Goal: Task Accomplishment & Management: Use online tool/utility

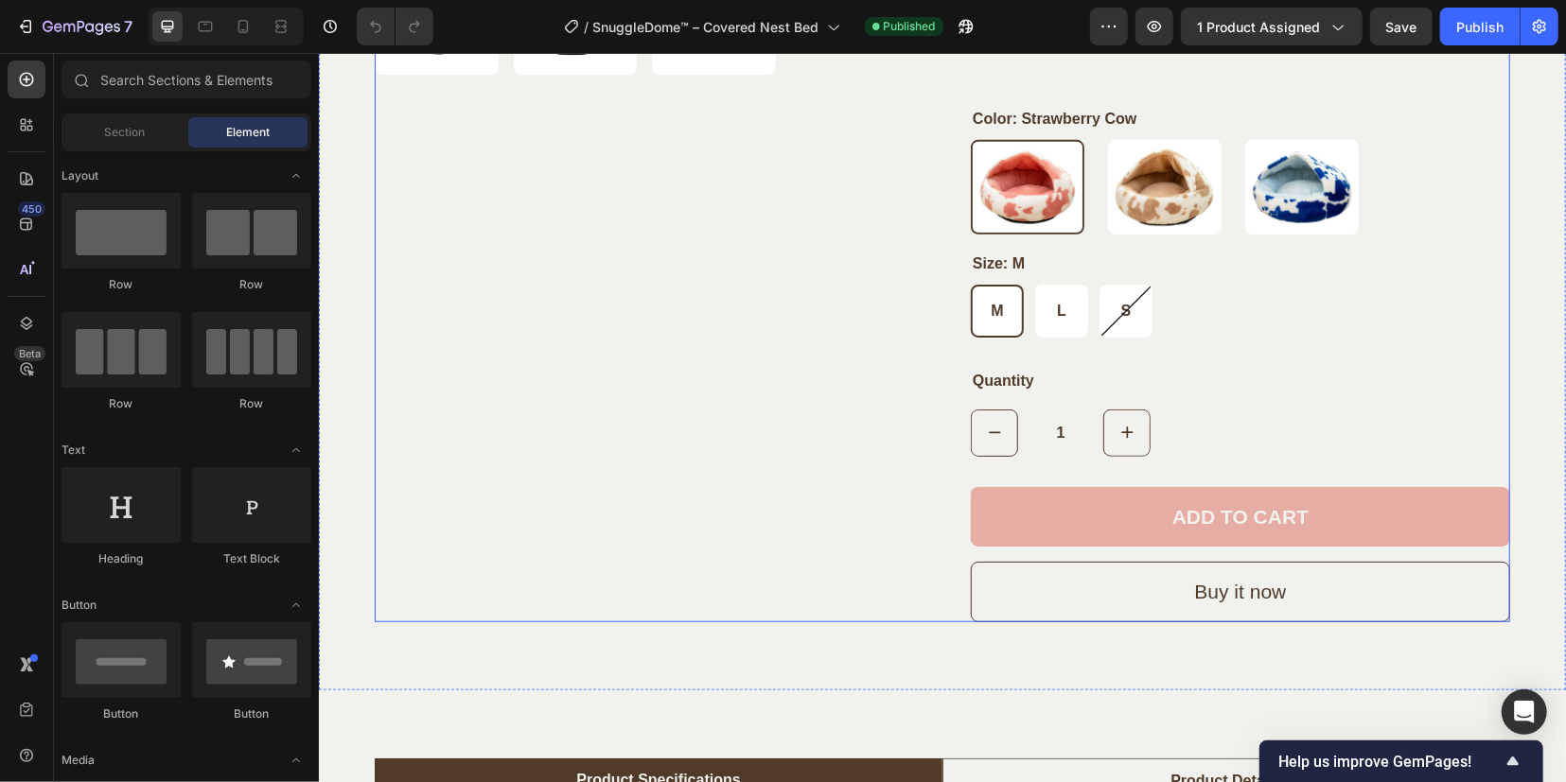
scroll to position [828, 0]
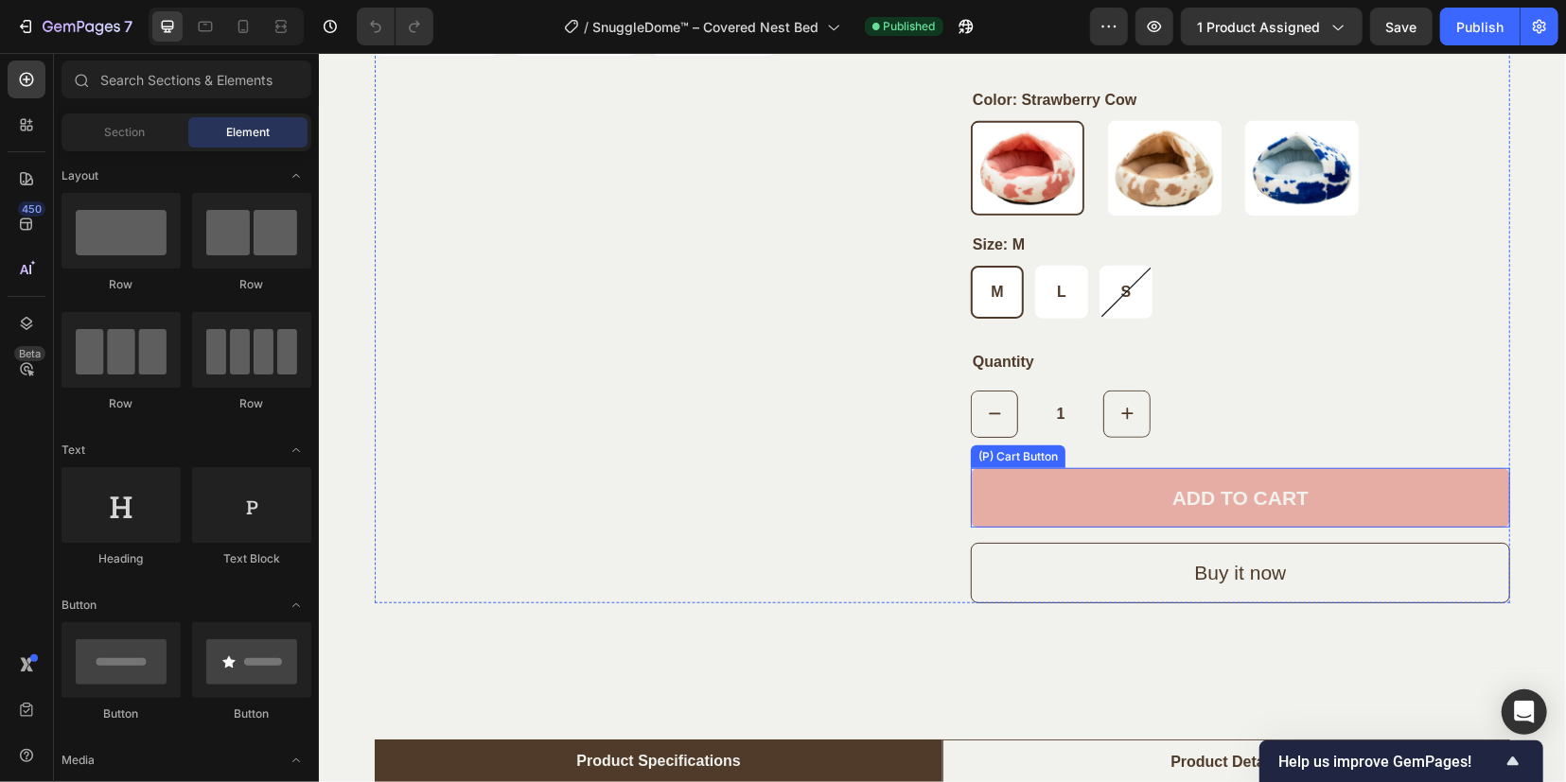
click at [1021, 482] on button "ADD TO CART" at bounding box center [1239, 497] width 539 height 61
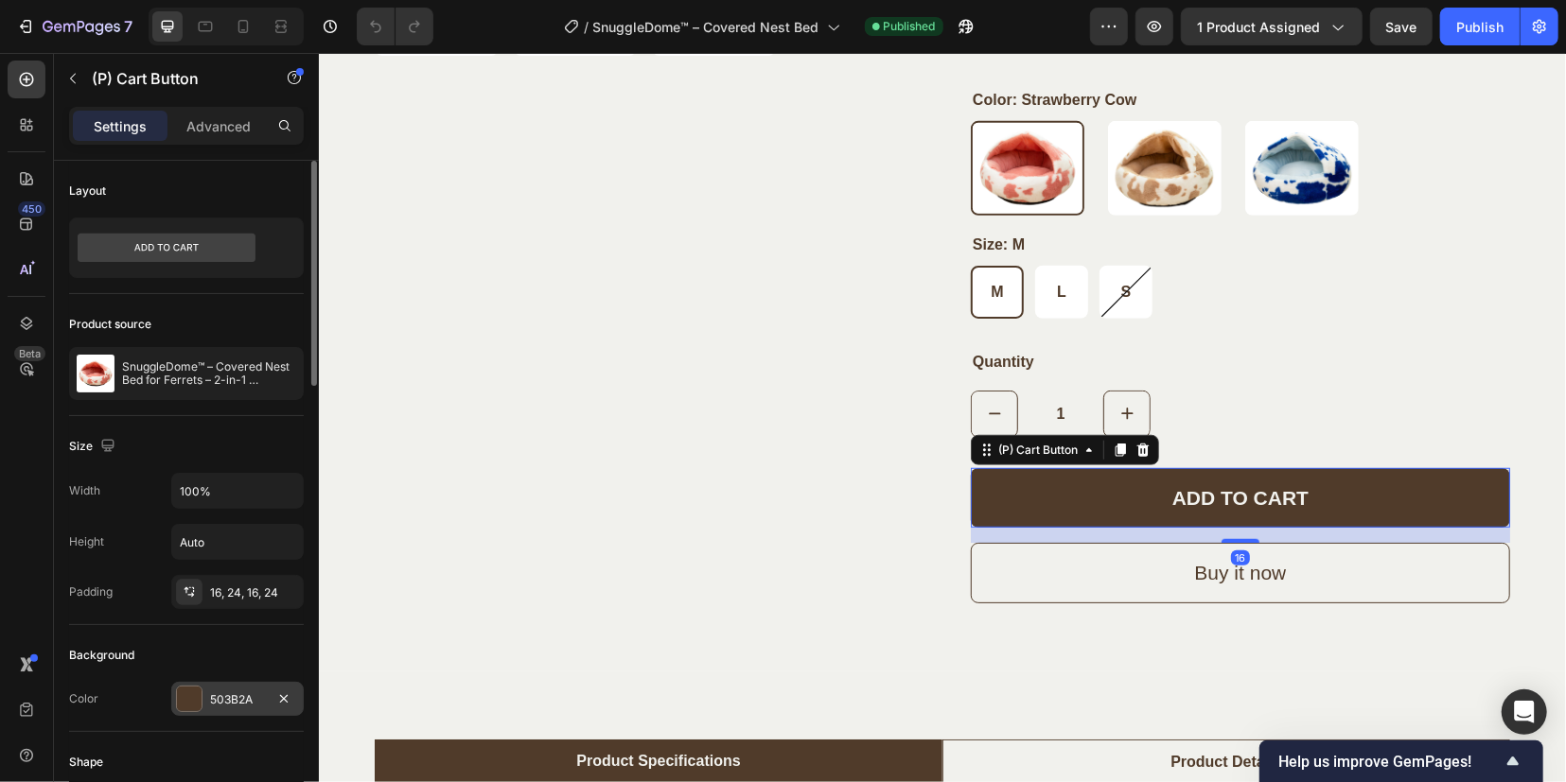
click at [200, 685] on div "503B2A" at bounding box center [237, 699] width 132 height 34
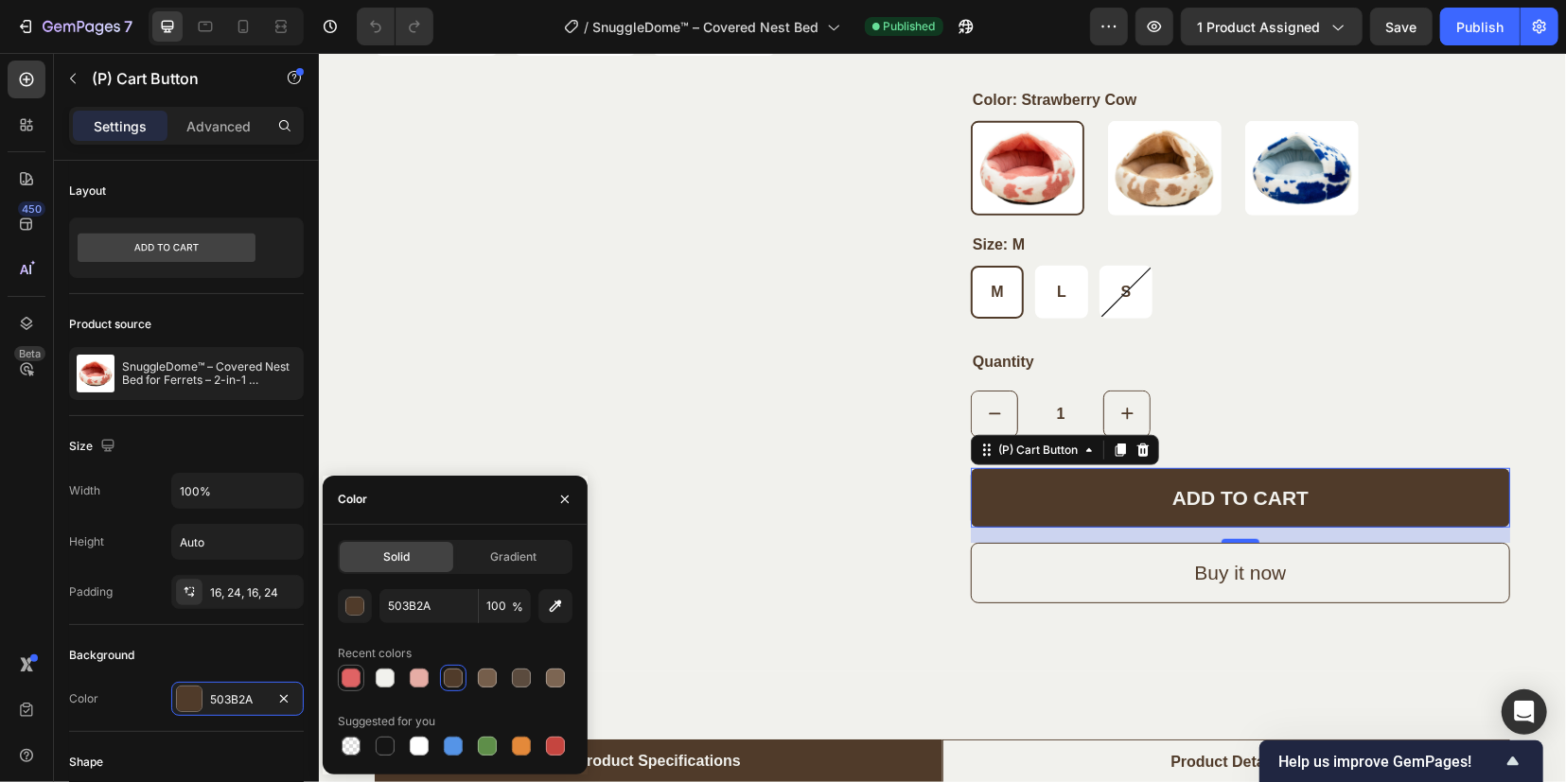
click at [359, 679] on div at bounding box center [350, 678] width 19 height 19
type input "E06364"
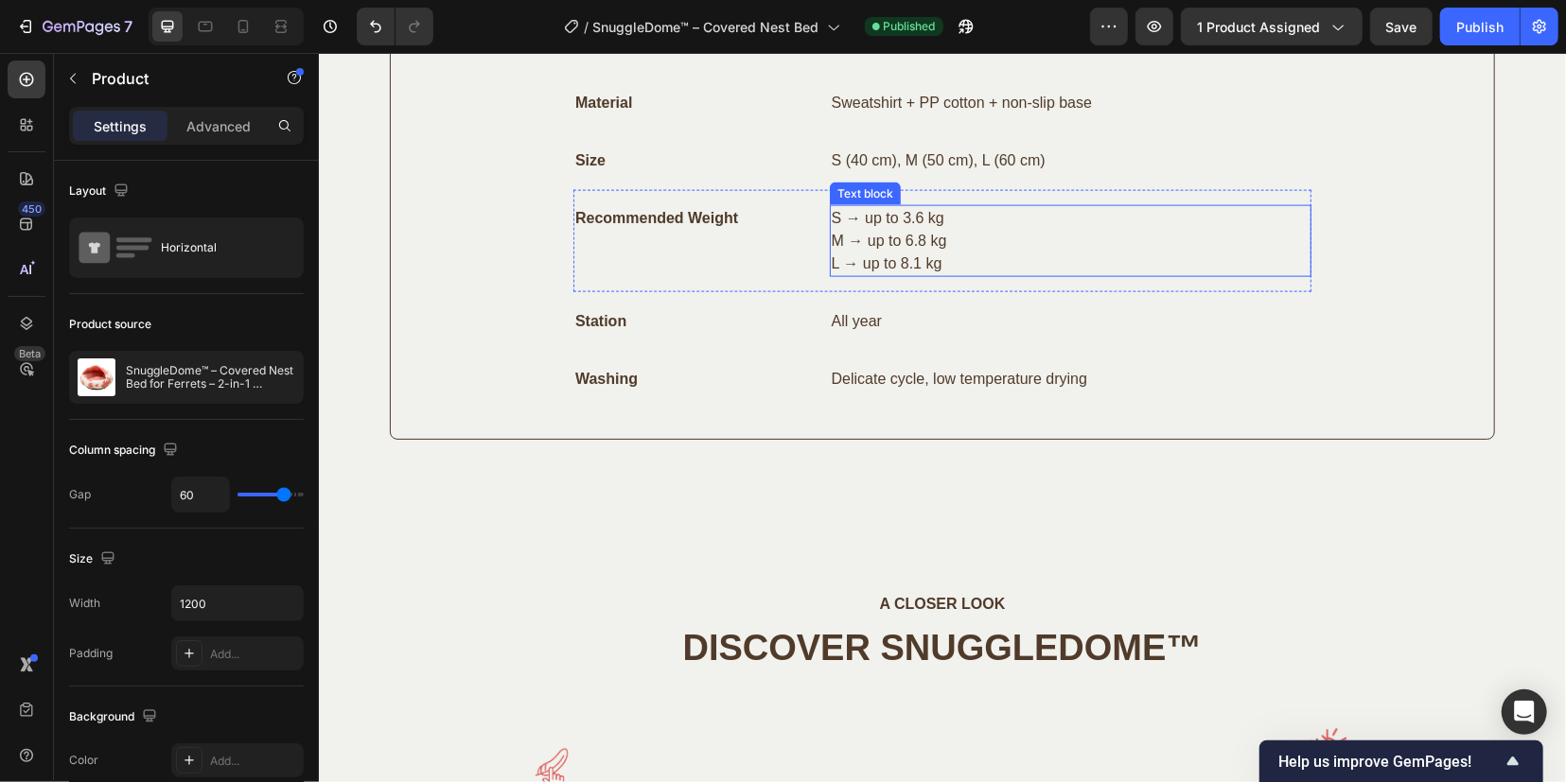
scroll to position [1301, 0]
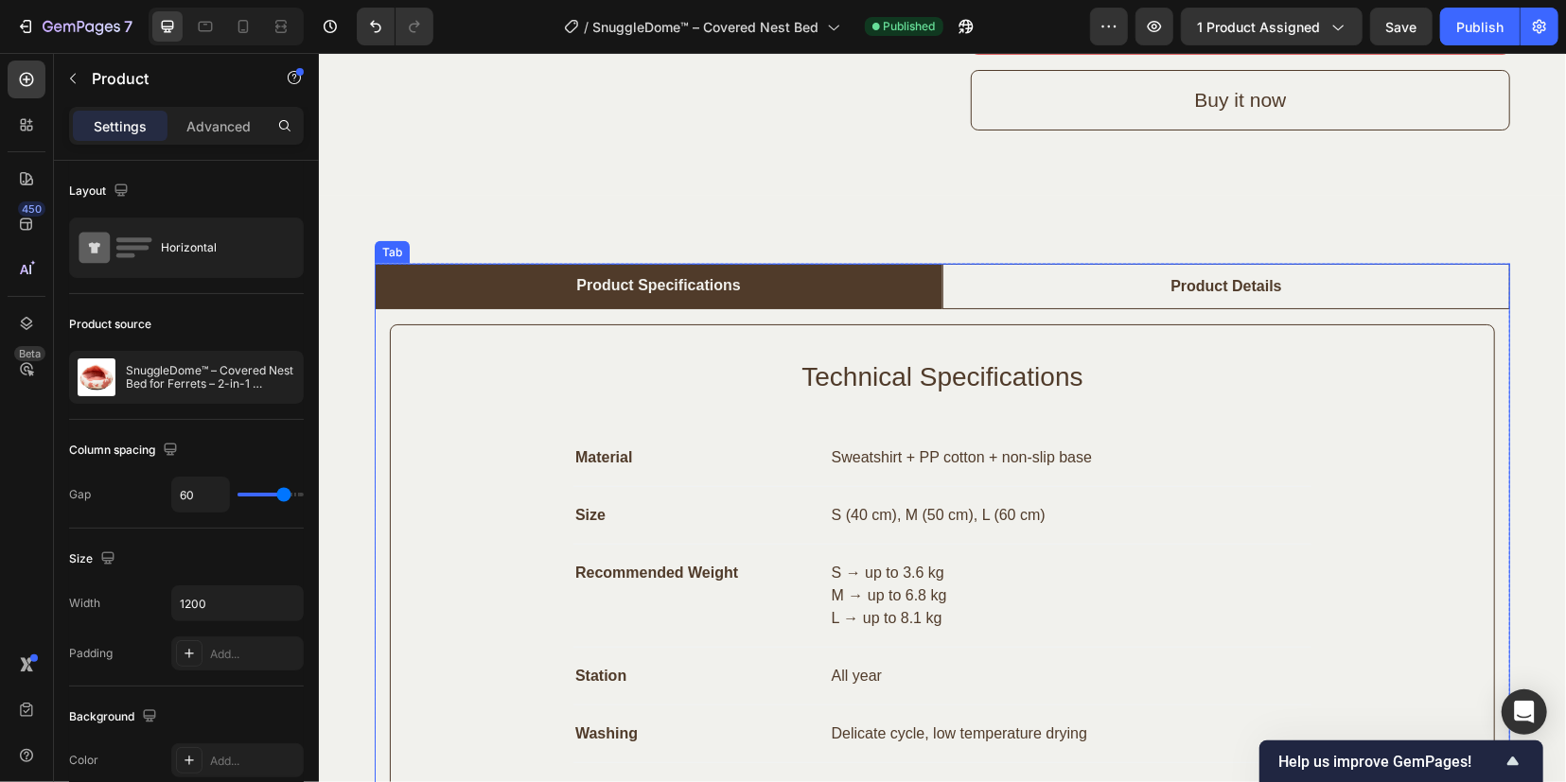
click at [1185, 289] on div "Product Details" at bounding box center [1224, 285] width 116 height 28
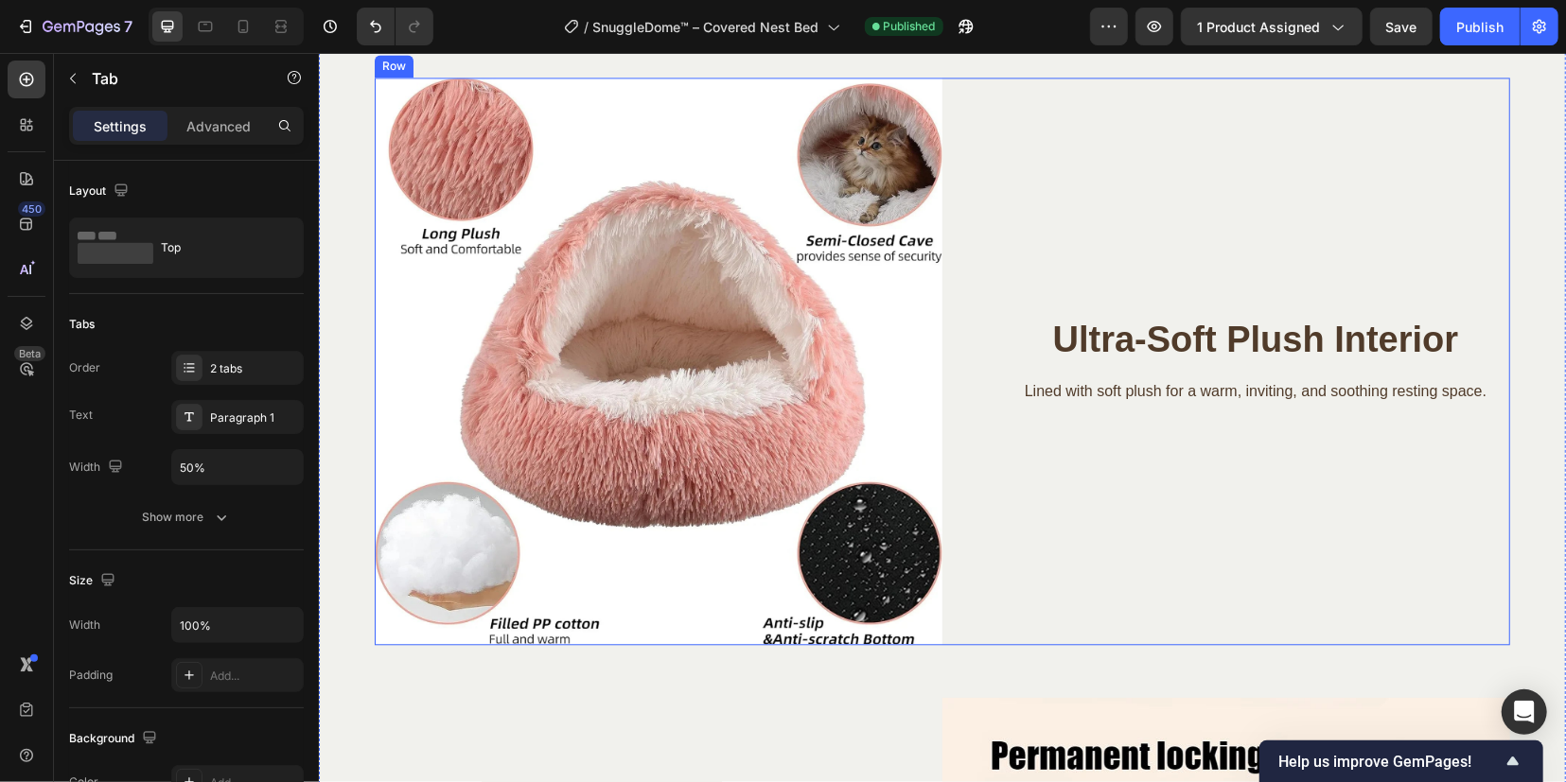
scroll to position [2838, 0]
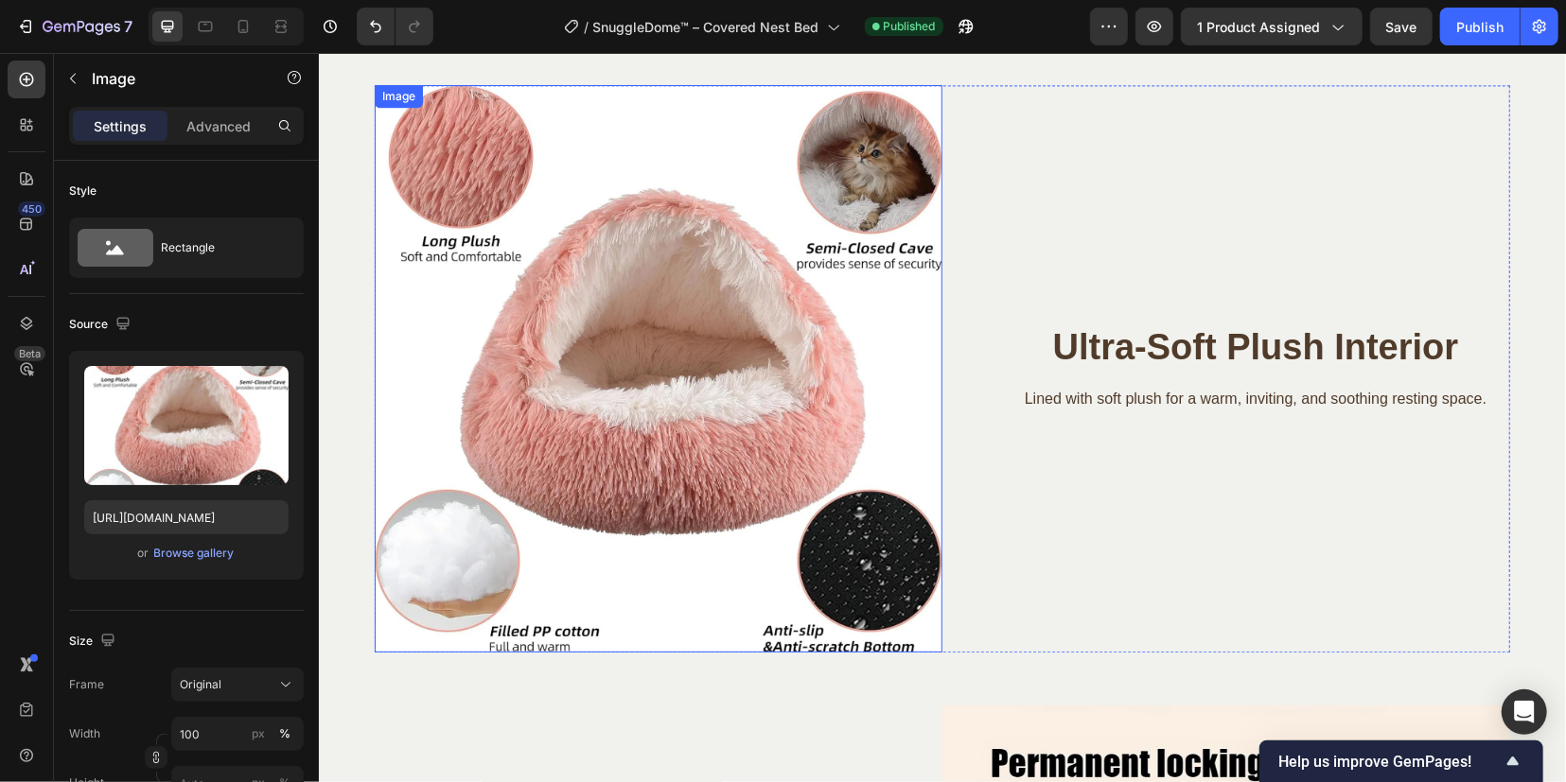
click at [695, 366] on img at bounding box center [658, 368] width 568 height 568
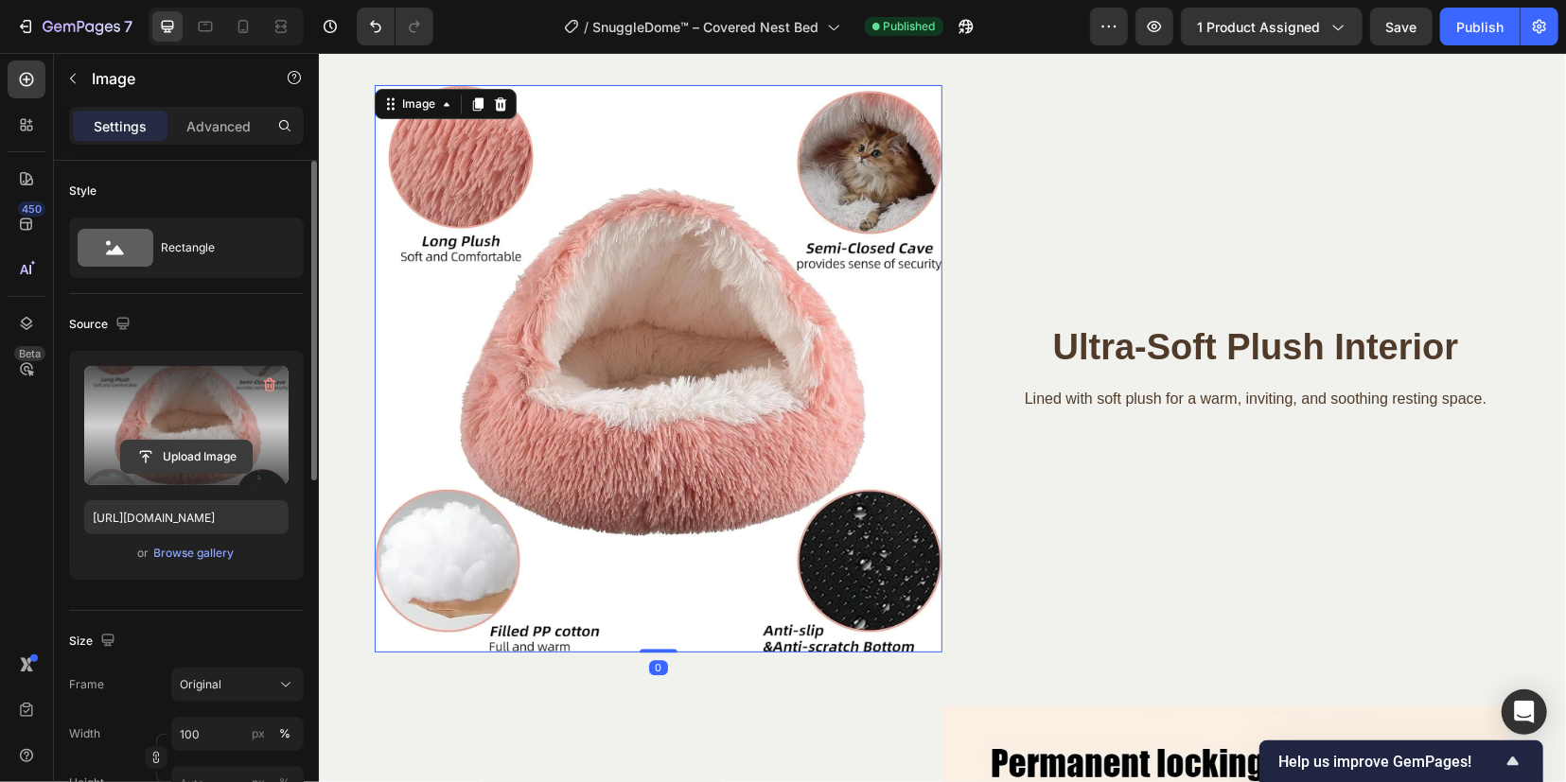
click at [185, 455] on input "file" at bounding box center [186, 457] width 131 height 32
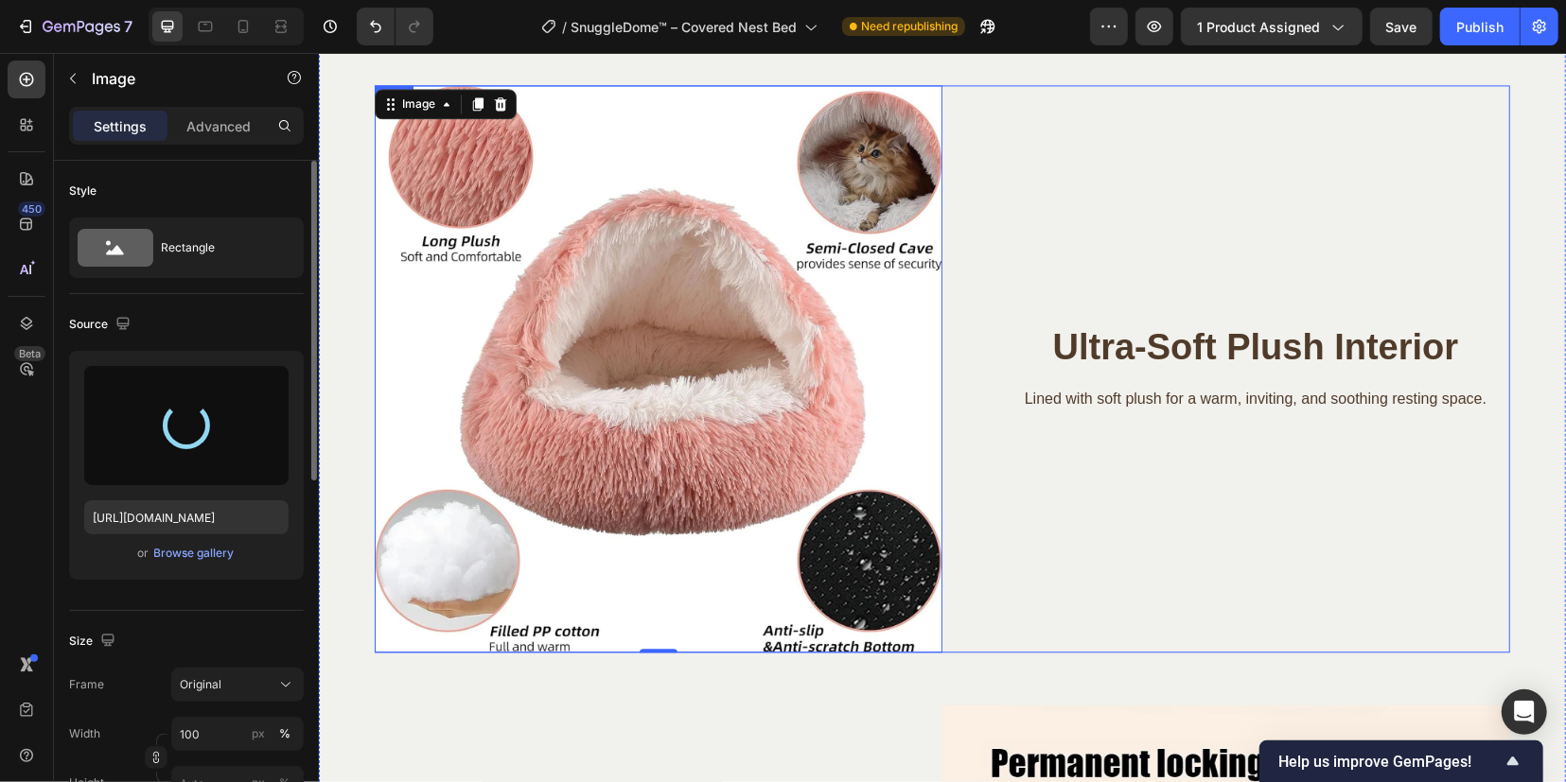
type input "https://cdn.shopify.com/s/files/1/0912/1346/3925/files/gempages_572635729960633…"
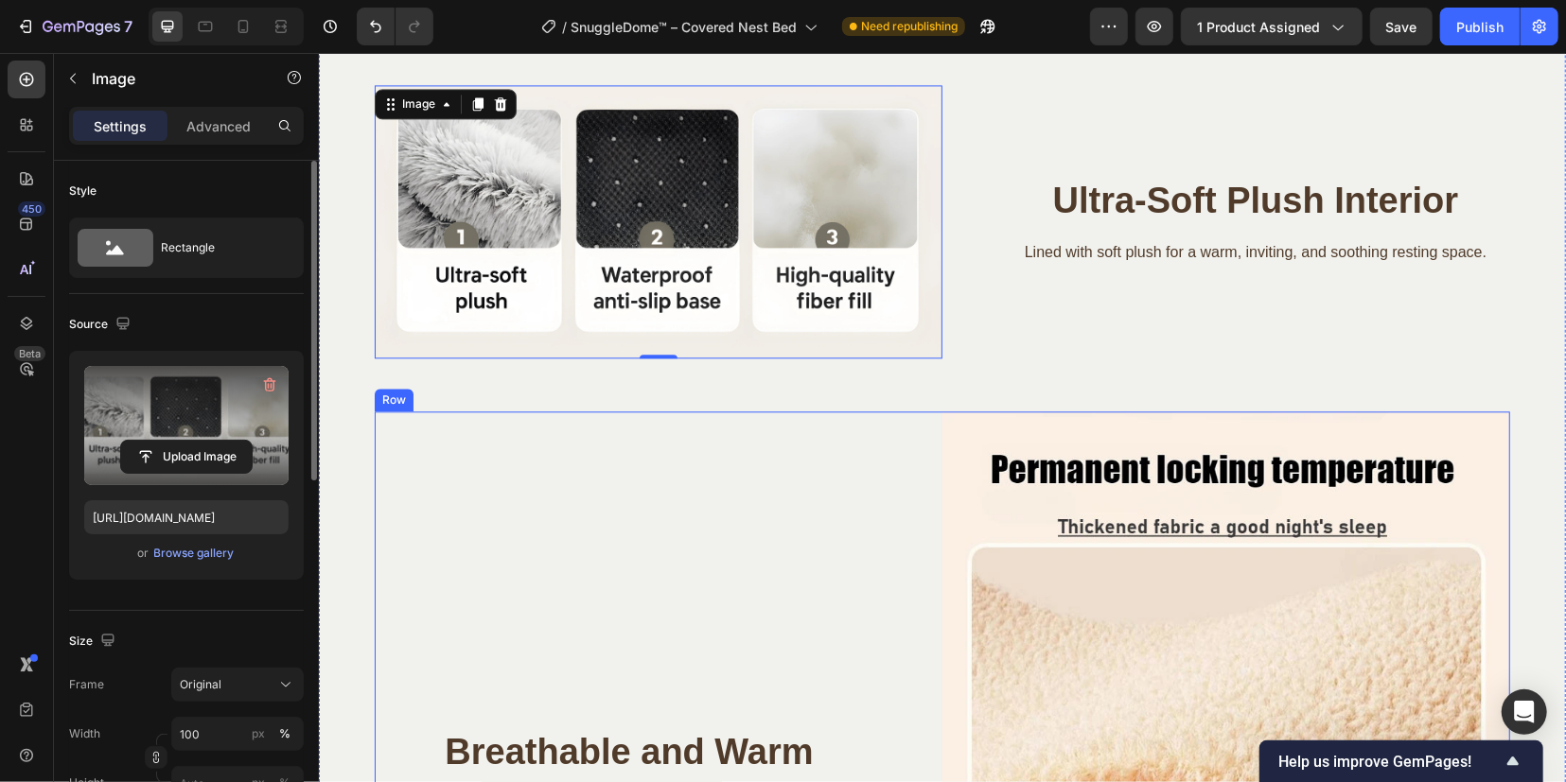
click at [818, 444] on div "Breathable and Warm Heading Keeps ferrets cozy in winter while allowing airflow…" at bounding box center [658, 773] width 568 height 724
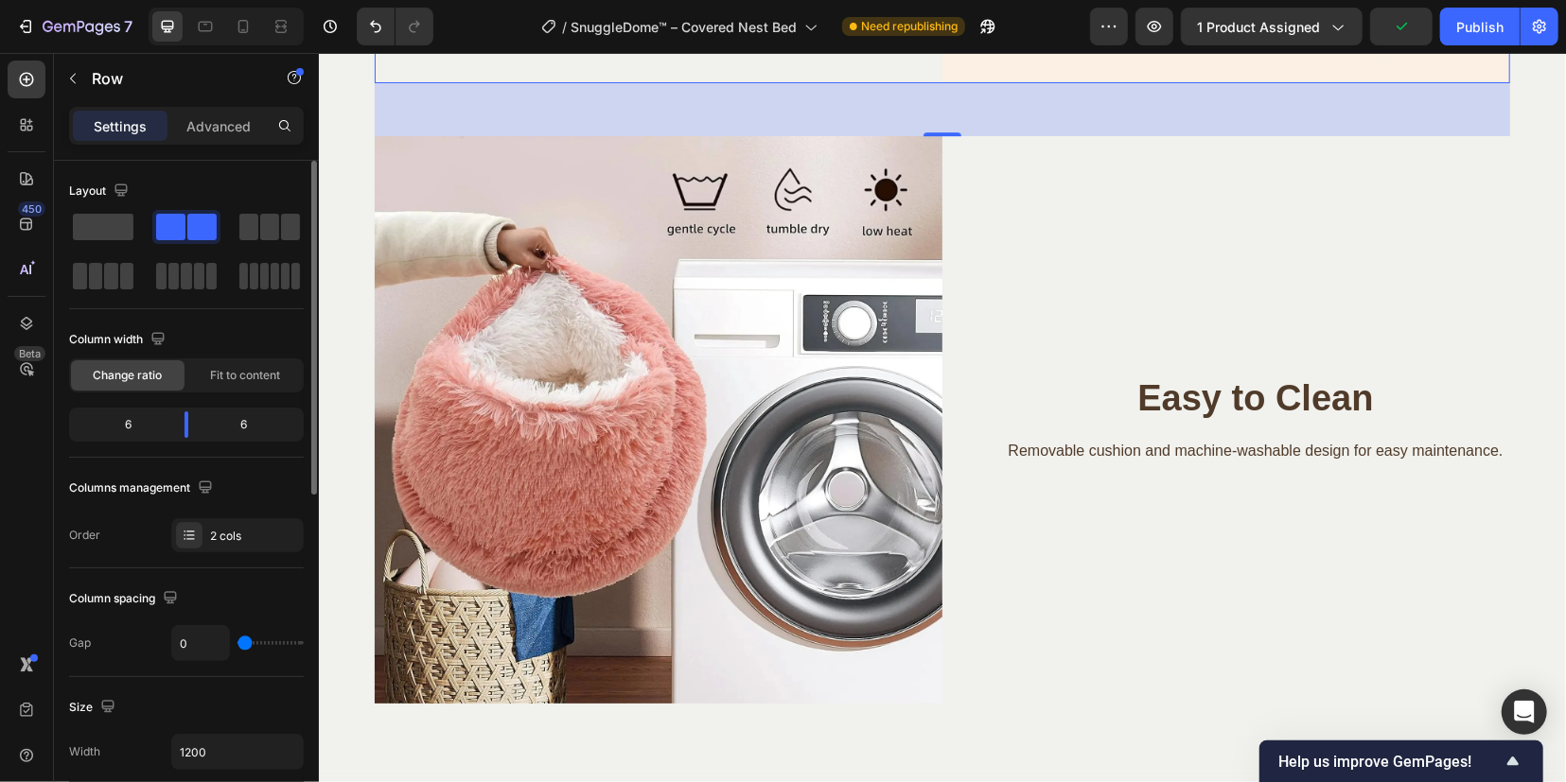
scroll to position [3902, 0]
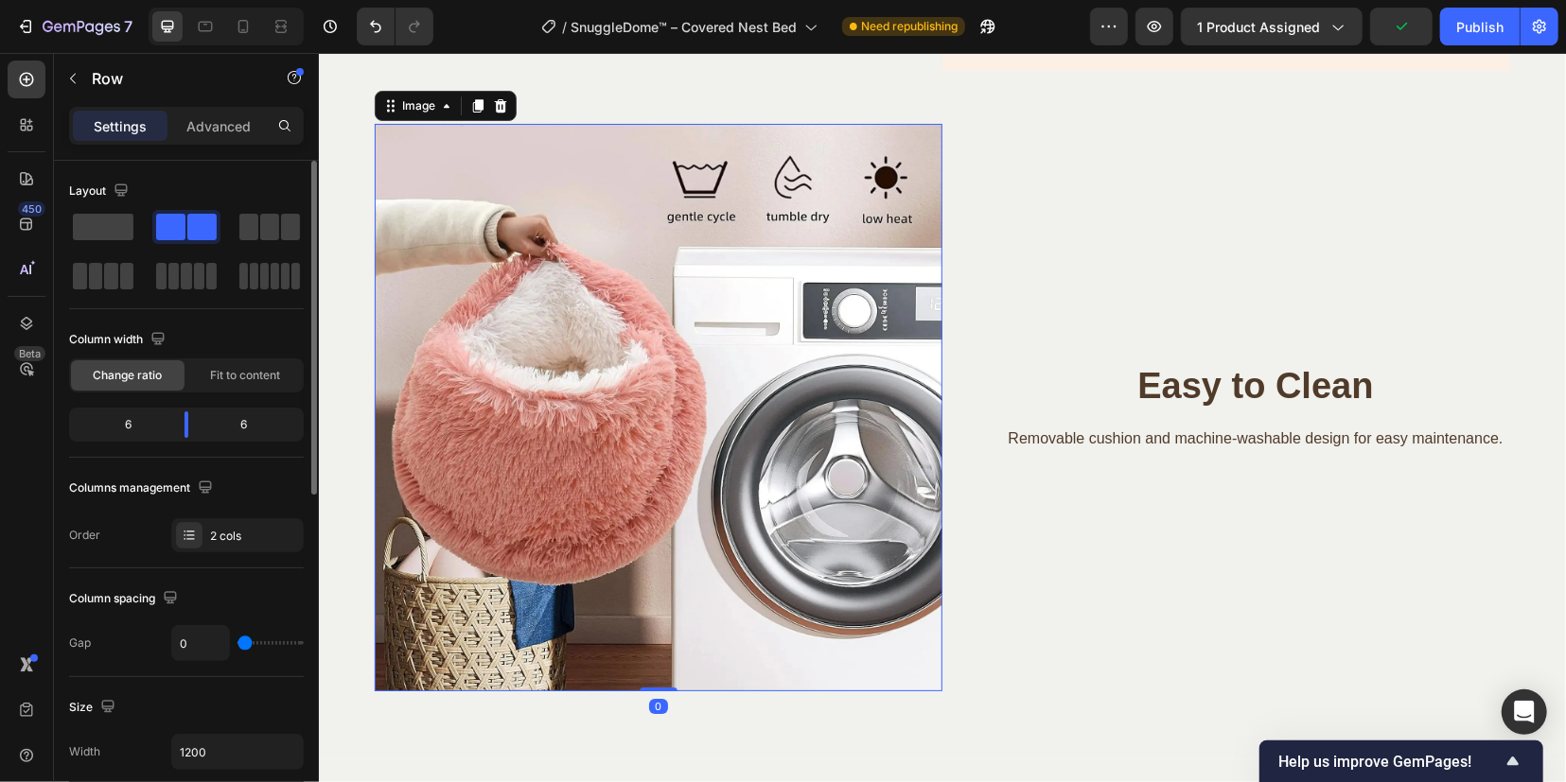
click at [633, 435] on img at bounding box center [658, 407] width 568 height 568
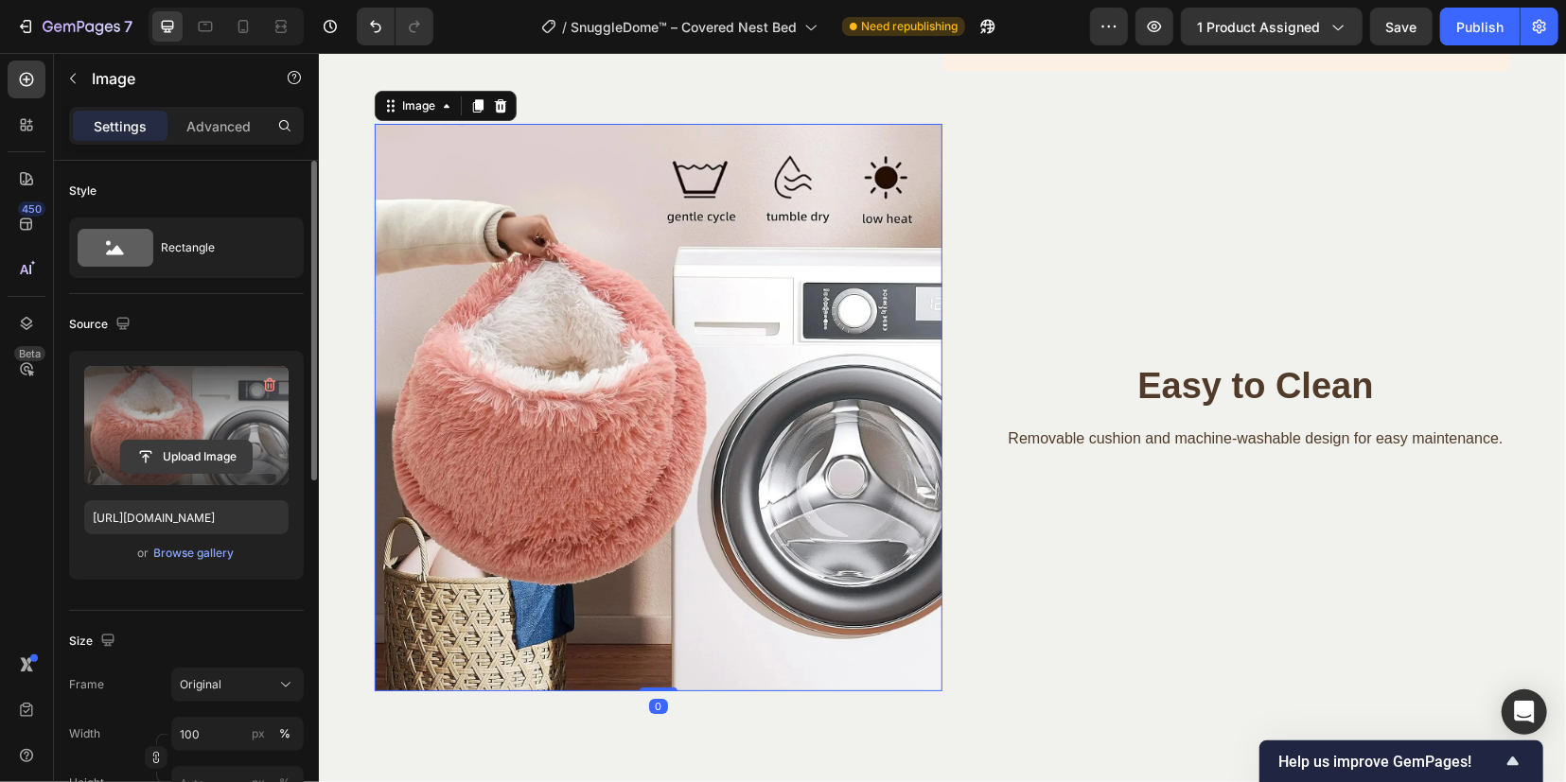
click at [194, 457] on input "file" at bounding box center [186, 457] width 131 height 32
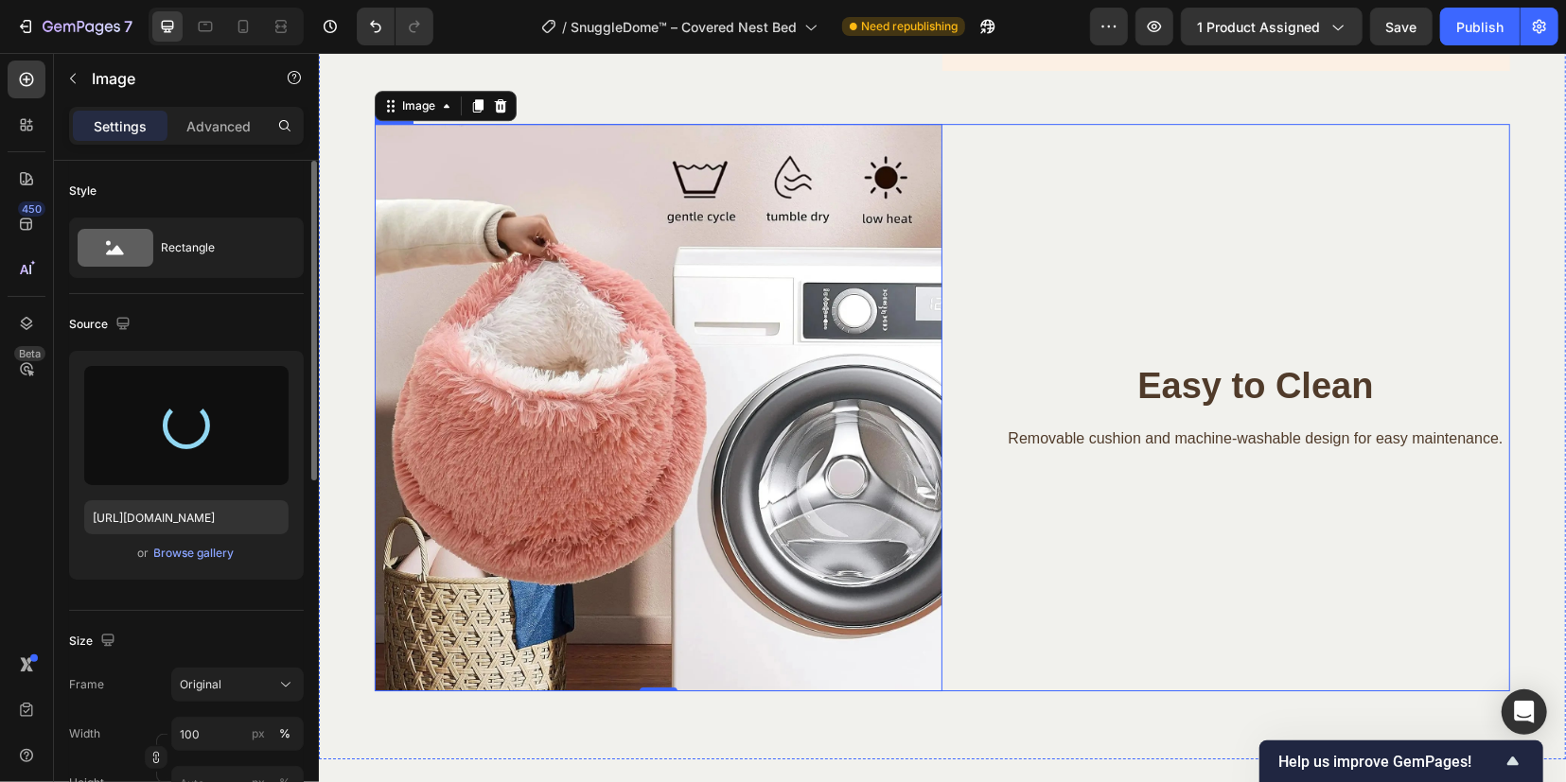
type input "https://cdn.shopify.com/s/files/1/0912/1346/3925/files/gempages_572635729960633…"
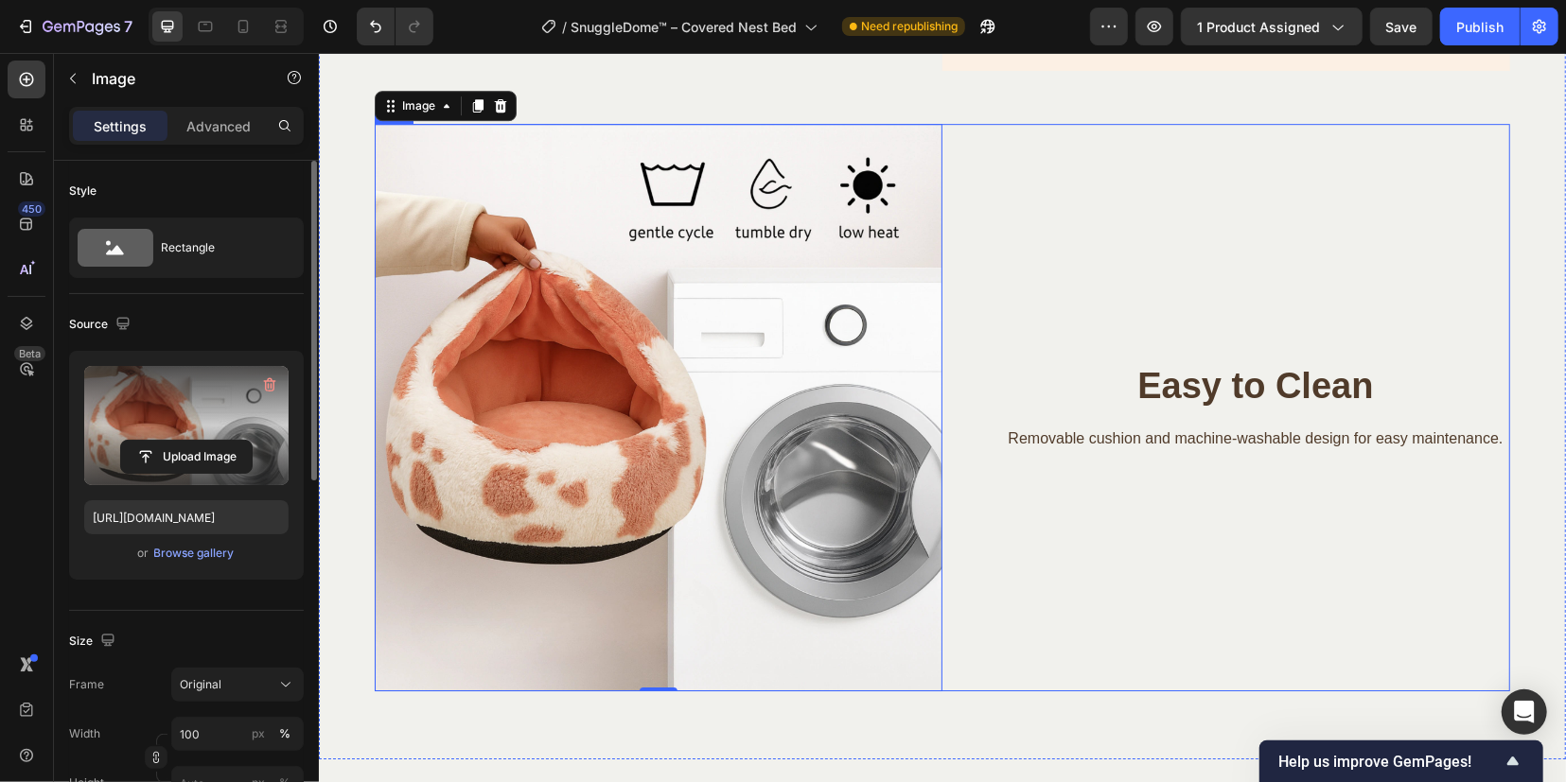
click at [1340, 221] on div "Easy to Clean Heading Removable cushion and machine-washable design for easy ma…" at bounding box center [1225, 407] width 568 height 568
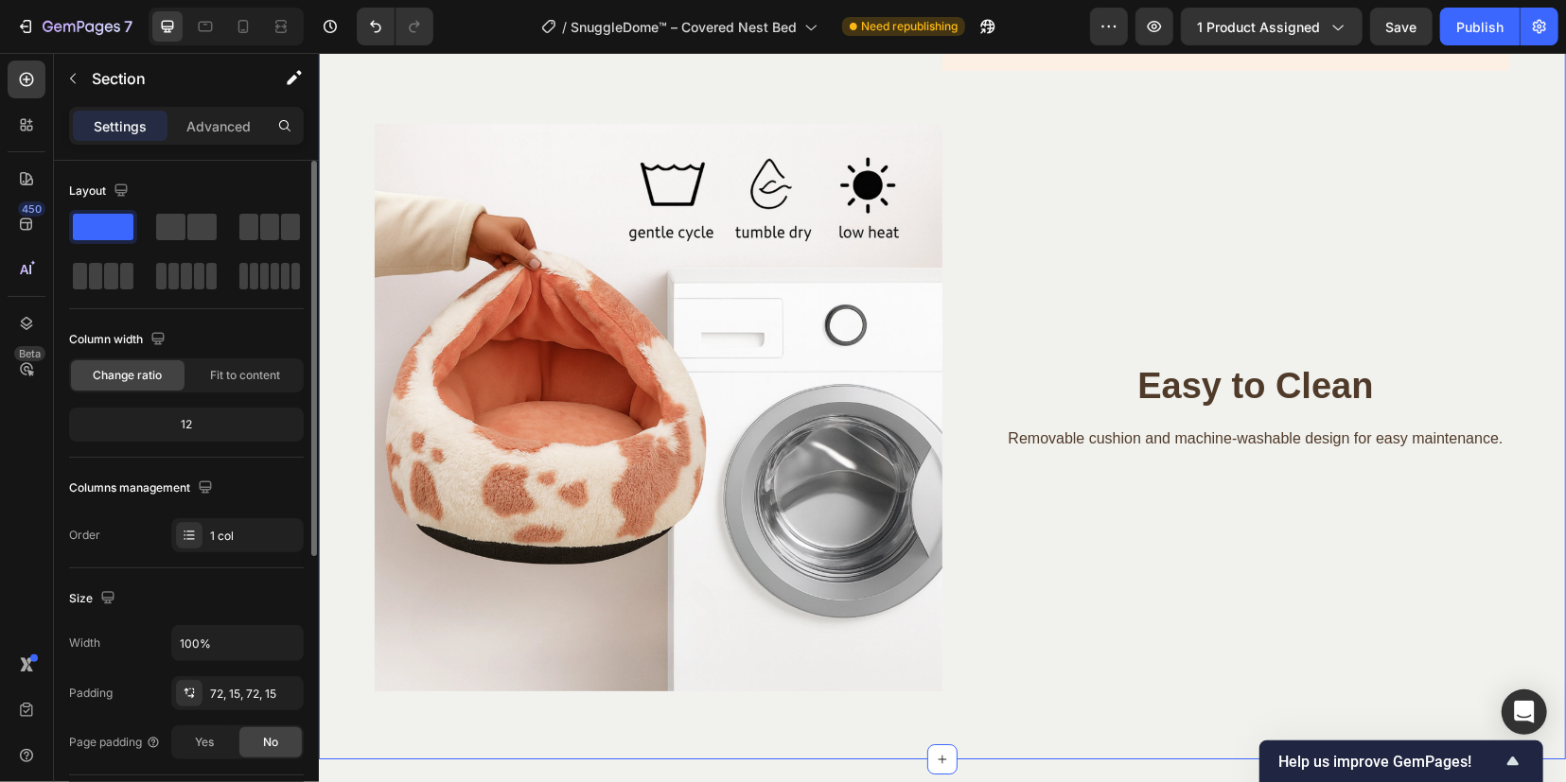
click at [1369, 25] on div "Preview 1 product assigned Save Publish" at bounding box center [1324, 27] width 468 height 38
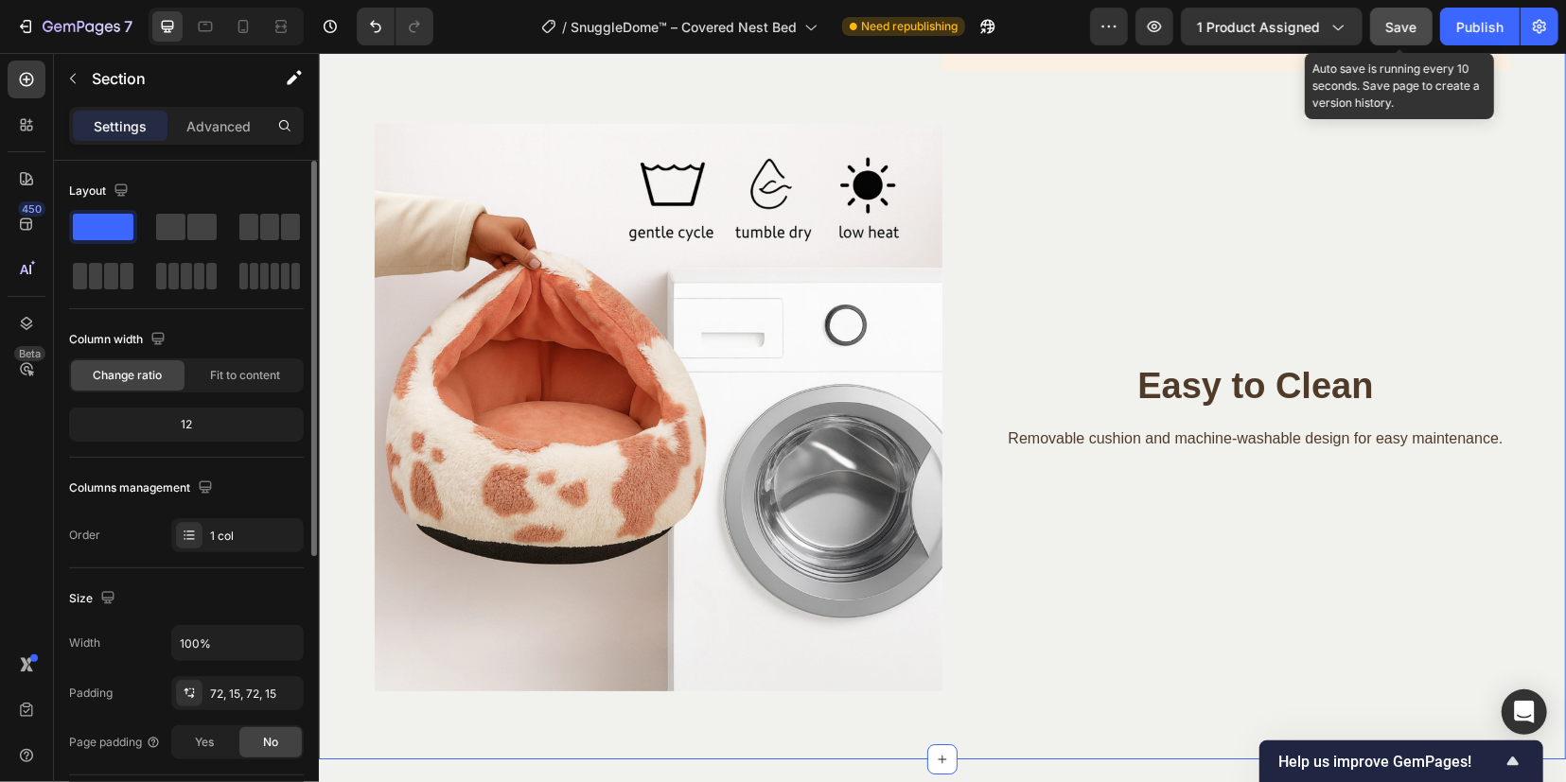
click at [1416, 31] on span "Save" at bounding box center [1401, 27] width 31 height 16
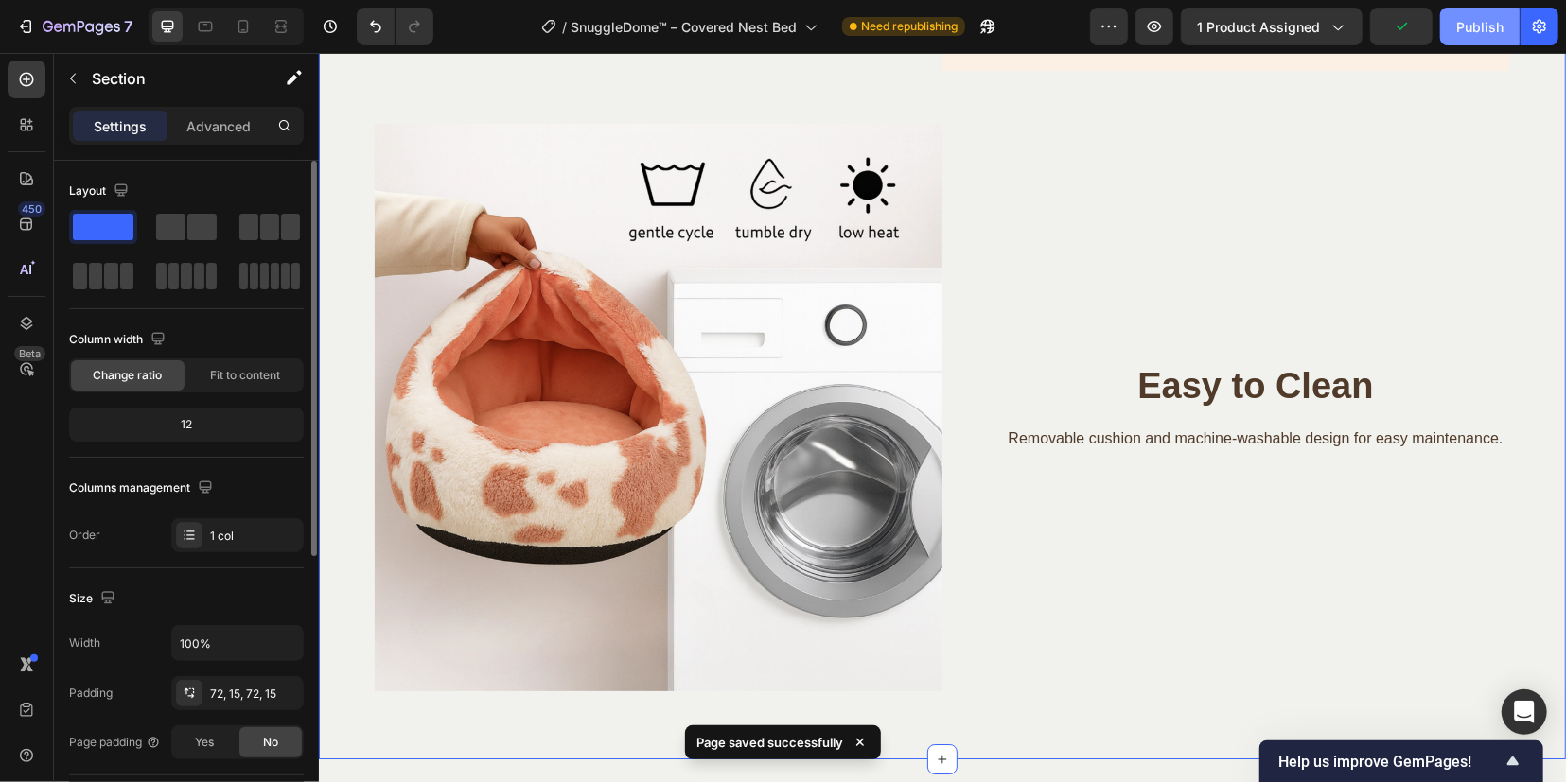
click at [1489, 23] on div "Publish" at bounding box center [1479, 27] width 47 height 20
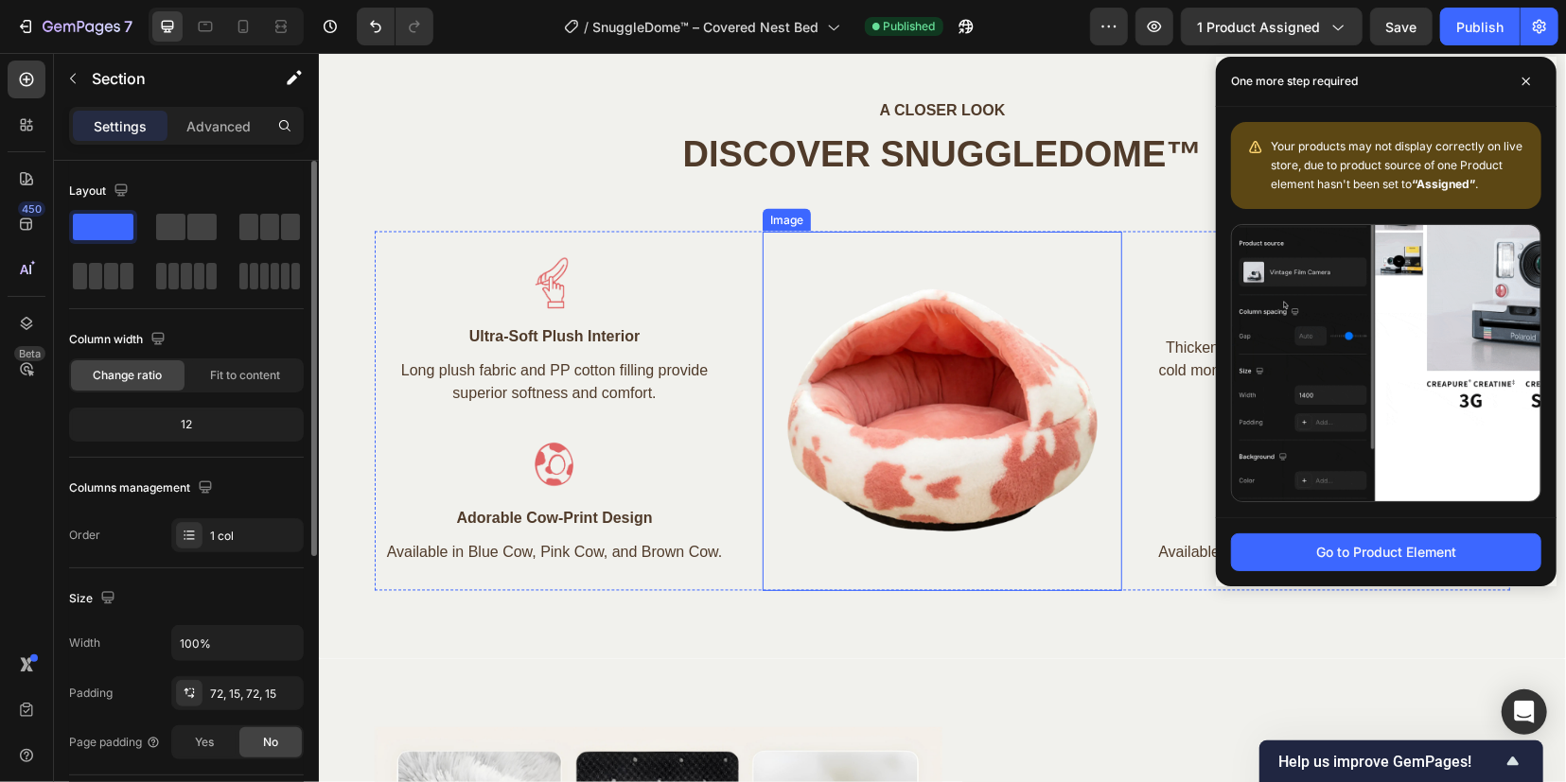
scroll to position [2128, 0]
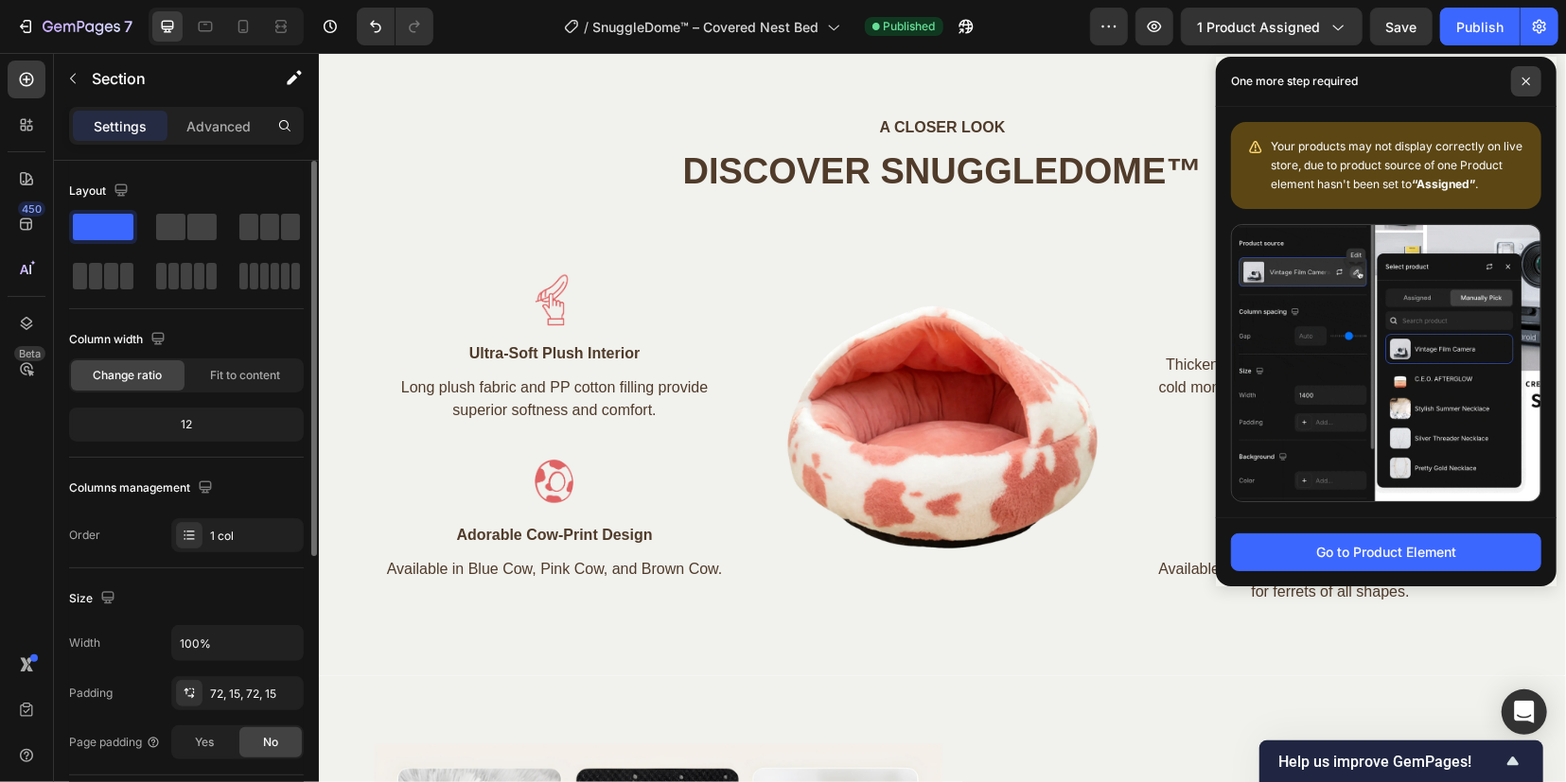
drag, startPoint x: 1529, startPoint y: 84, endPoint x: 1515, endPoint y: 89, distance: 15.0
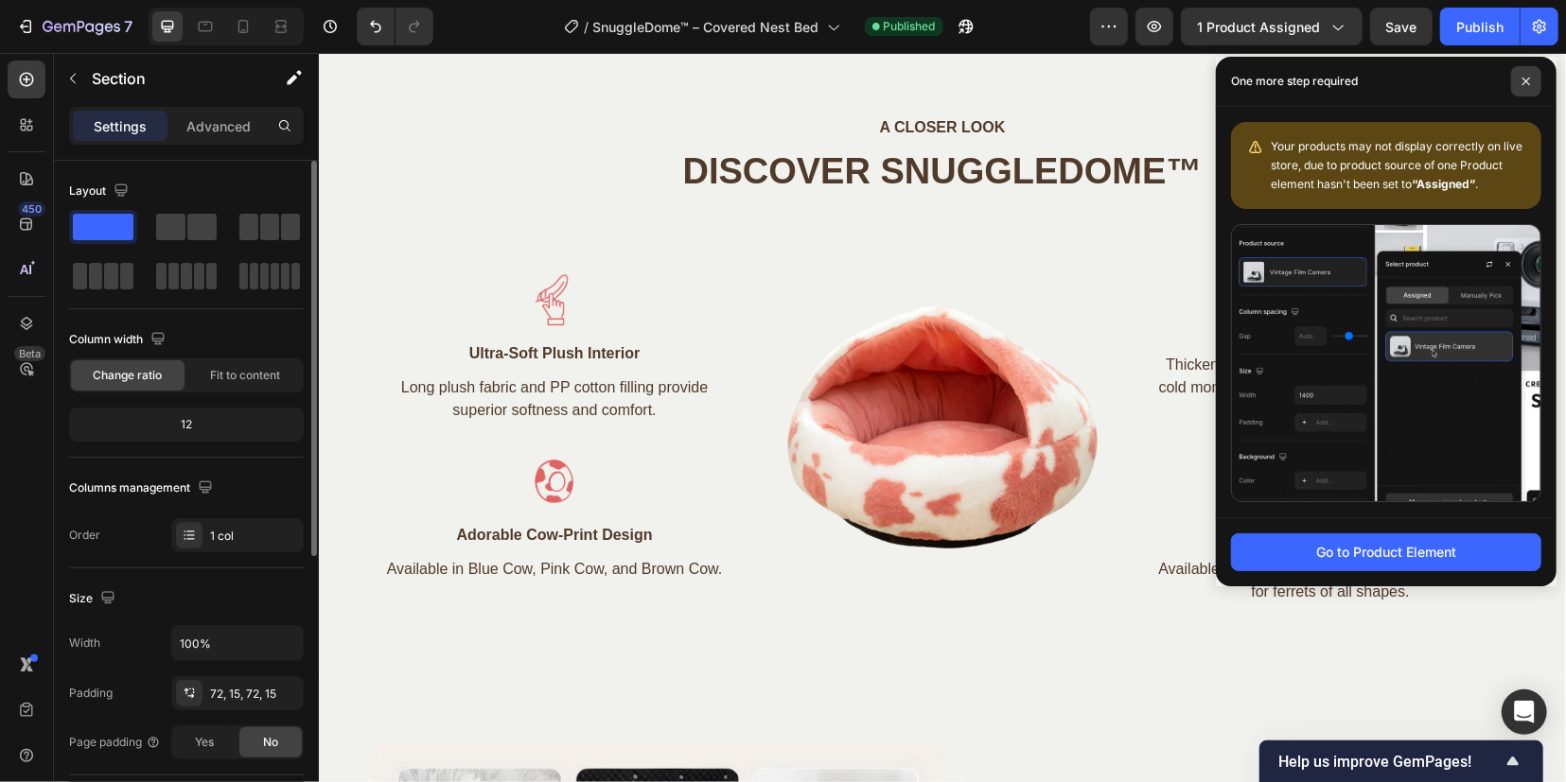
click at [1529, 84] on icon at bounding box center [1526, 82] width 8 height 8
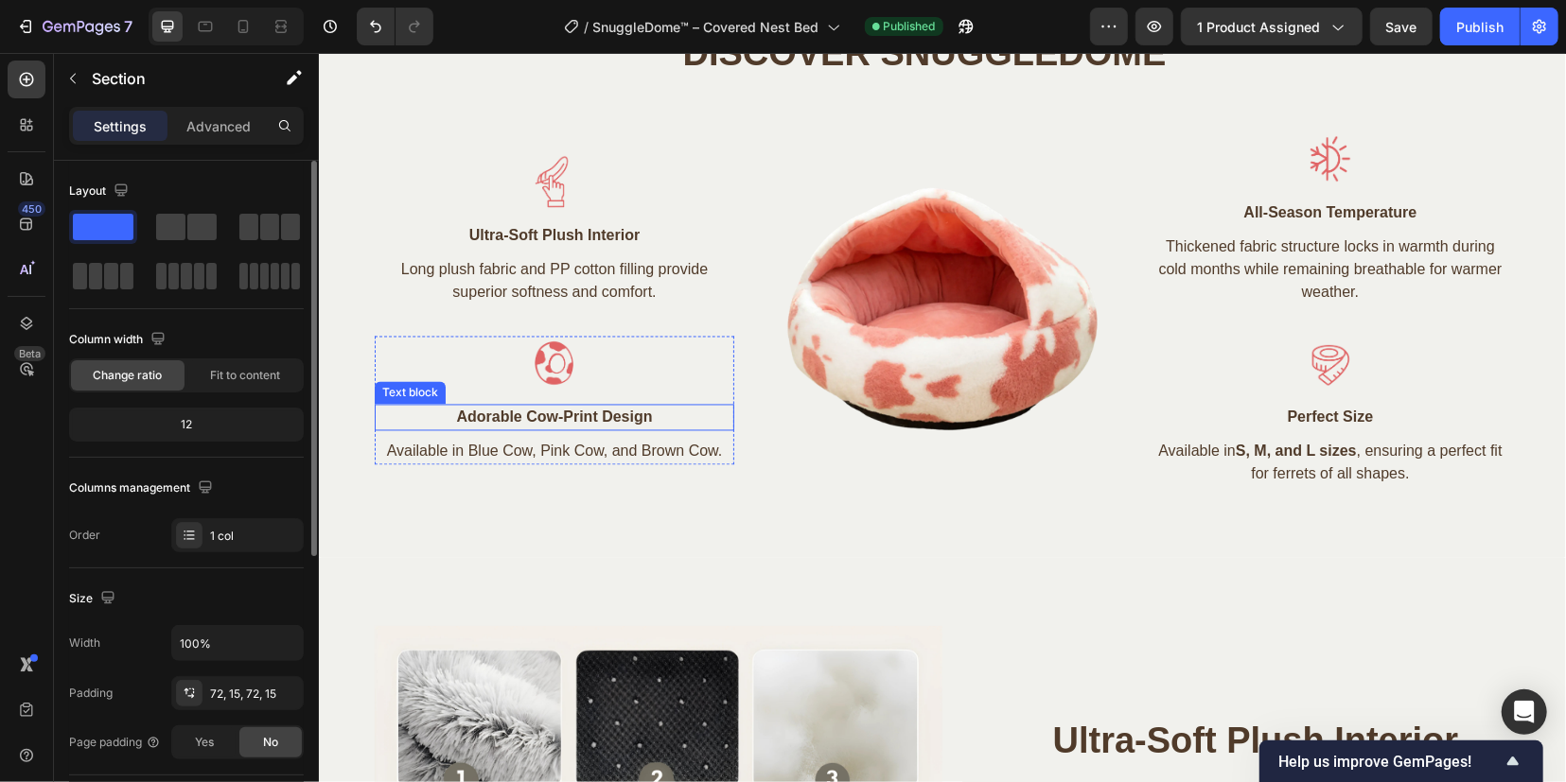
scroll to position [2601, 0]
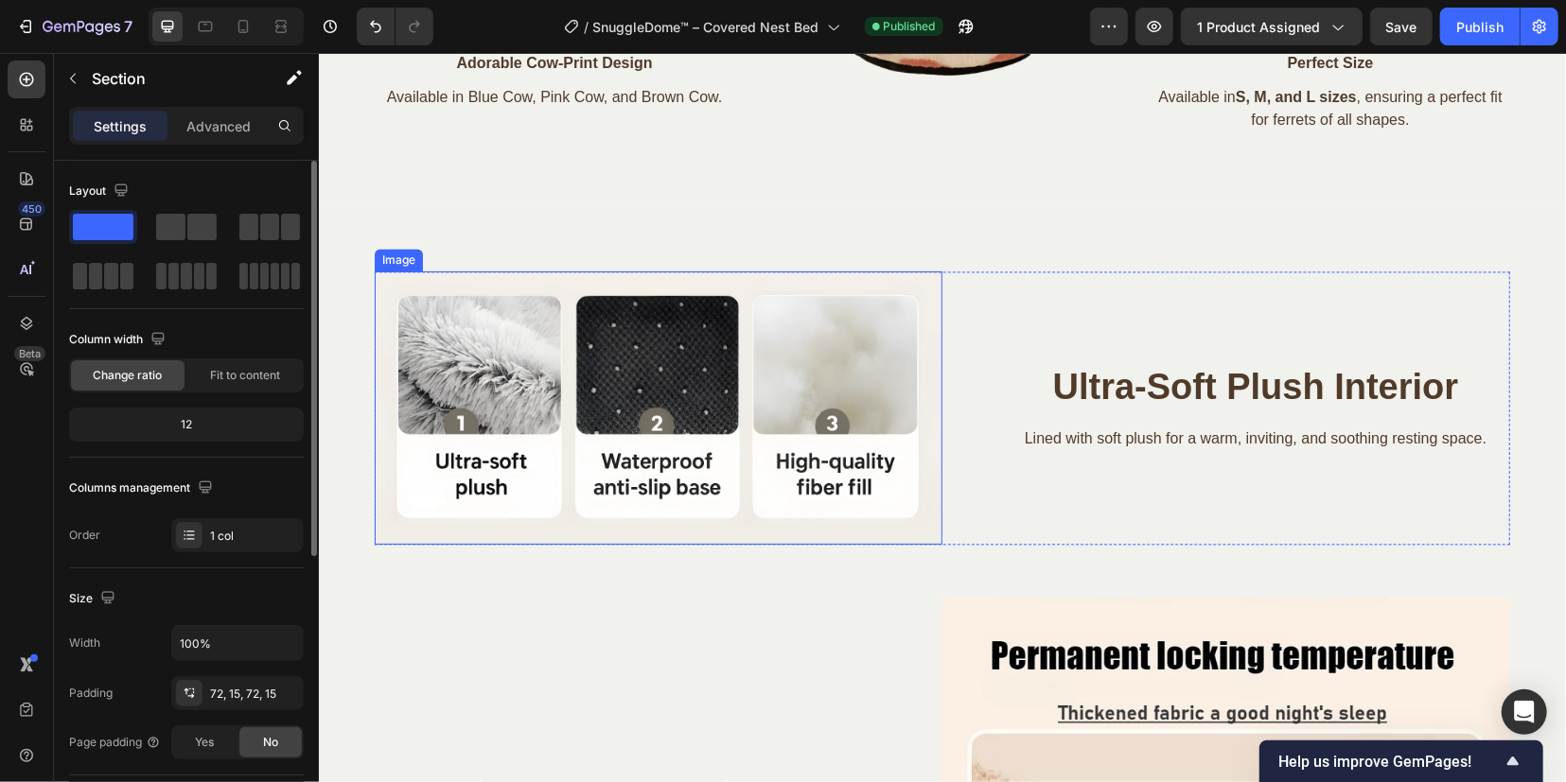
click at [590, 414] on img at bounding box center [658, 408] width 568 height 274
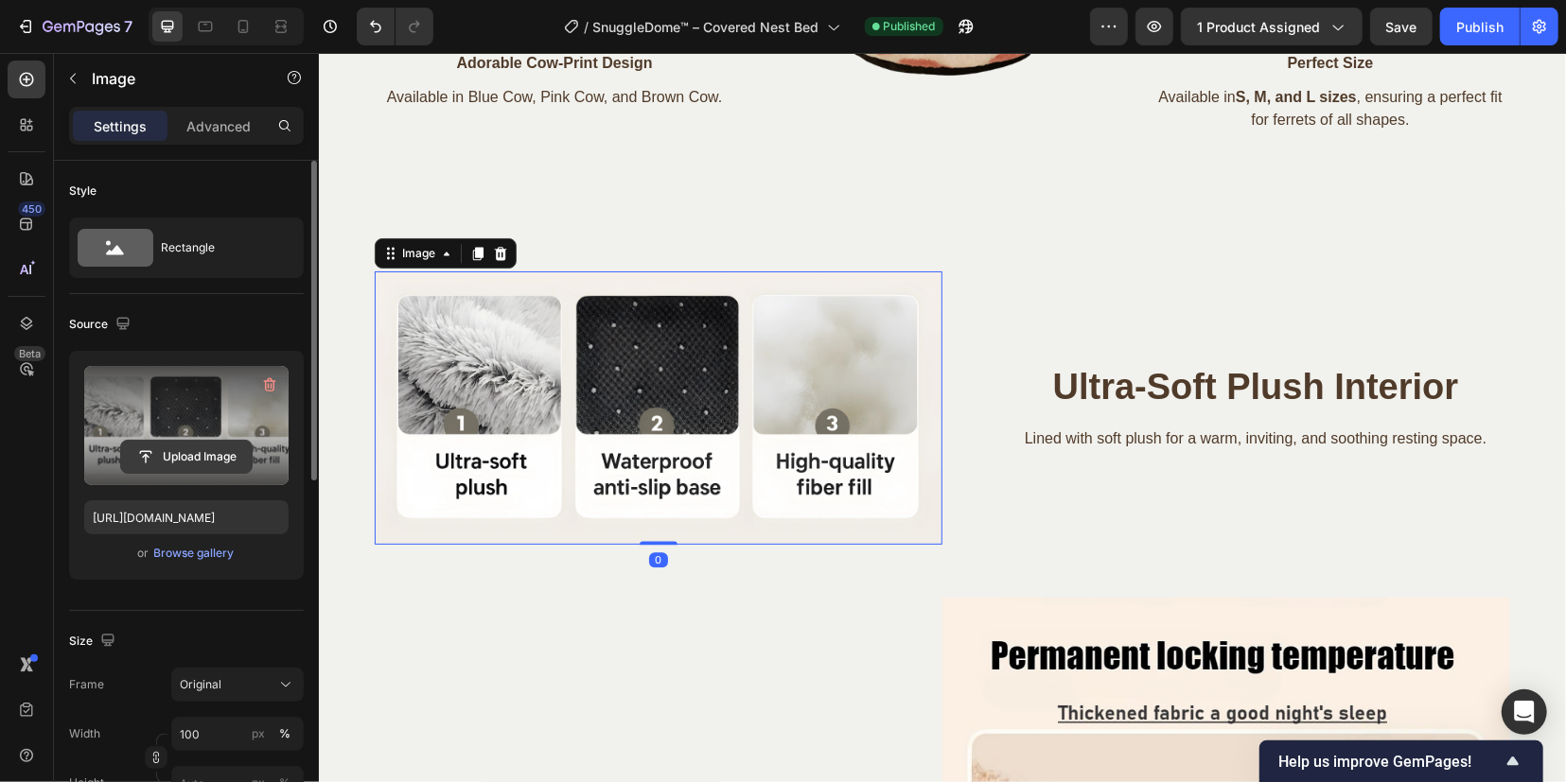
click at [177, 448] on input "file" at bounding box center [186, 457] width 131 height 32
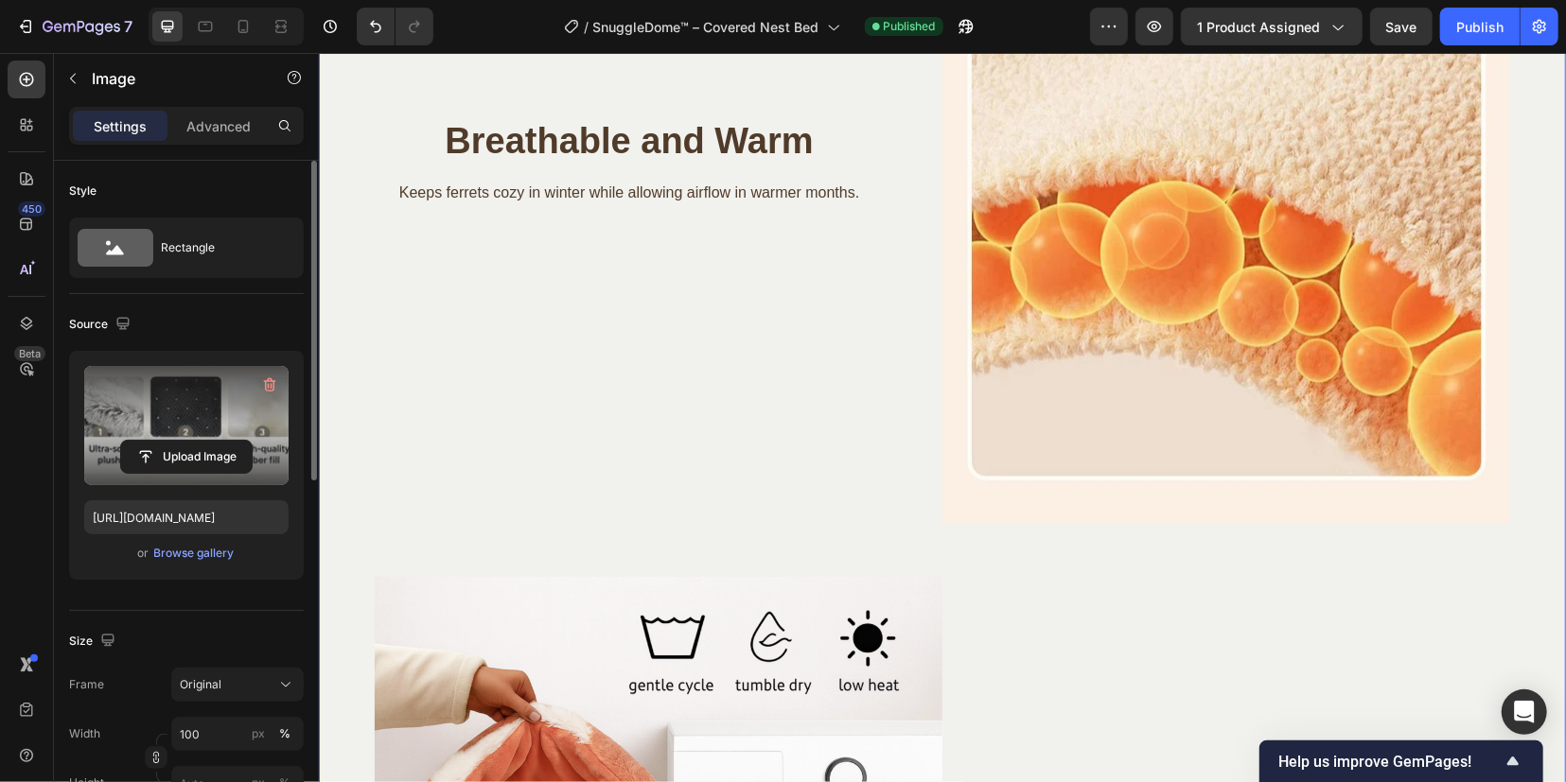
scroll to position [3193, 0]
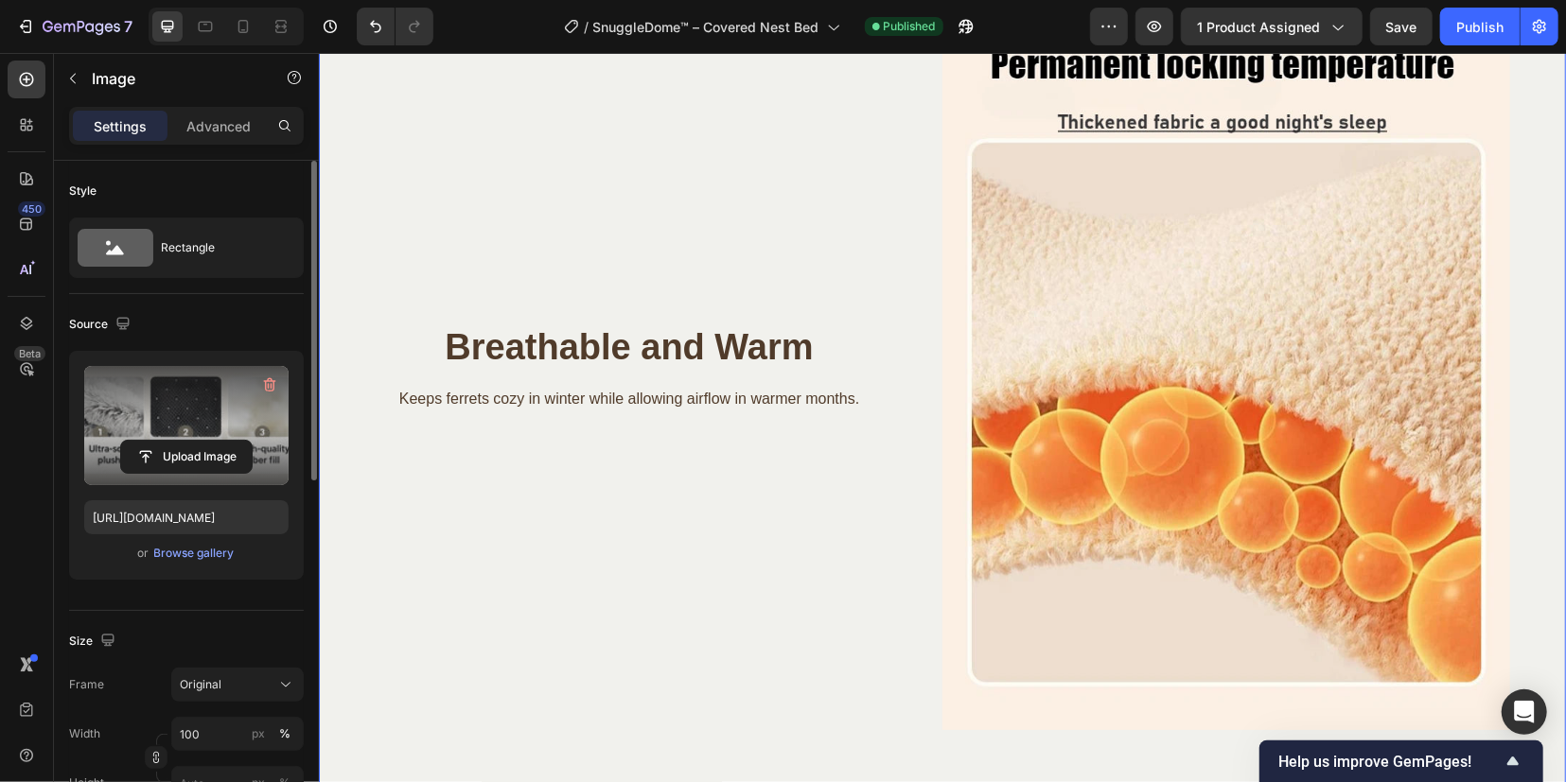
click at [1127, 394] on img at bounding box center [1225, 368] width 568 height 724
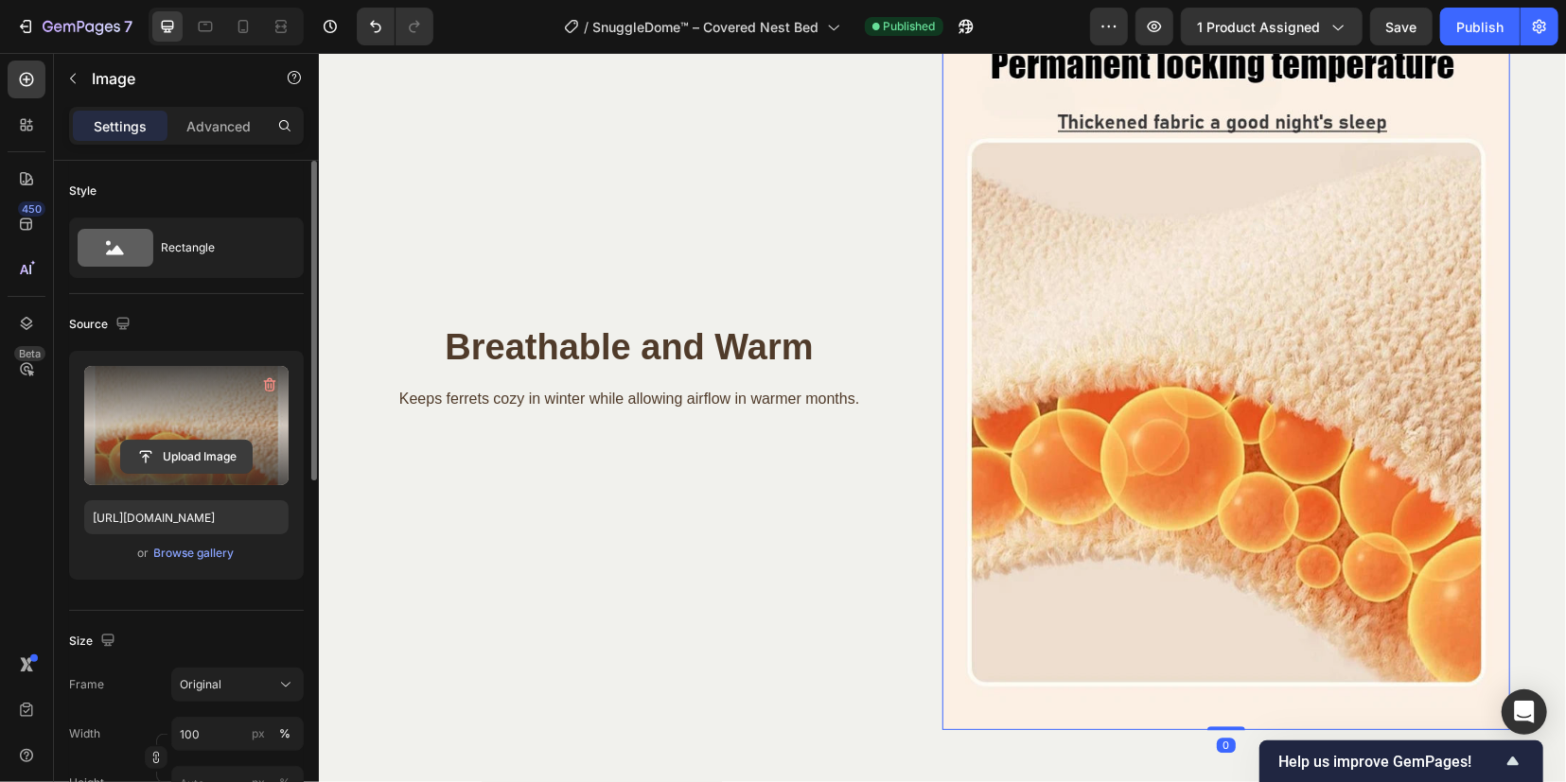
click at [200, 451] on input "file" at bounding box center [186, 457] width 131 height 32
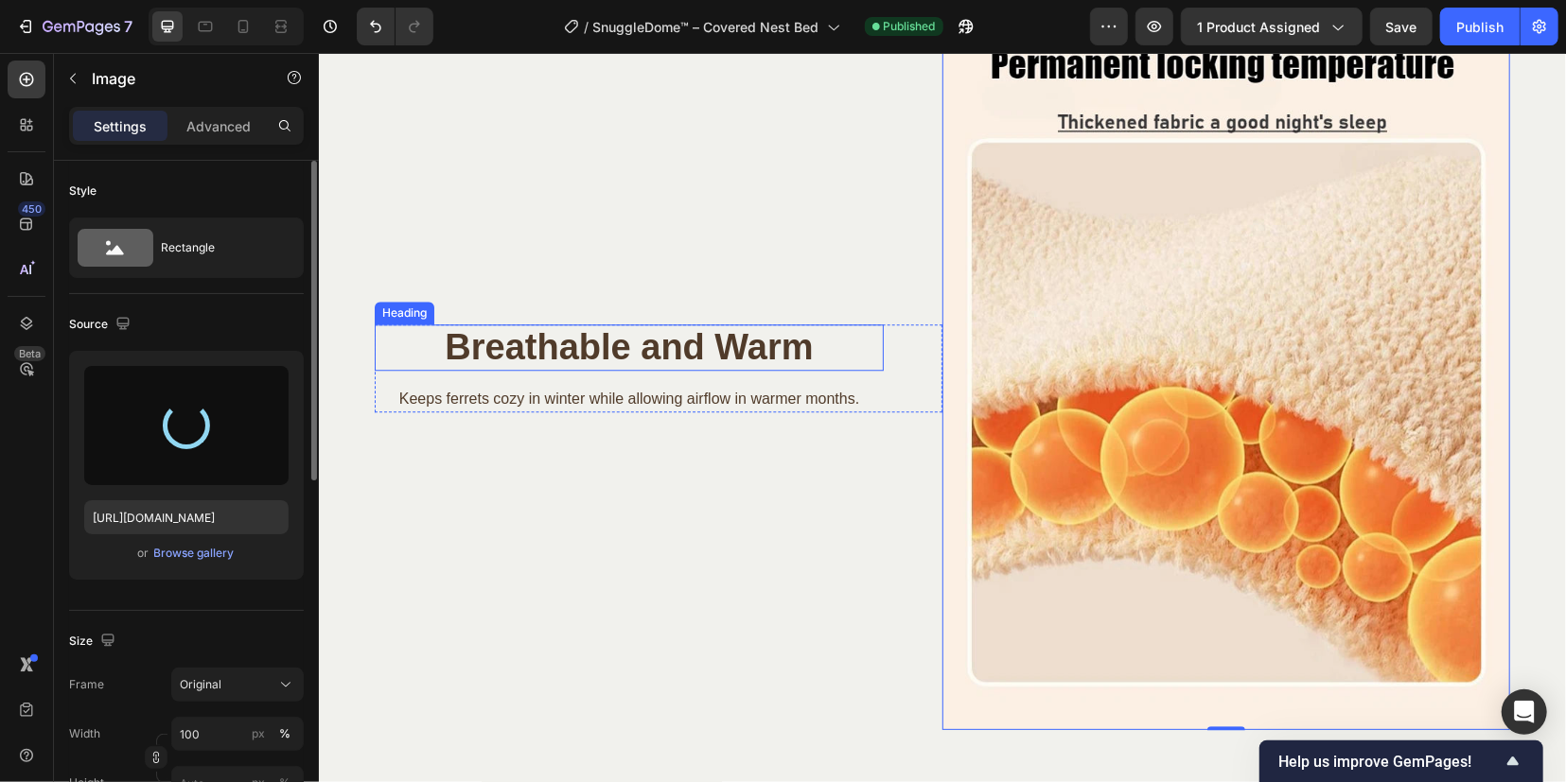
type input "https://cdn.shopify.com/s/files/1/0912/1346/3925/files/gempages_572635729960633…"
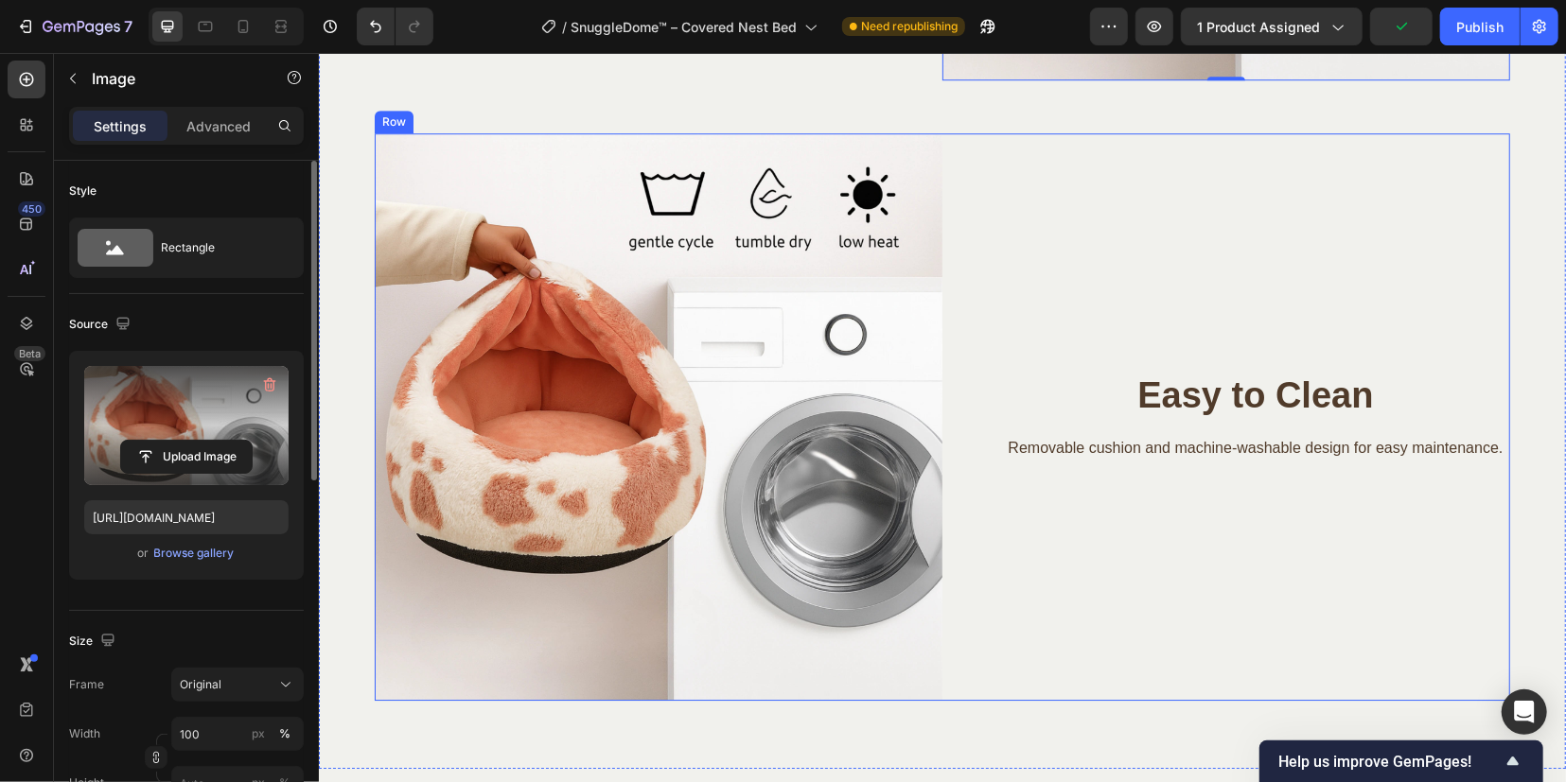
scroll to position [3705, 0]
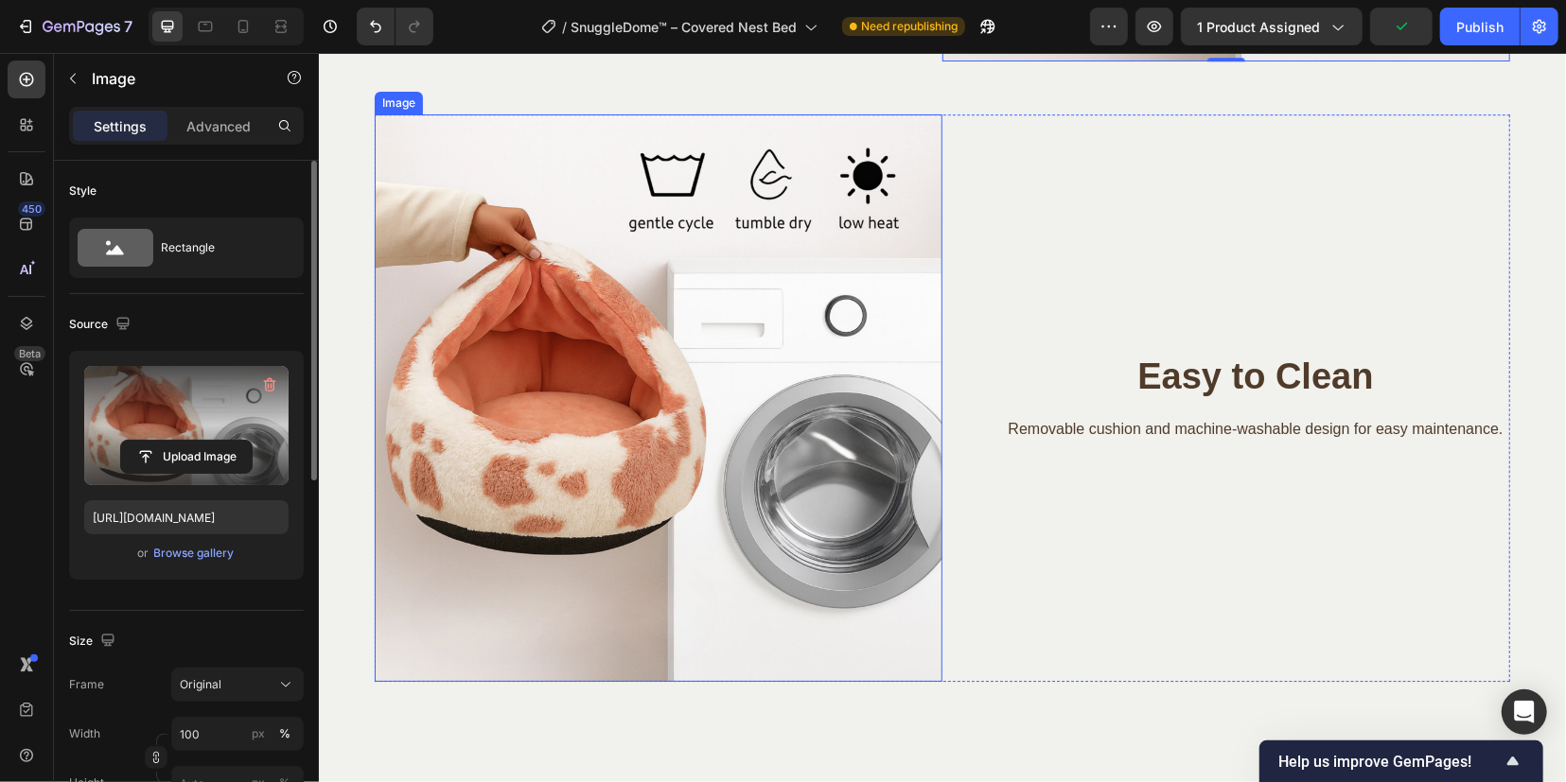
drag, startPoint x: 723, startPoint y: 405, endPoint x: 610, endPoint y: 404, distance: 112.6
click at [722, 405] on img at bounding box center [658, 398] width 568 height 568
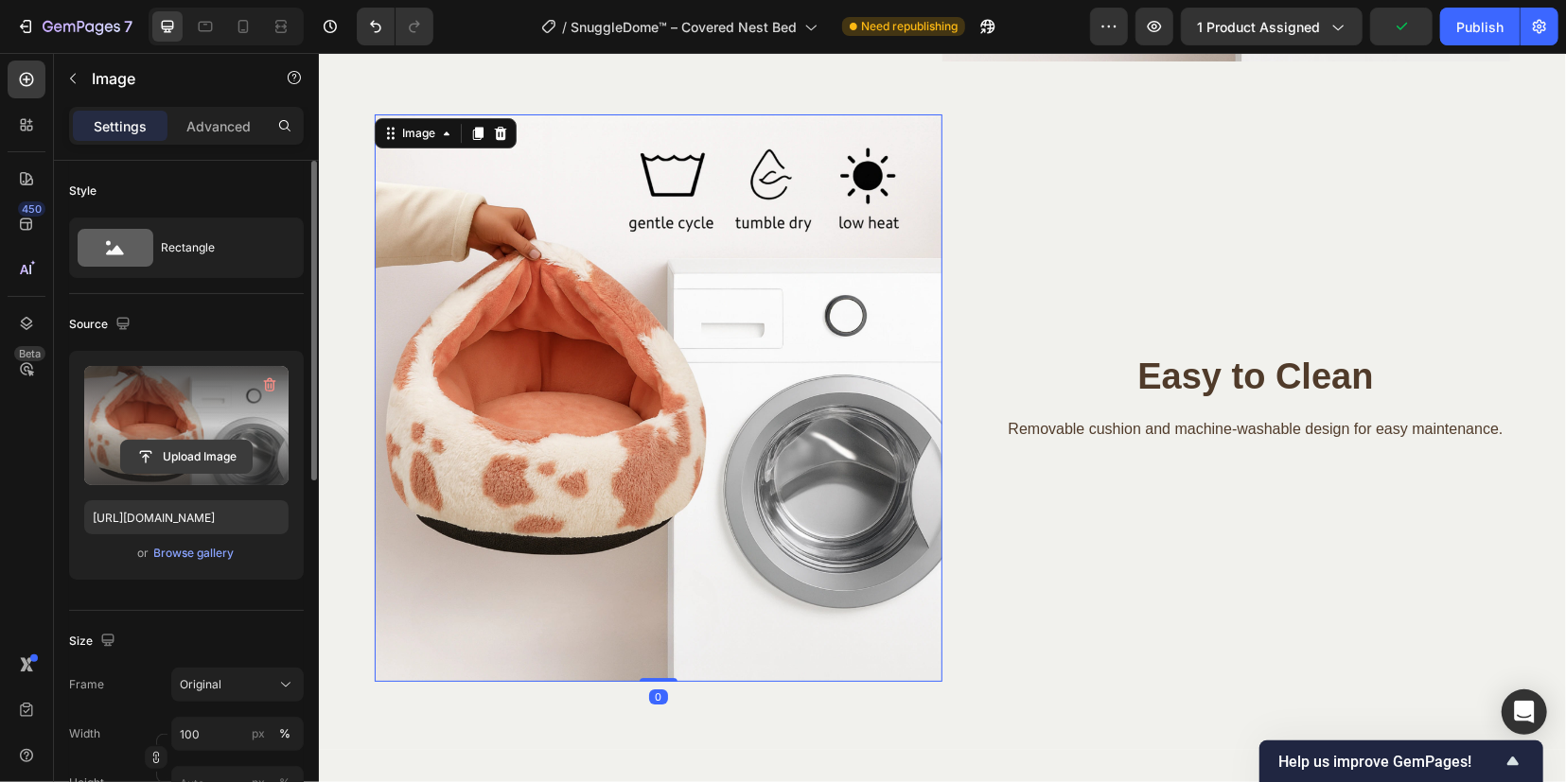
click at [155, 470] on input "file" at bounding box center [186, 457] width 131 height 32
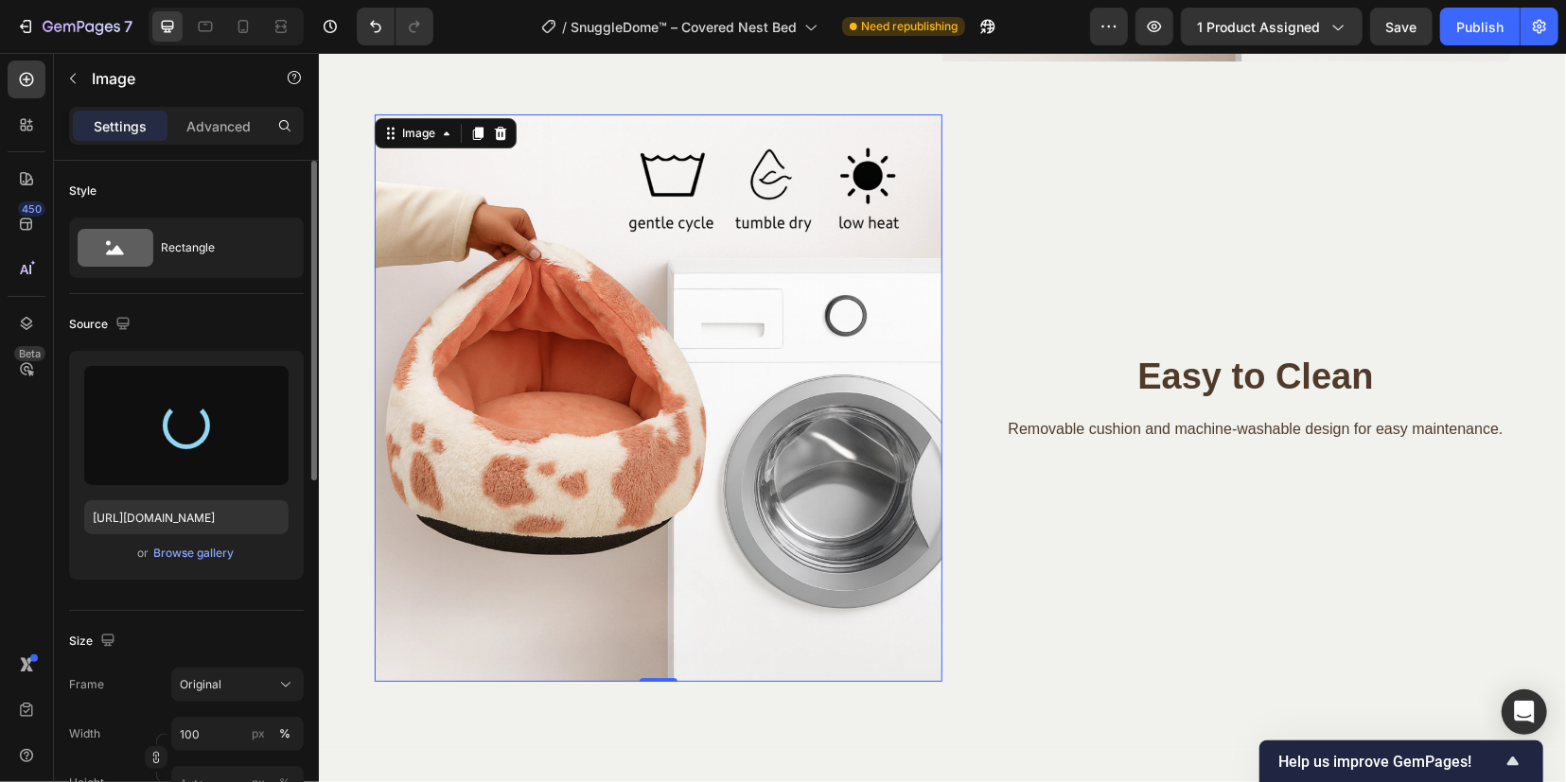
type input "https://cdn.shopify.com/s/files/1/0912/1346/3925/files/gempages_572635729960633…"
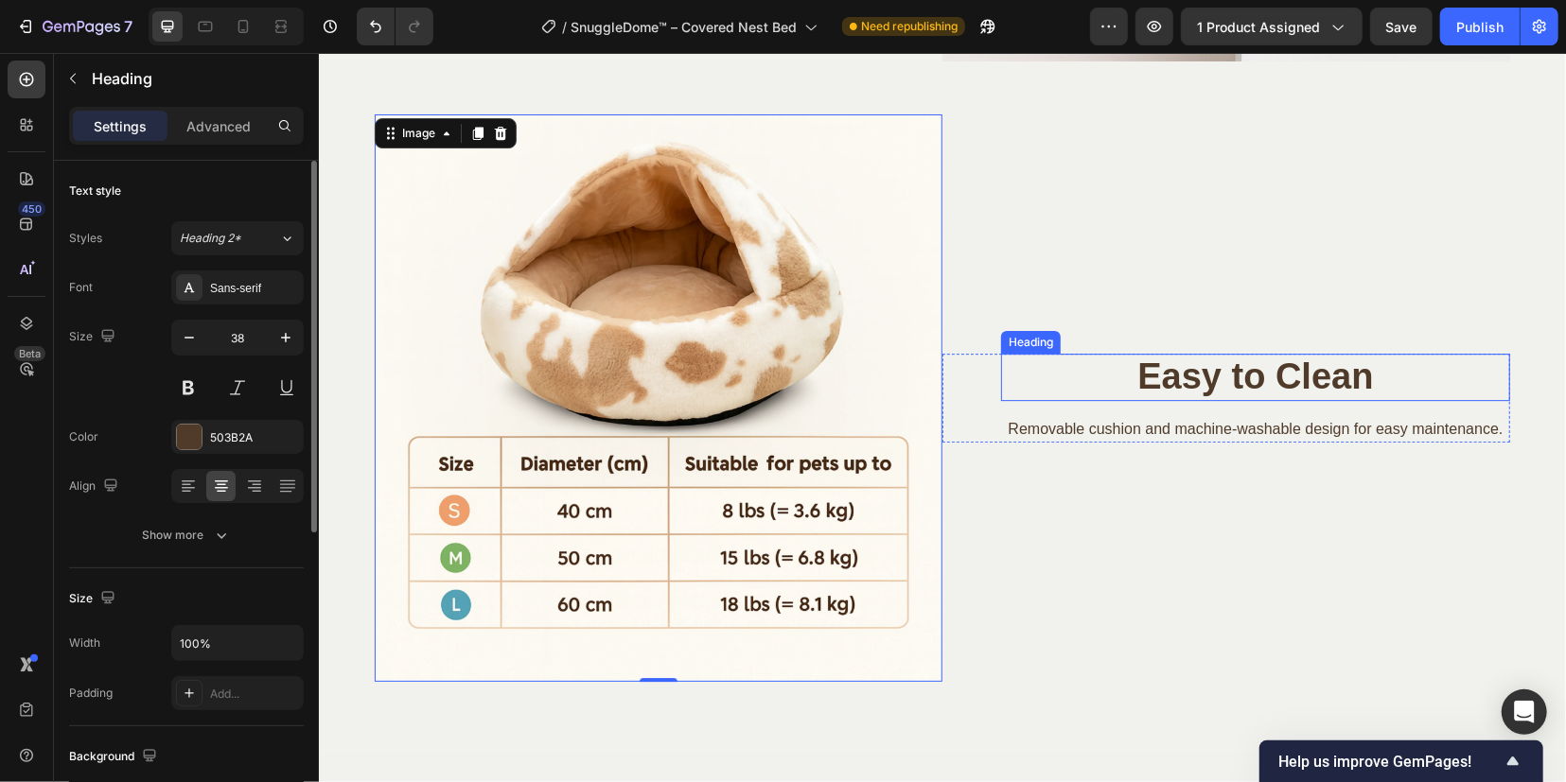
click at [1155, 381] on h2 "Easy to Clean" at bounding box center [1254, 376] width 509 height 47
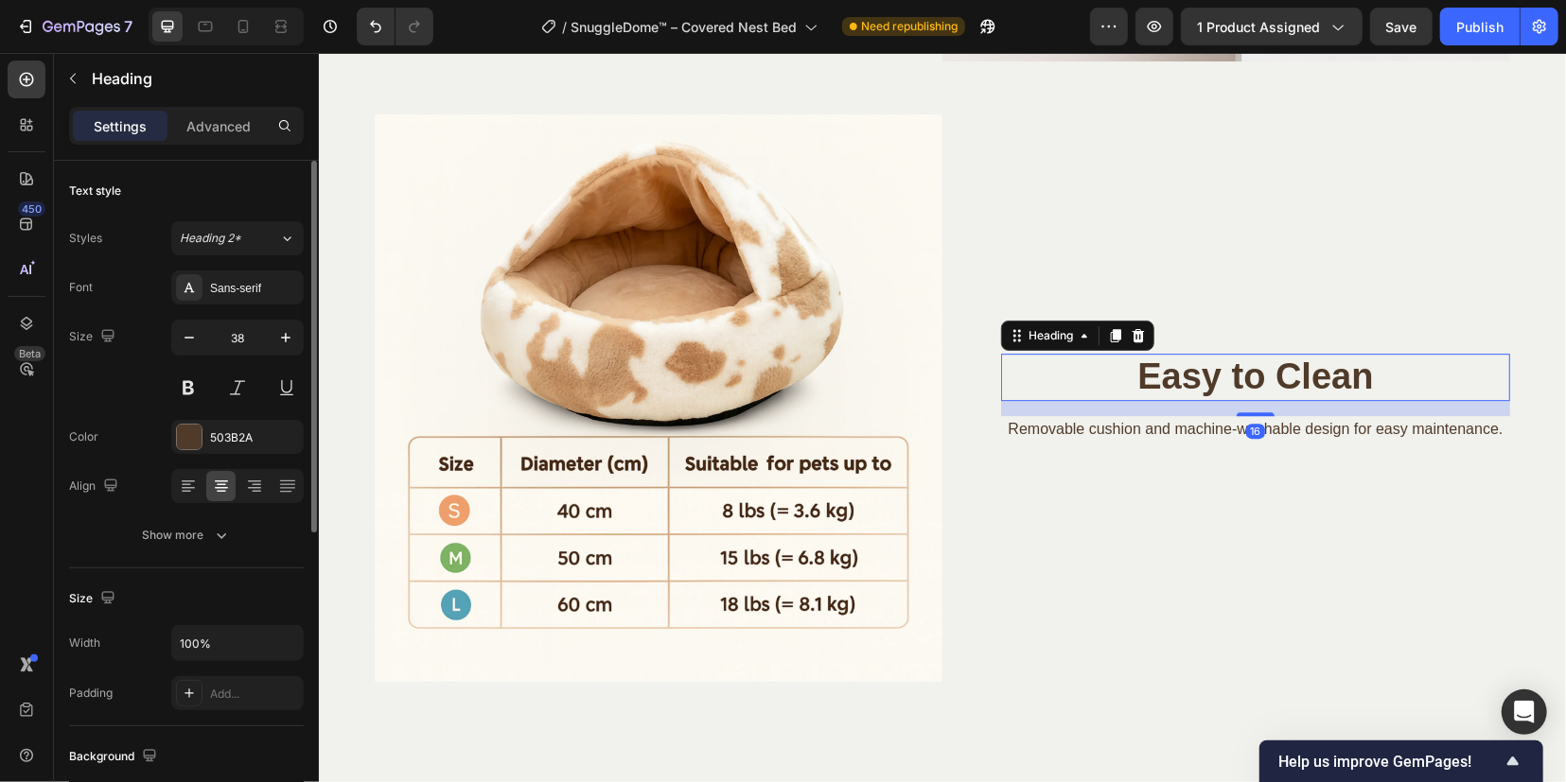
click at [1155, 381] on h2 "Easy to Clean" at bounding box center [1254, 376] width 509 height 47
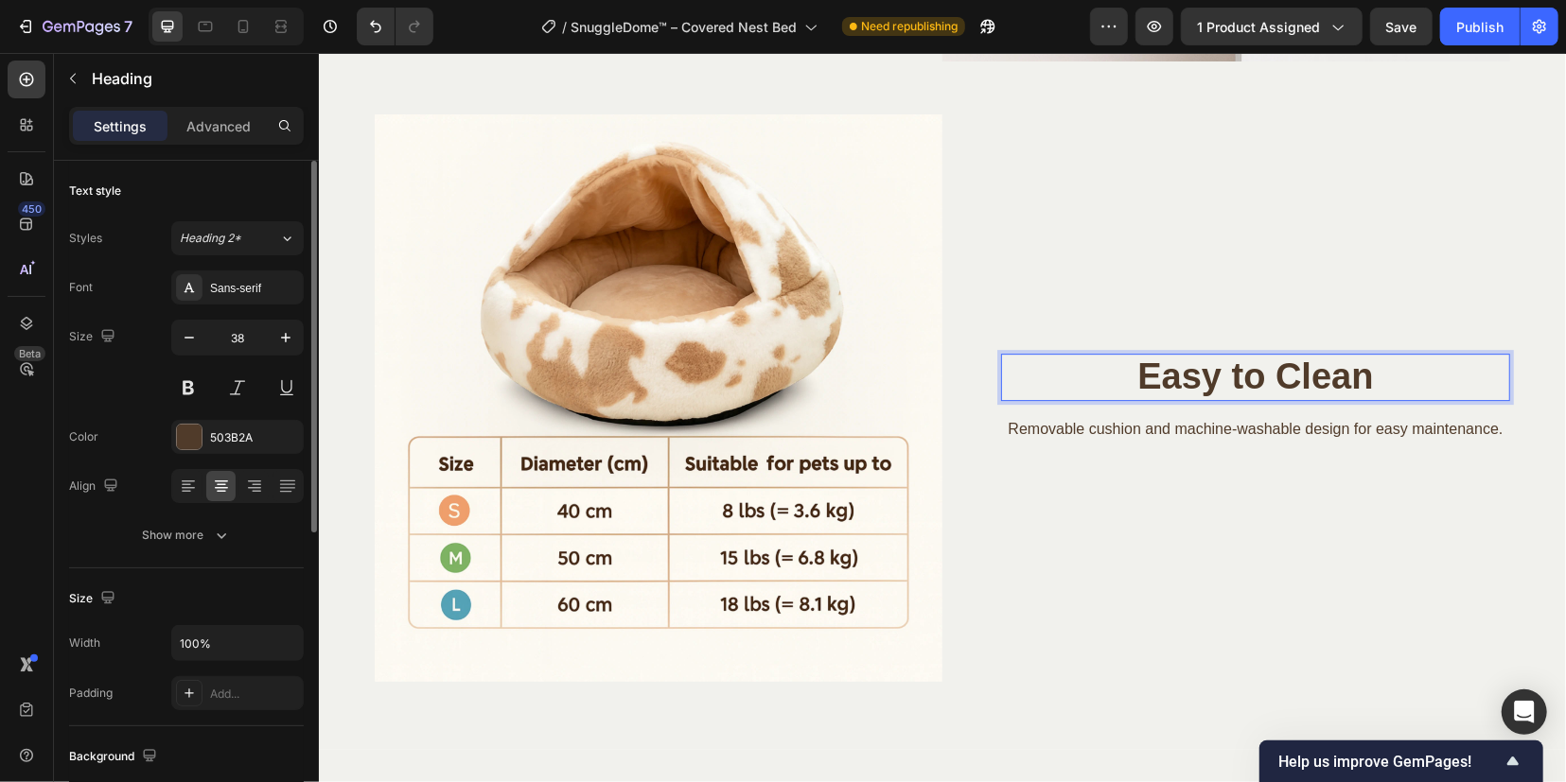
click at [1155, 381] on p "Easy to Clean" at bounding box center [1254, 377] width 505 height 44
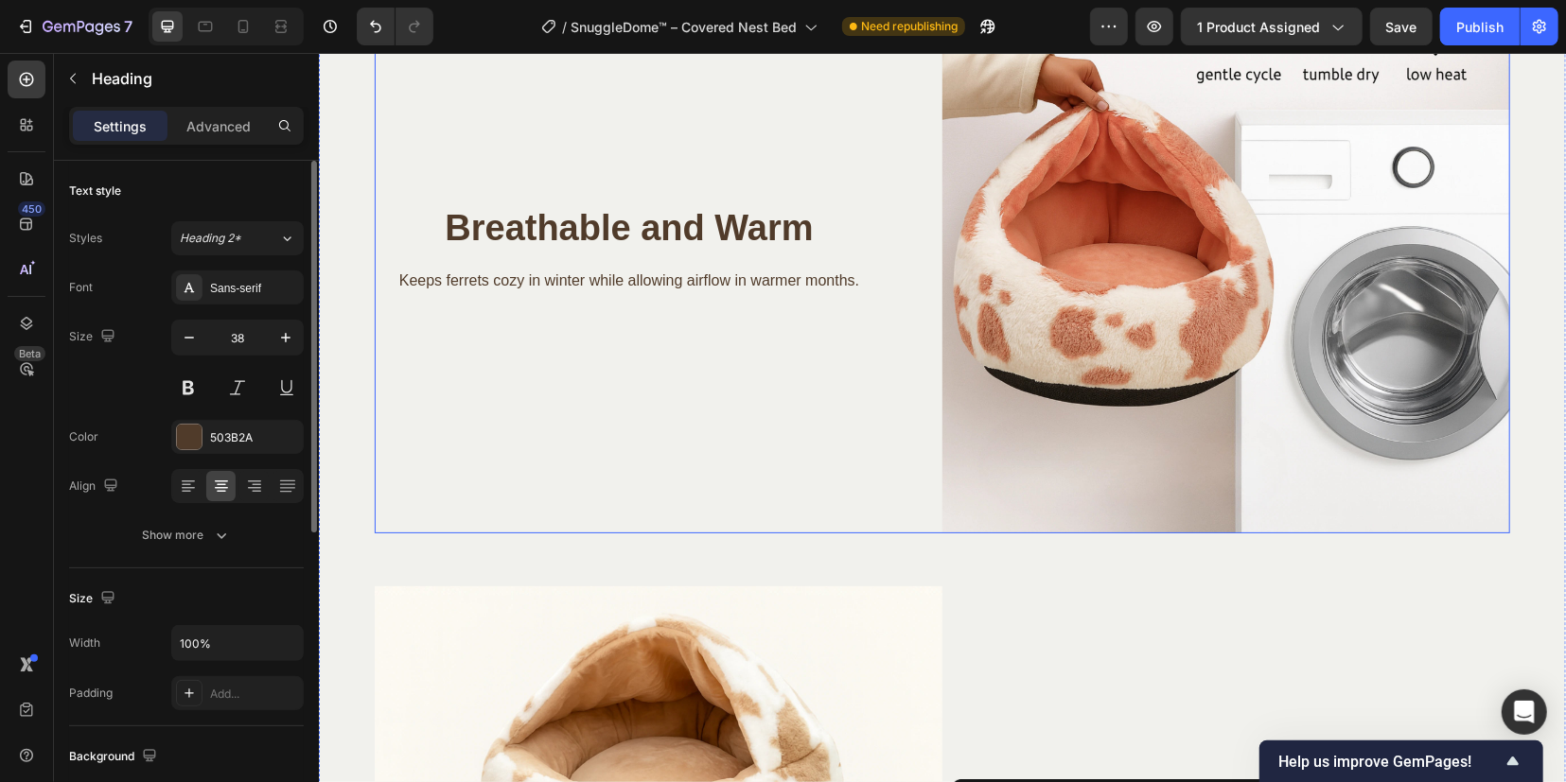
scroll to position [3232, 0]
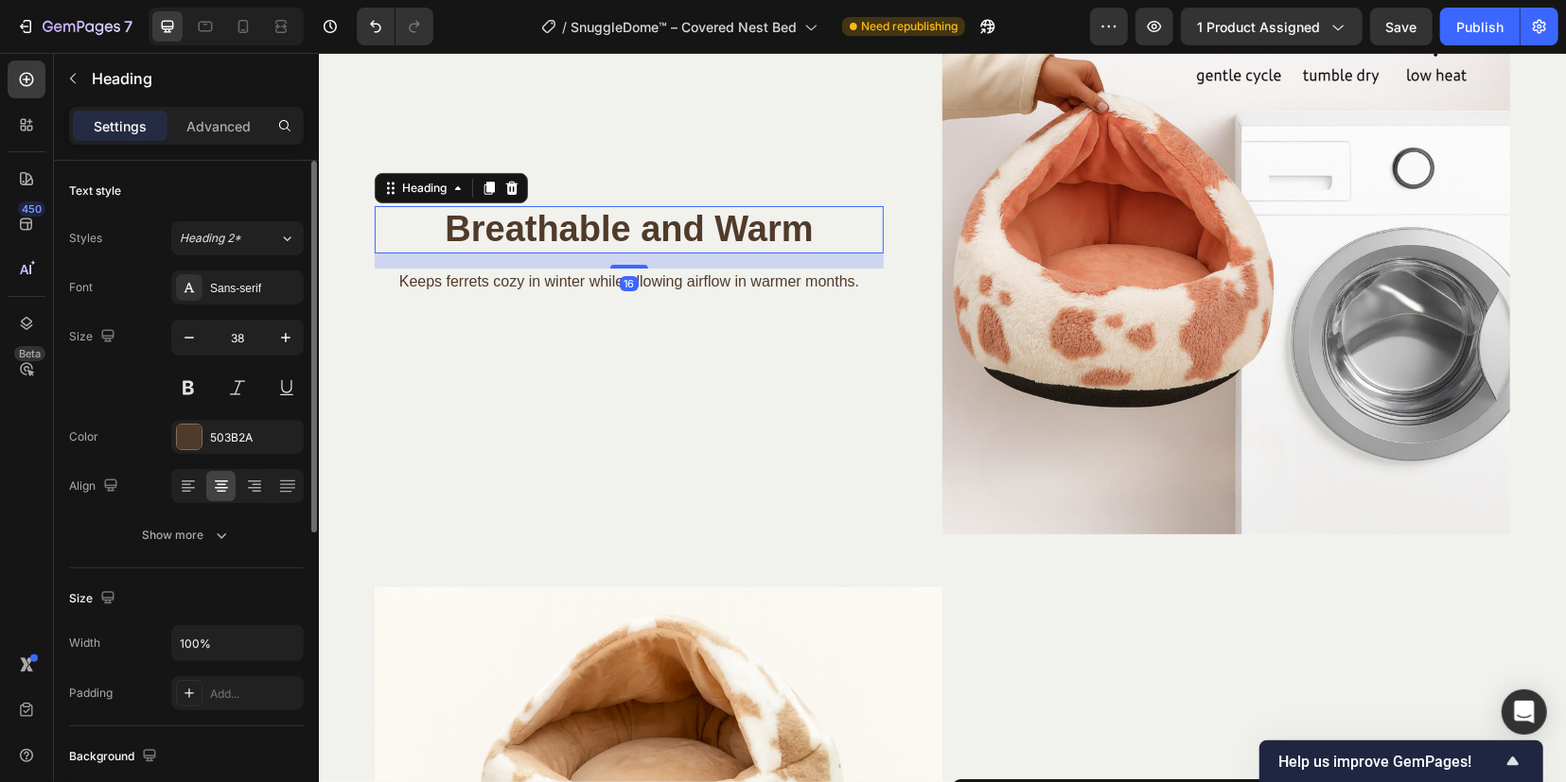
click at [628, 213] on h2 "Breathable and Warm" at bounding box center [628, 228] width 509 height 47
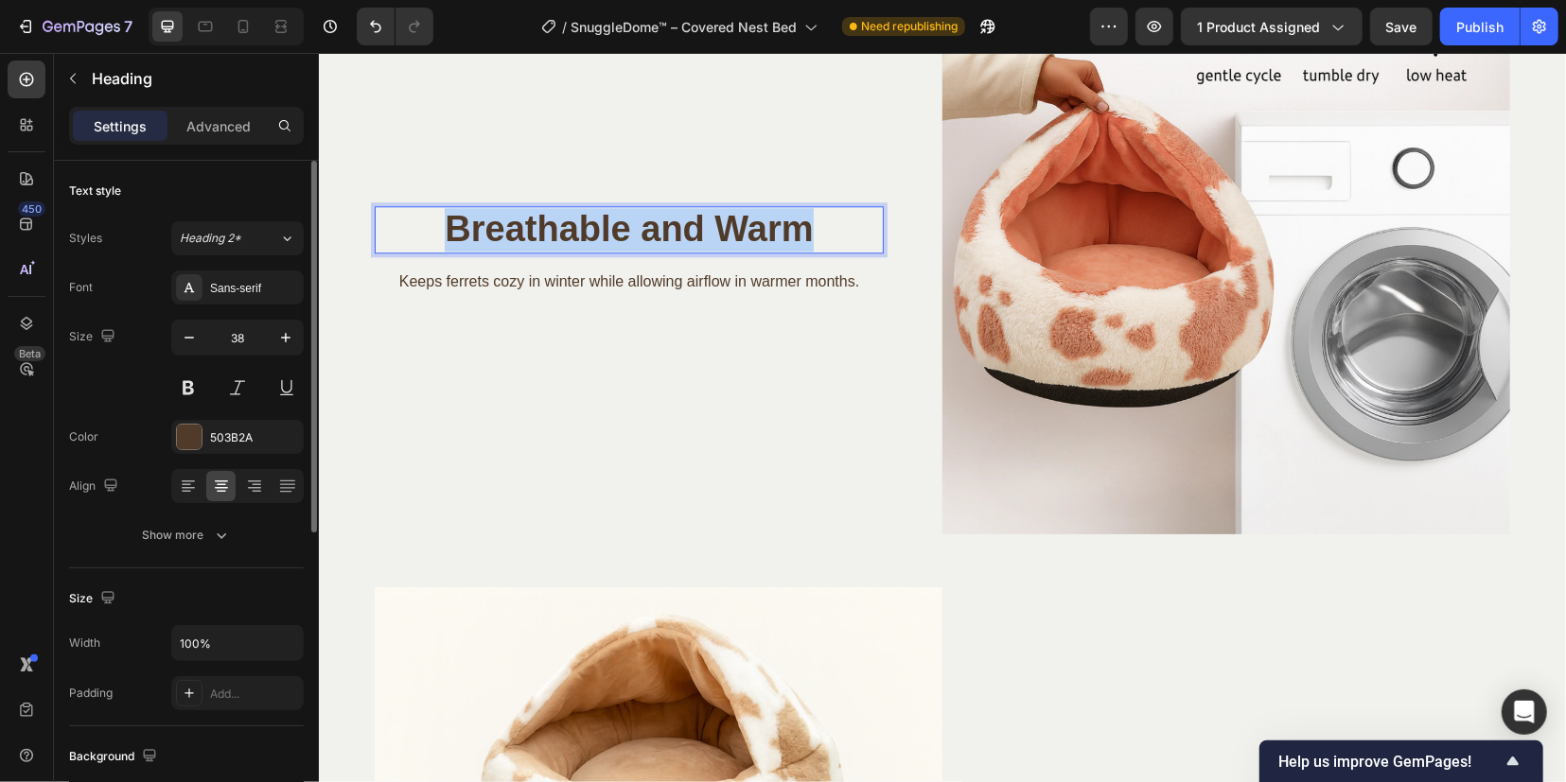
click at [628, 213] on p "Breathable and Warm" at bounding box center [628, 229] width 505 height 44
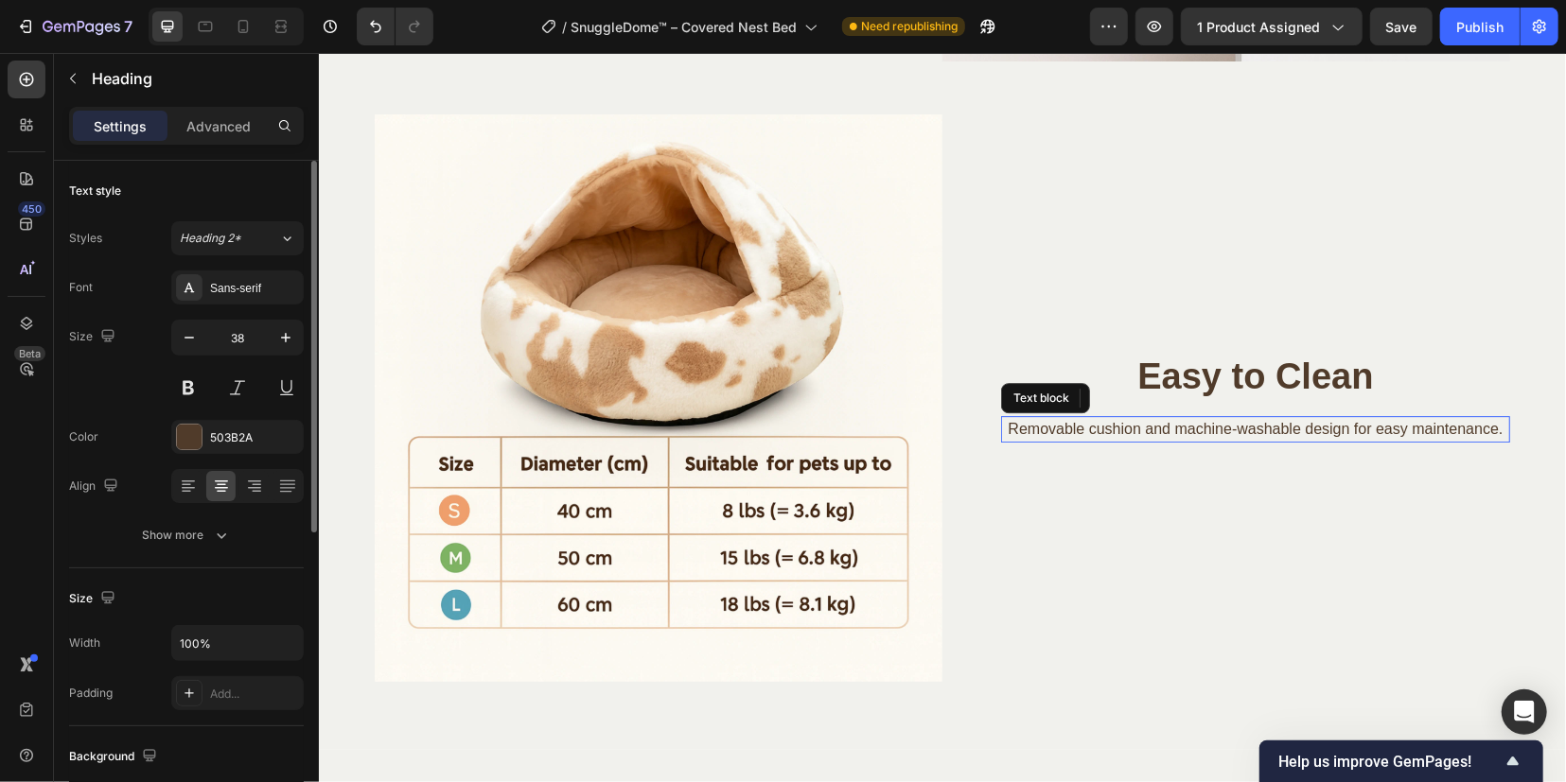
click at [1047, 422] on p "Removable cushion and machine-washable design for easy maintenance." at bounding box center [1254, 428] width 505 height 23
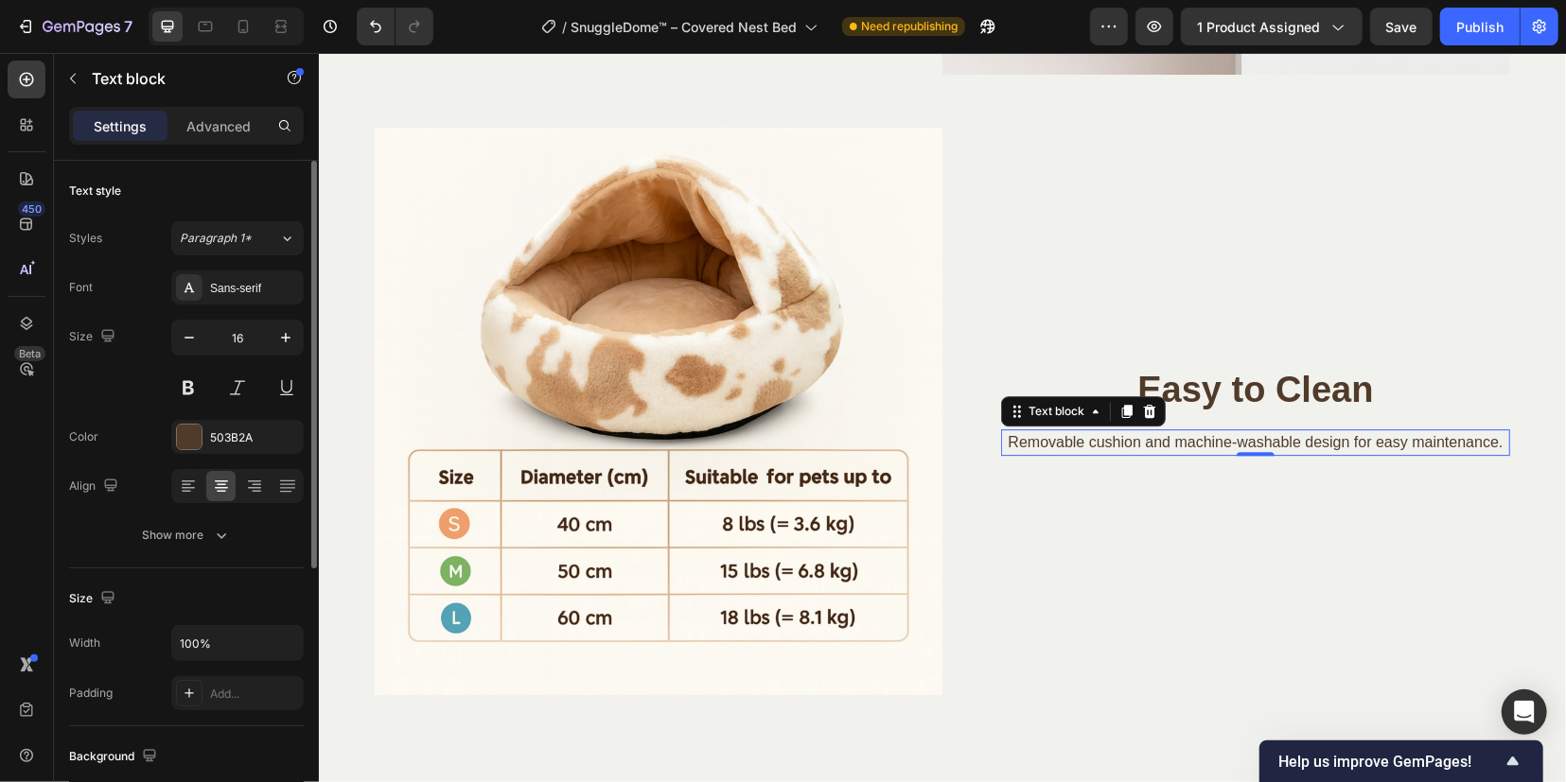
click at [1047, 422] on div "Text block" at bounding box center [1082, 410] width 165 height 30
click at [1047, 440] on p "Removable cushion and machine-washable design for easy maintenance." at bounding box center [1254, 441] width 505 height 23
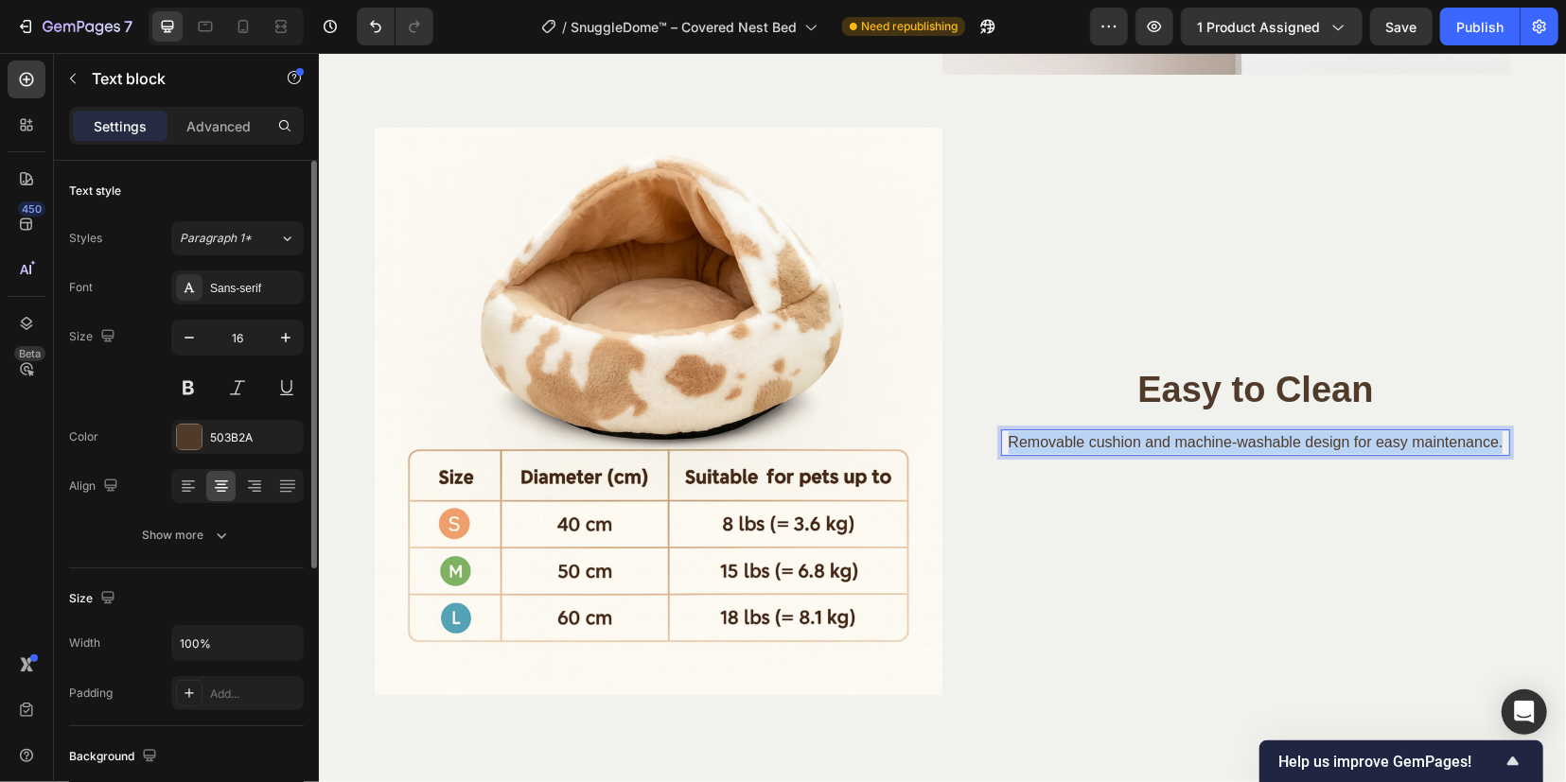
click at [1047, 440] on p "Removable cushion and machine-washable design for easy maintenance." at bounding box center [1254, 441] width 505 height 23
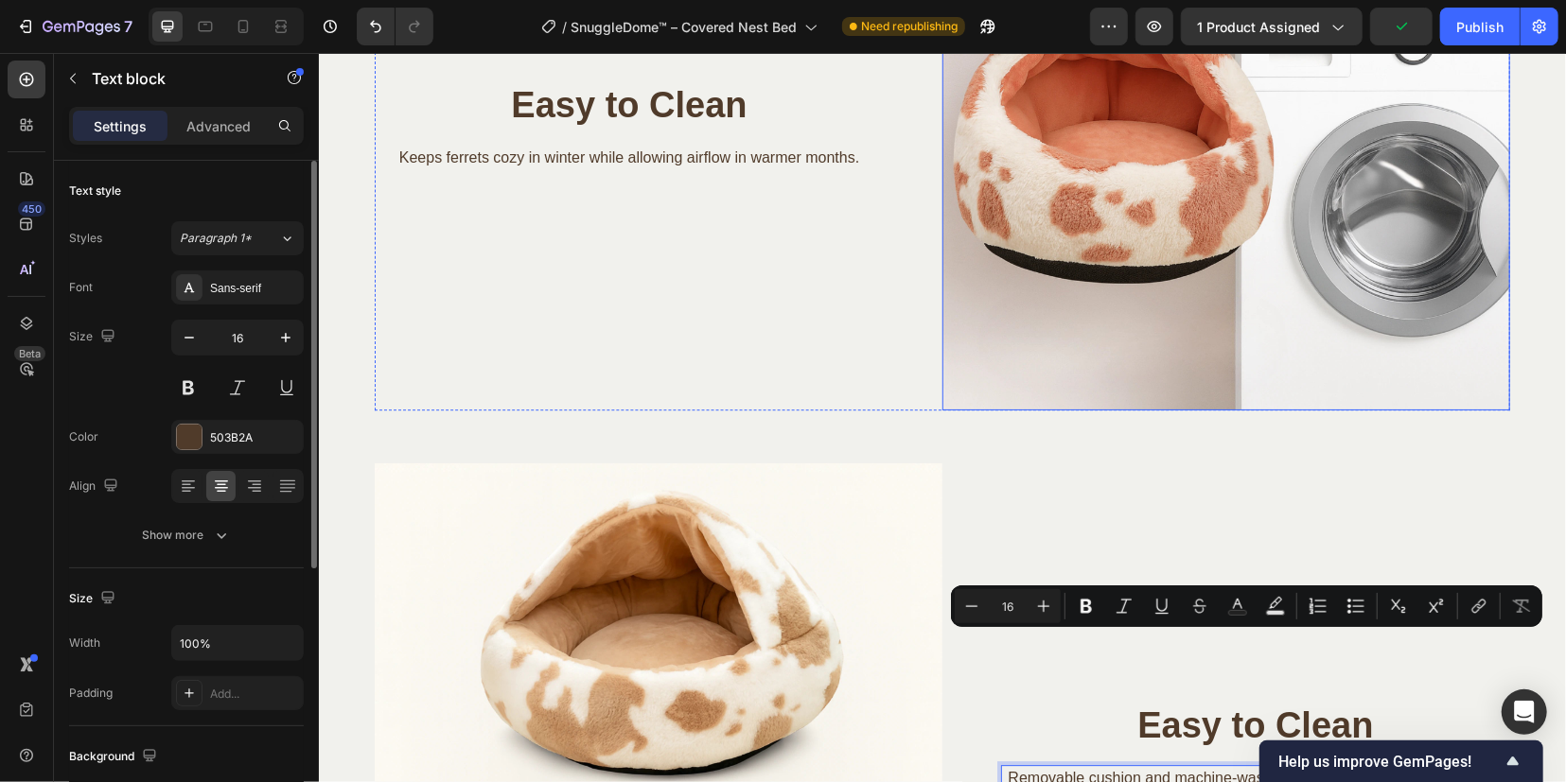
scroll to position [3337, 0]
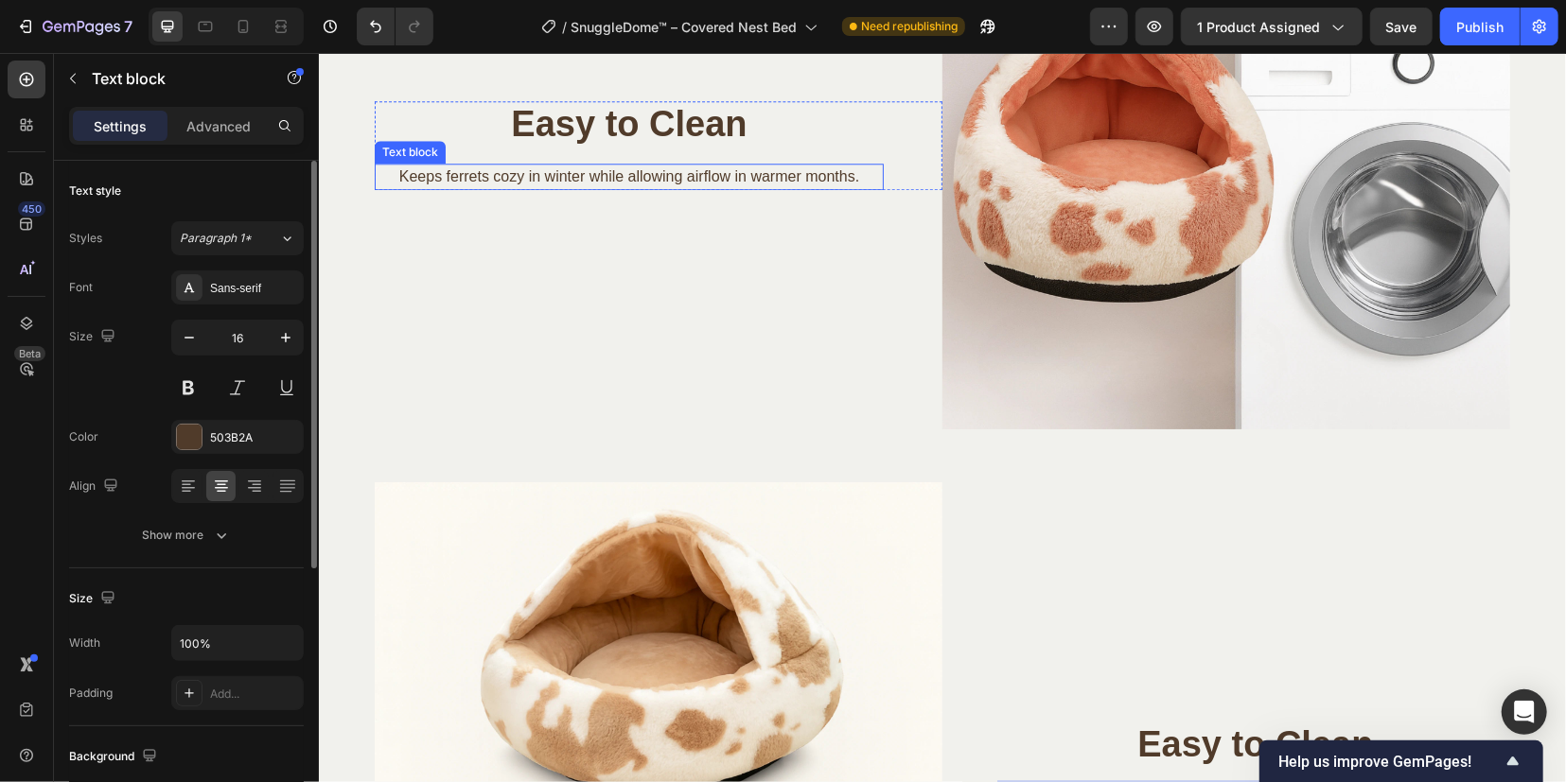
click at [625, 178] on p "Keeps ferrets cozy in winter while allowing airflow in warmer months." at bounding box center [628, 176] width 505 height 23
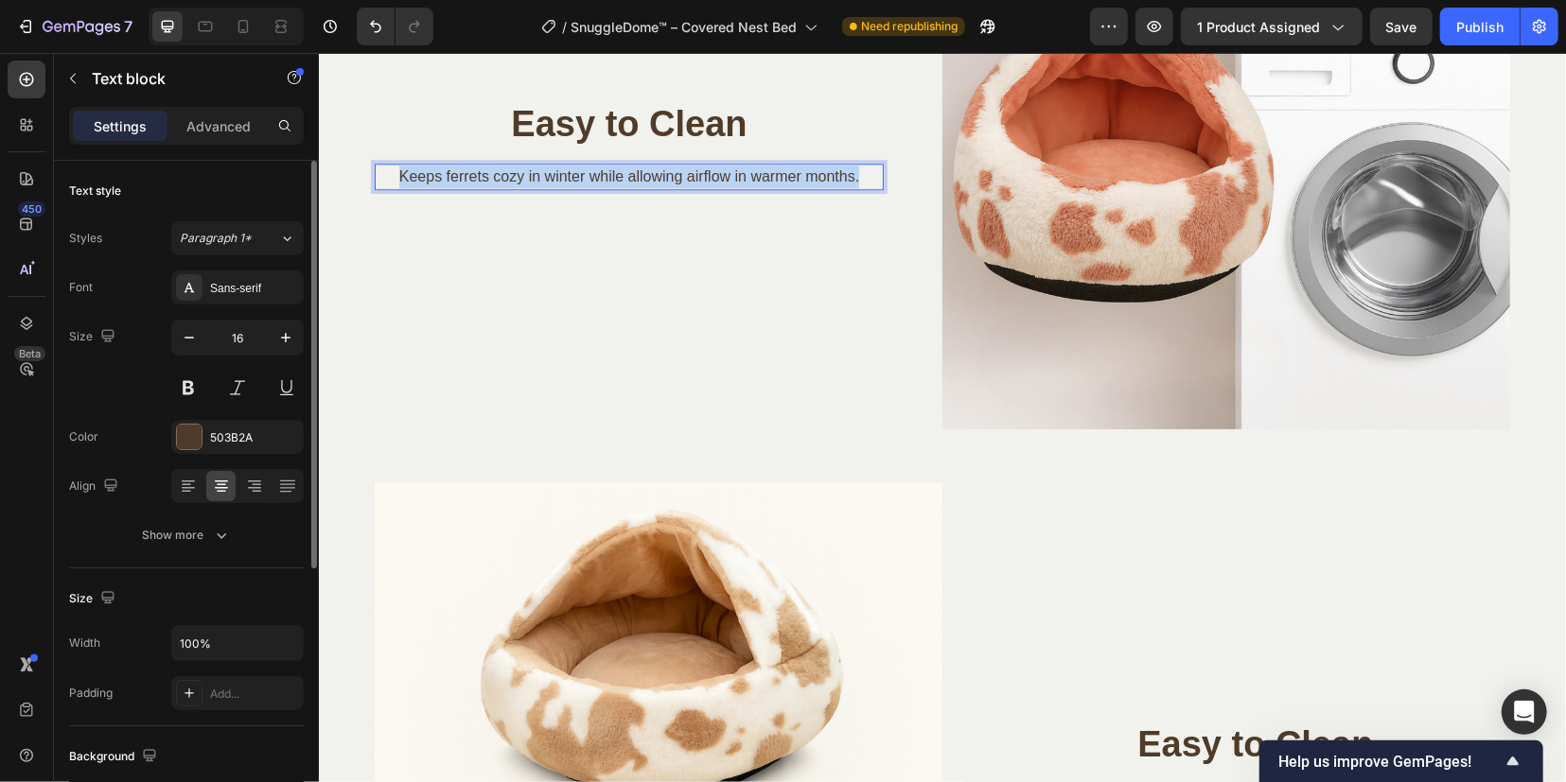
click at [625, 178] on p "Keeps ferrets cozy in winter while allowing airflow in warmer months." at bounding box center [628, 176] width 505 height 23
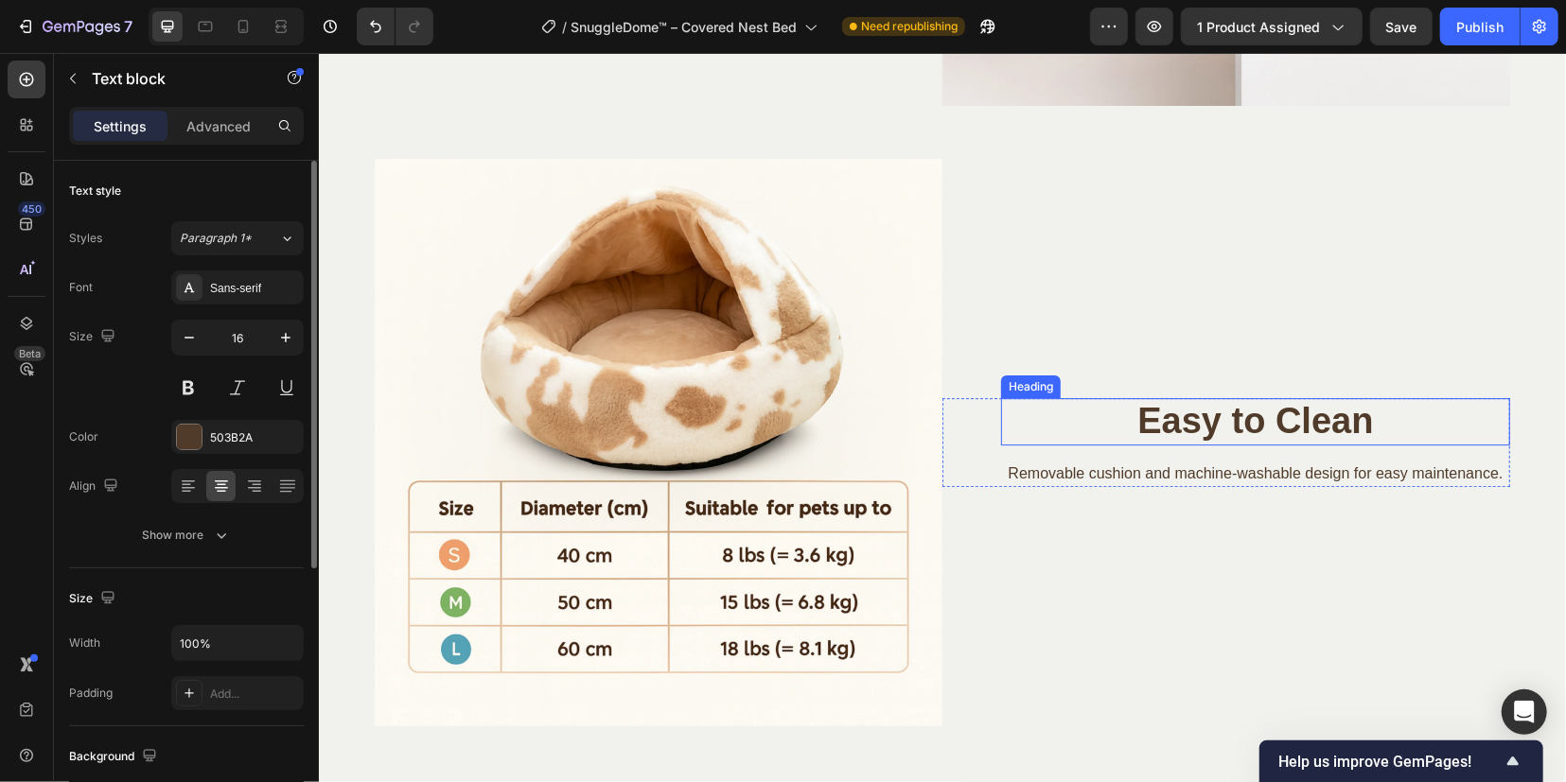
scroll to position [3692, 0]
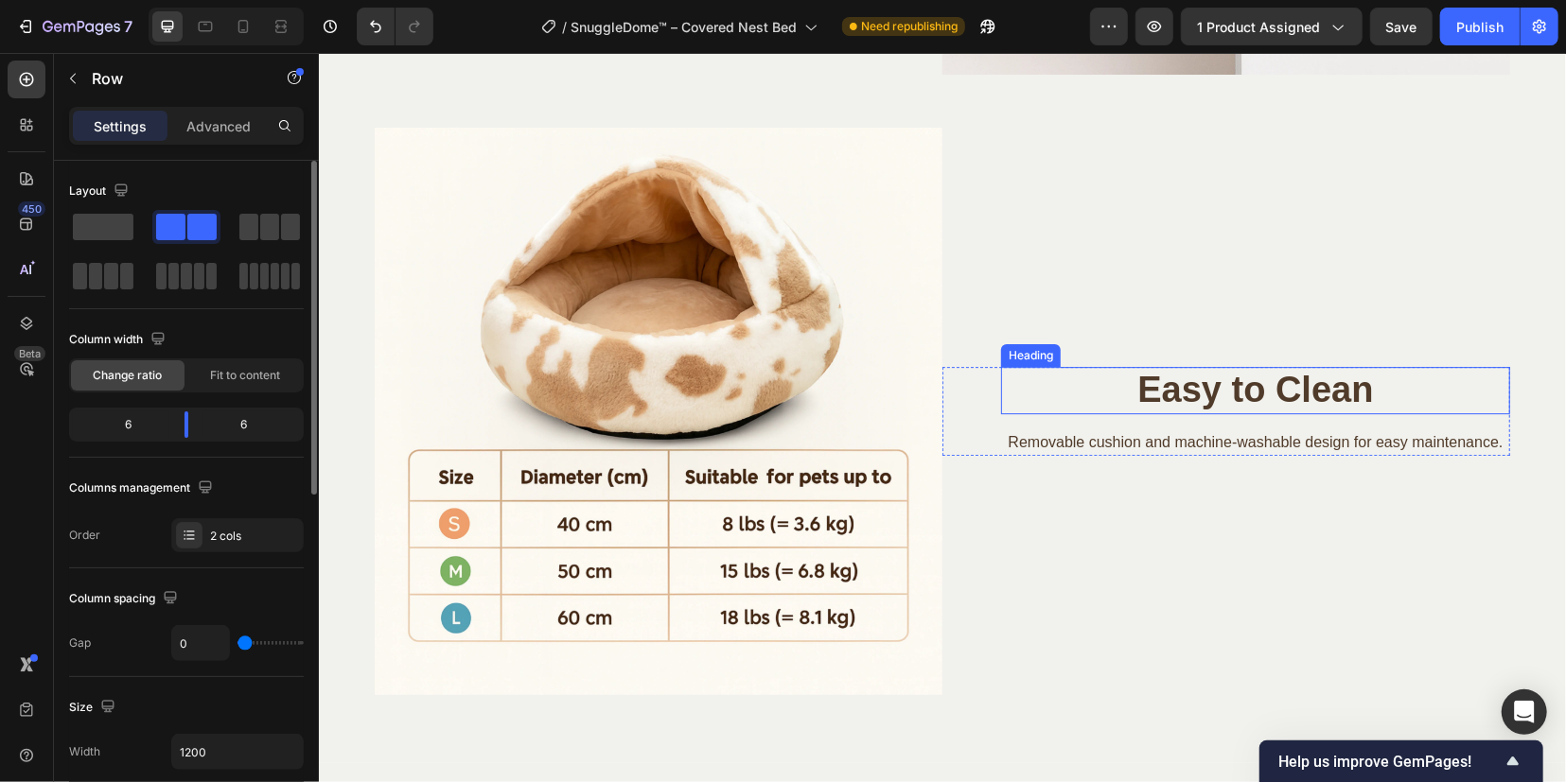
click at [1181, 263] on div "Easy to Clean Heading Removable cushion and machine-washable design for easy ma…" at bounding box center [1225, 411] width 568 height 568
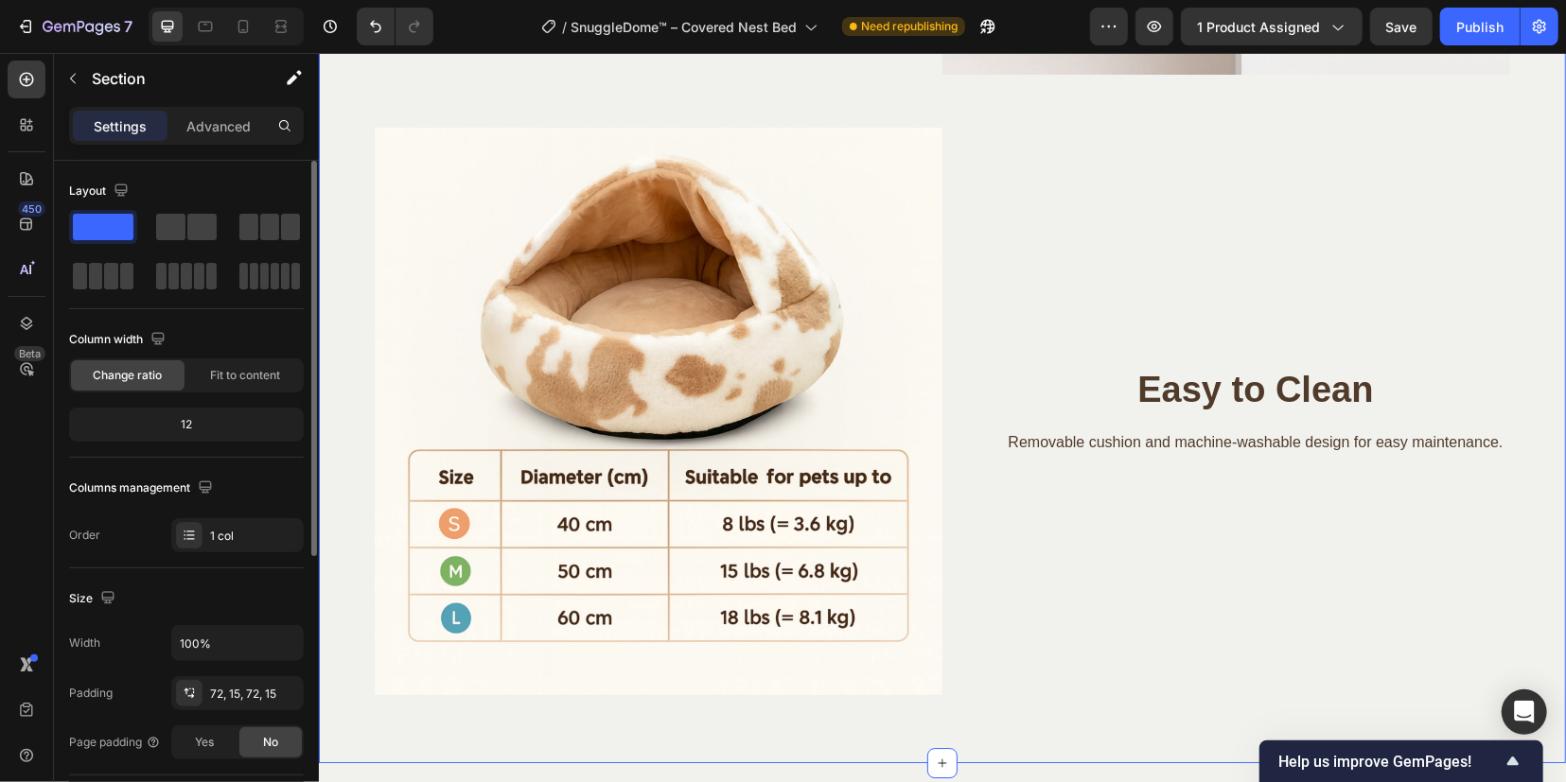
drag, startPoint x: 548, startPoint y: 102, endPoint x: 619, endPoint y: 125, distance: 74.5
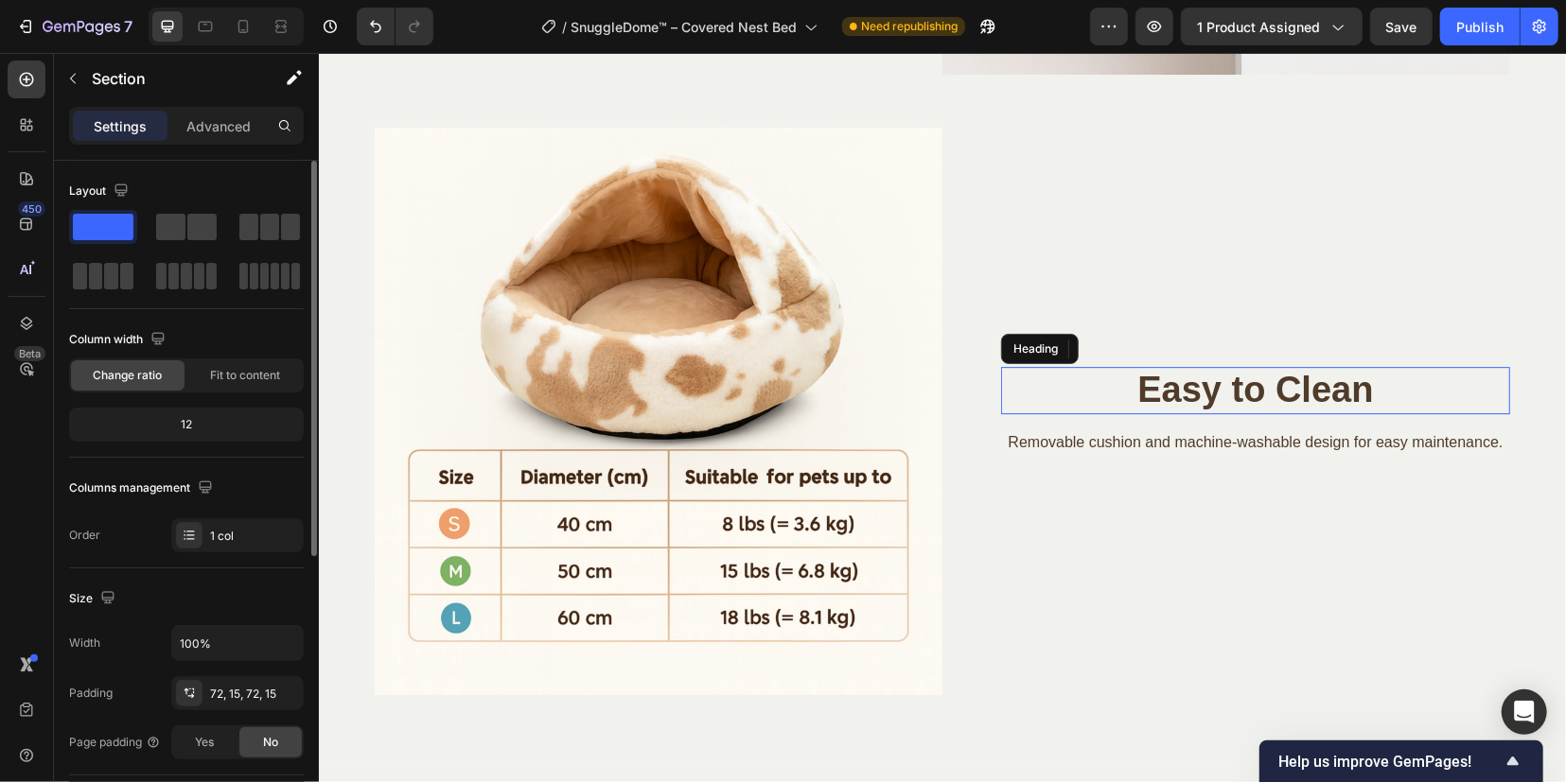
click at [1135, 384] on p "Easy to Clean" at bounding box center [1254, 390] width 505 height 44
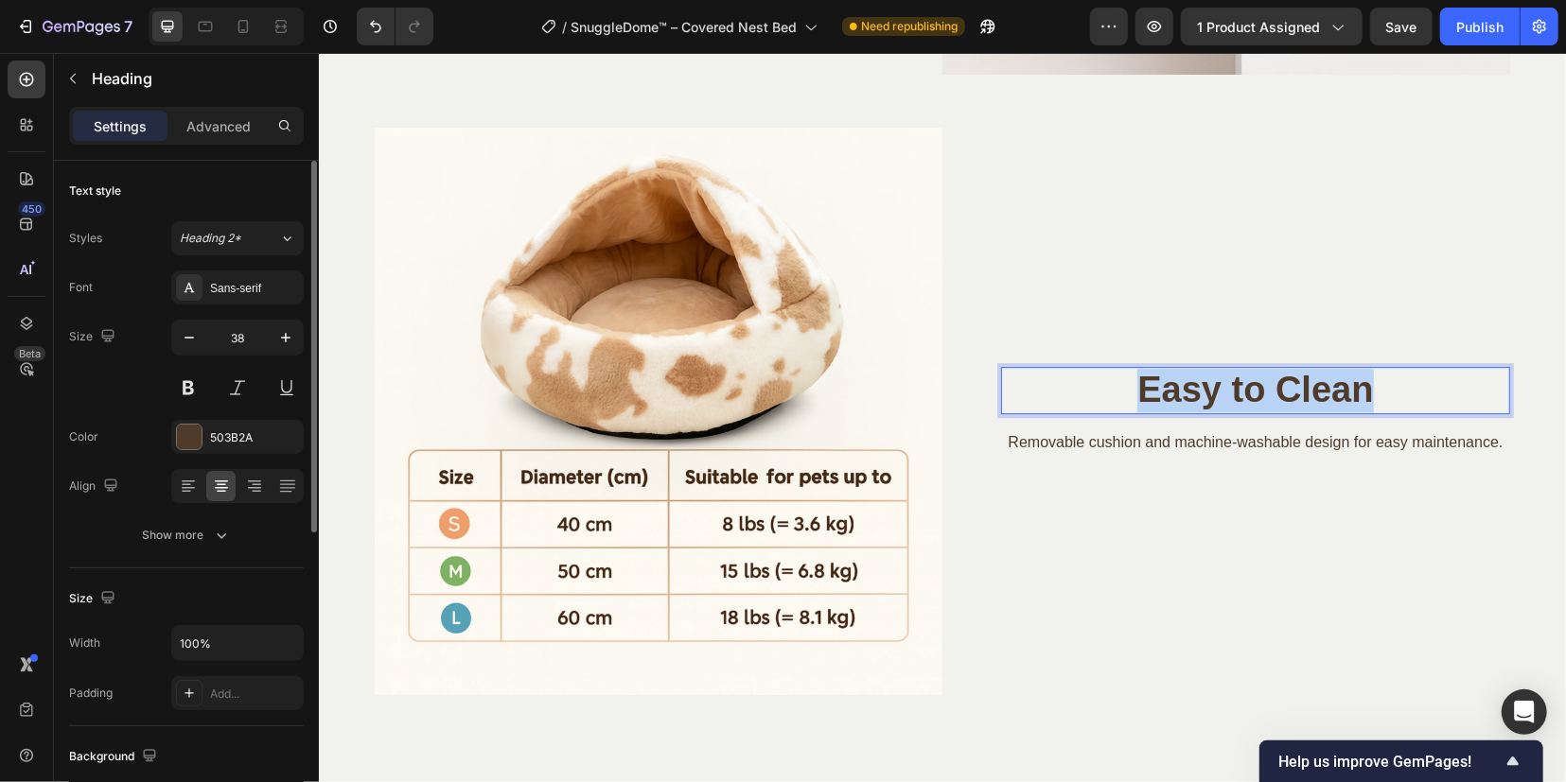
click at [1135, 384] on p "Easy to Clean" at bounding box center [1254, 390] width 505 height 44
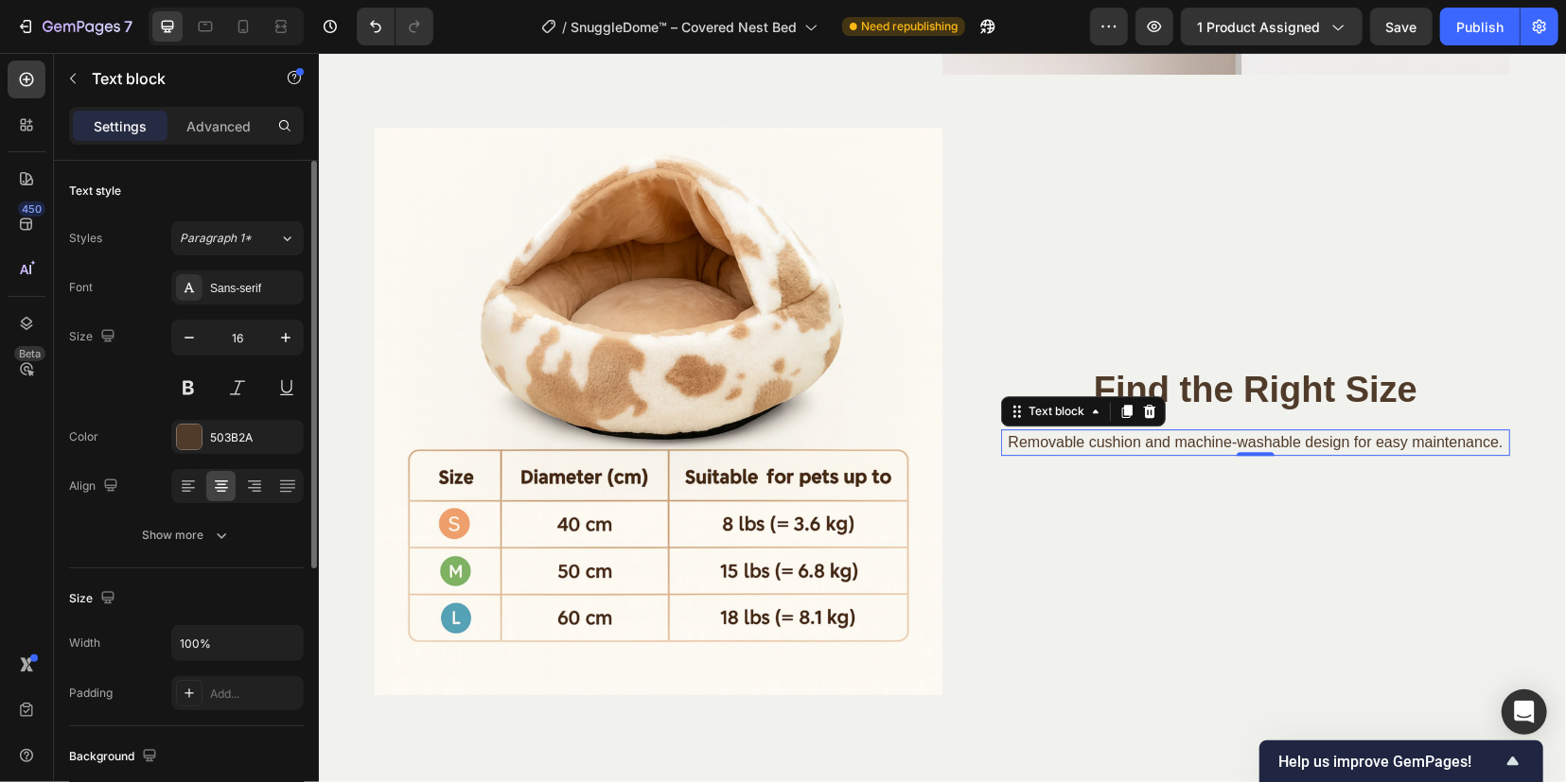
click at [1051, 447] on p "Removable cushion and machine-washable design for easy maintenance." at bounding box center [1254, 441] width 505 height 23
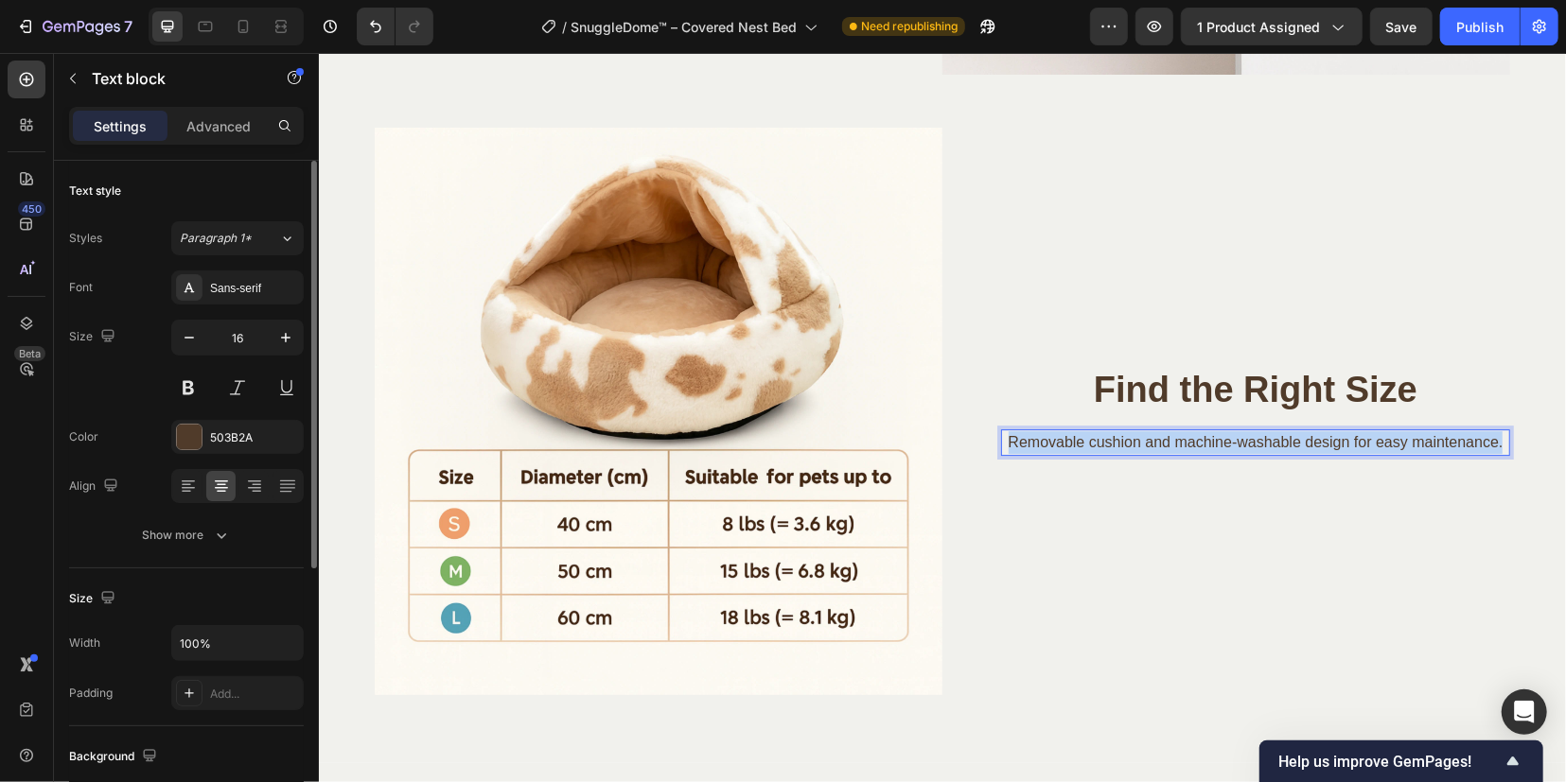
click at [1051, 447] on p "Removable cushion and machine-washable design for easy maintenance." at bounding box center [1254, 441] width 505 height 23
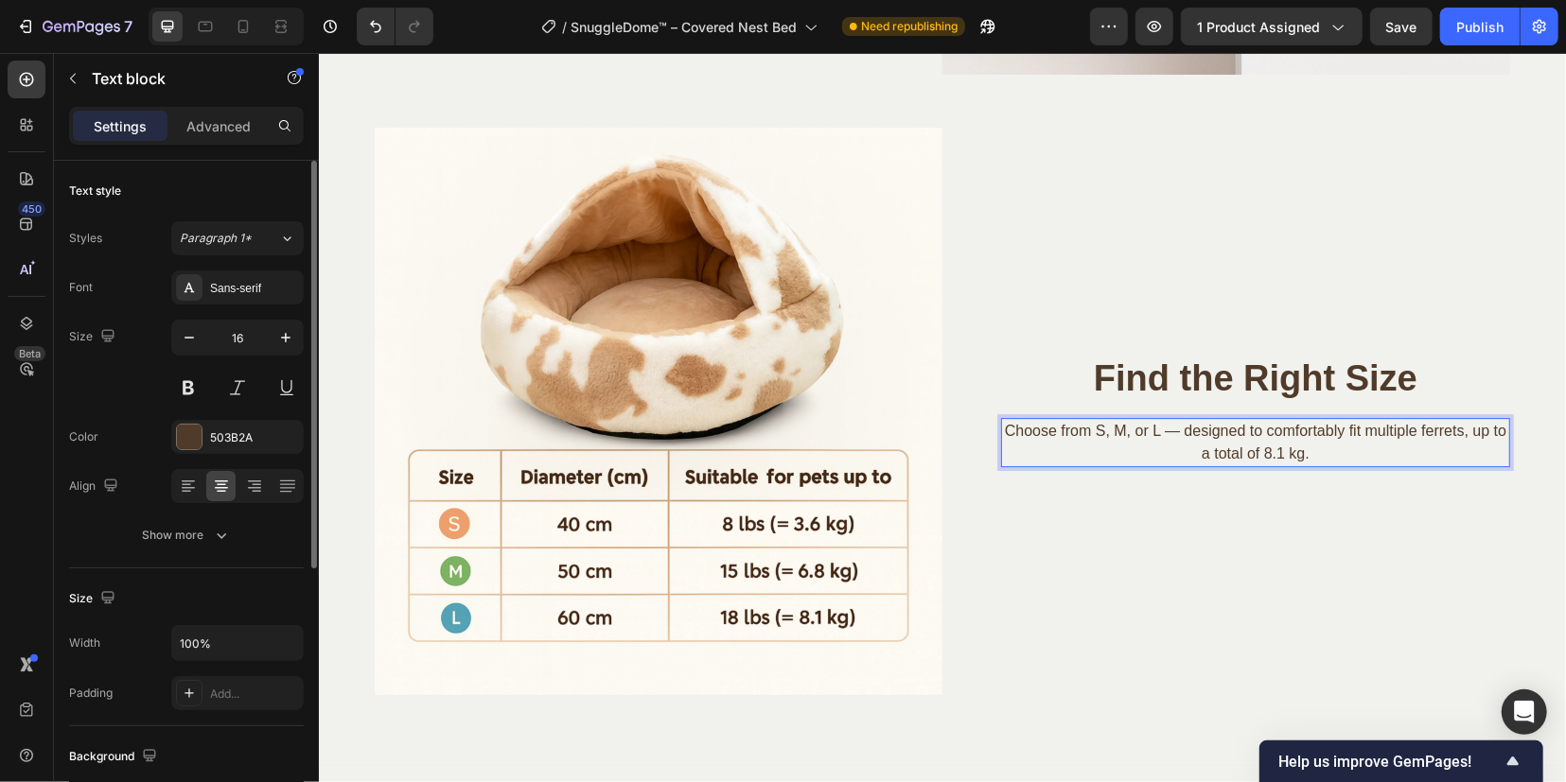
scroll to position [3681, 0]
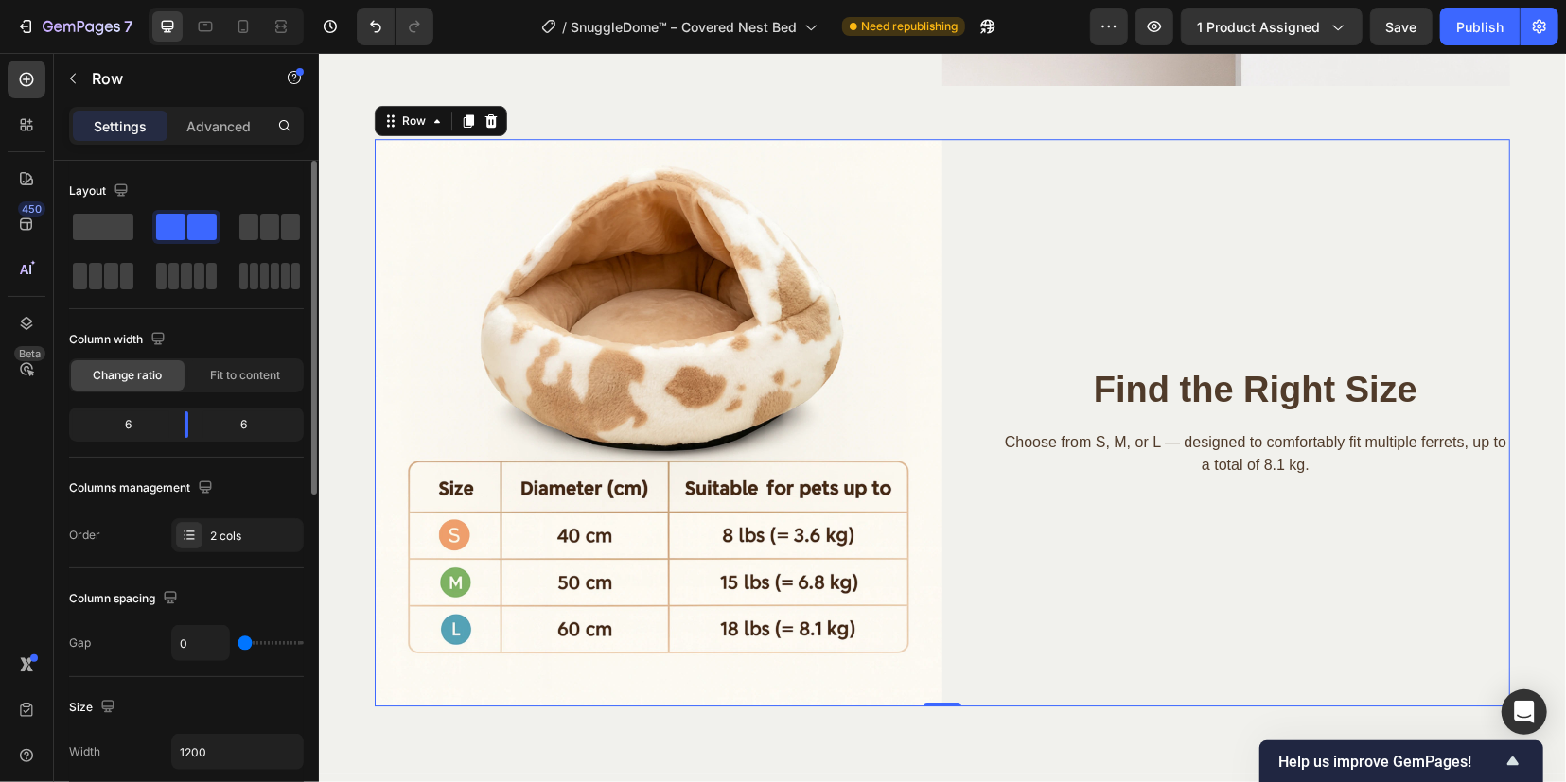
click at [1113, 598] on div "Find the Right Size Heading Choose from S, M, or L — designed to comfortably fi…" at bounding box center [1225, 422] width 568 height 568
click at [1415, 22] on span "Save" at bounding box center [1401, 27] width 31 height 16
click at [1475, 33] on div "Publish" at bounding box center [1479, 27] width 47 height 20
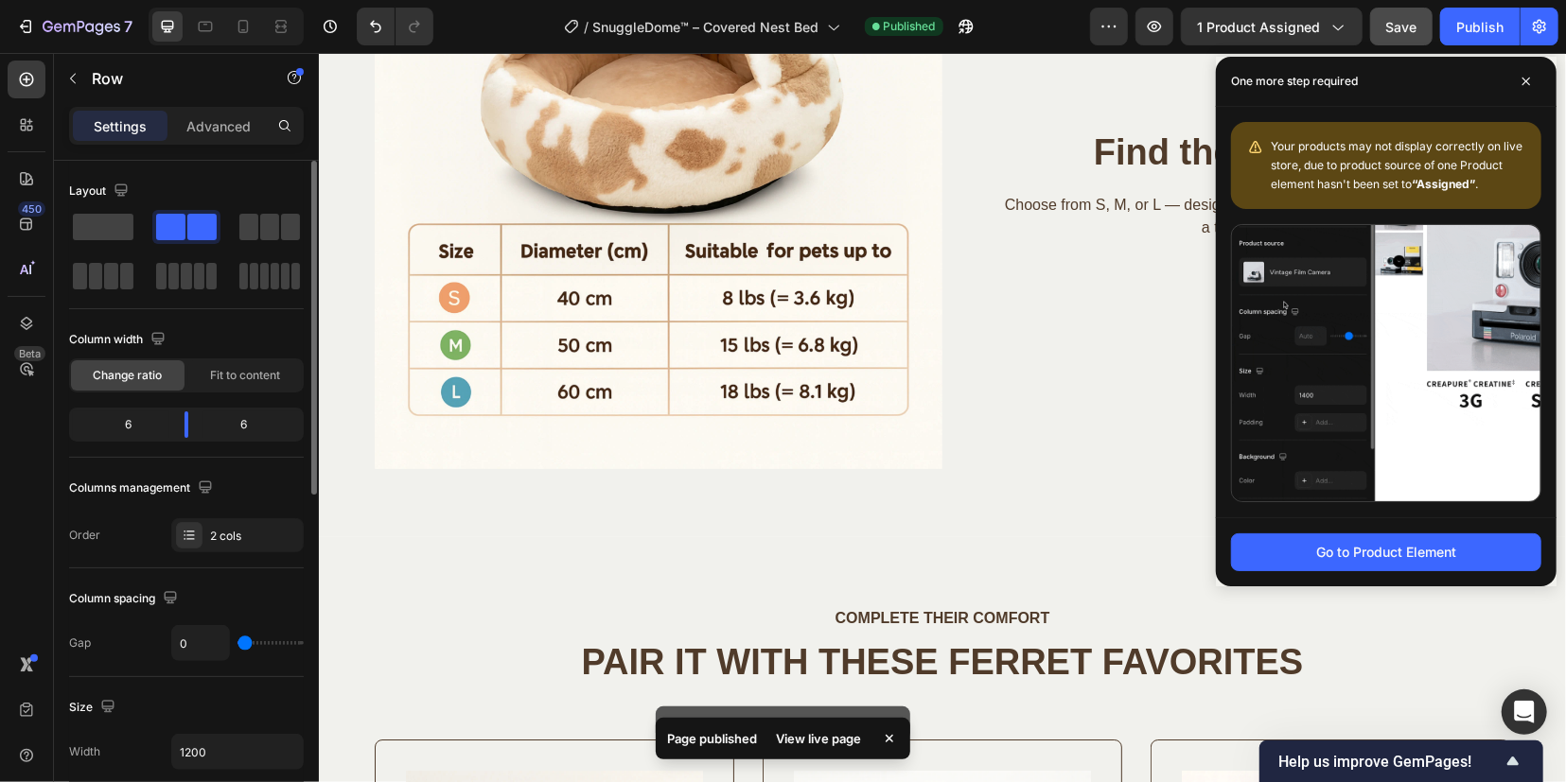
scroll to position [3917, 0]
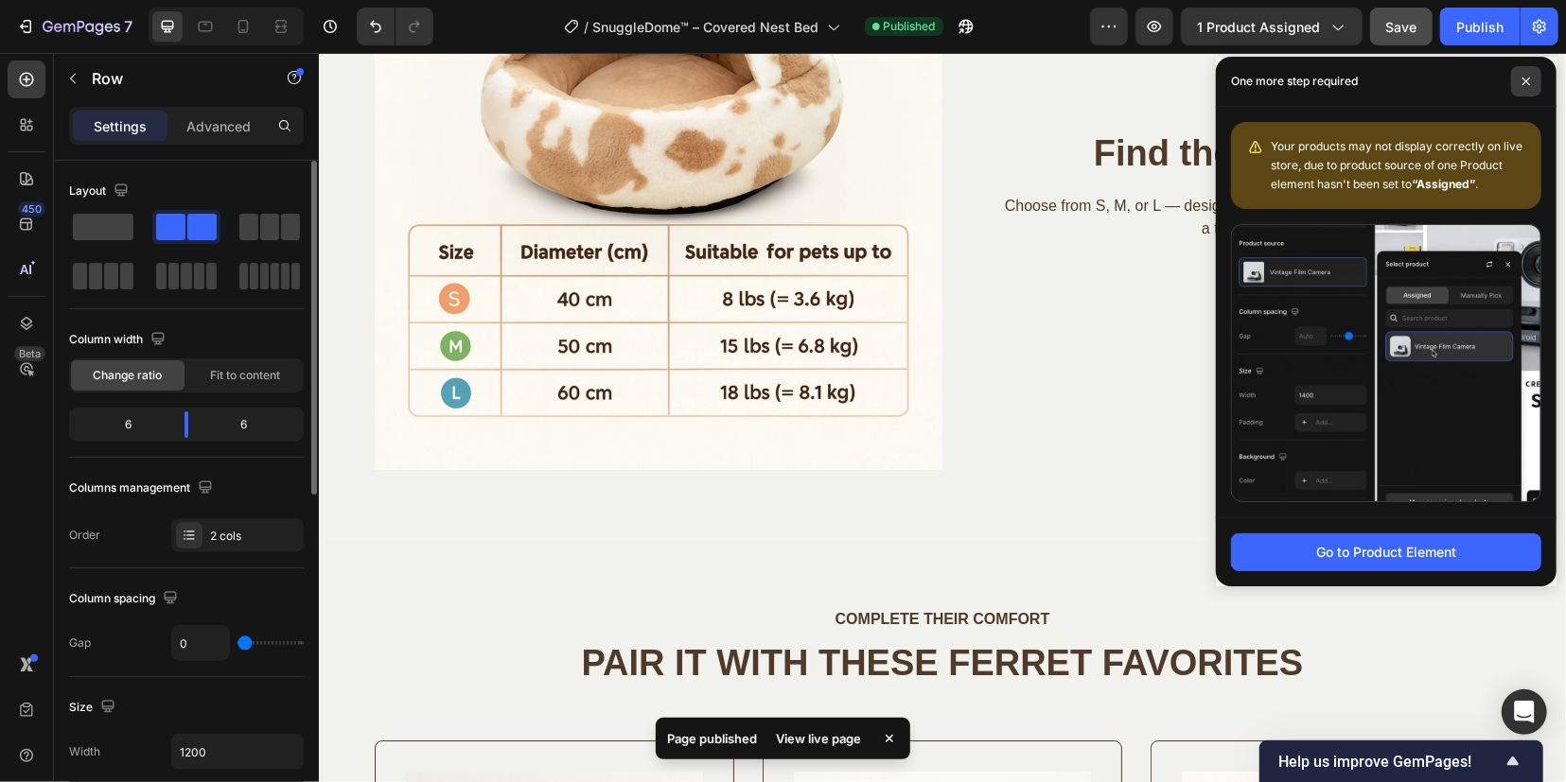
click at [1525, 89] on span at bounding box center [1526, 81] width 30 height 30
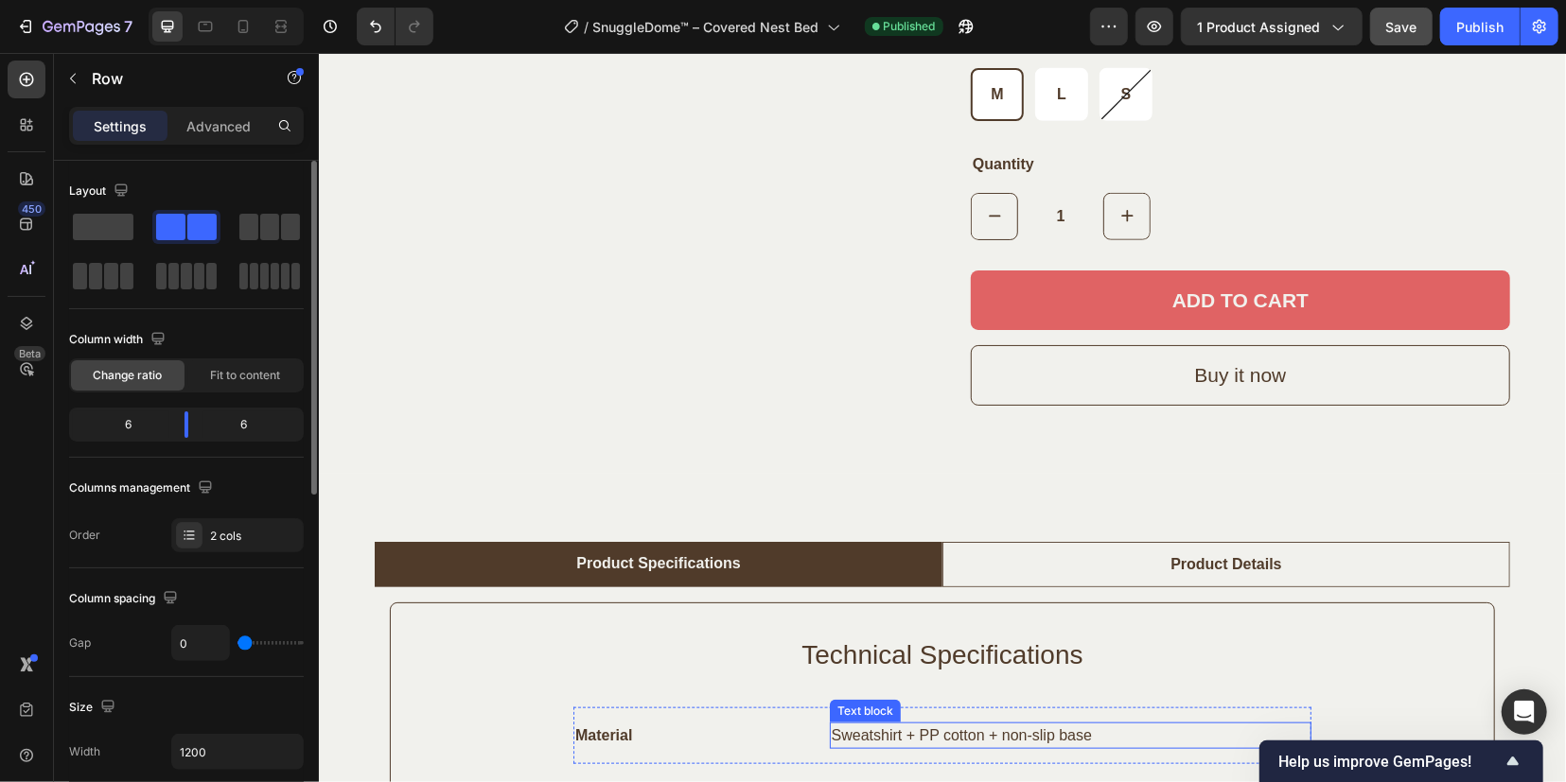
scroll to position [1198, 0]
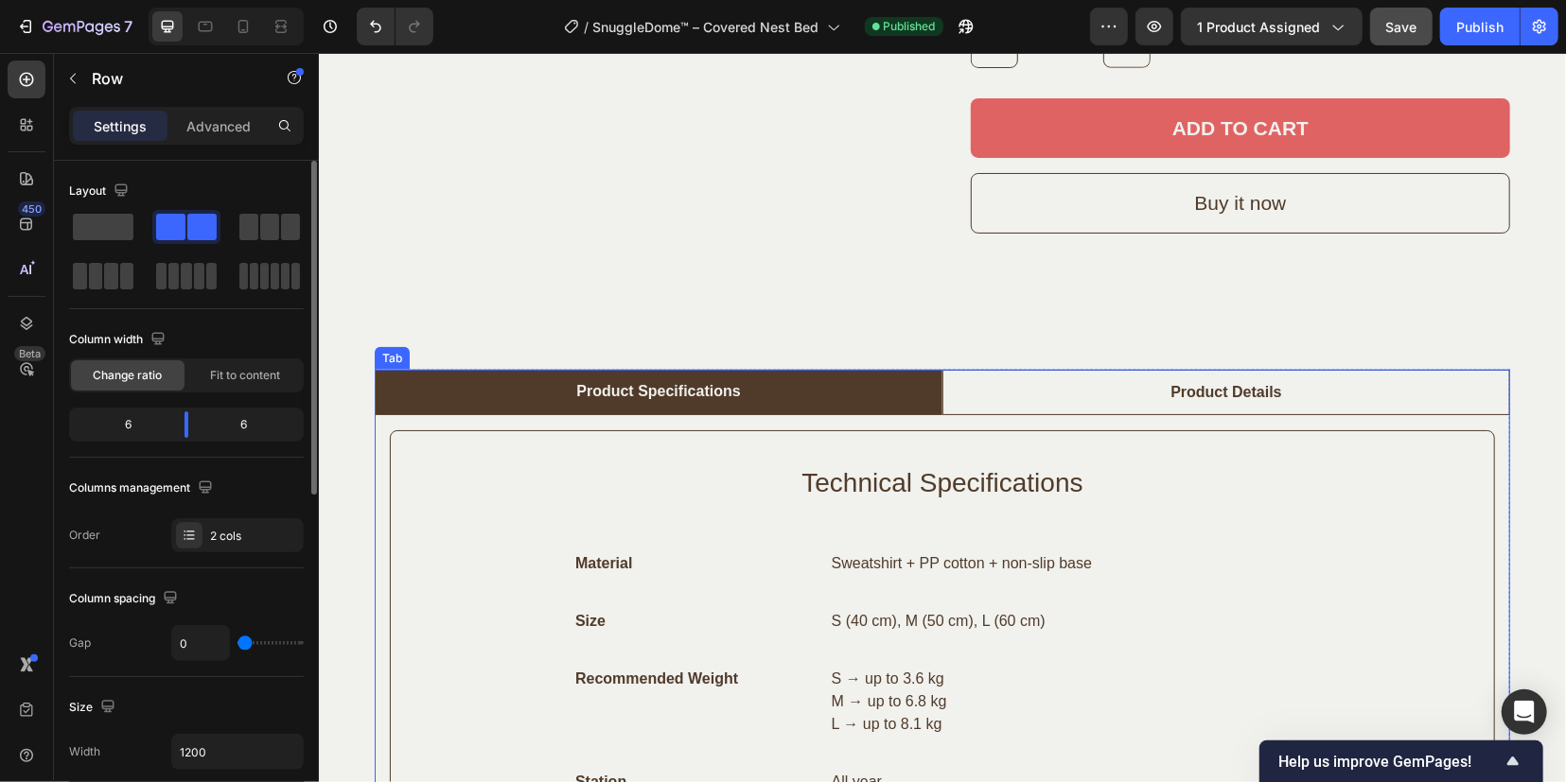
click at [1129, 380] on li "Product Details" at bounding box center [1225, 391] width 568 height 45
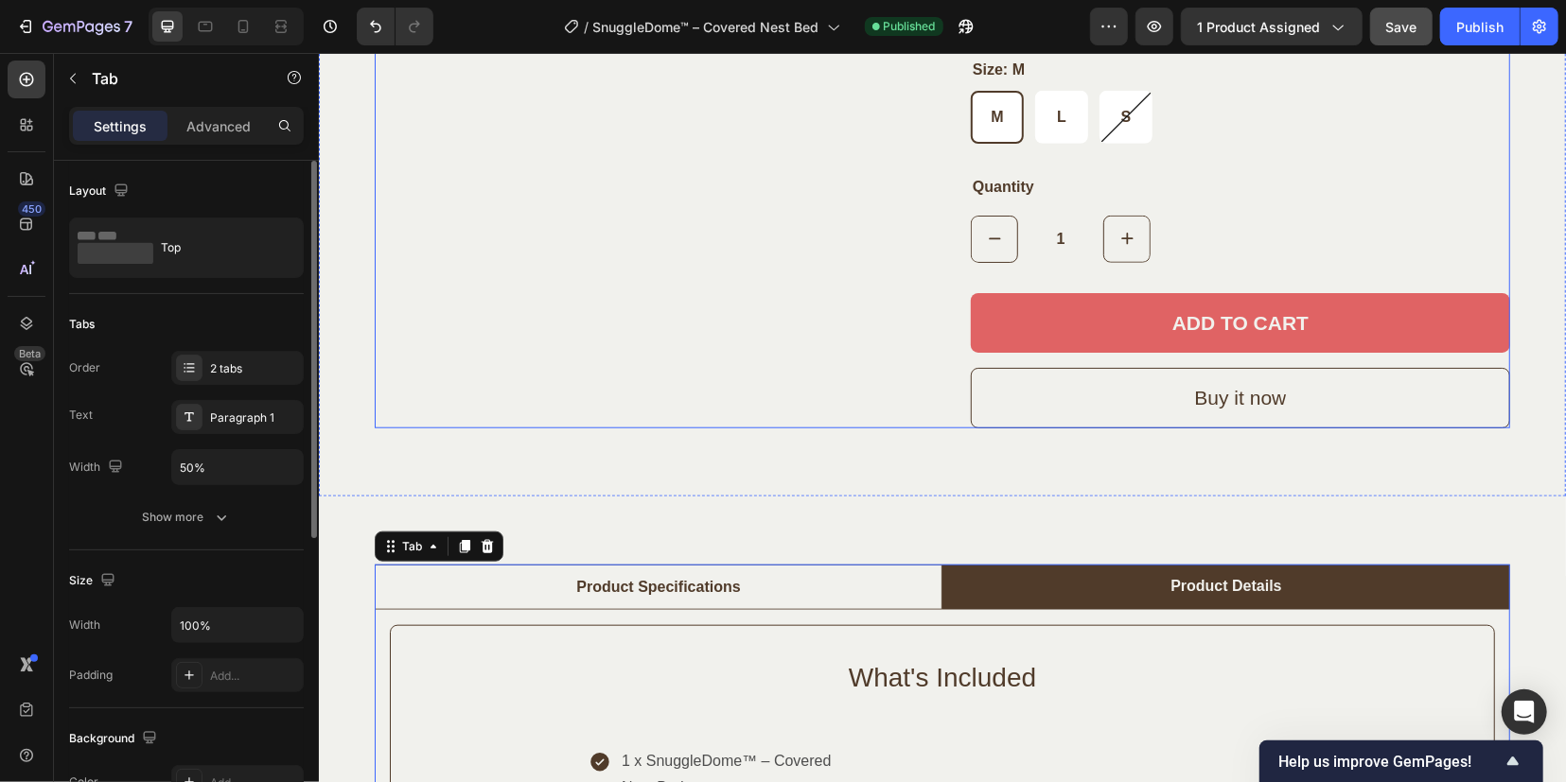
scroll to position [843, 0]
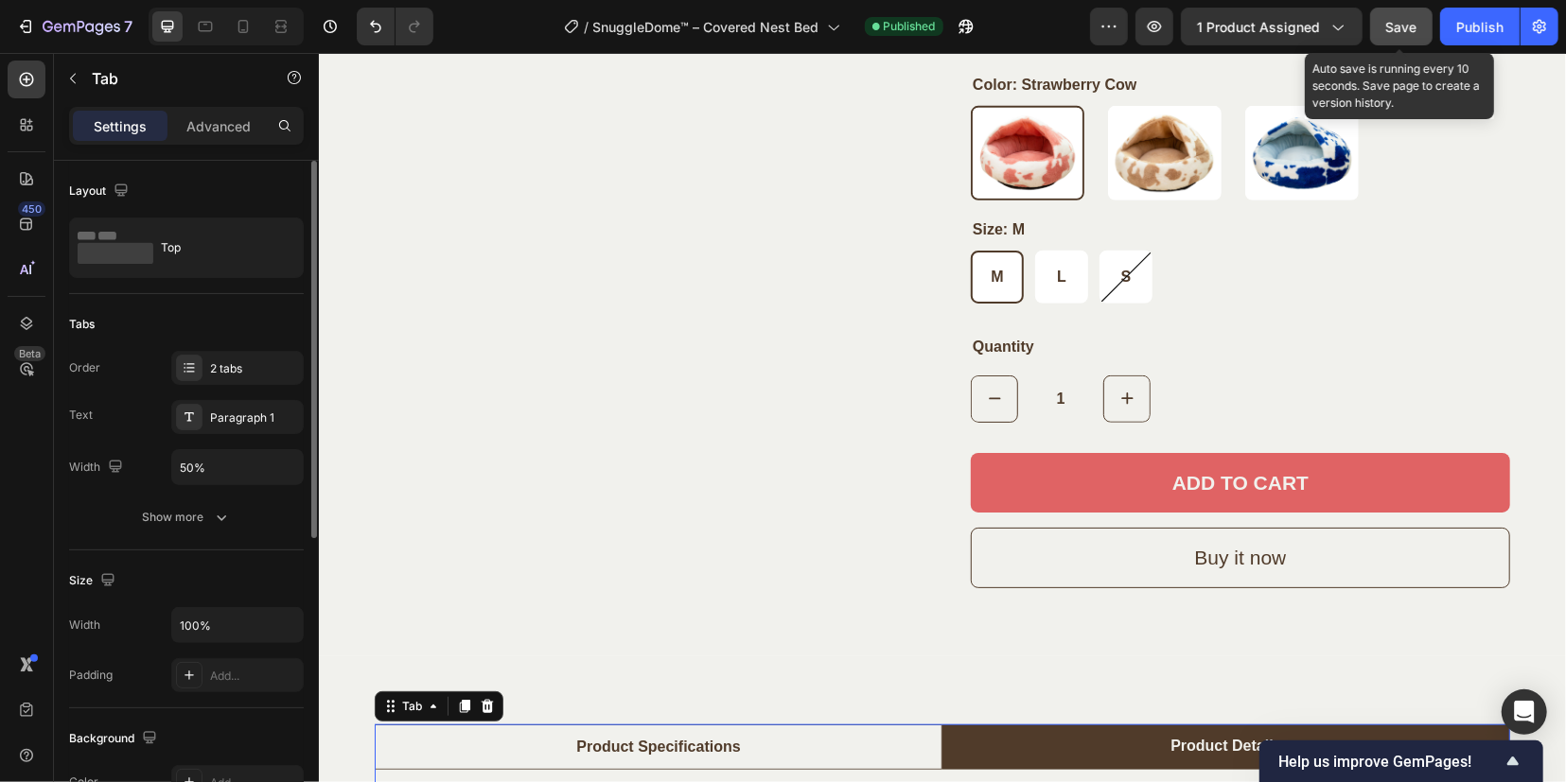
click at [1398, 26] on span "Save" at bounding box center [1401, 27] width 31 height 16
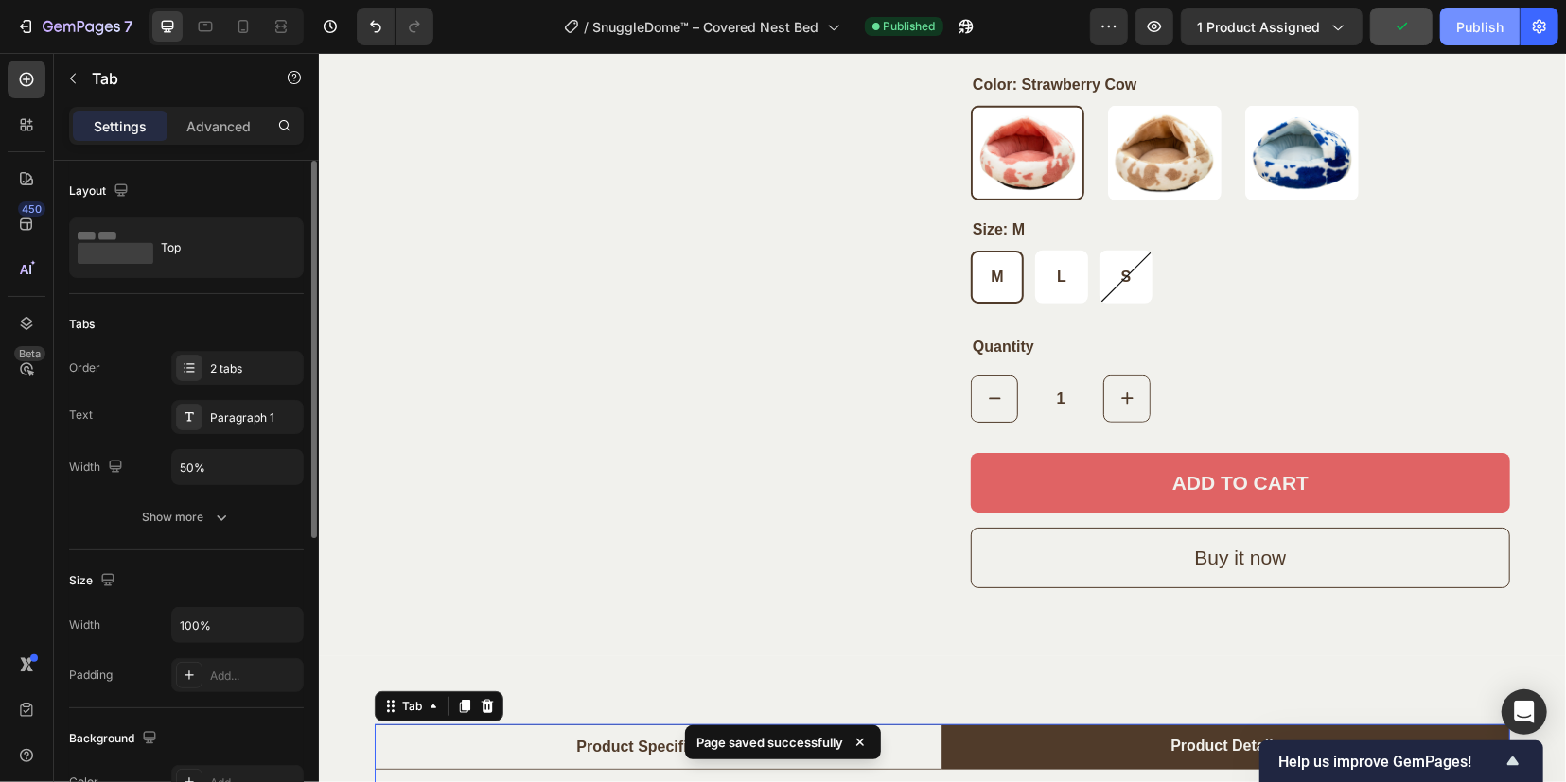
click at [1466, 24] on div "Publish" at bounding box center [1479, 27] width 47 height 20
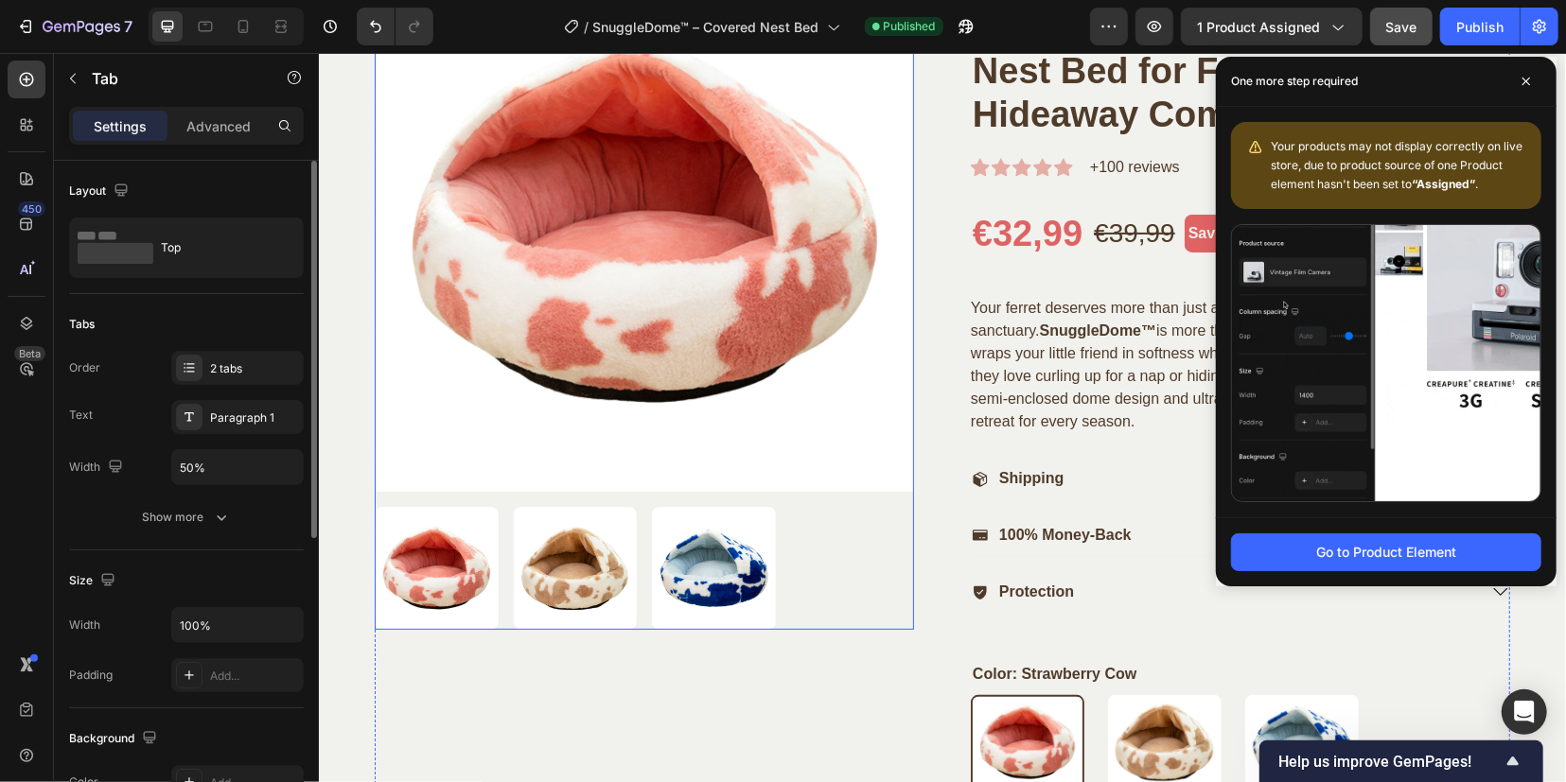
scroll to position [252, 0]
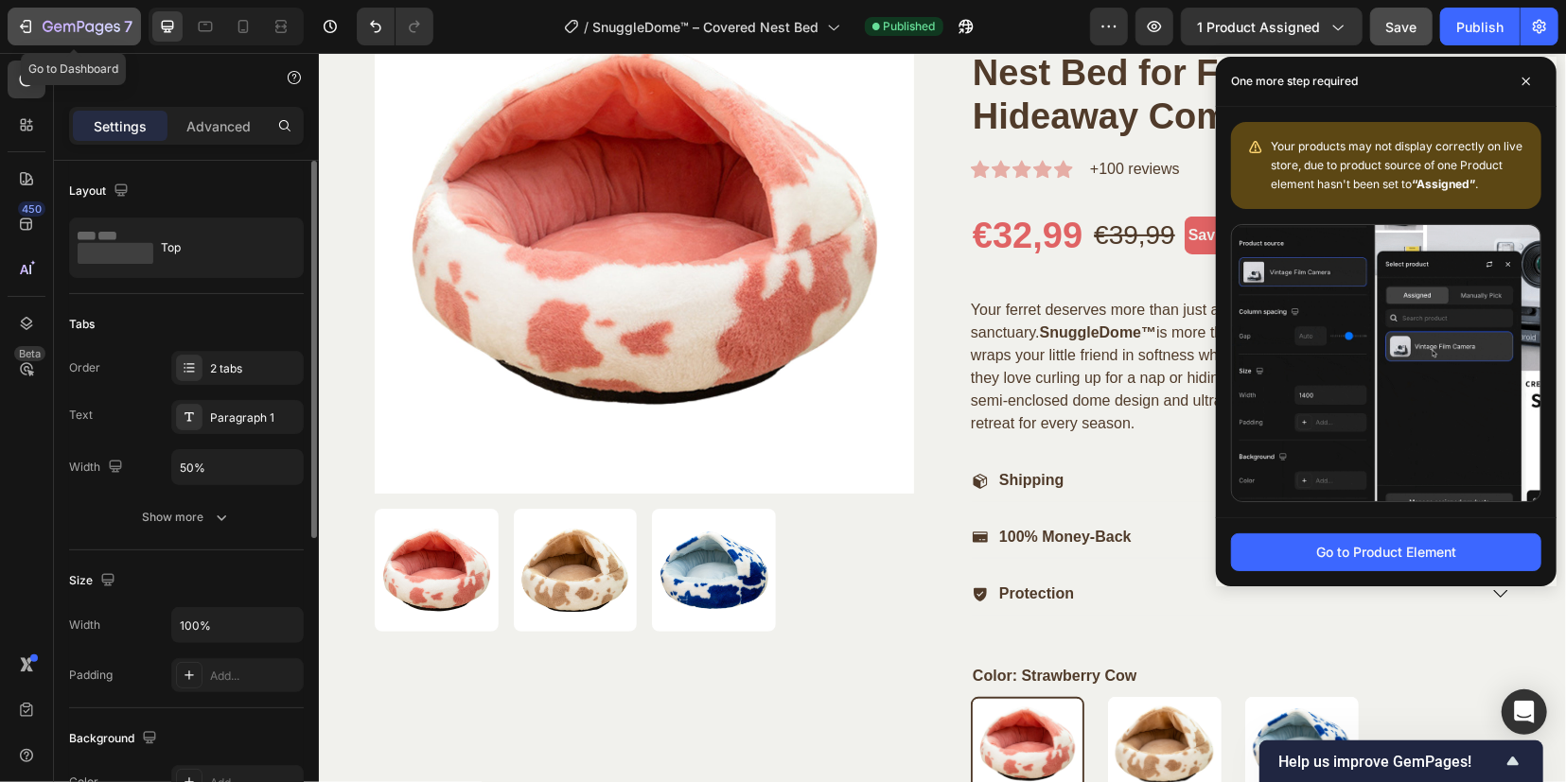
click at [98, 29] on icon "button" at bounding box center [82, 28] width 78 height 16
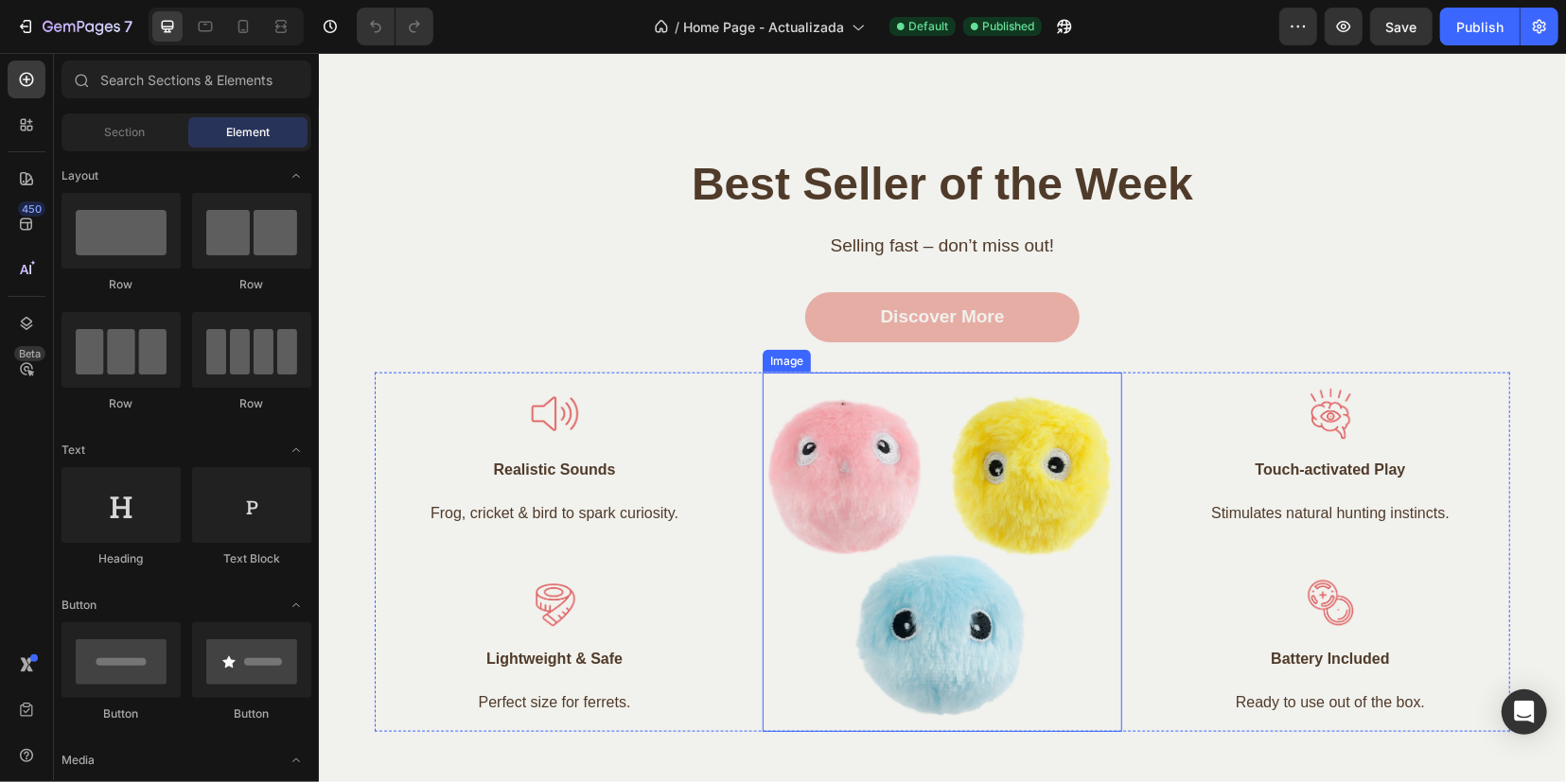
scroll to position [1419, 0]
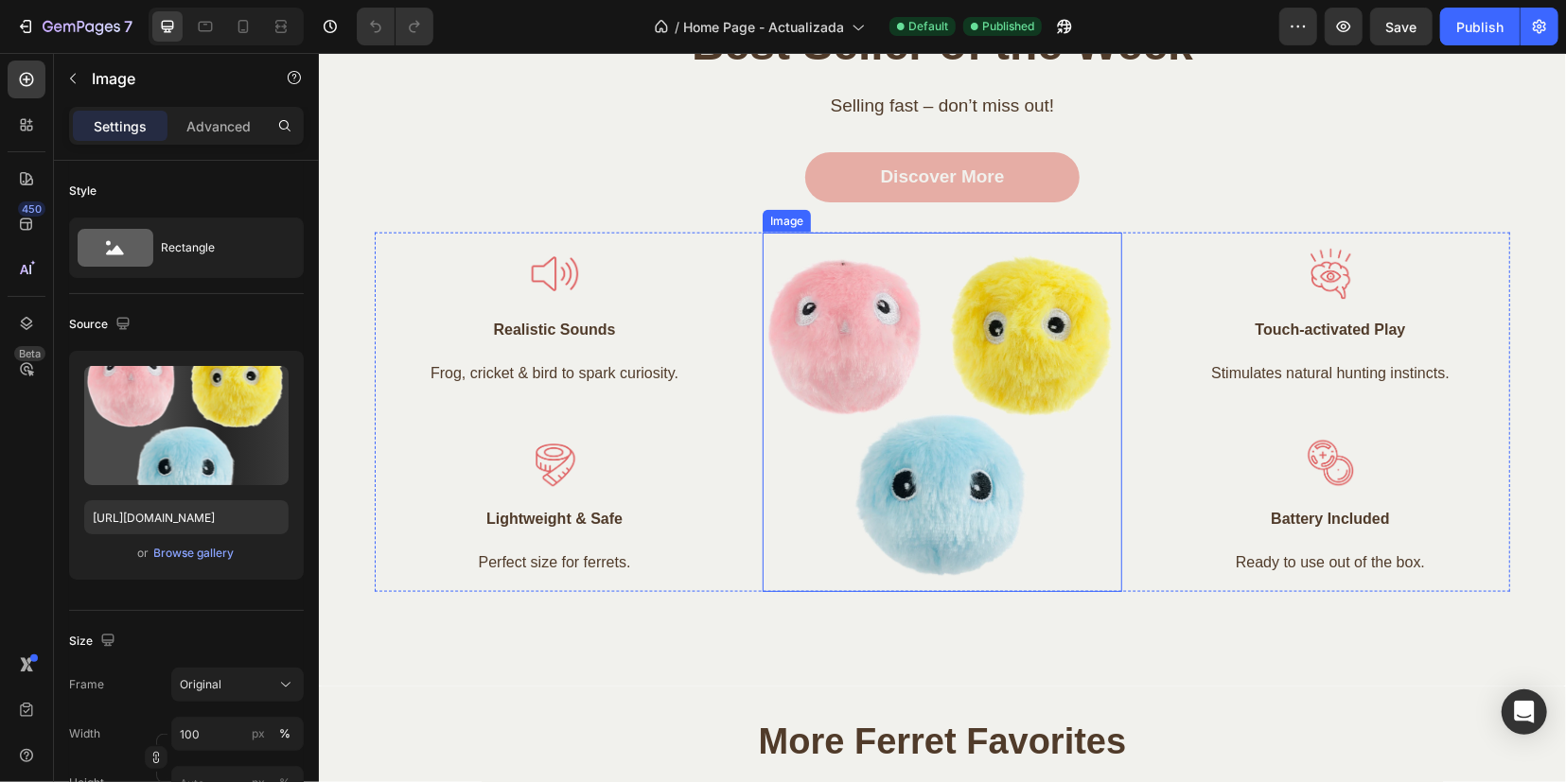
click at [962, 412] on img at bounding box center [941, 411] width 359 height 359
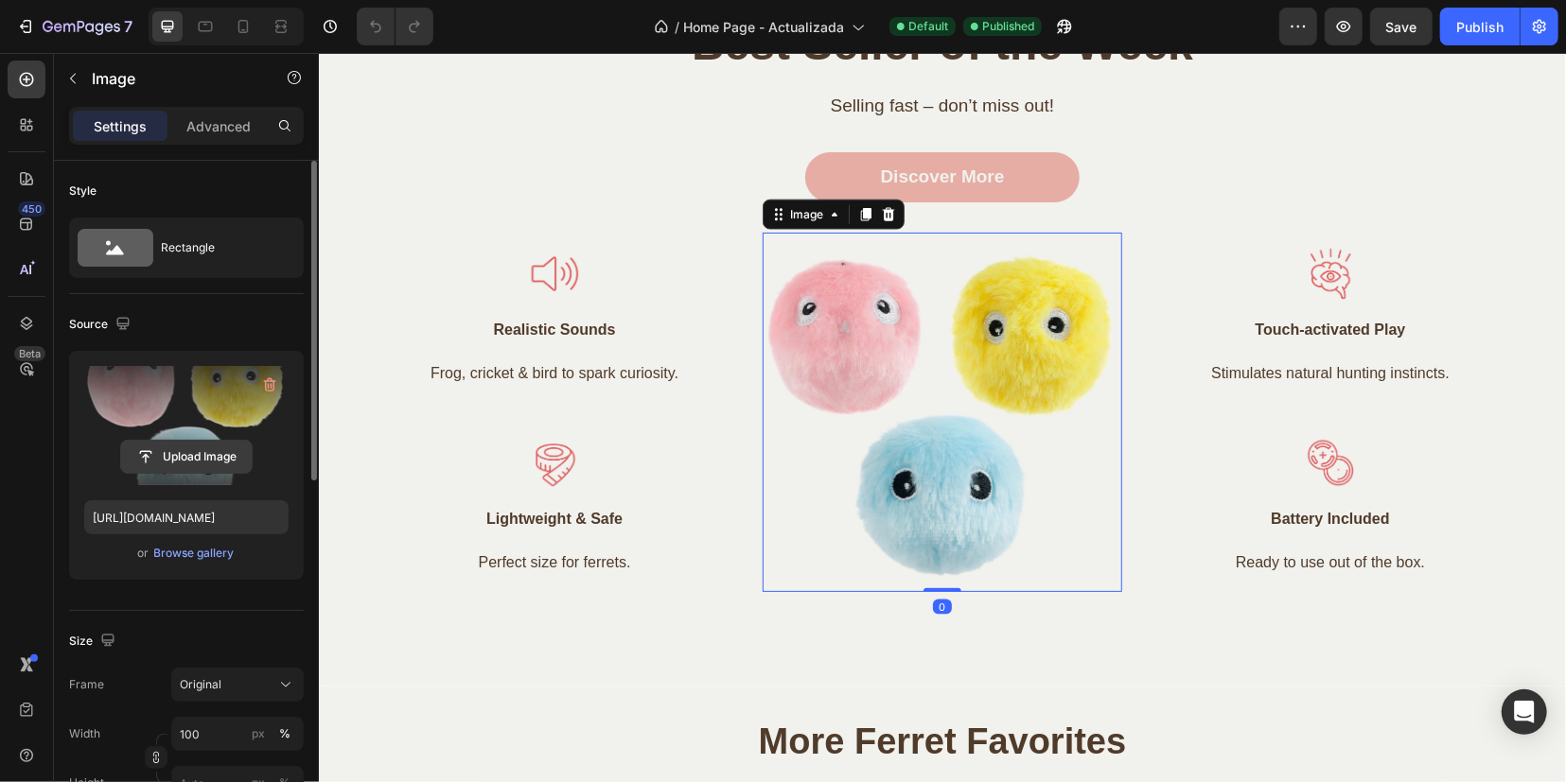
click at [208, 455] on input "file" at bounding box center [186, 457] width 131 height 32
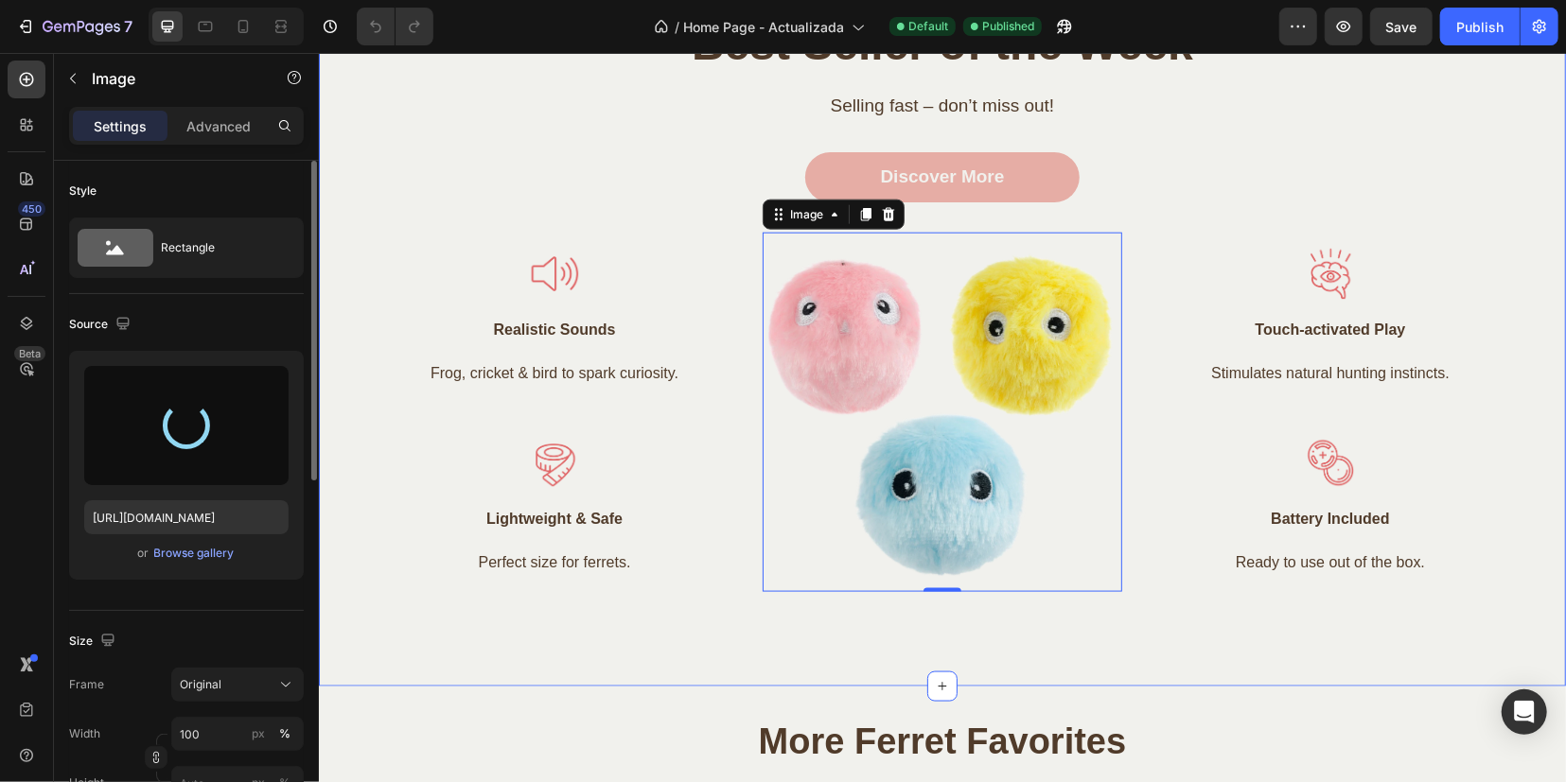
type input "[URL][DOMAIN_NAME]"
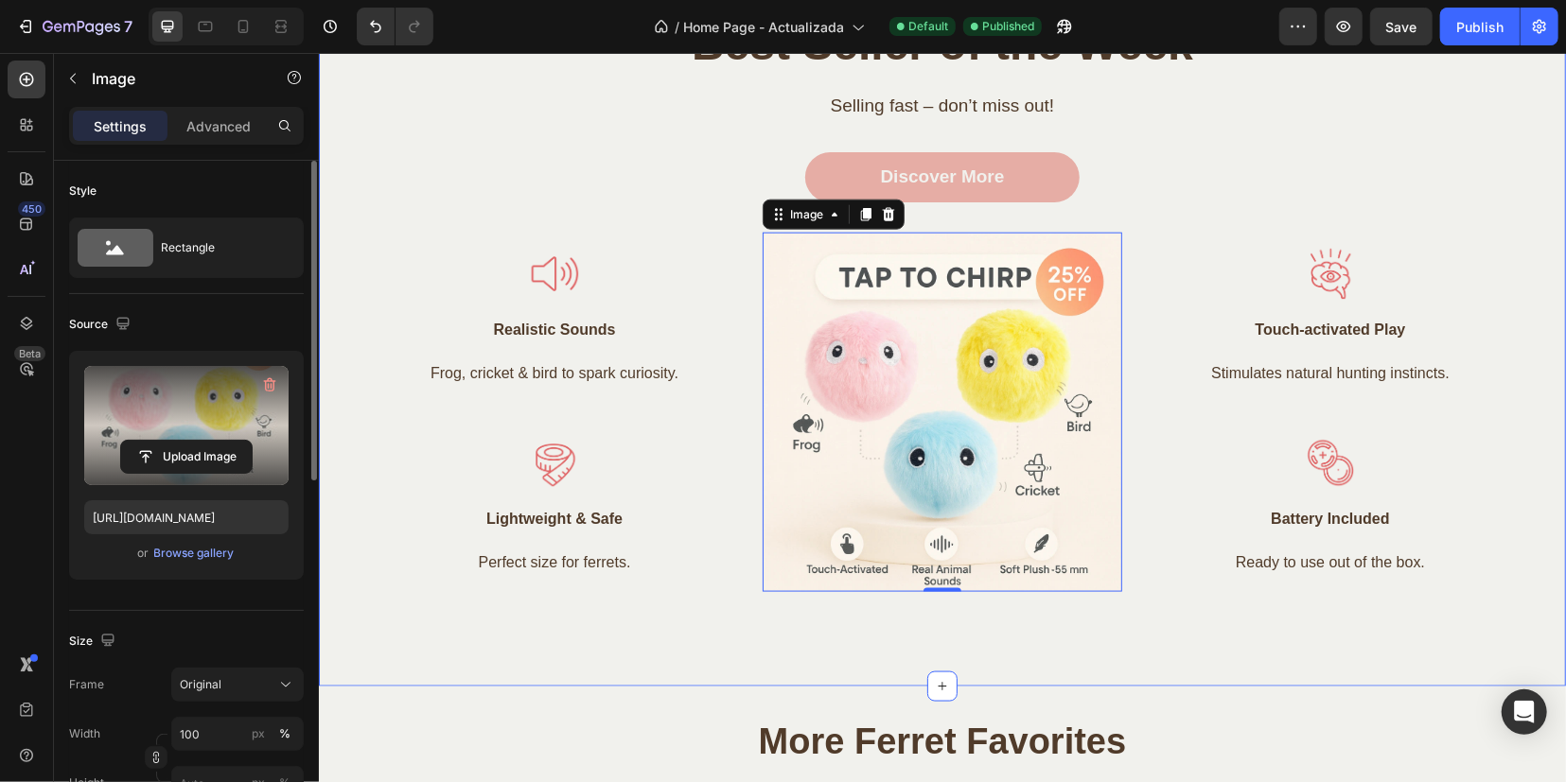
click at [1330, 134] on div "Best Seller of the Week Heading Selling fast – don’t miss out! Text block Disco…" at bounding box center [941, 311] width 1218 height 598
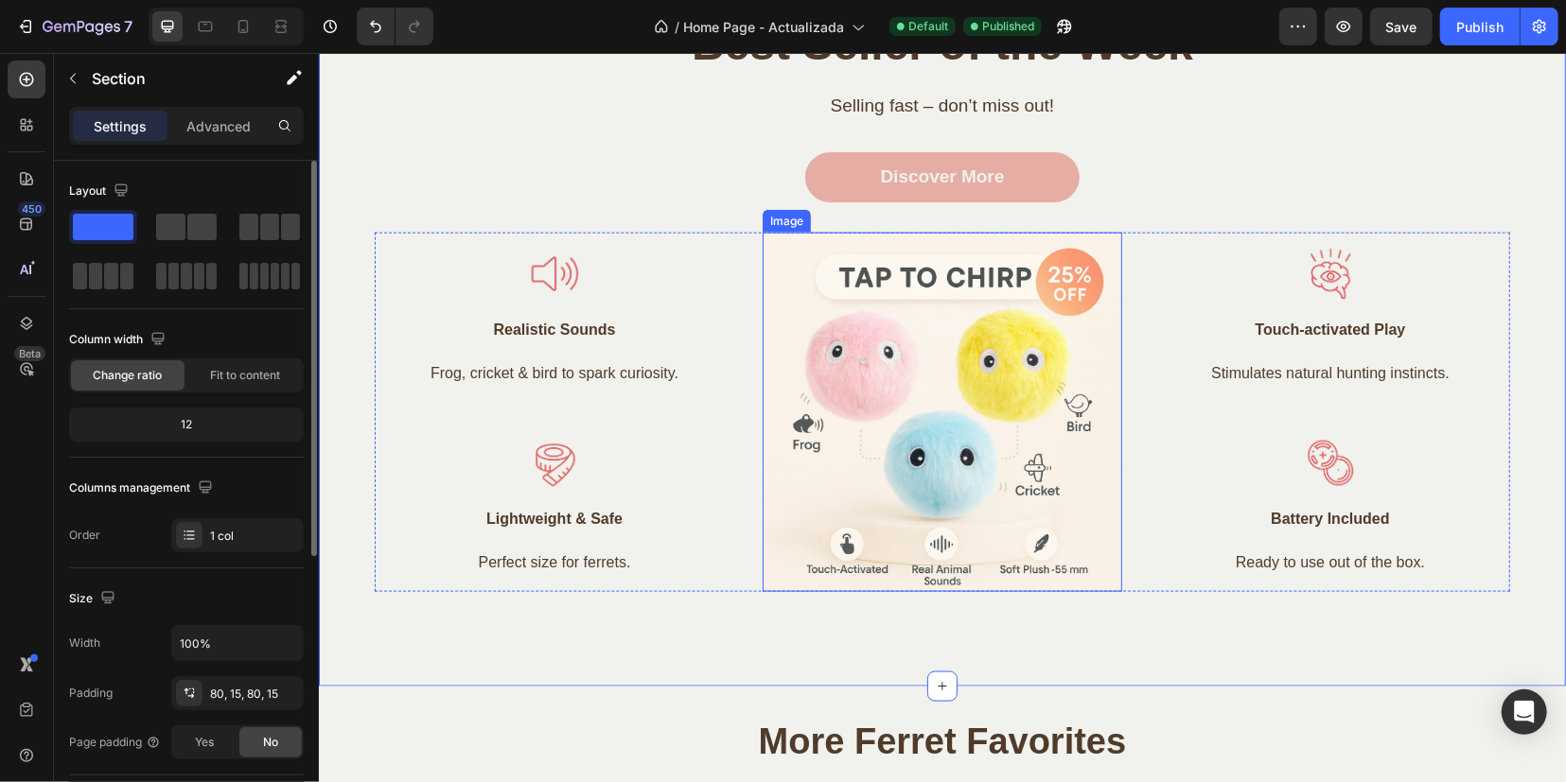
click at [985, 378] on img at bounding box center [941, 411] width 359 height 359
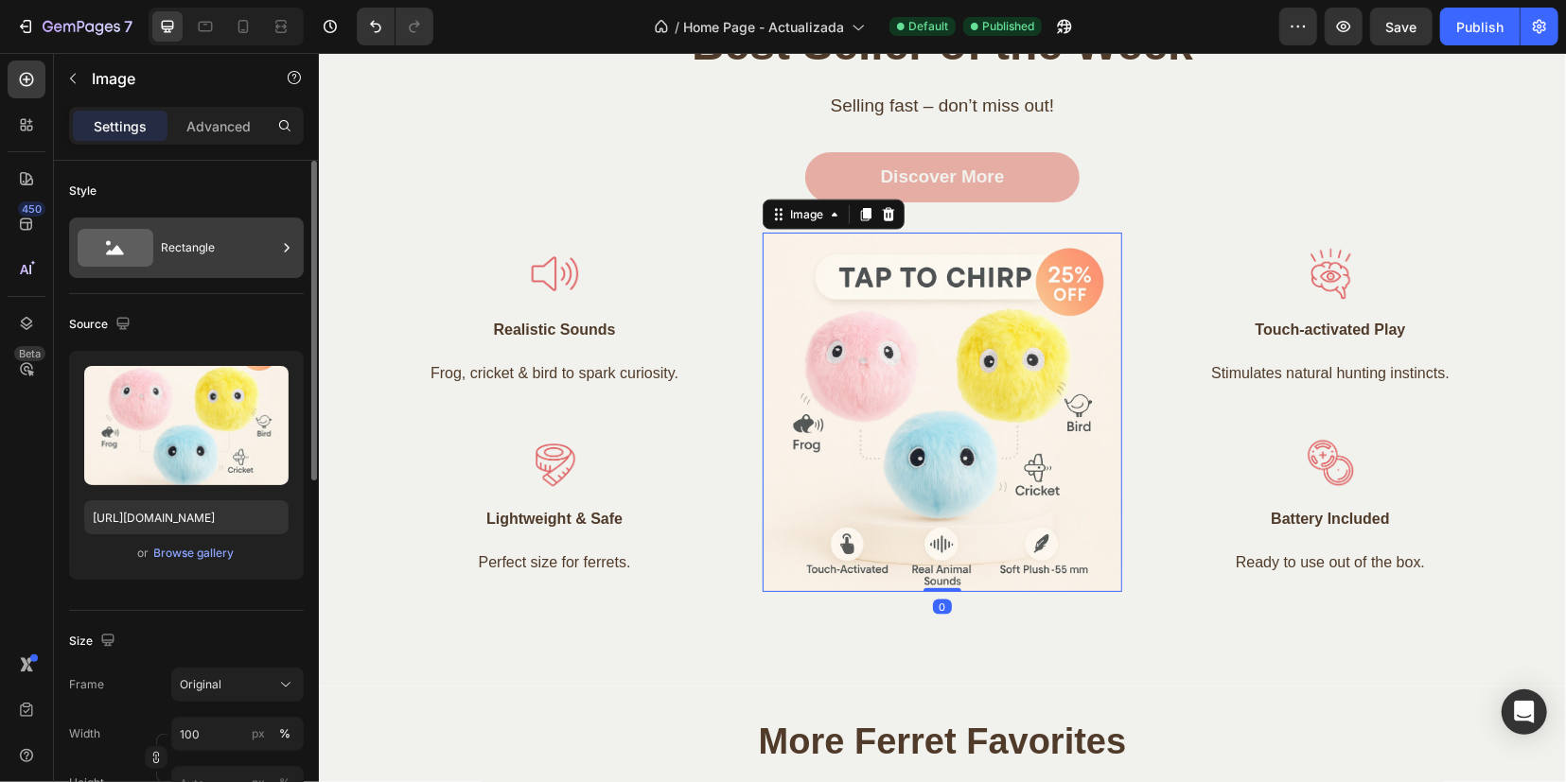
click at [252, 238] on div "Rectangle" at bounding box center [218, 248] width 115 height 44
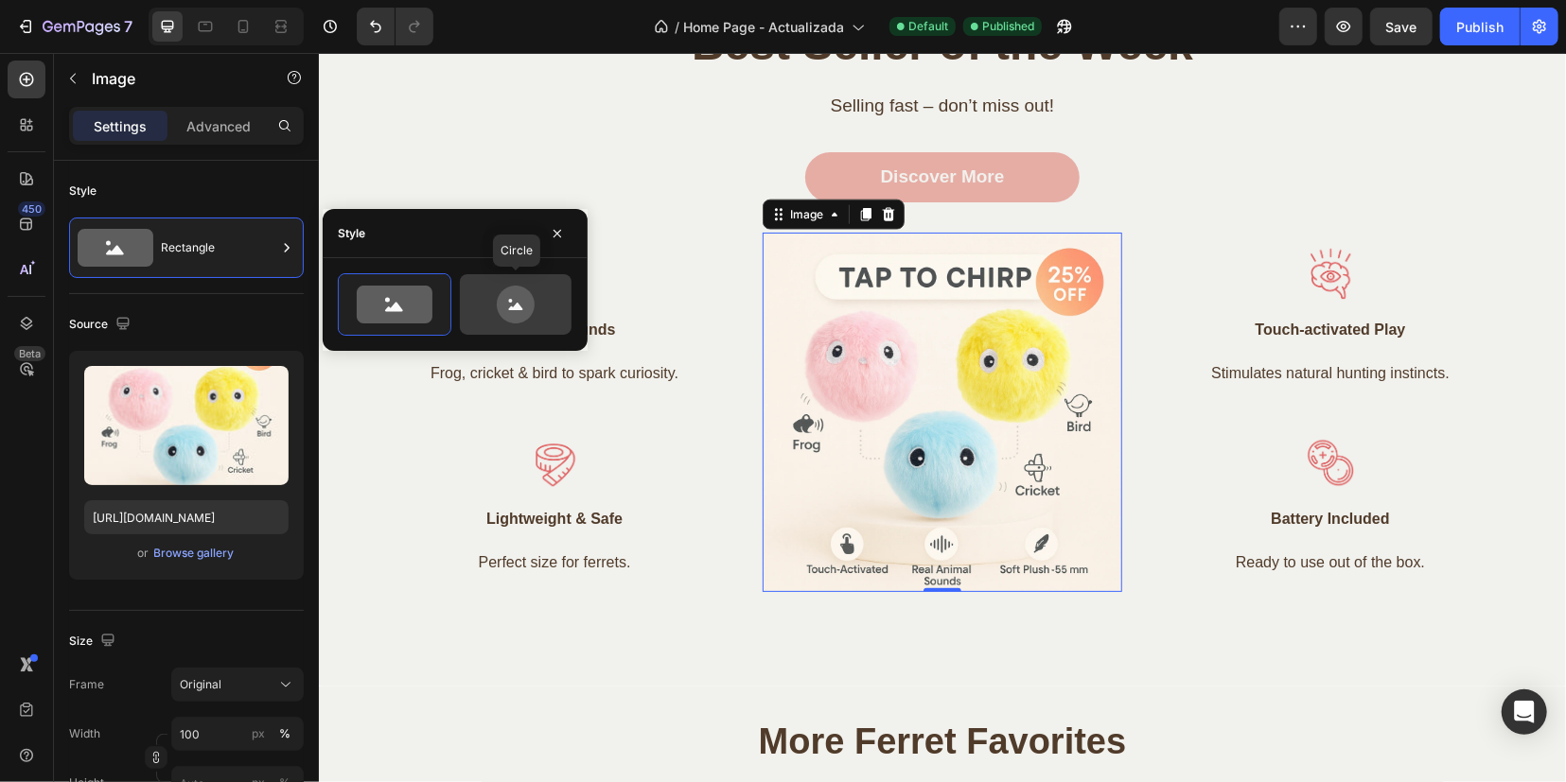
click at [534, 301] on icon at bounding box center [515, 305] width 89 height 38
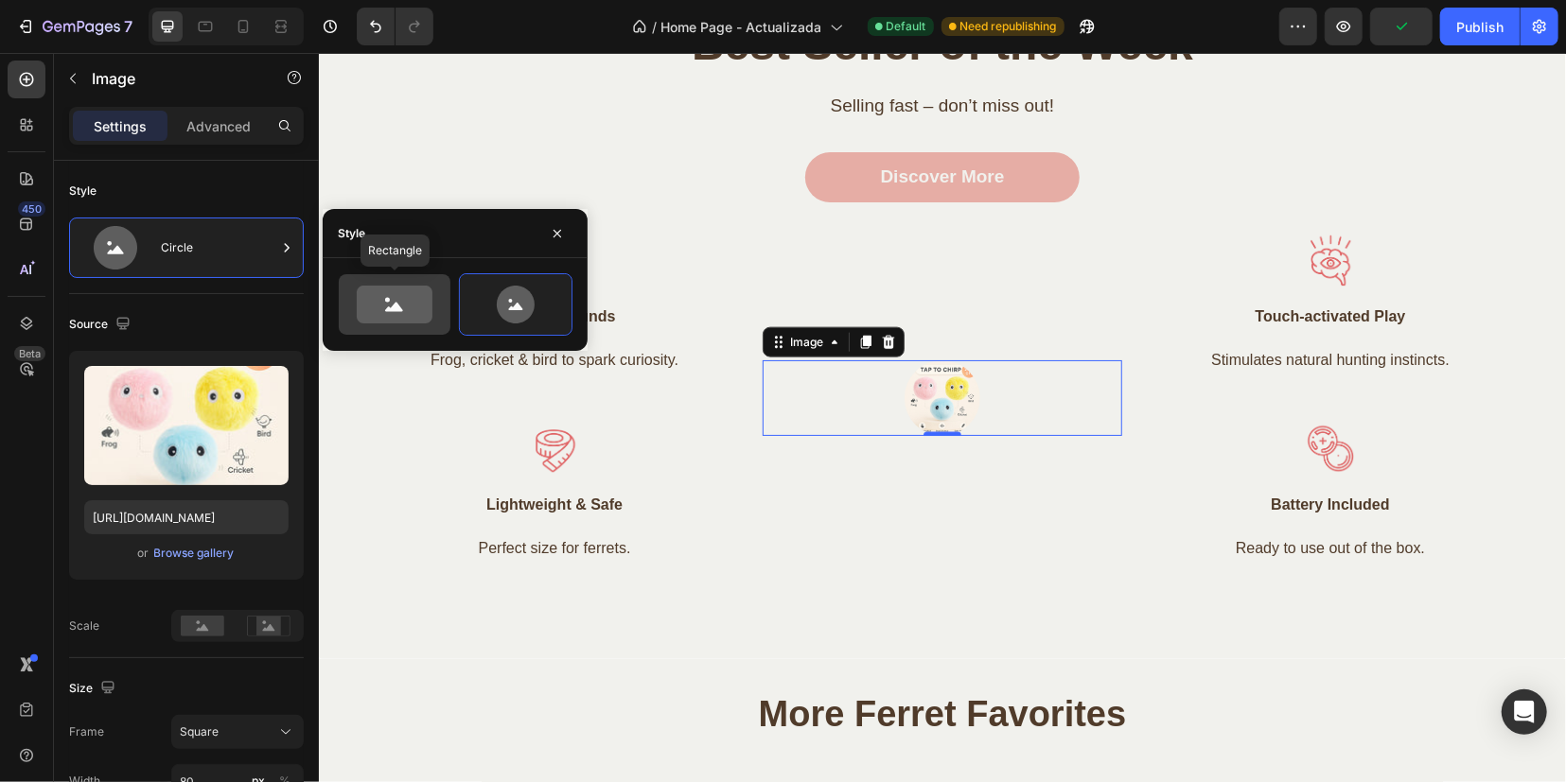
click at [381, 294] on icon at bounding box center [395, 305] width 76 height 38
type input "100"
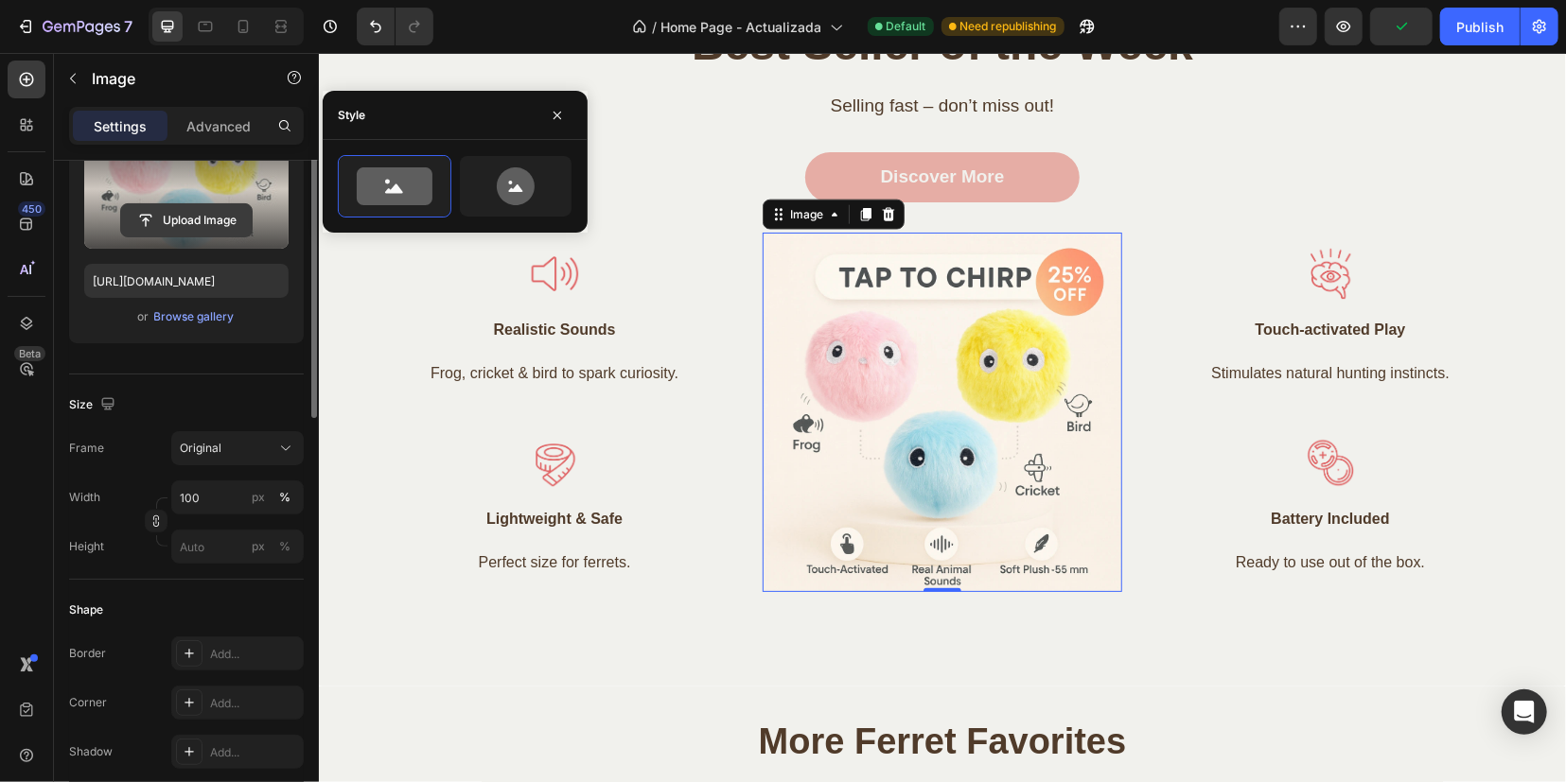
scroll to position [356, 0]
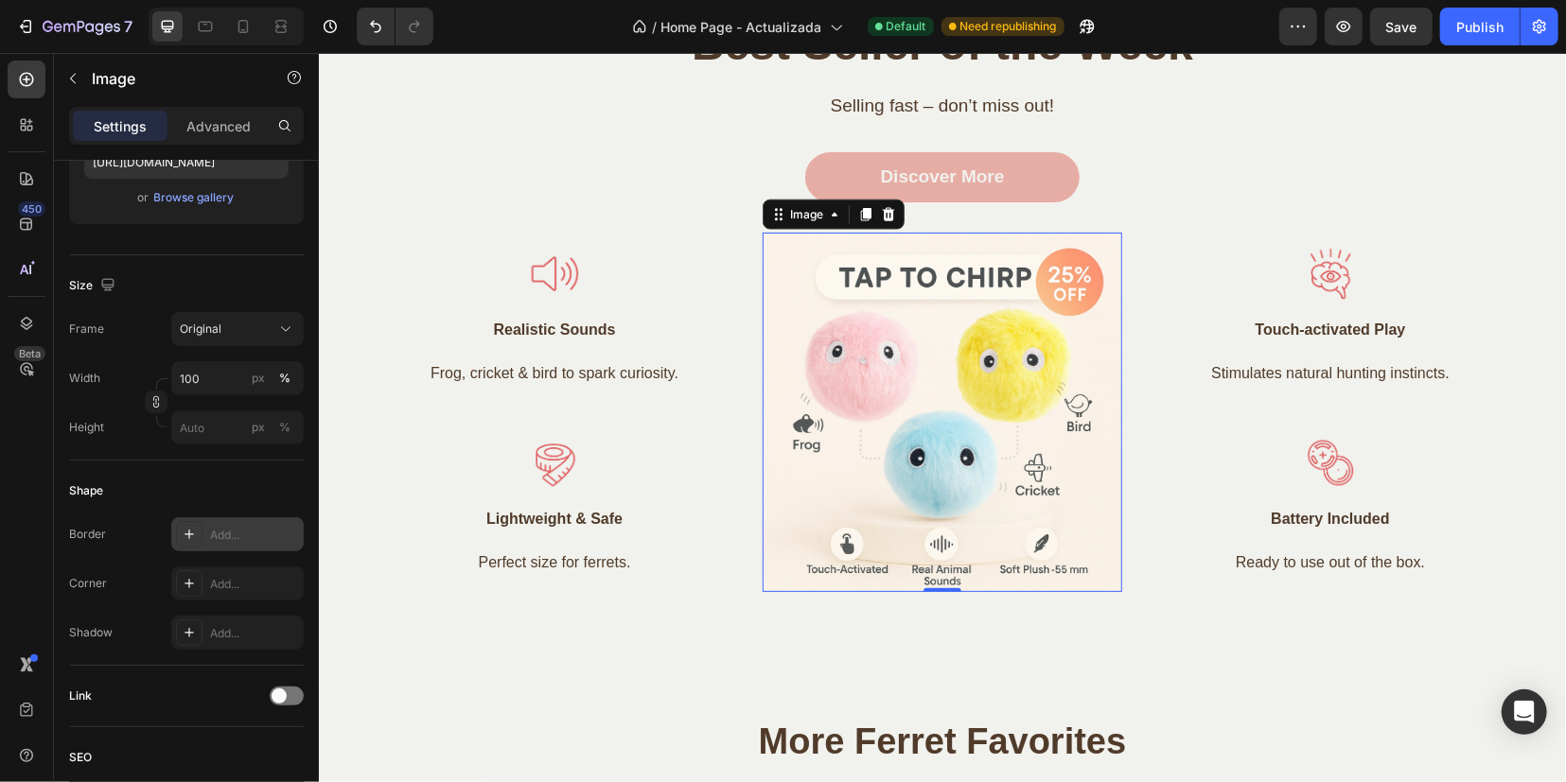
click at [205, 531] on div "Add..." at bounding box center [237, 534] width 132 height 34
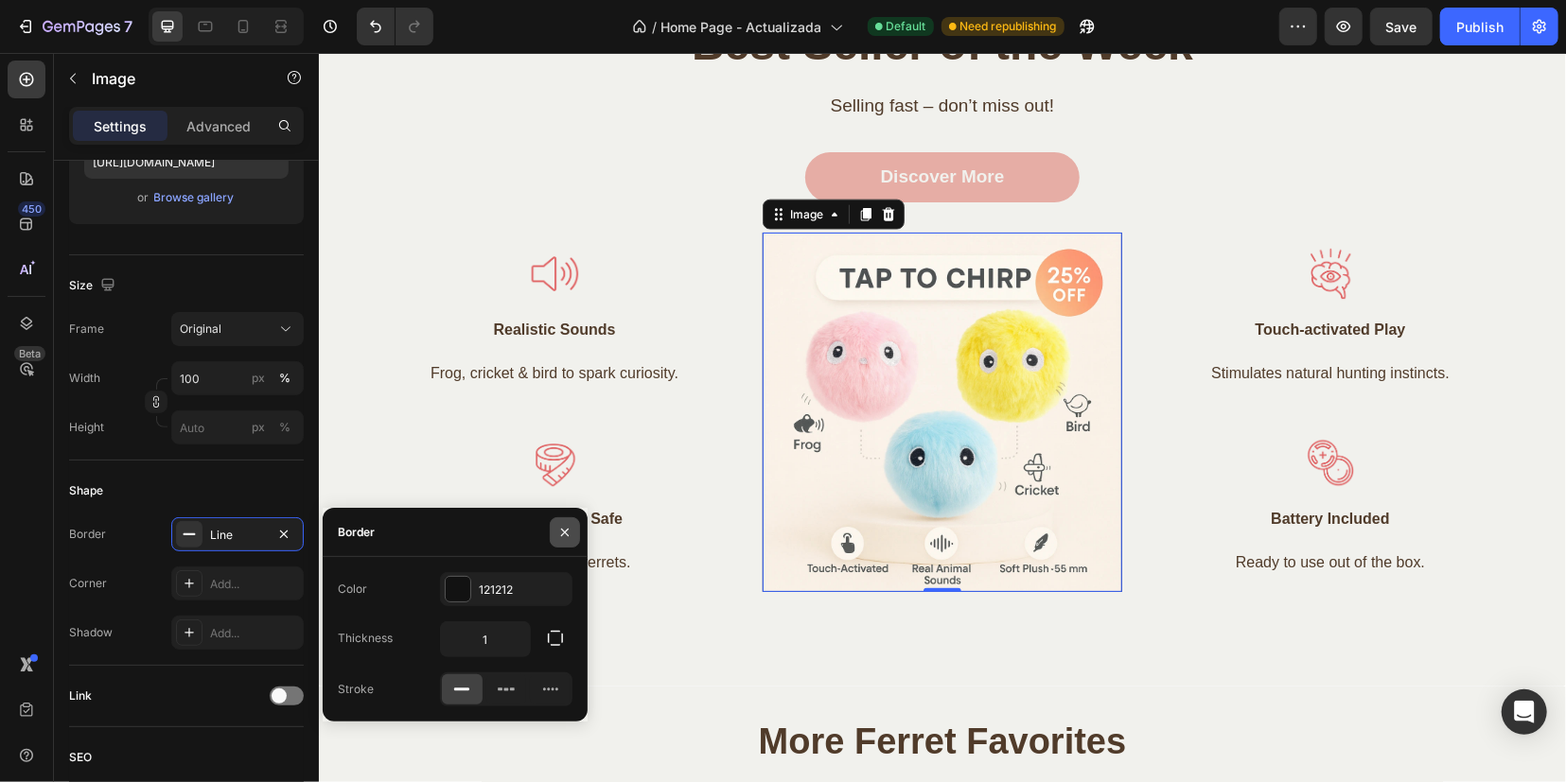
click at [564, 531] on icon "button" at bounding box center [564, 532] width 15 height 15
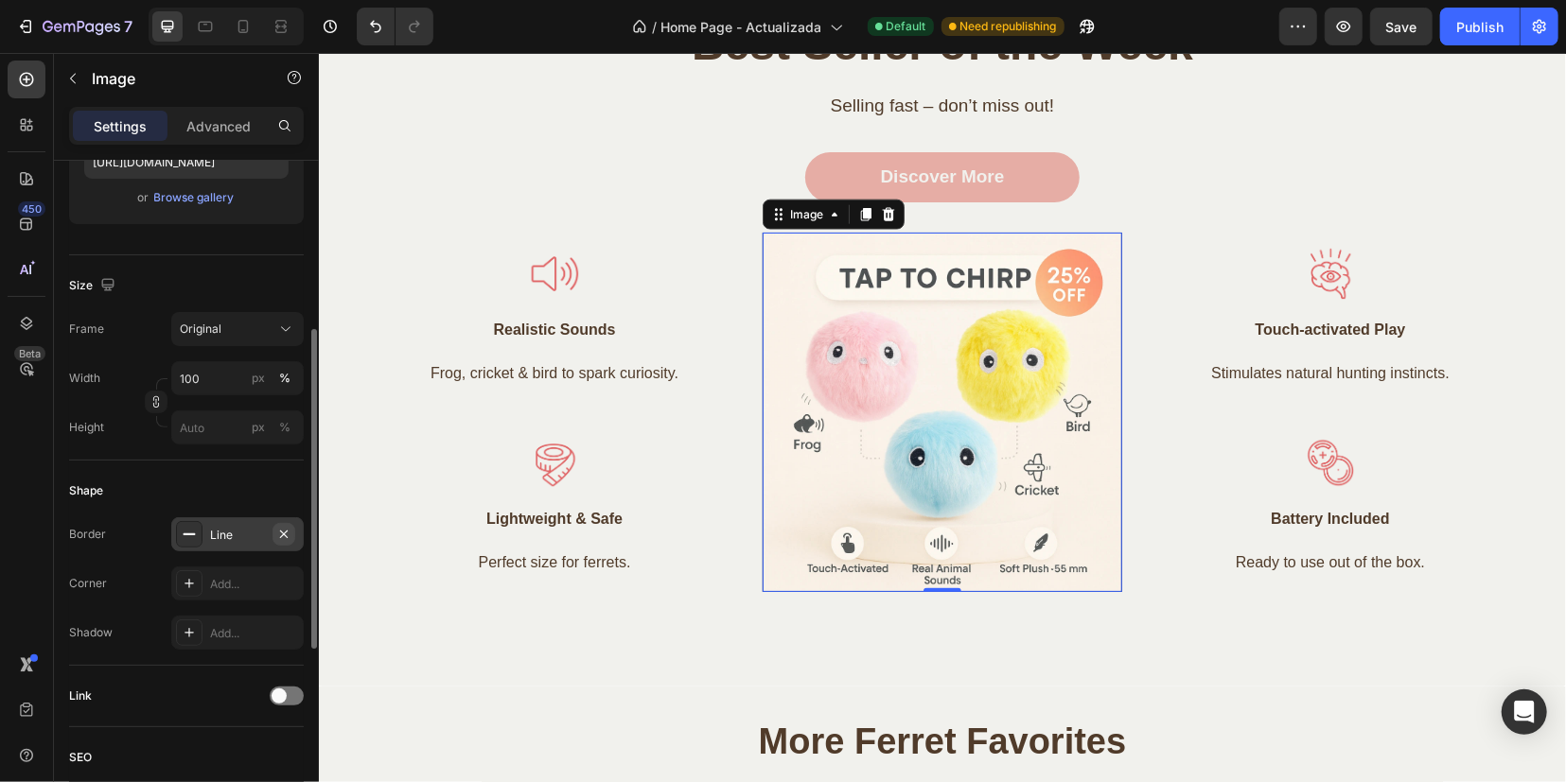
click at [287, 531] on icon "button" at bounding box center [283, 534] width 15 height 15
click at [237, 573] on div "Add..." at bounding box center [237, 584] width 132 height 34
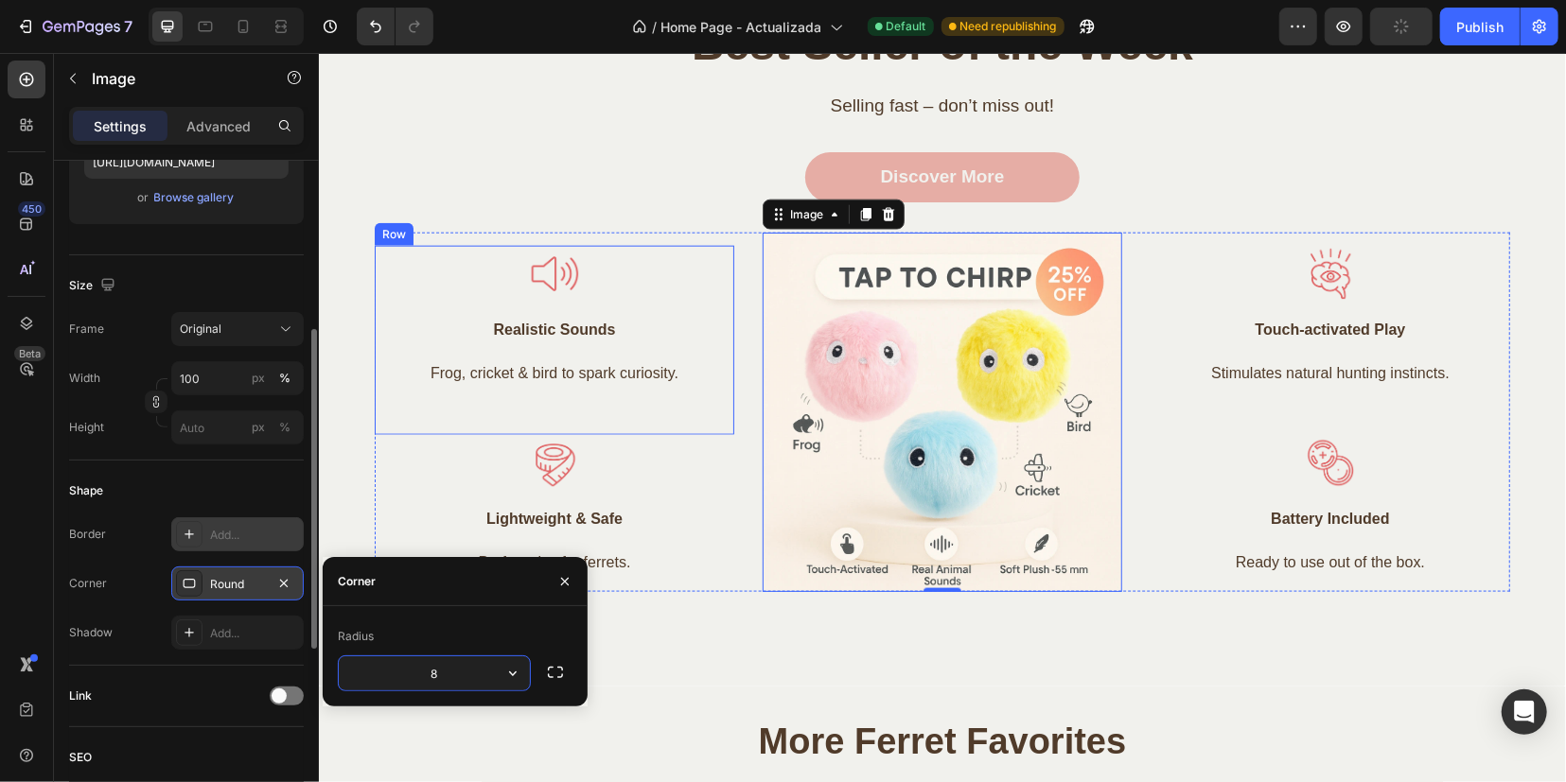
click at [675, 421] on div "Image Realistic Sounds Text block Frog, cricket & bird to spark curiosity. Text…" at bounding box center [553, 339] width 359 height 189
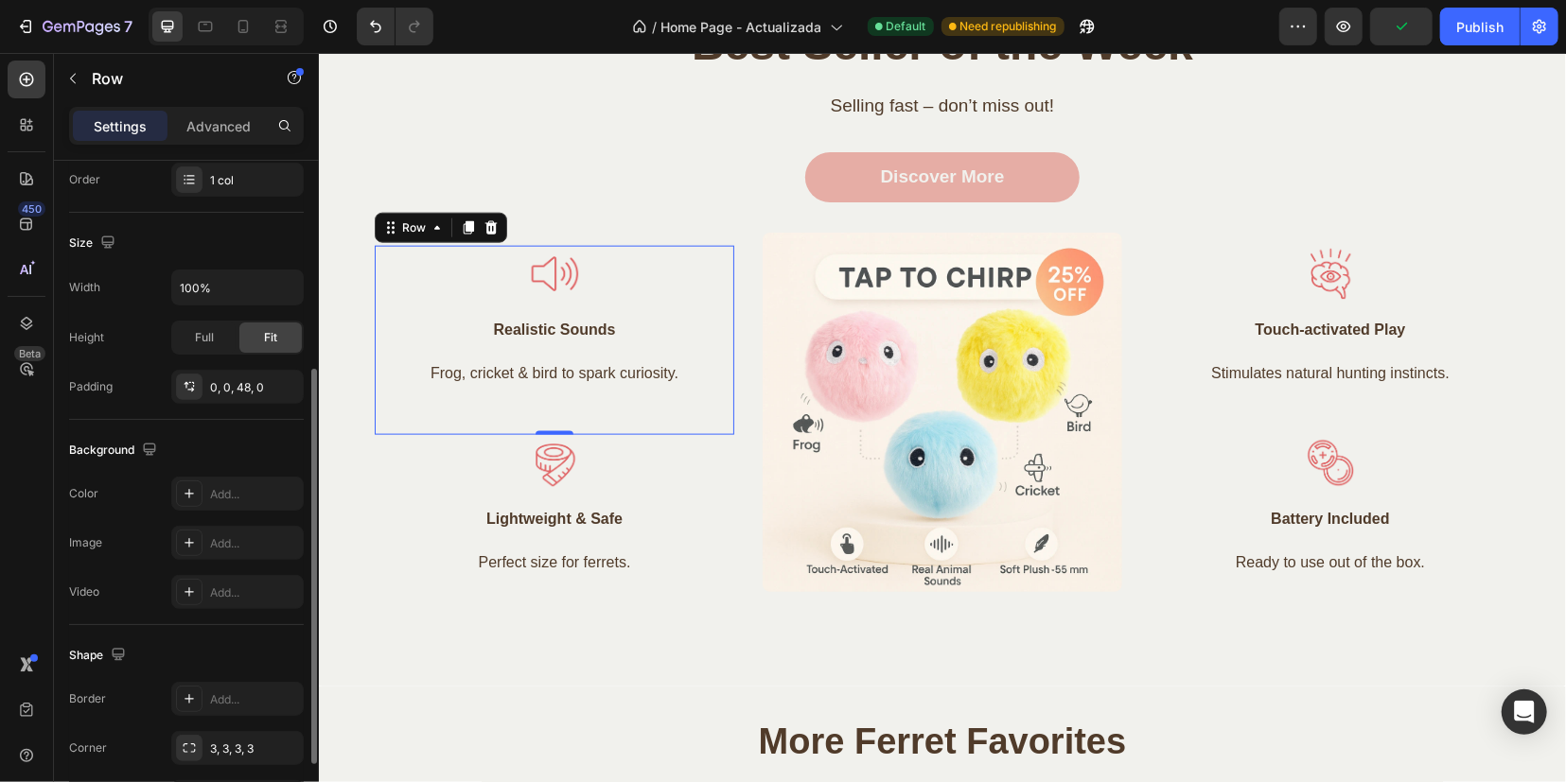
scroll to position [0, 0]
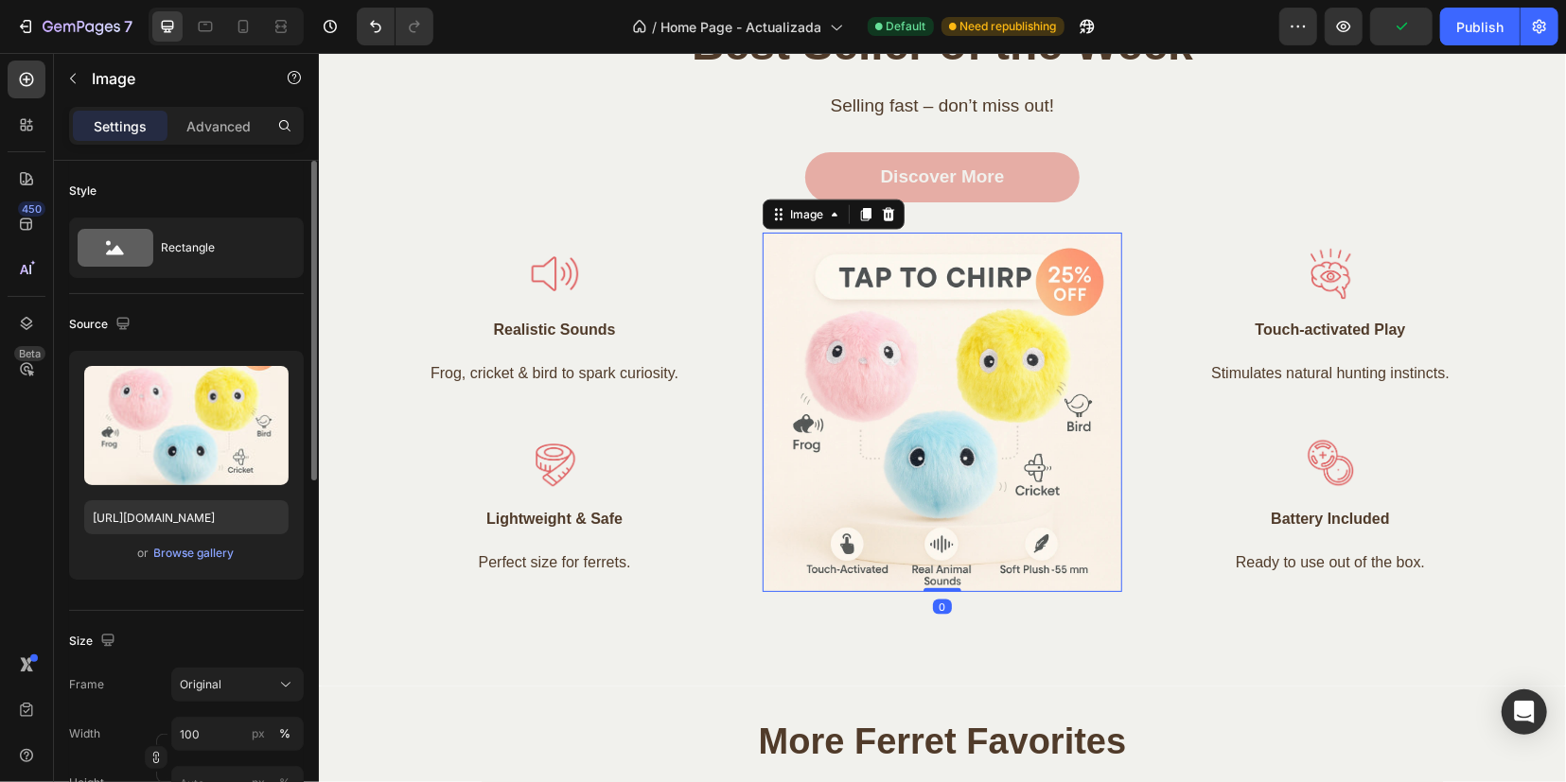
click at [827, 513] on img at bounding box center [941, 411] width 359 height 359
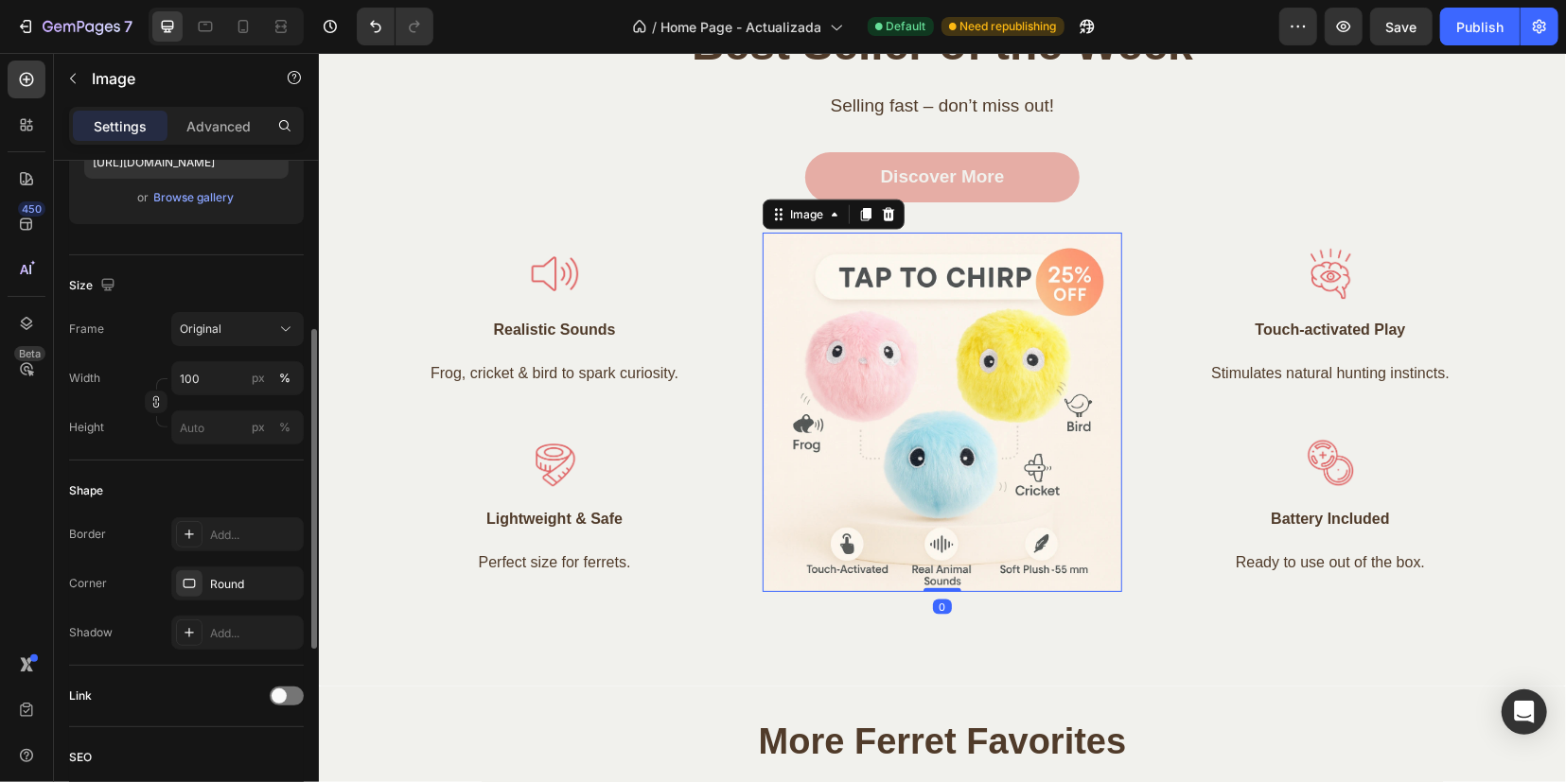
scroll to position [474, 0]
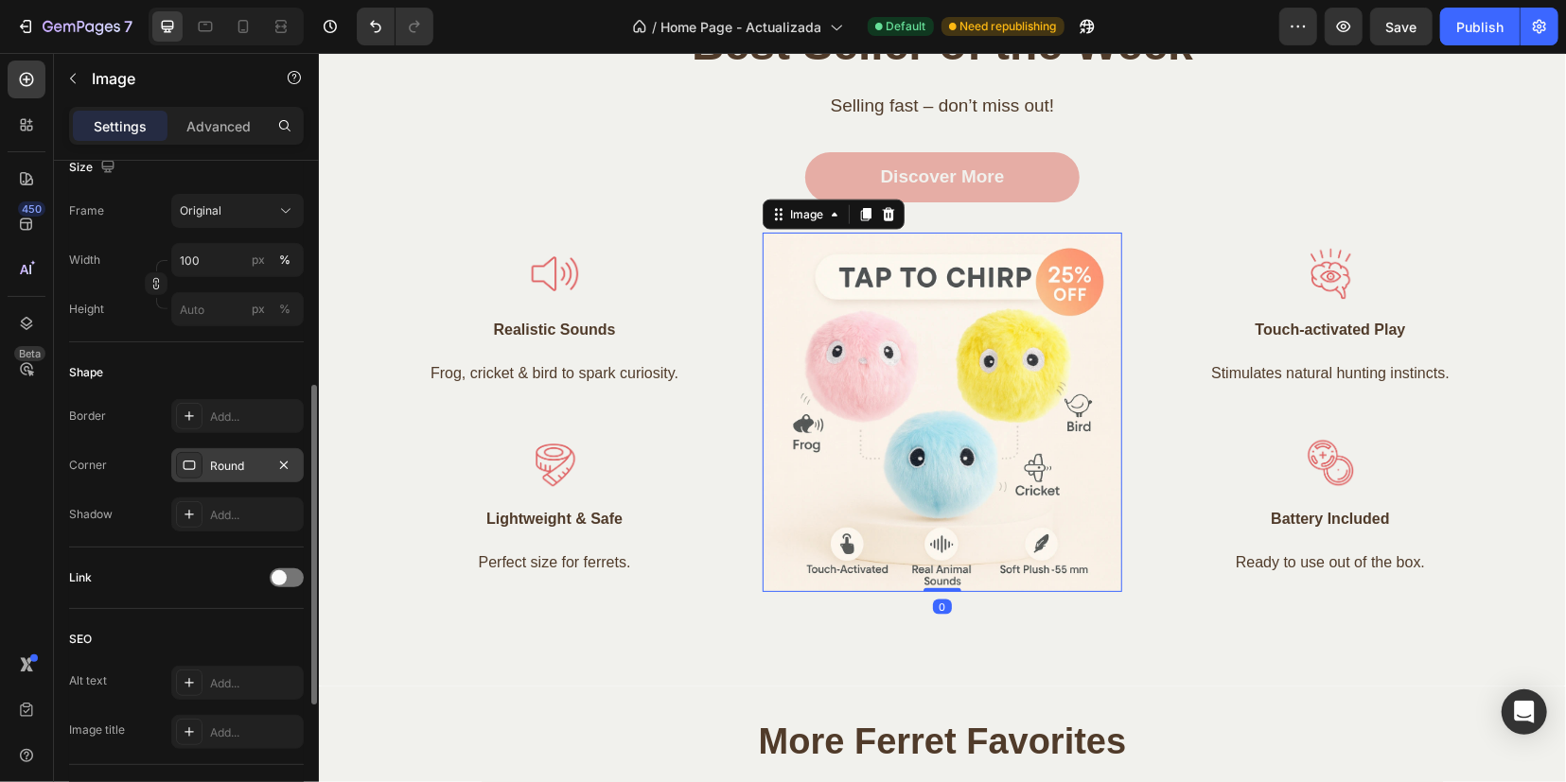
click at [233, 473] on div "Round" at bounding box center [237, 465] width 132 height 34
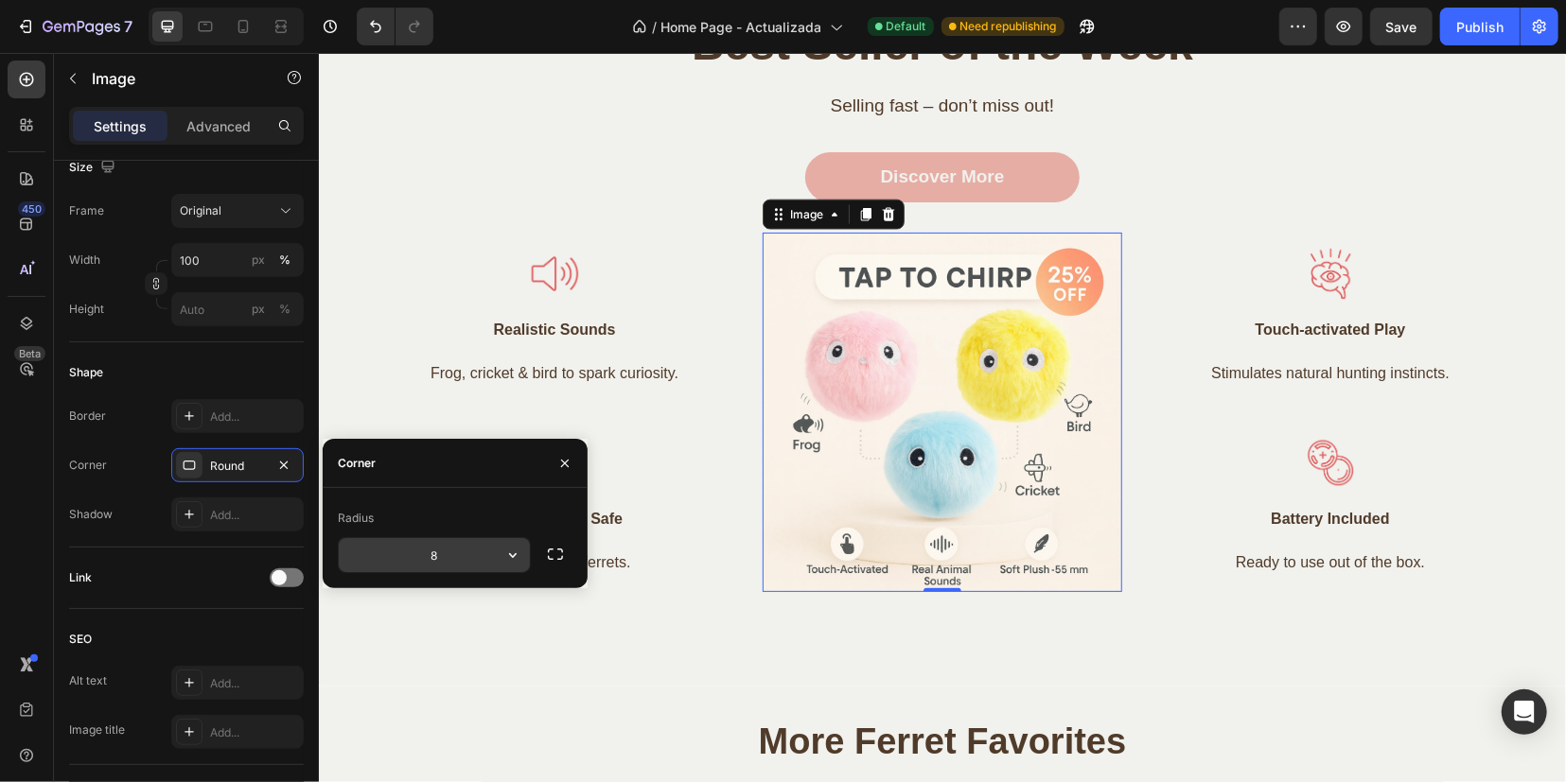
click at [460, 548] on input "8" at bounding box center [434, 555] width 191 height 34
click at [514, 556] on icon "button" at bounding box center [513, 555] width 8 height 5
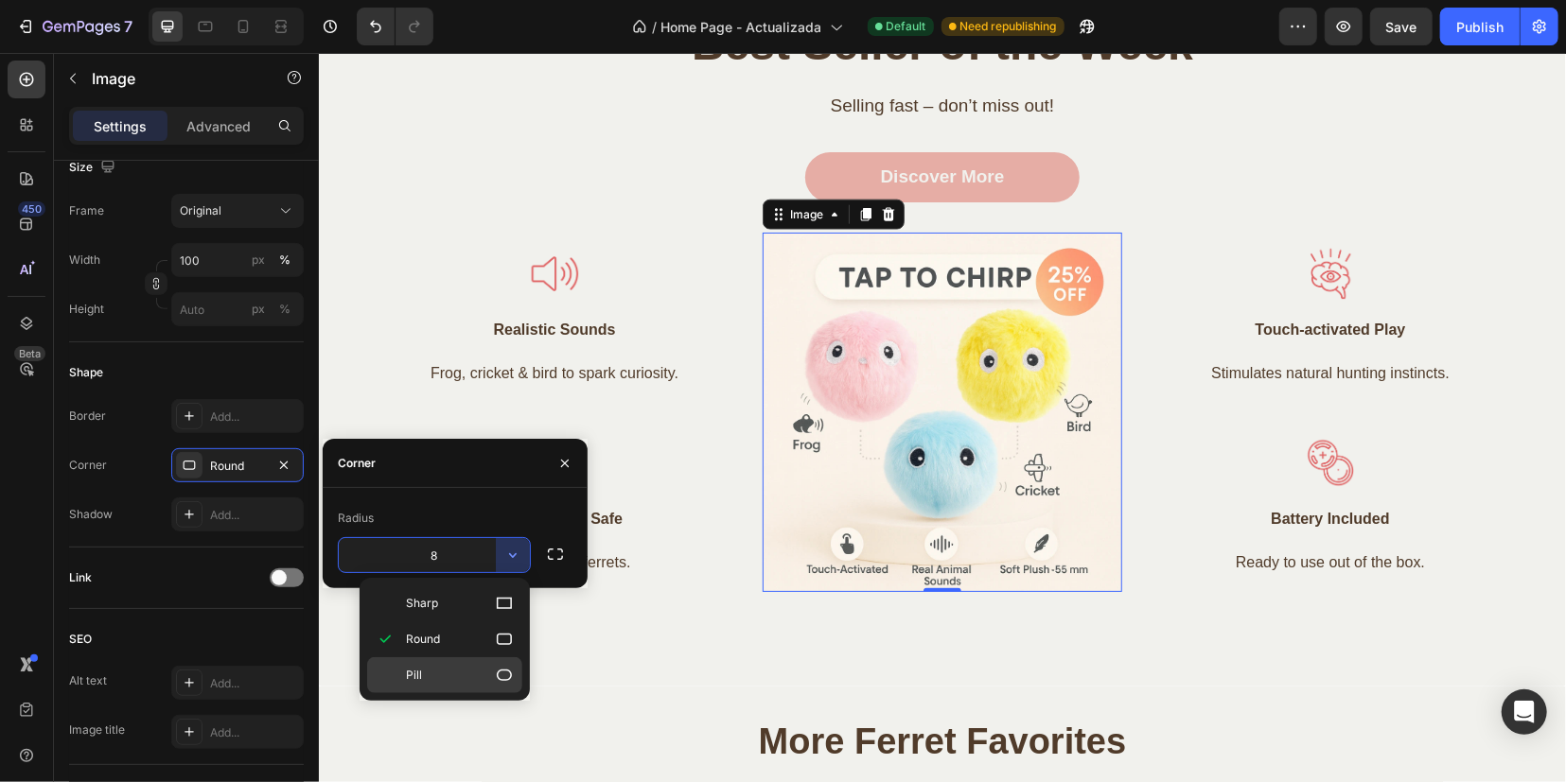
click at [503, 669] on icon at bounding box center [504, 675] width 19 height 19
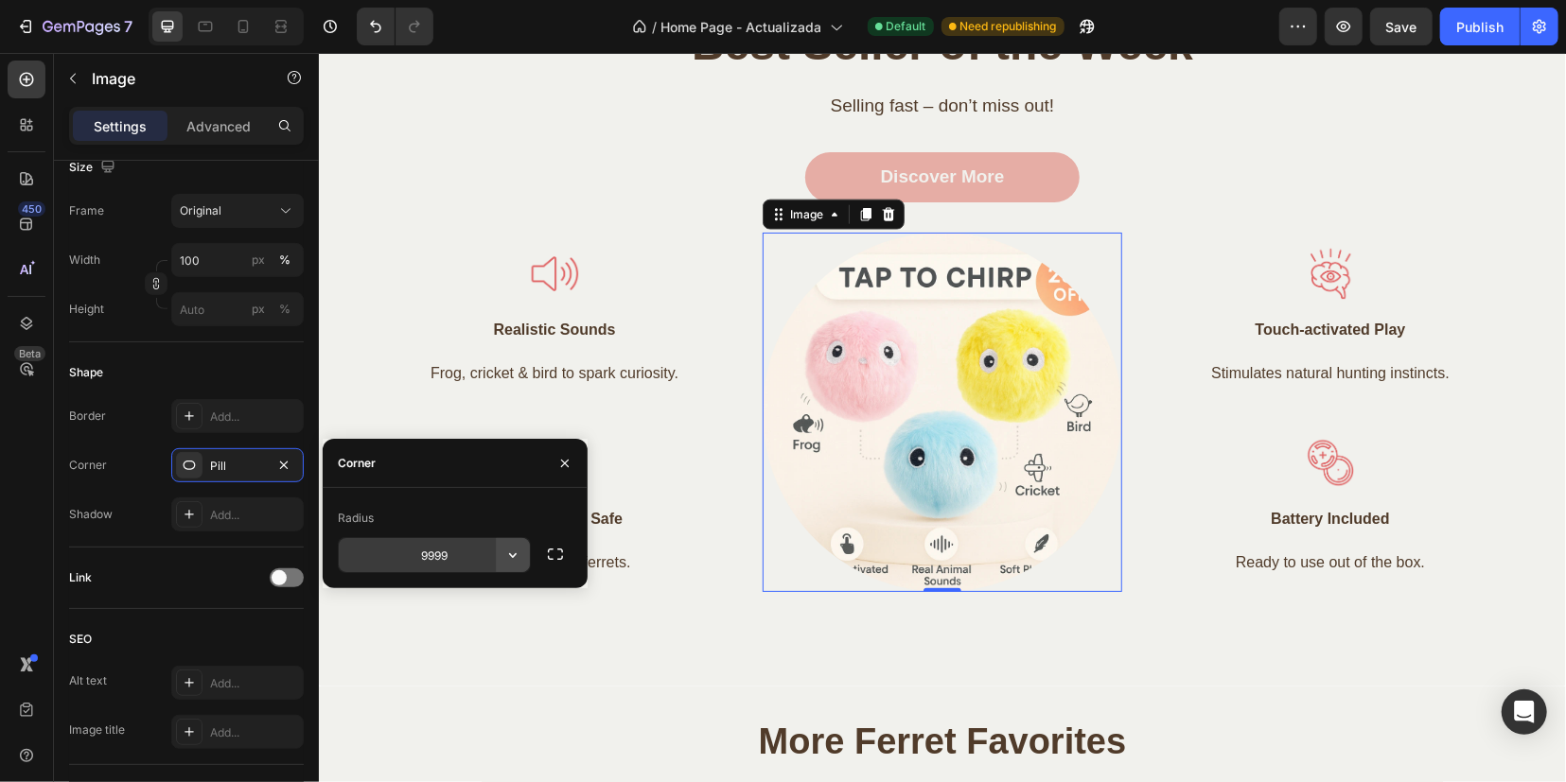
click at [501, 555] on button "button" at bounding box center [513, 555] width 34 height 34
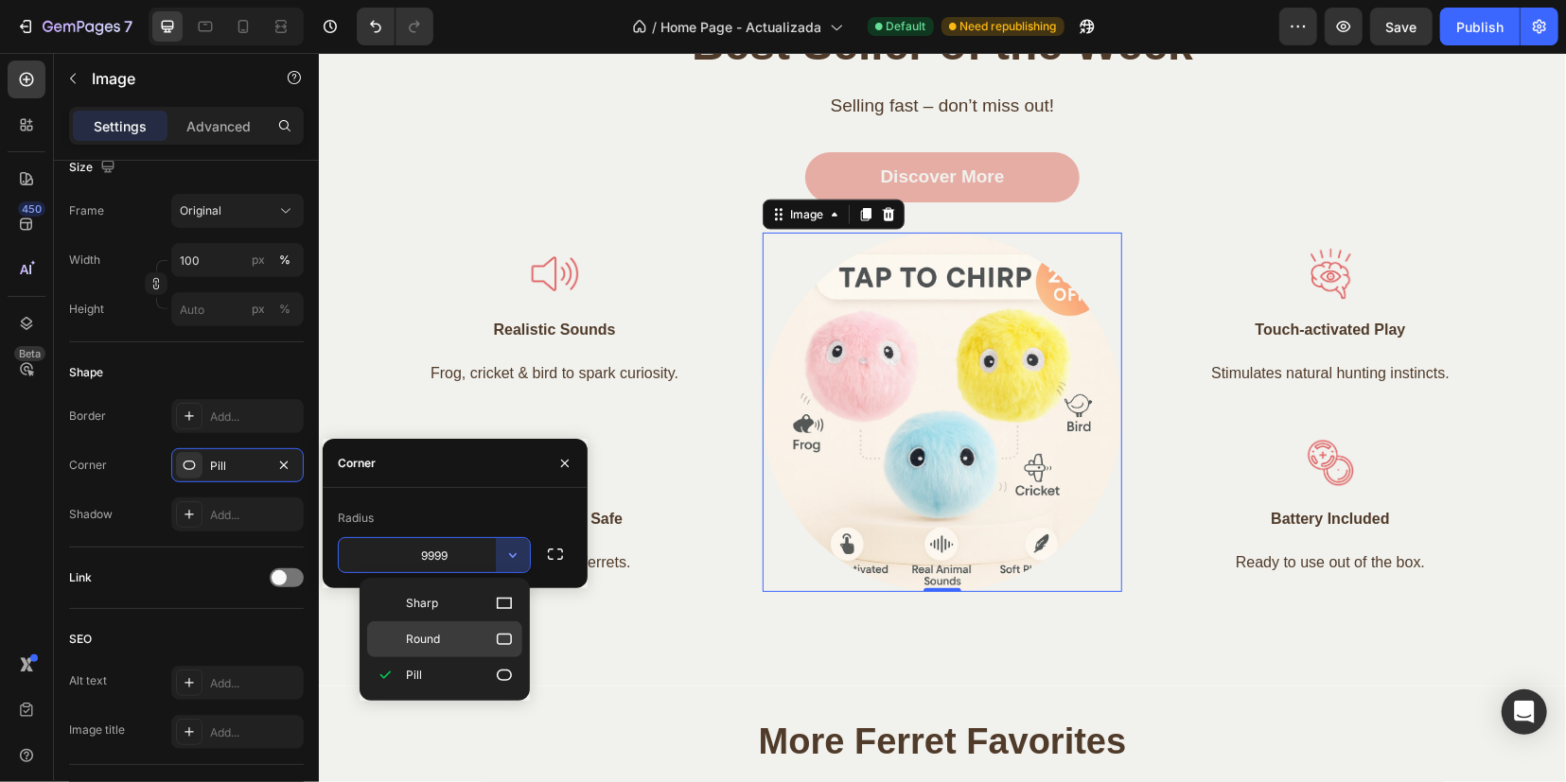
click at [507, 632] on icon at bounding box center [504, 639] width 19 height 19
type input "8"
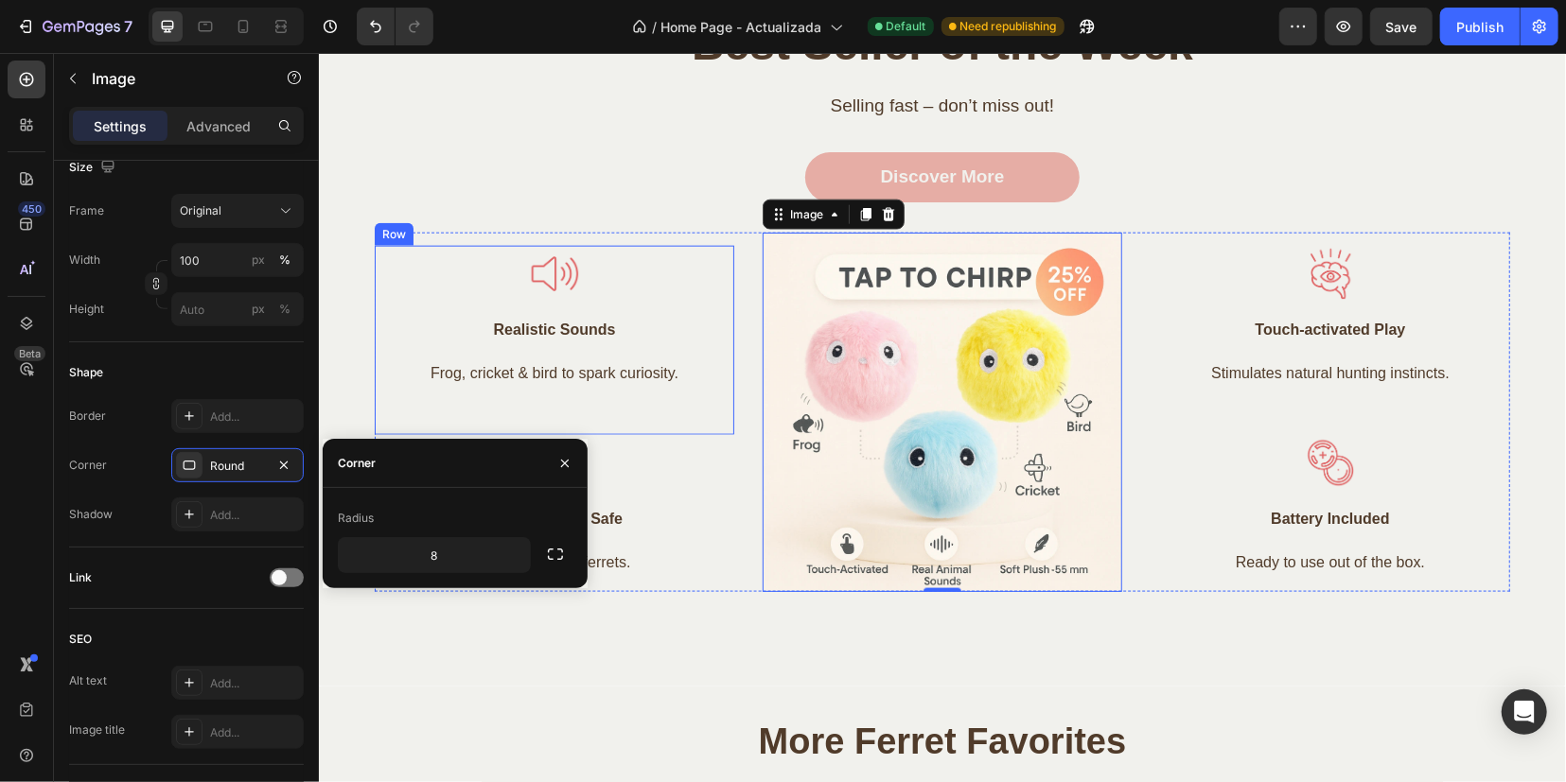
click at [691, 343] on div "Image Realistic Sounds Text block Frog, cricket & bird to spark curiosity. Text…" at bounding box center [553, 317] width 359 height 144
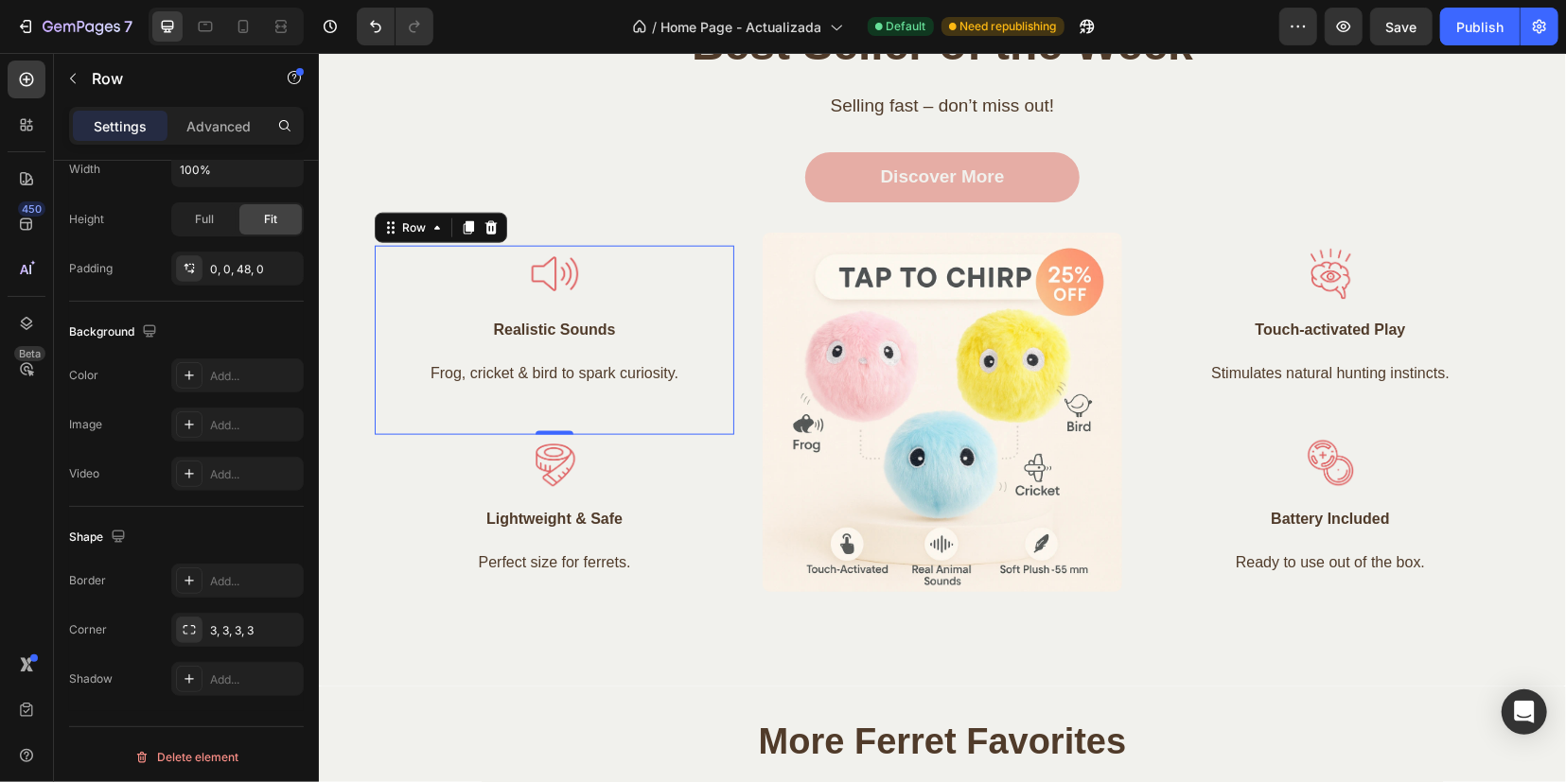
scroll to position [0, 0]
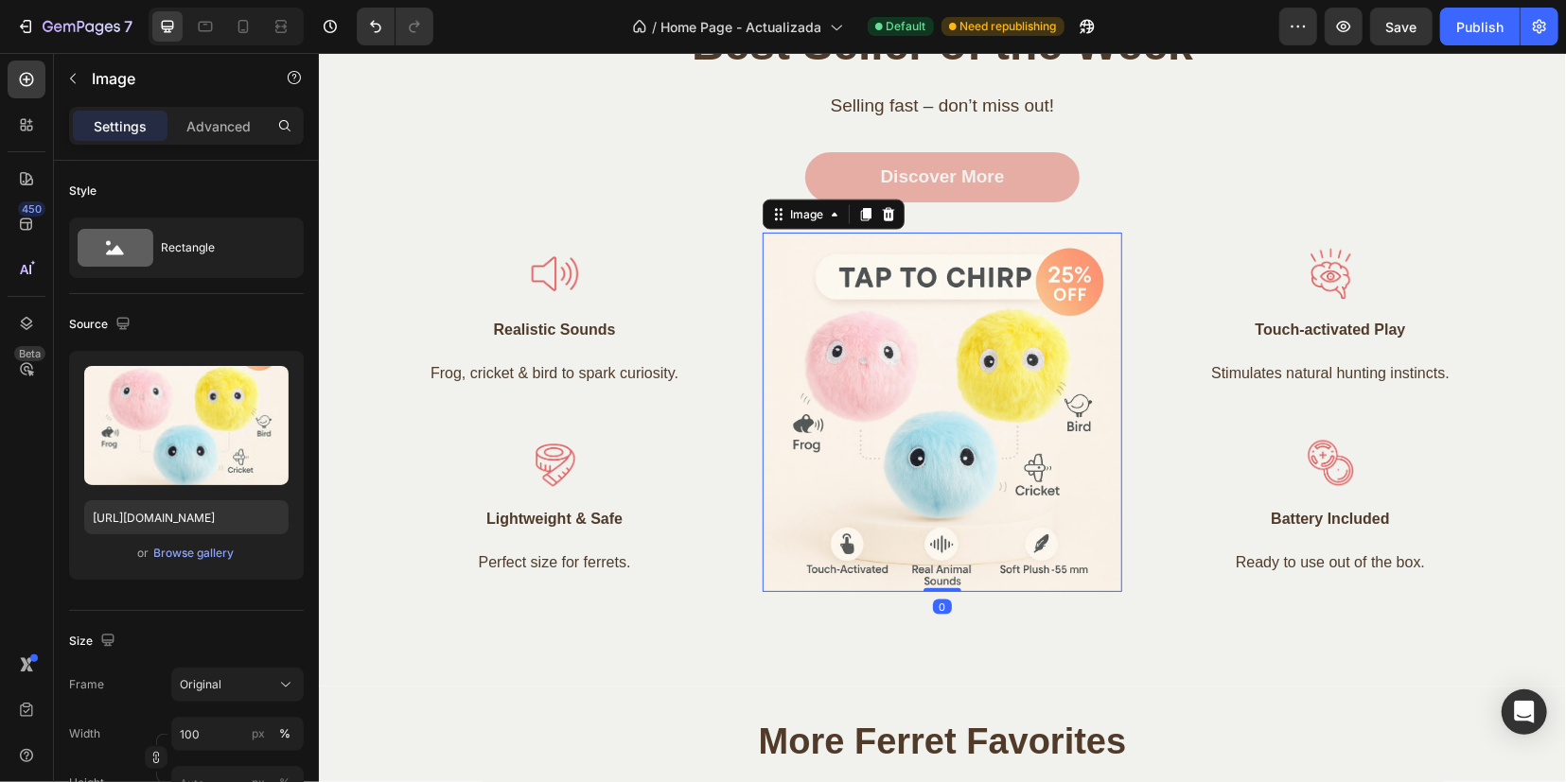
click at [992, 503] on img at bounding box center [941, 411] width 359 height 359
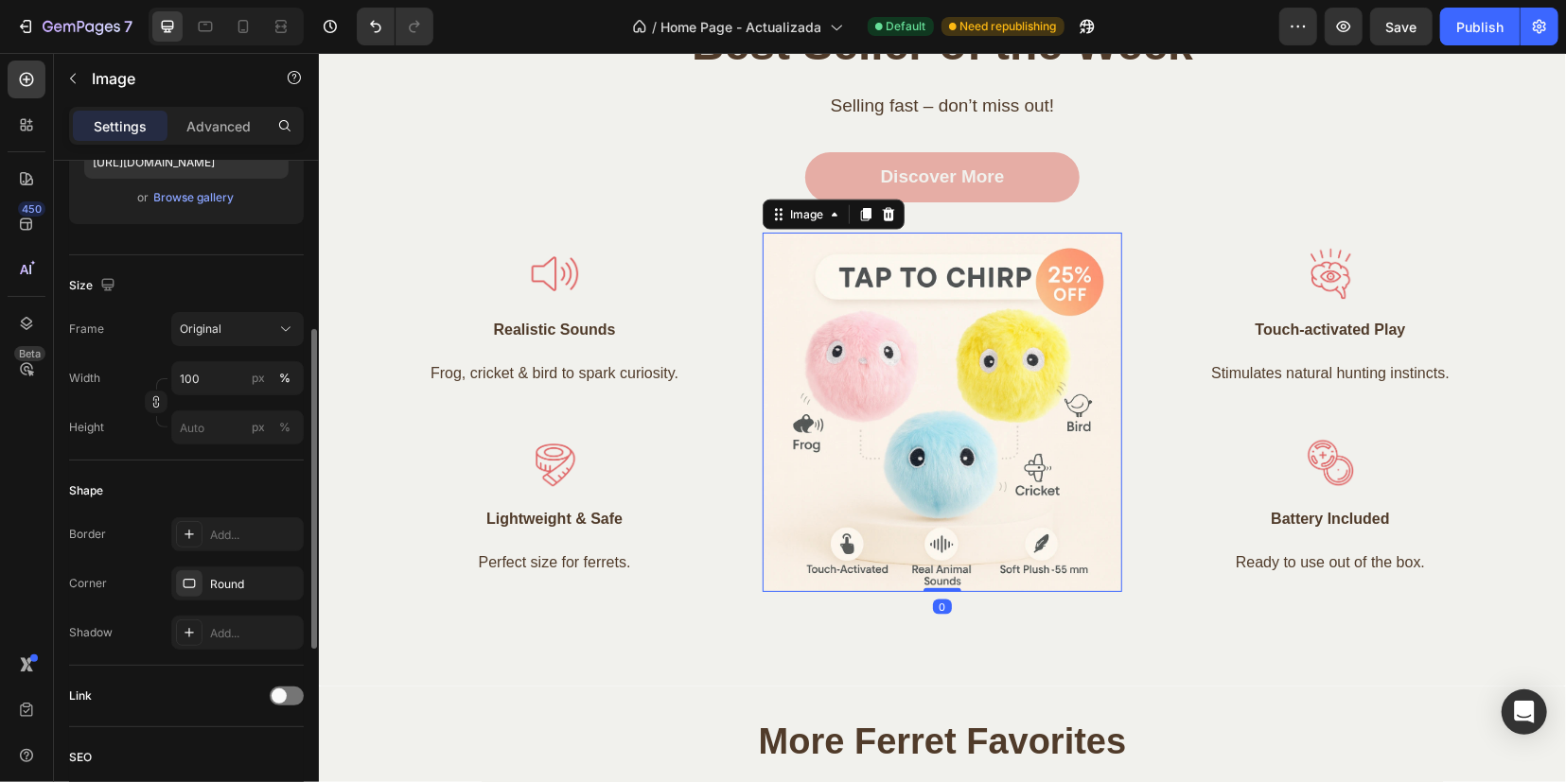
scroll to position [474, 0]
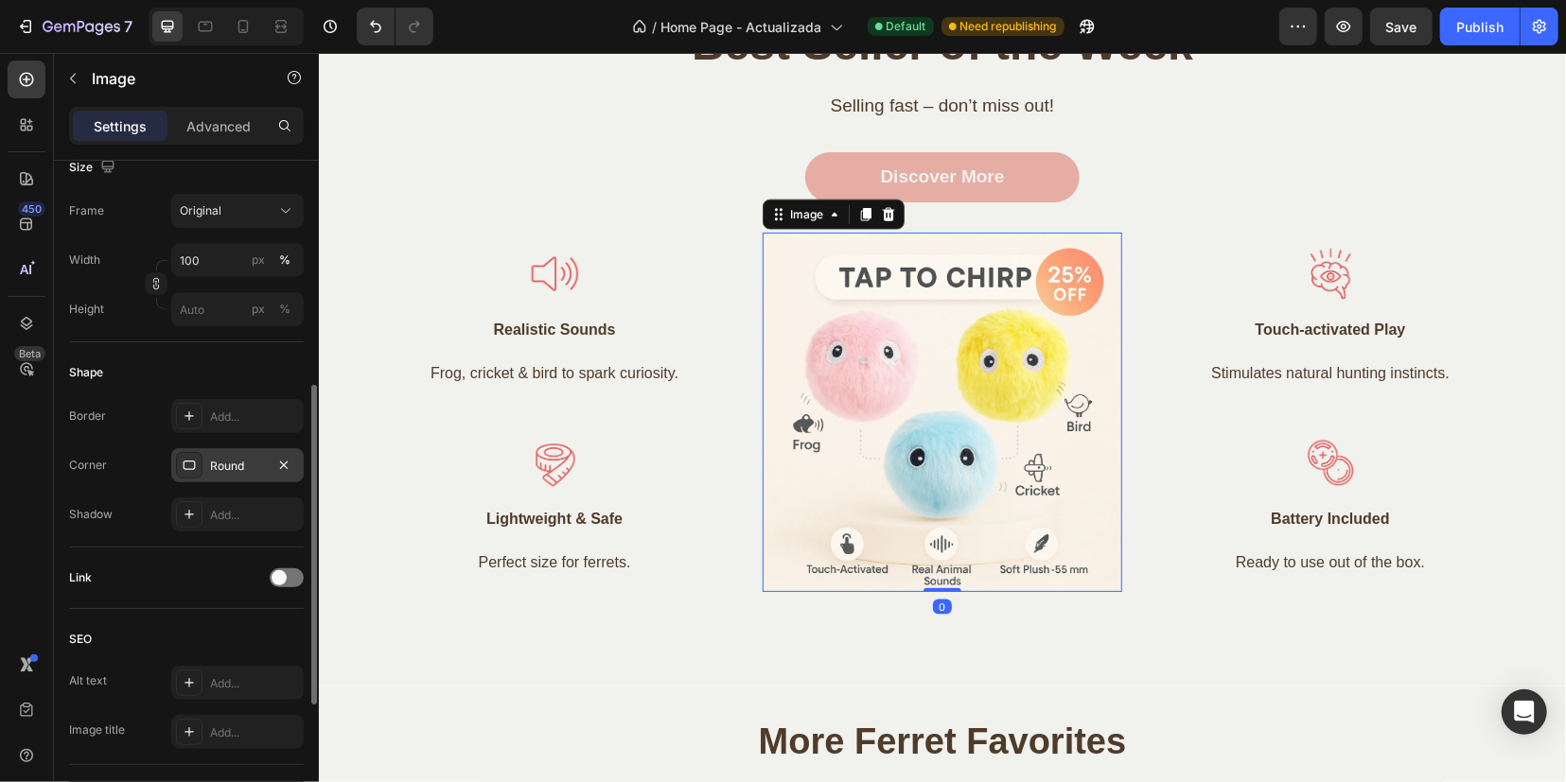
click at [229, 462] on div "Round" at bounding box center [237, 466] width 55 height 17
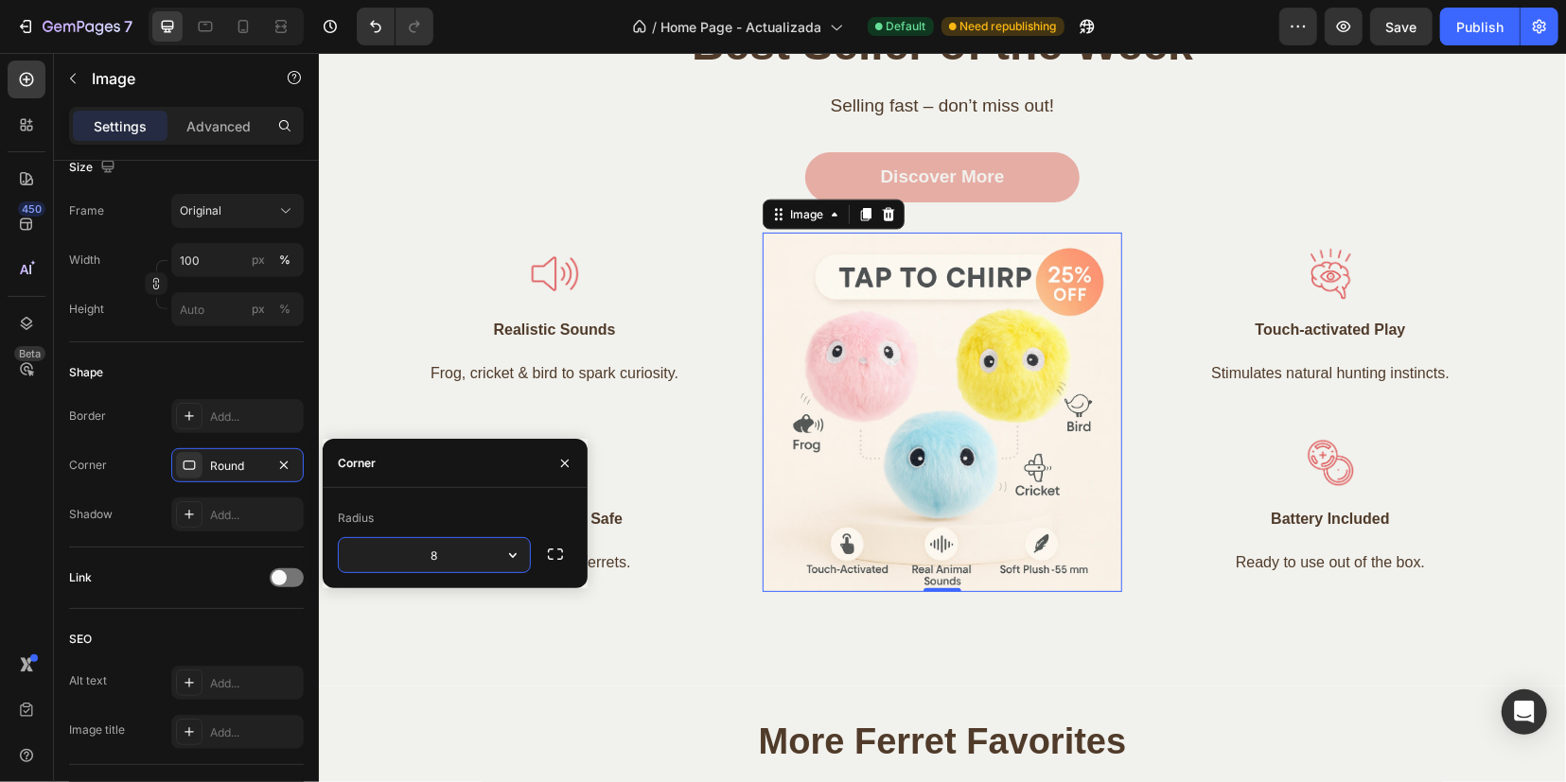
click at [462, 548] on input "8" at bounding box center [434, 555] width 191 height 34
type input "16"
click at [656, 305] on div "Image Realistic Sounds Text block Frog, cricket & bird to spark curiosity. Text…" at bounding box center [553, 317] width 359 height 144
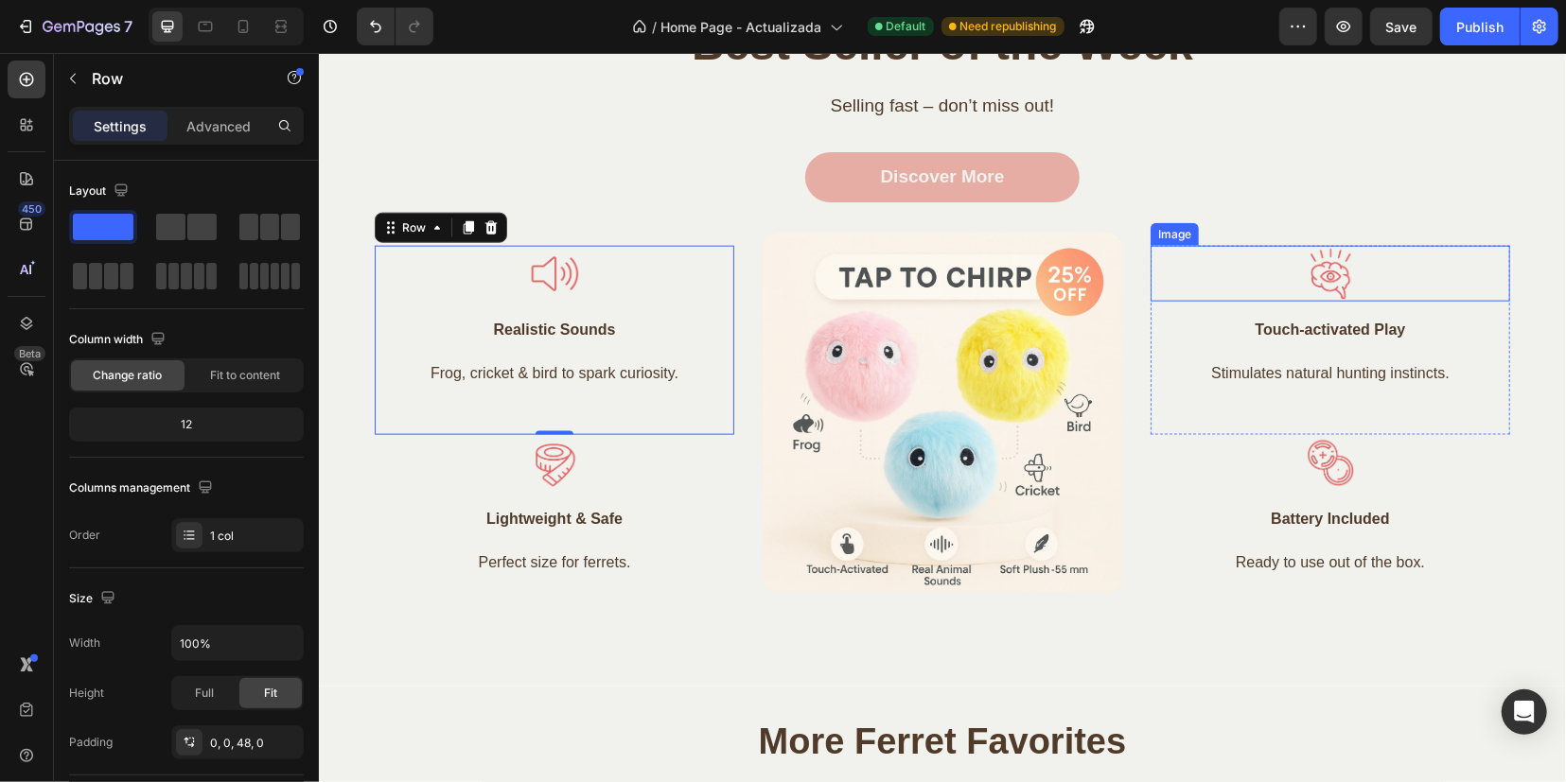
scroll to position [1301, 0]
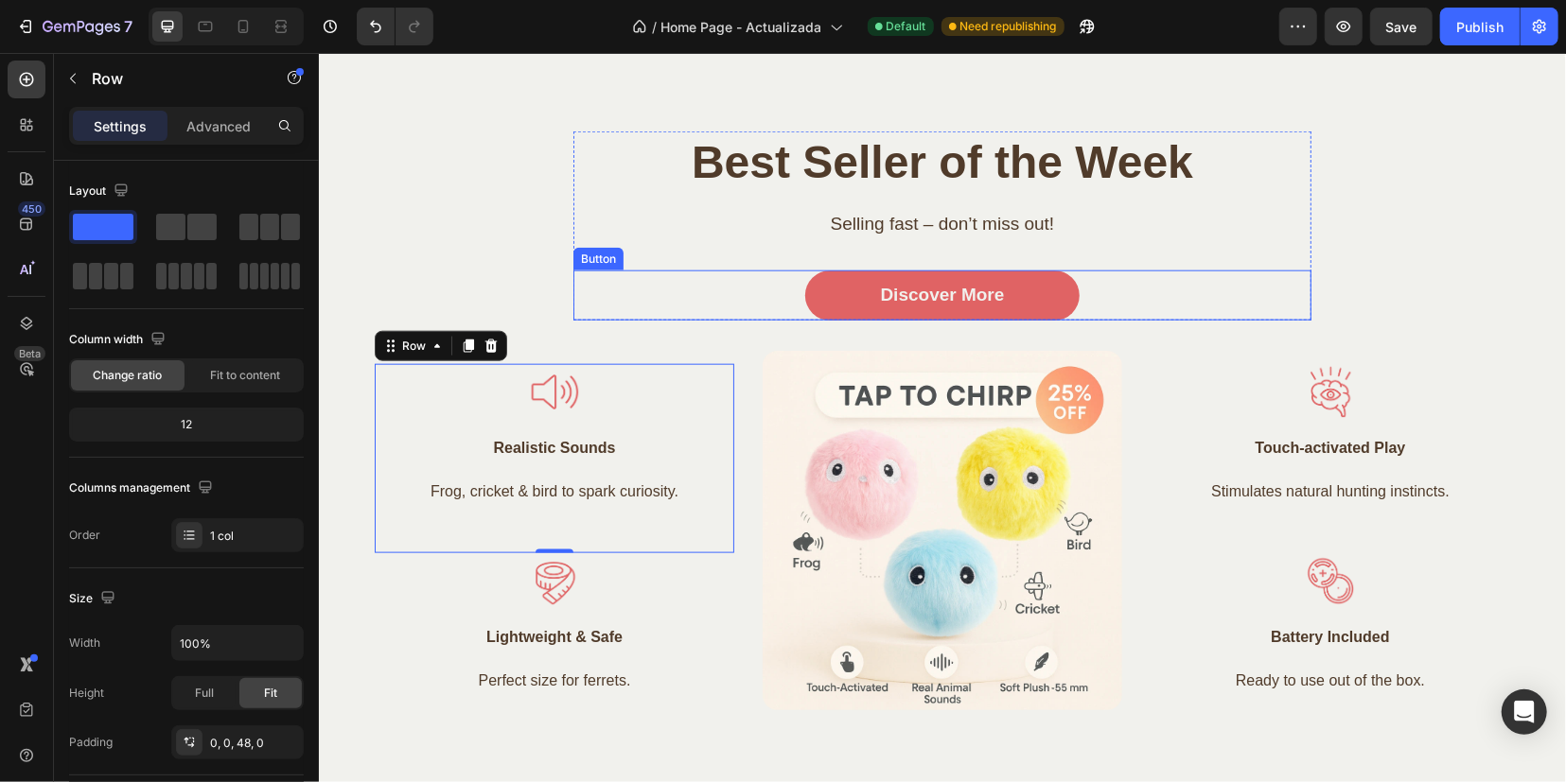
click at [1034, 306] on link "Discover More" at bounding box center [941, 295] width 275 height 50
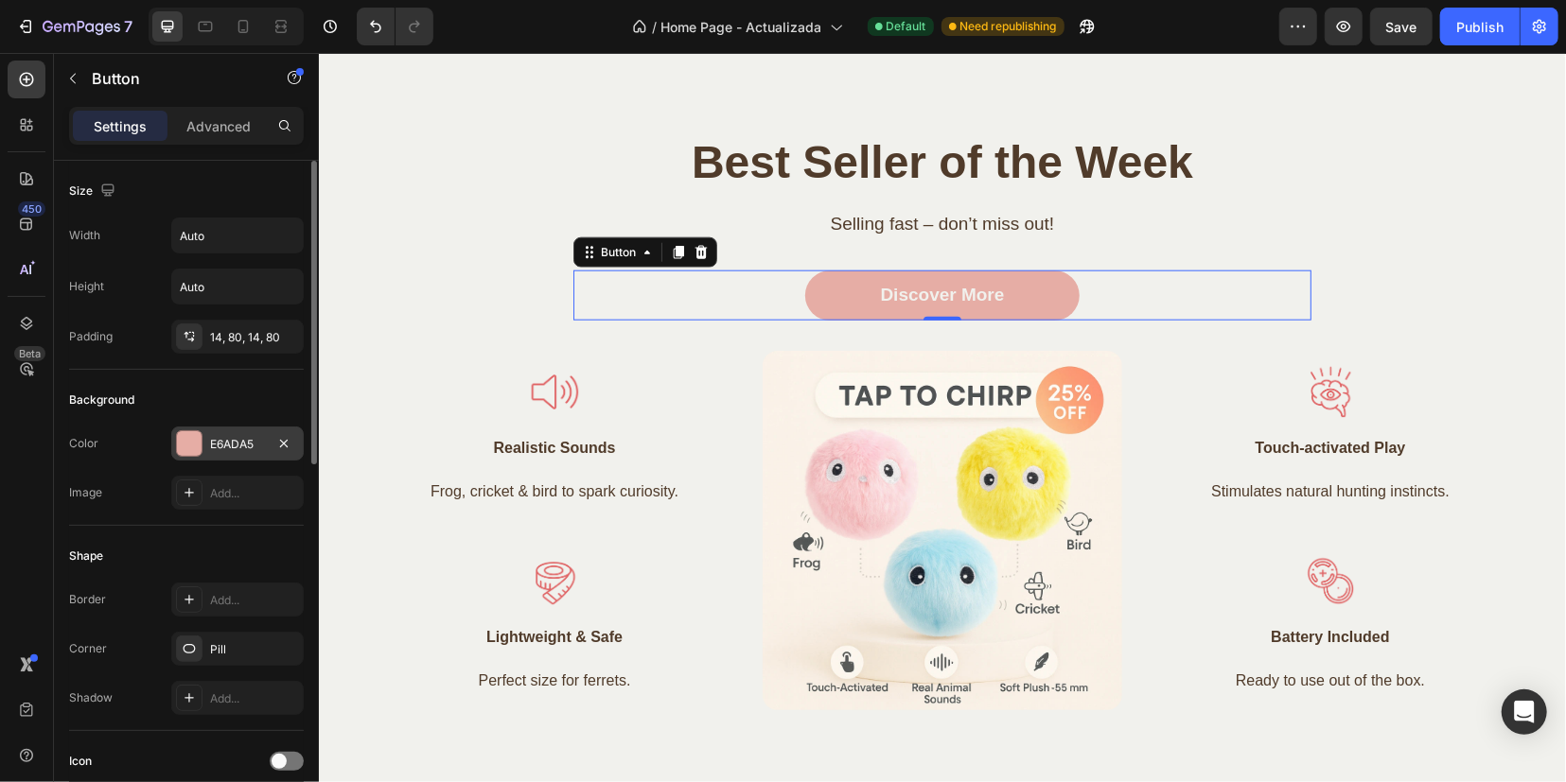
click at [198, 442] on div at bounding box center [189, 443] width 25 height 25
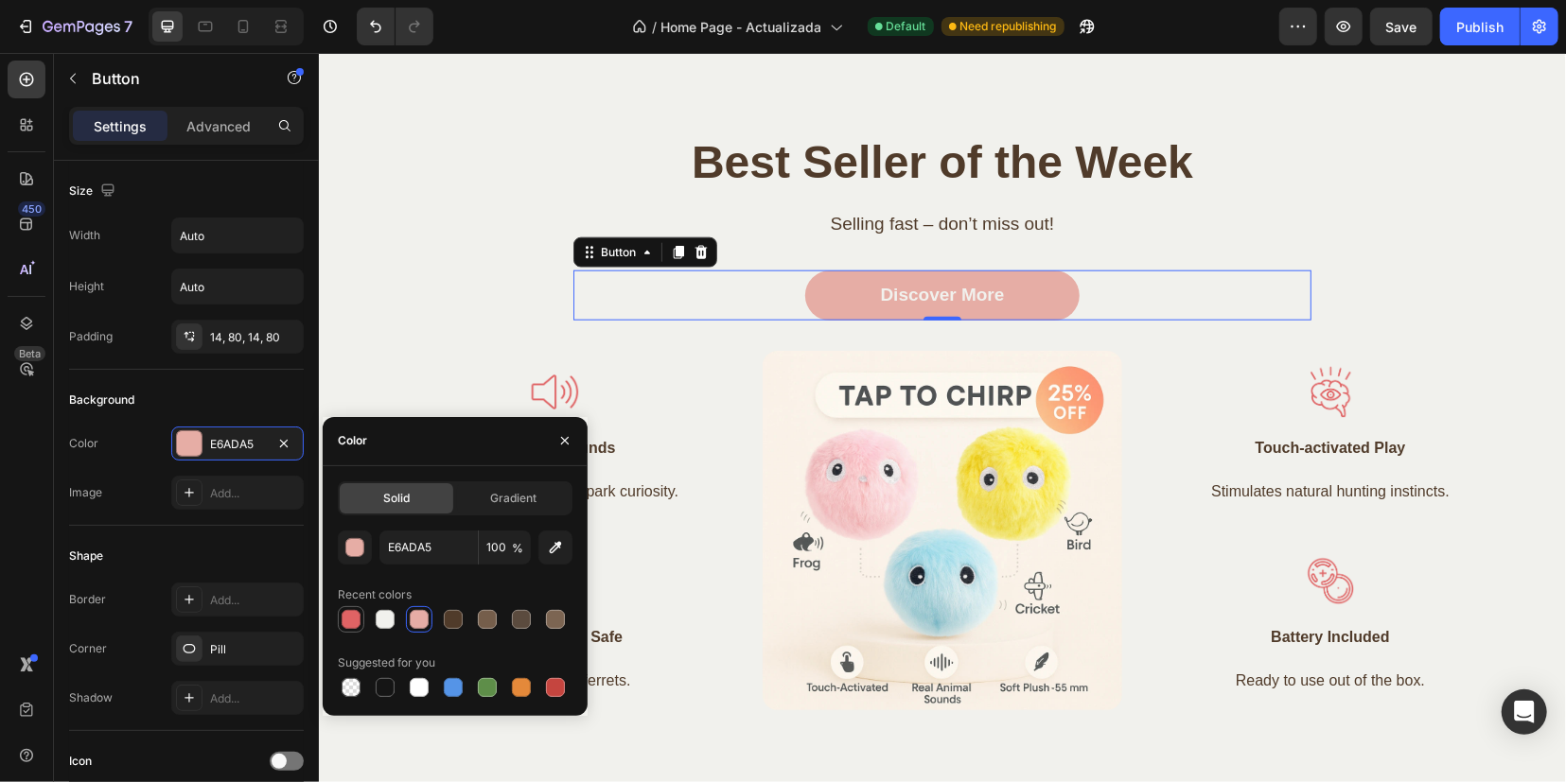
click at [356, 625] on div at bounding box center [350, 619] width 19 height 19
type input "E06364"
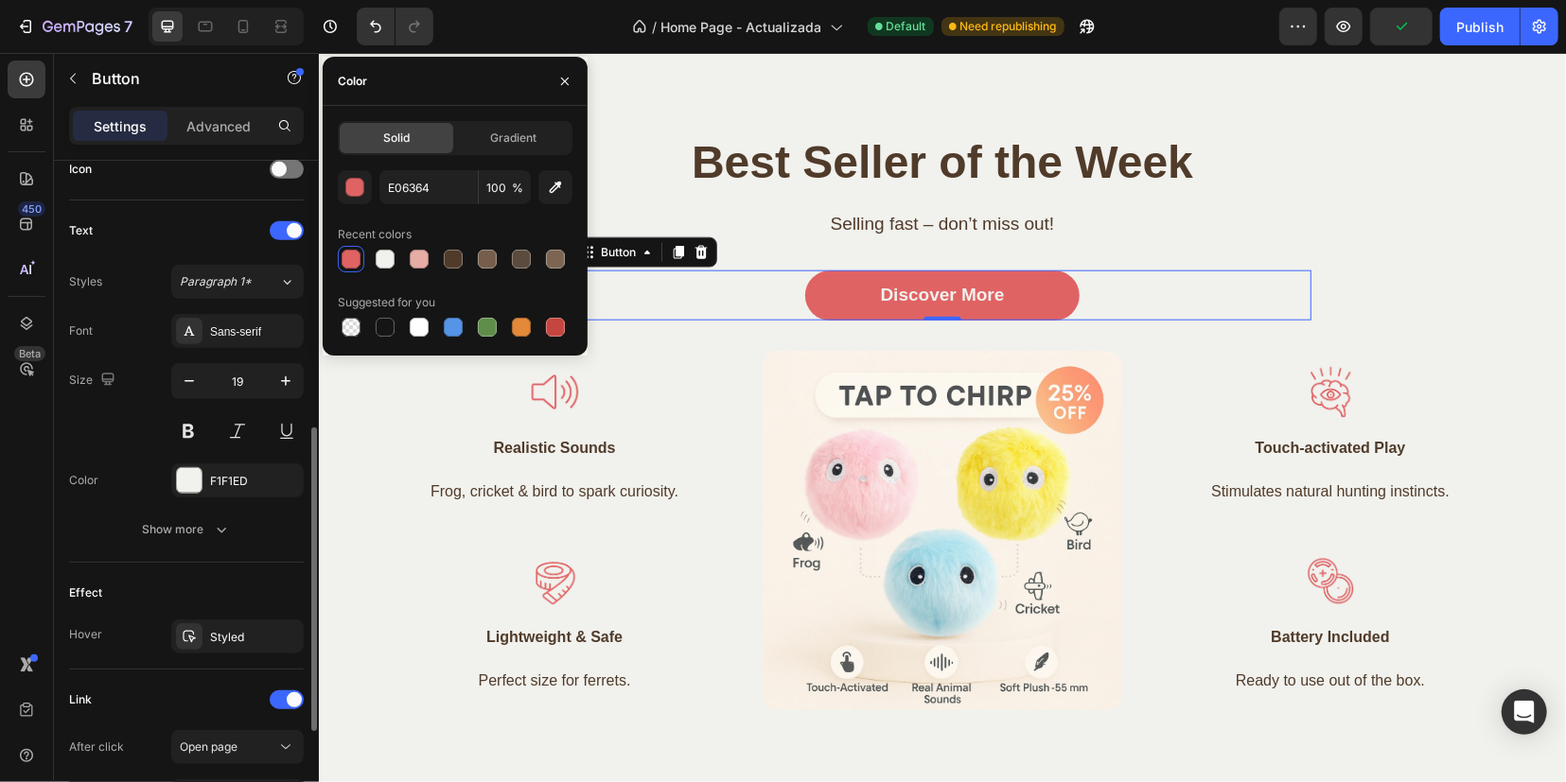
scroll to position [711, 0]
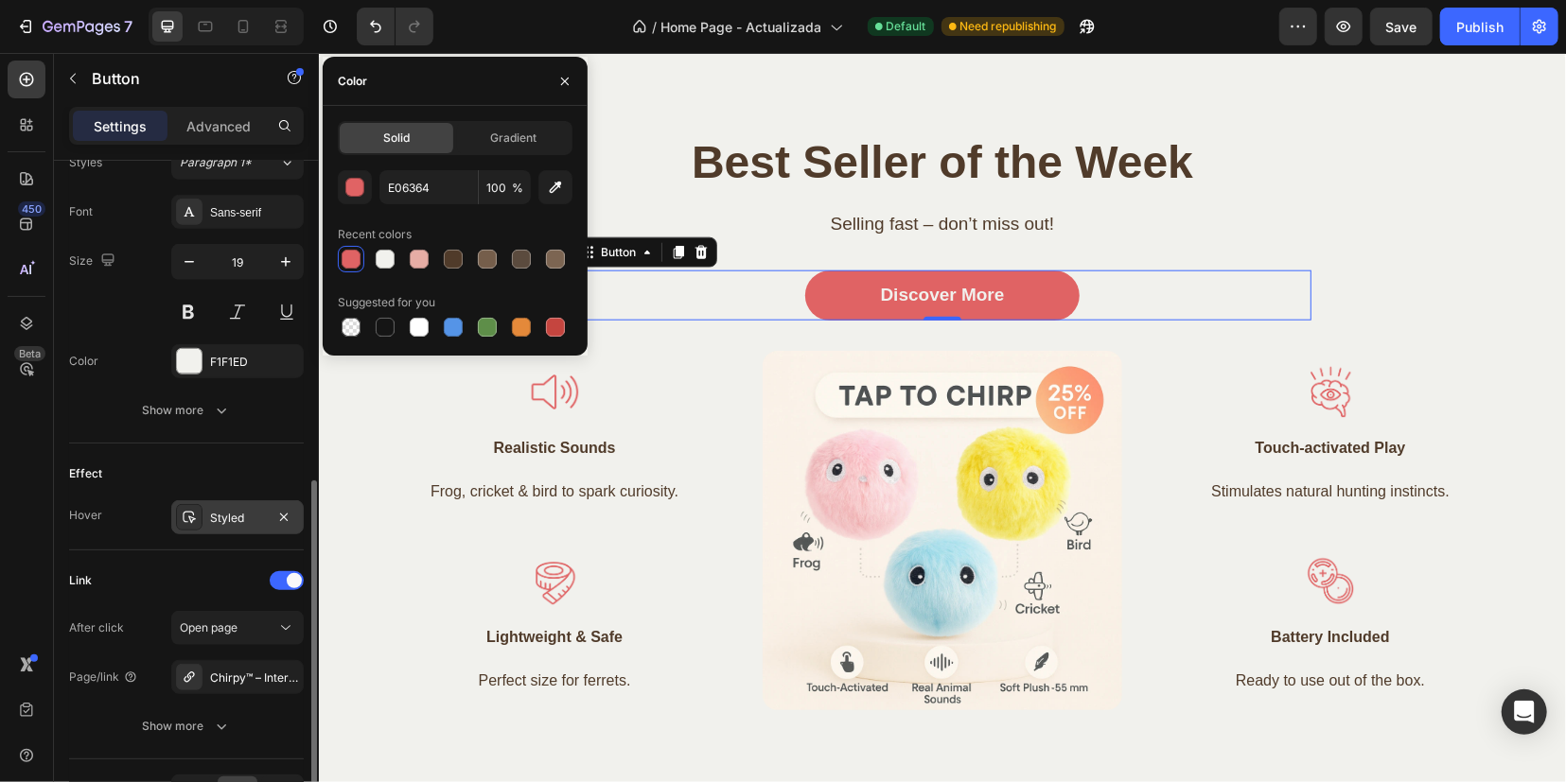
click at [193, 514] on icon at bounding box center [189, 517] width 15 height 15
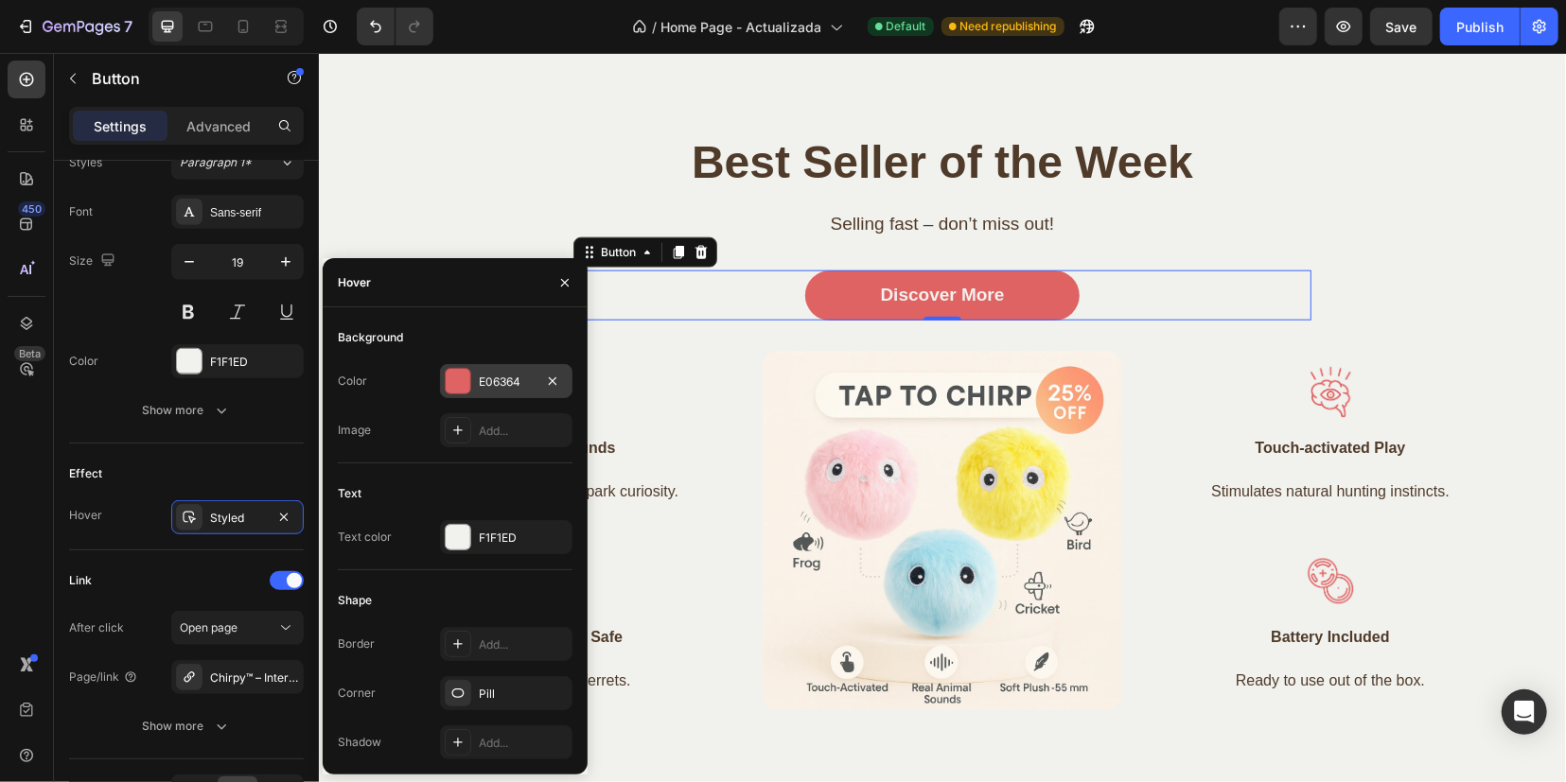
click at [469, 390] on div at bounding box center [458, 381] width 25 height 25
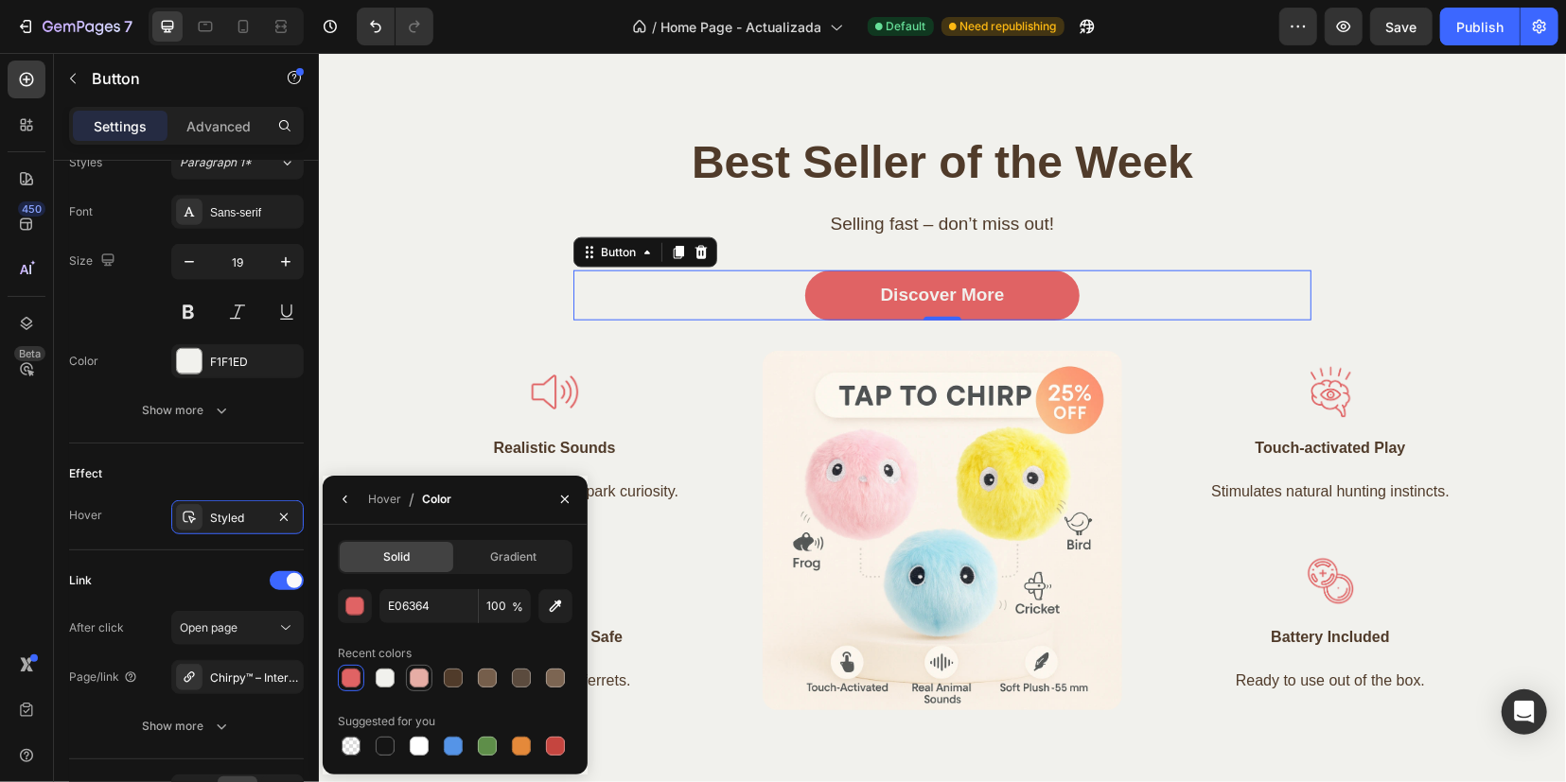
click at [426, 680] on div at bounding box center [419, 678] width 19 height 19
type input "E6ADA5"
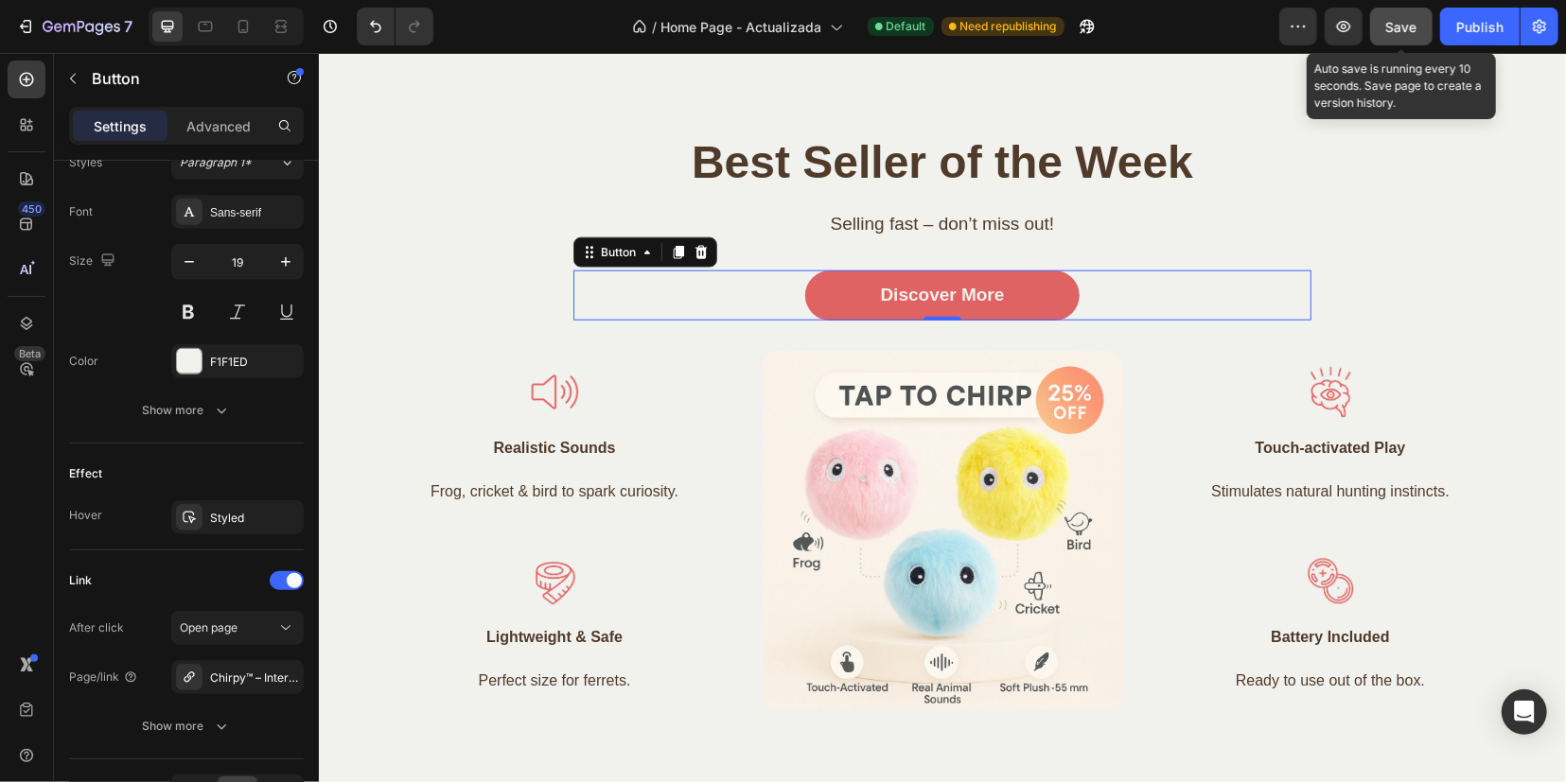
click at [1410, 33] on span "Save" at bounding box center [1401, 27] width 31 height 16
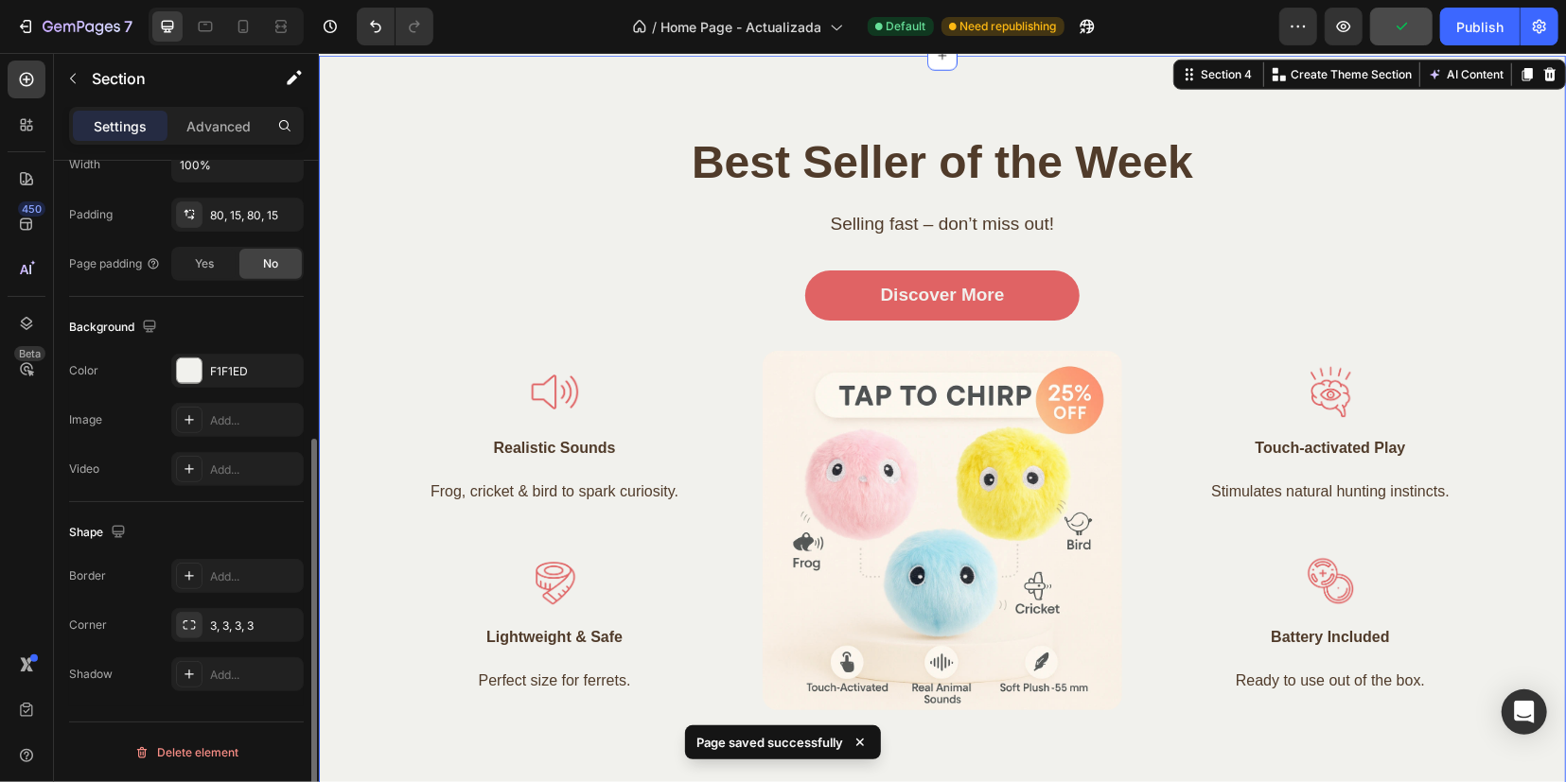
click at [1402, 297] on div "Best Seller of the Week Heading Selling fast – don’t miss out! Text block Disco…" at bounding box center [941, 430] width 1218 height 598
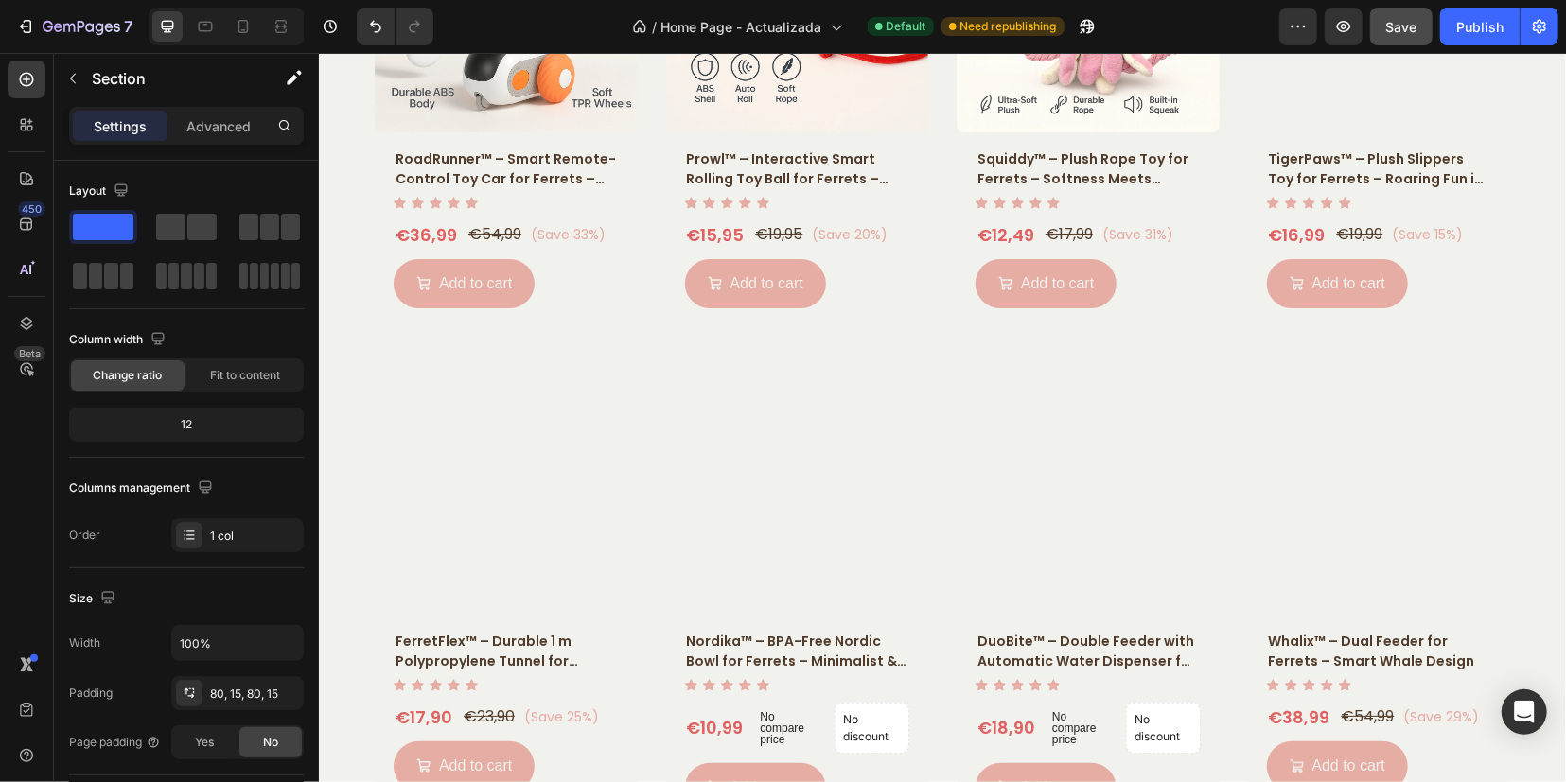
scroll to position [2483, 0]
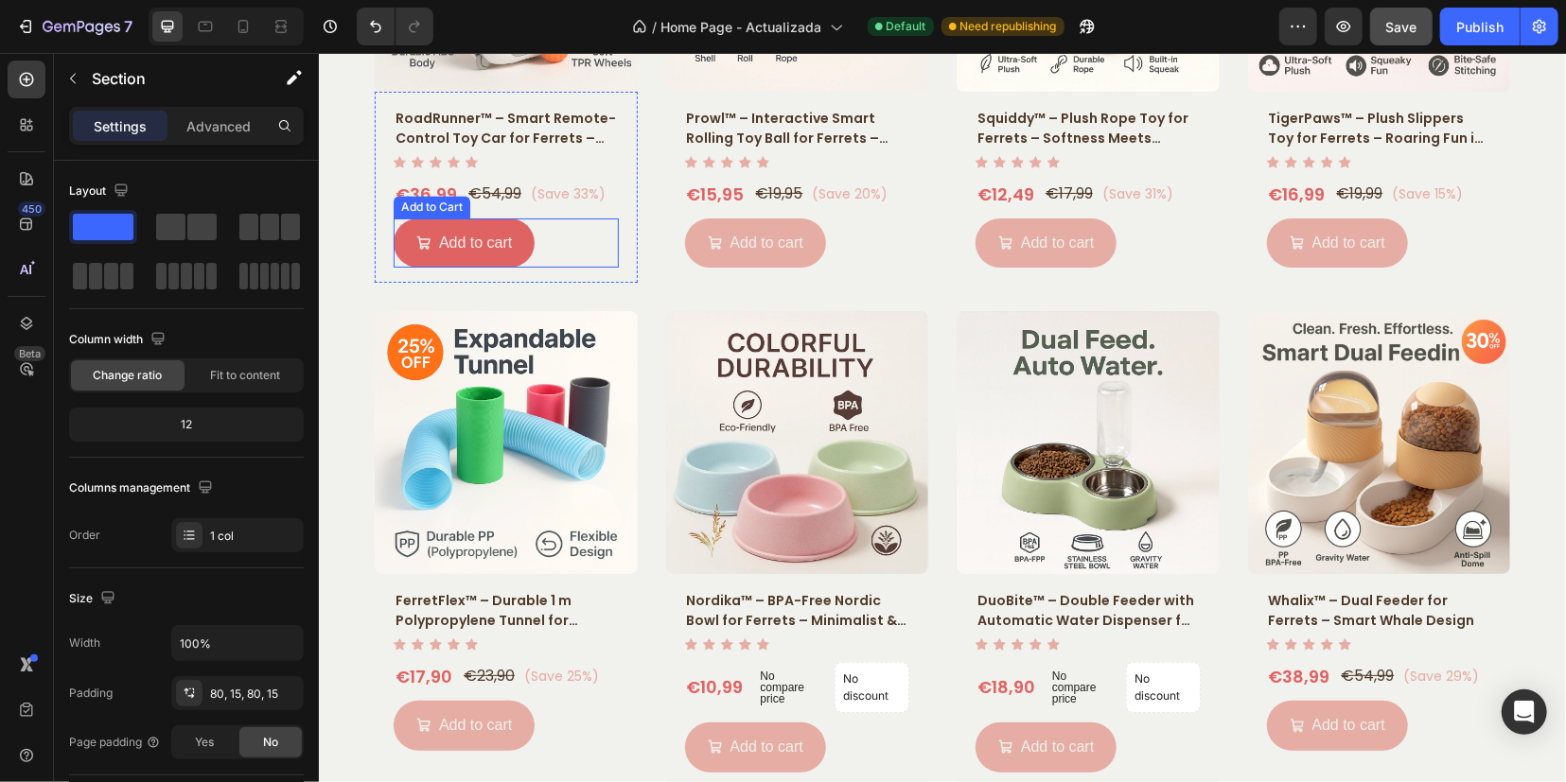
click at [475, 263] on button "Add to cart" at bounding box center [463, 243] width 141 height 50
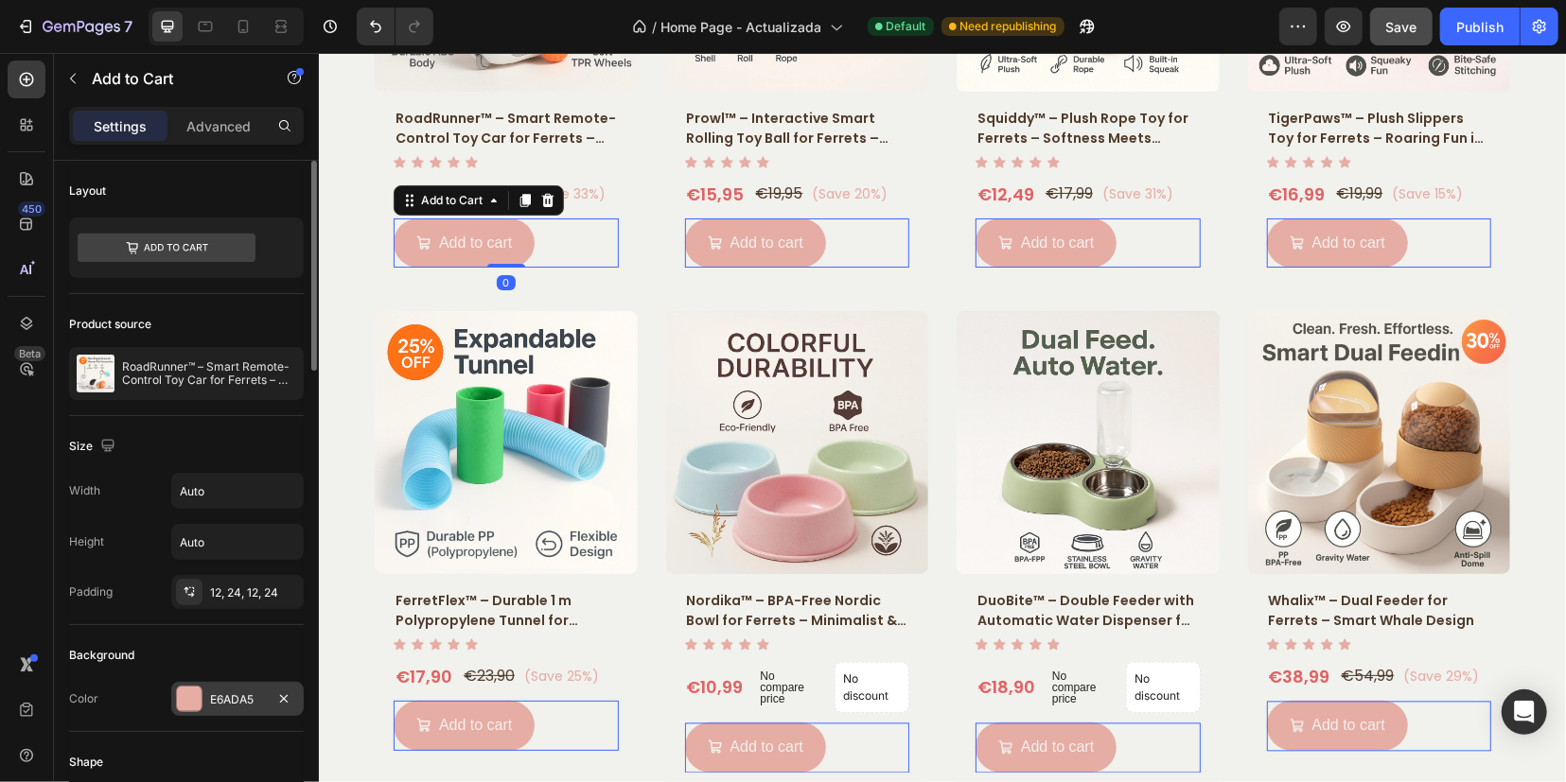
click at [184, 690] on div at bounding box center [189, 699] width 25 height 25
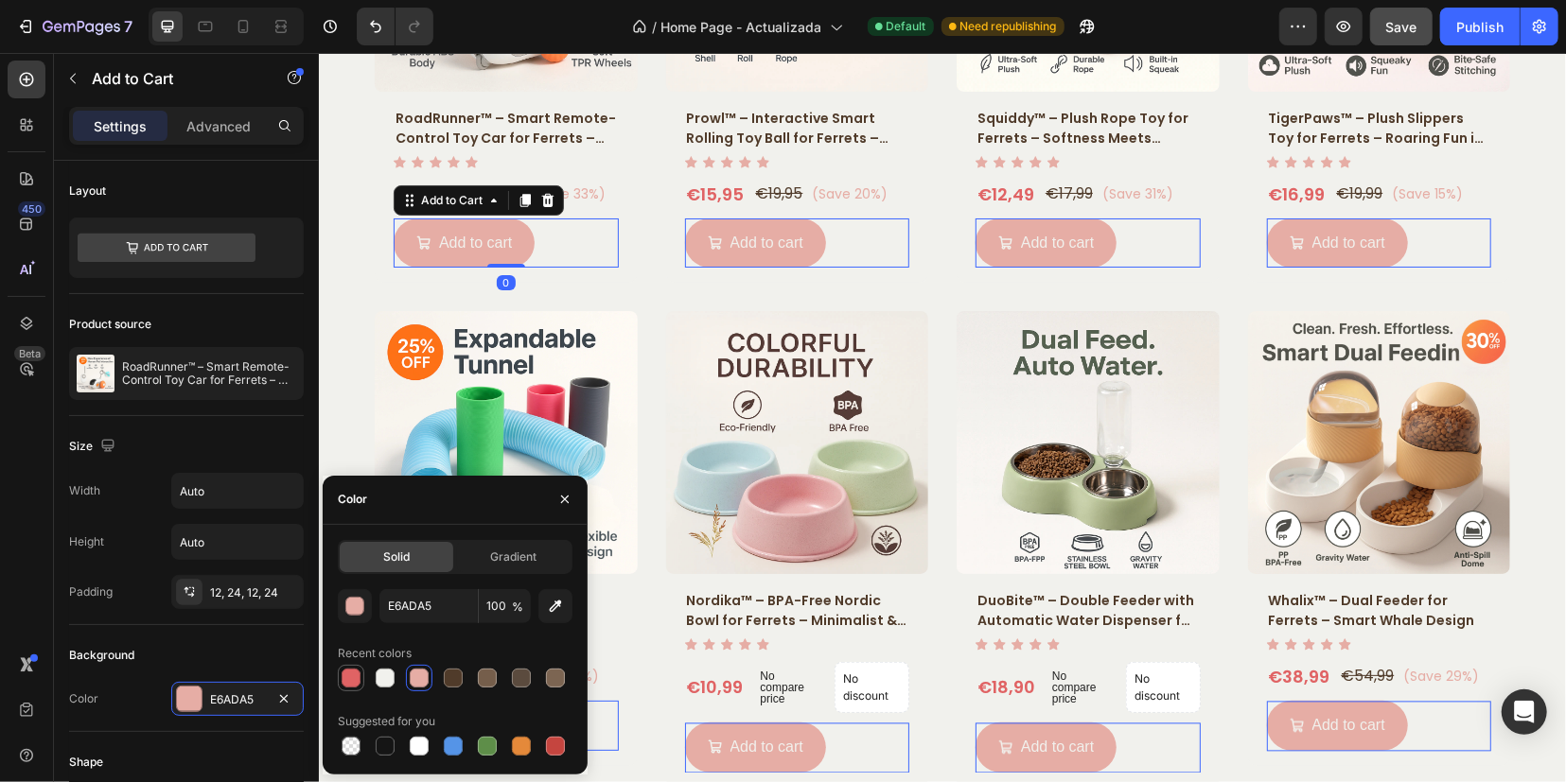
click at [355, 669] on div at bounding box center [350, 678] width 19 height 19
type input "E06364"
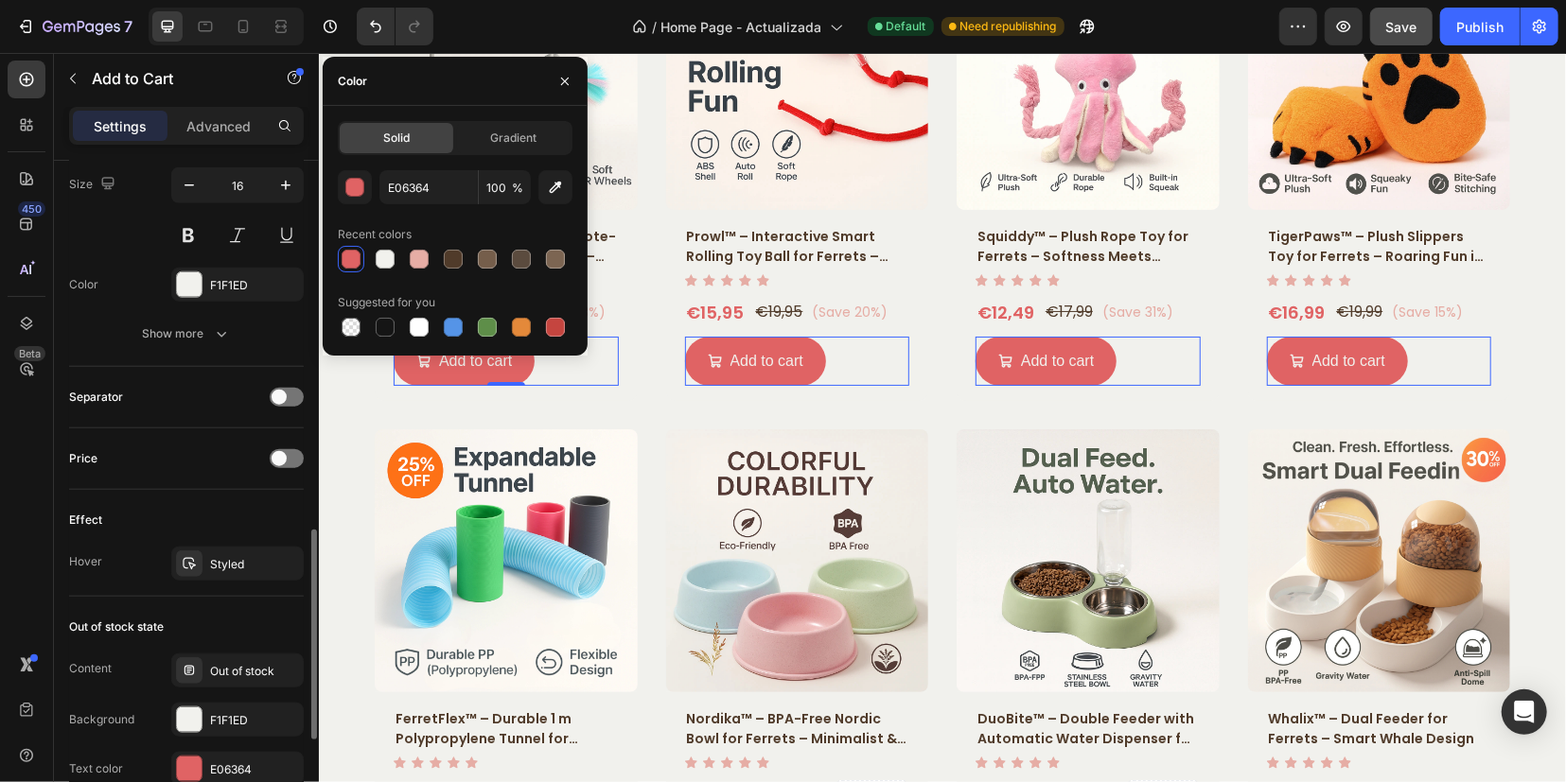
scroll to position [1304, 0]
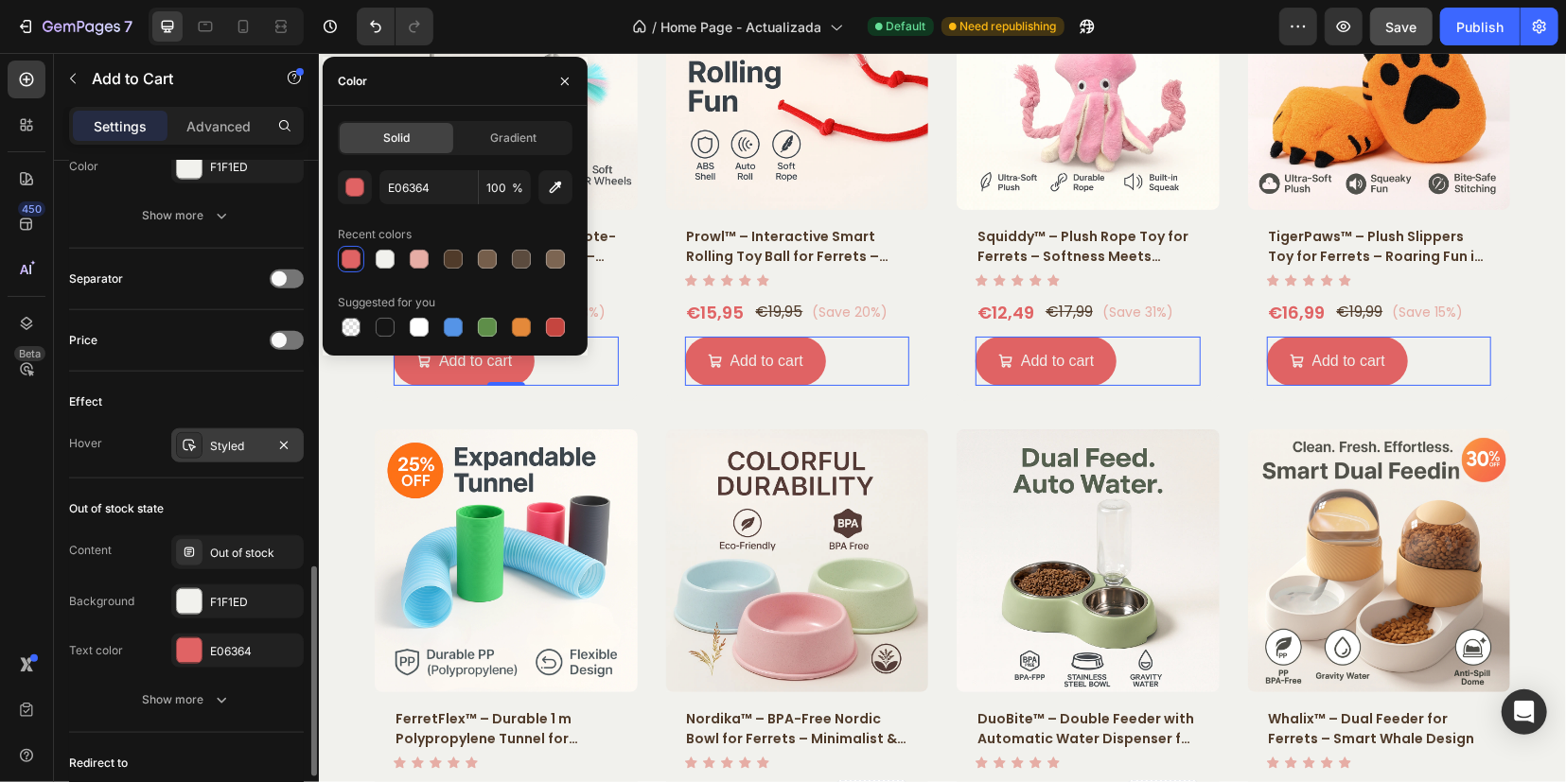
click at [206, 440] on div "Styled" at bounding box center [237, 446] width 132 height 34
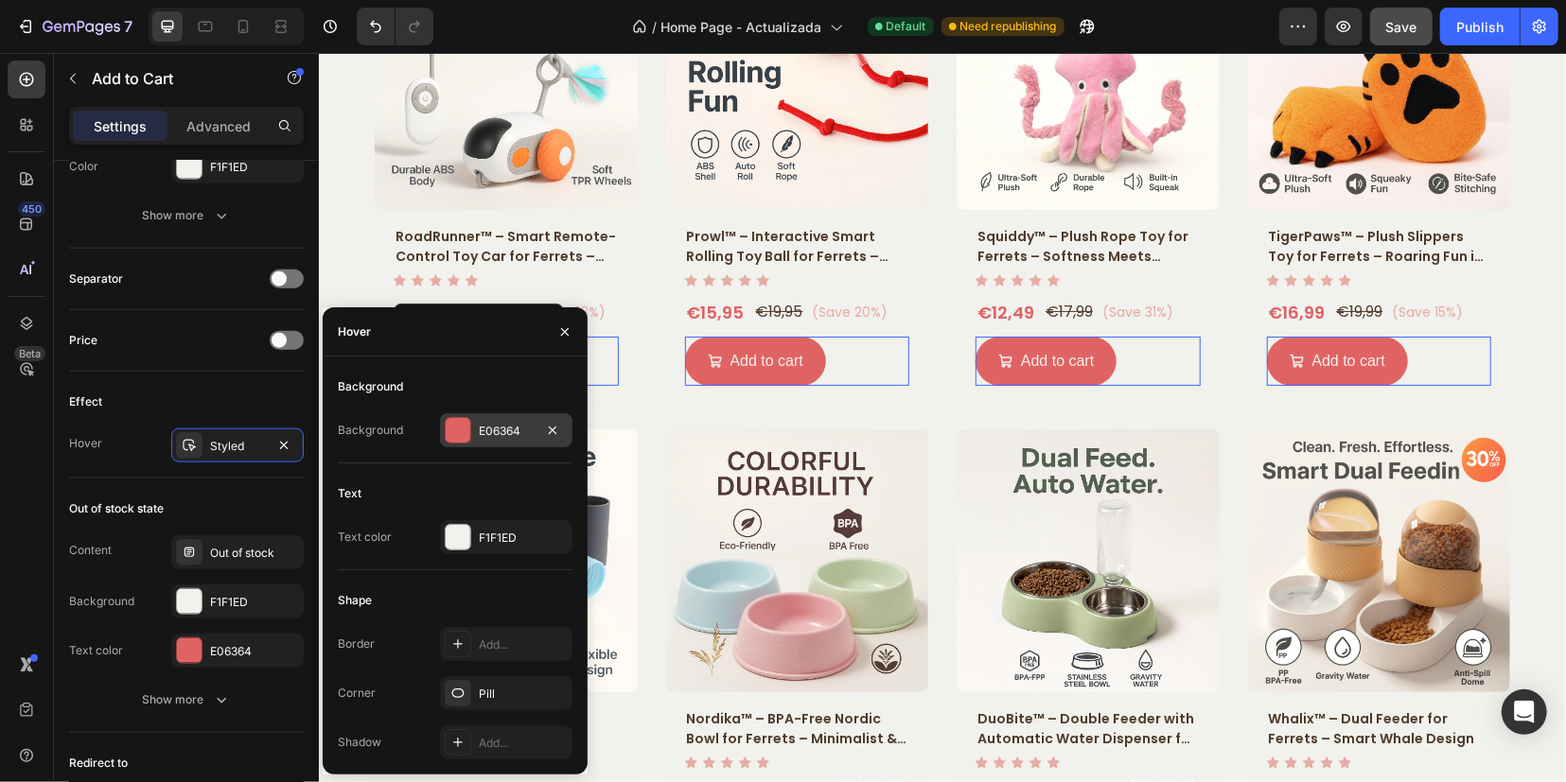
click at [456, 425] on div at bounding box center [458, 430] width 25 height 25
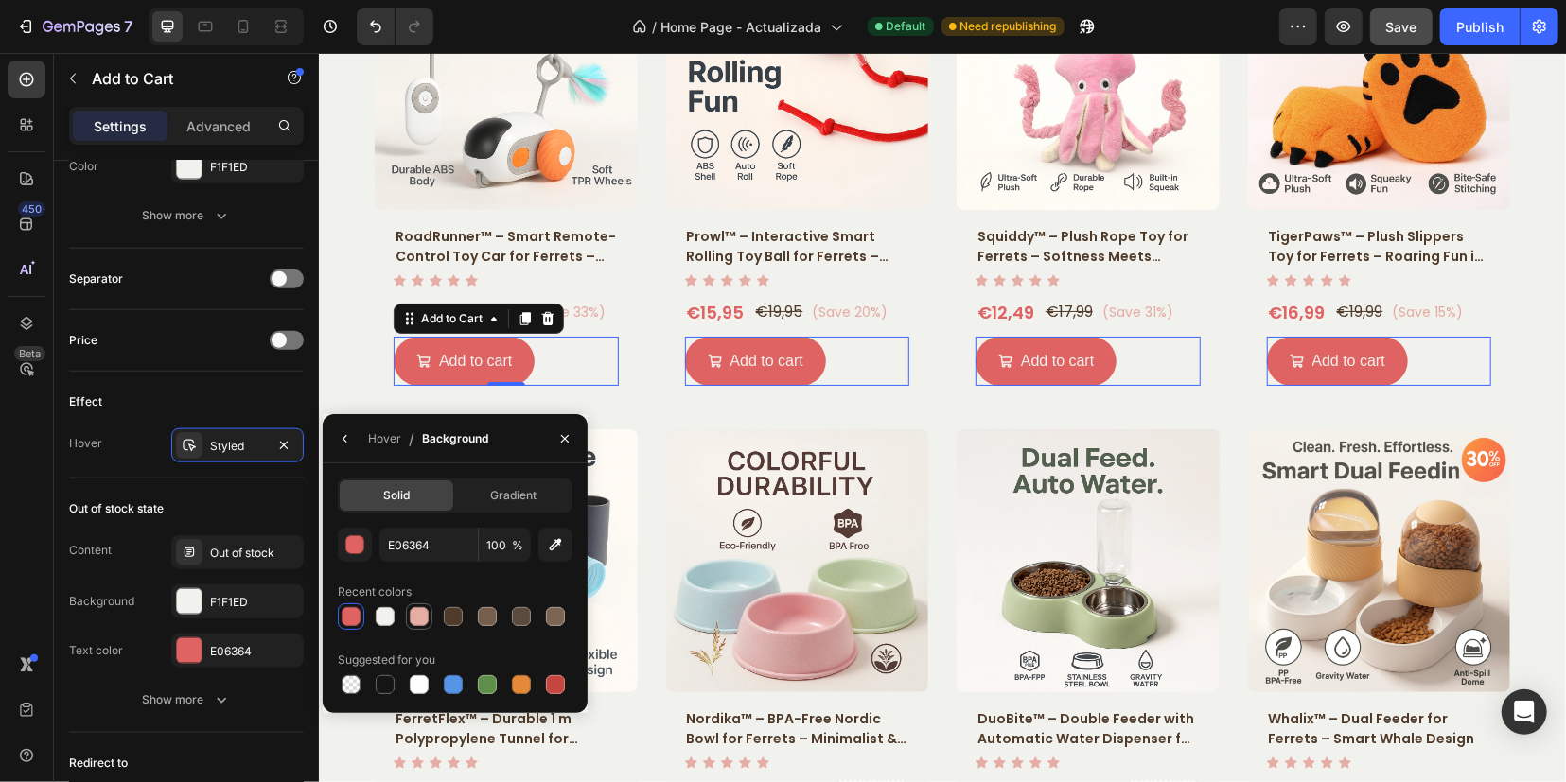
click at [416, 614] on div at bounding box center [419, 616] width 19 height 19
type input "E6ADA5"
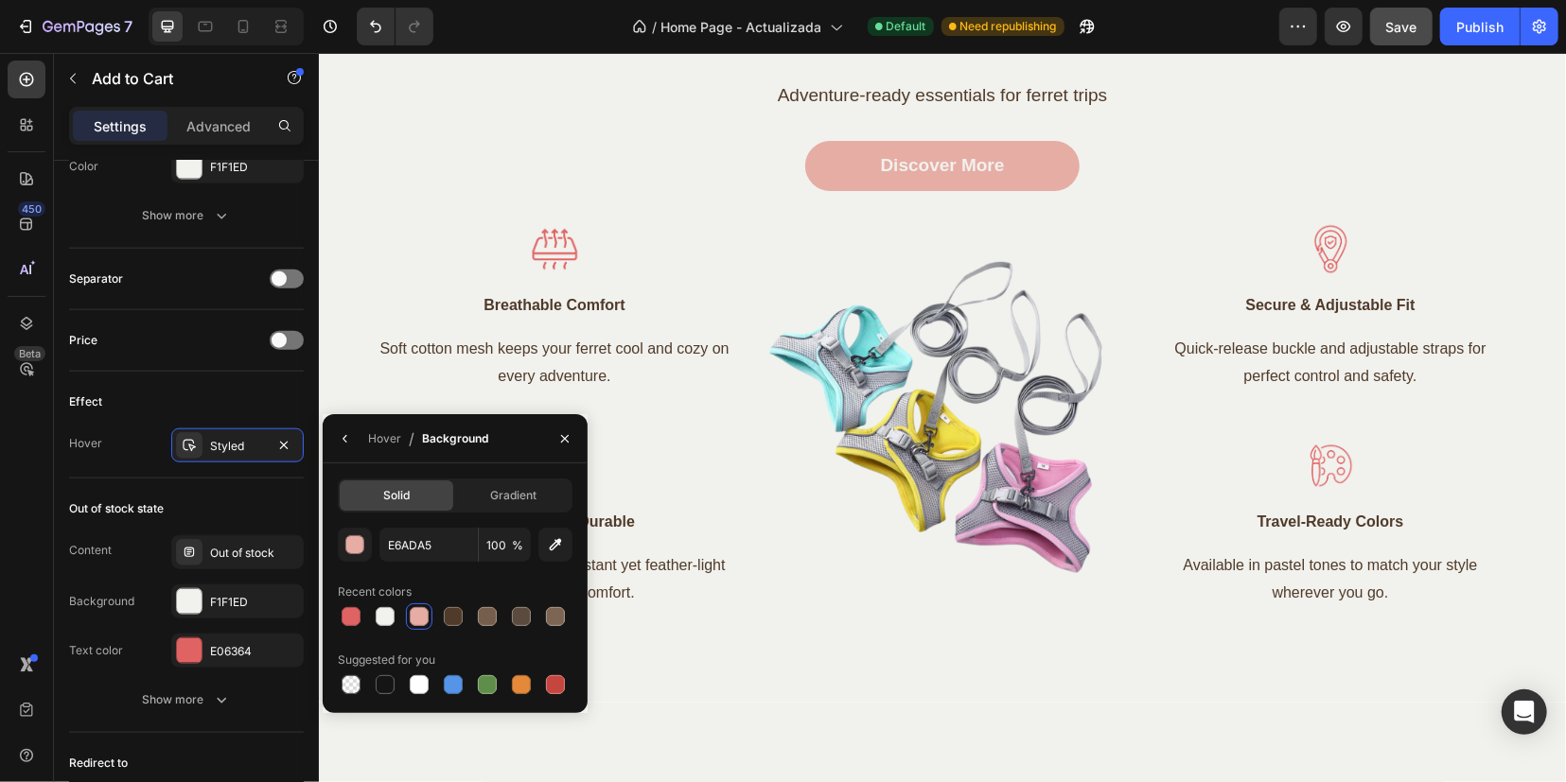
scroll to position [3902, 0]
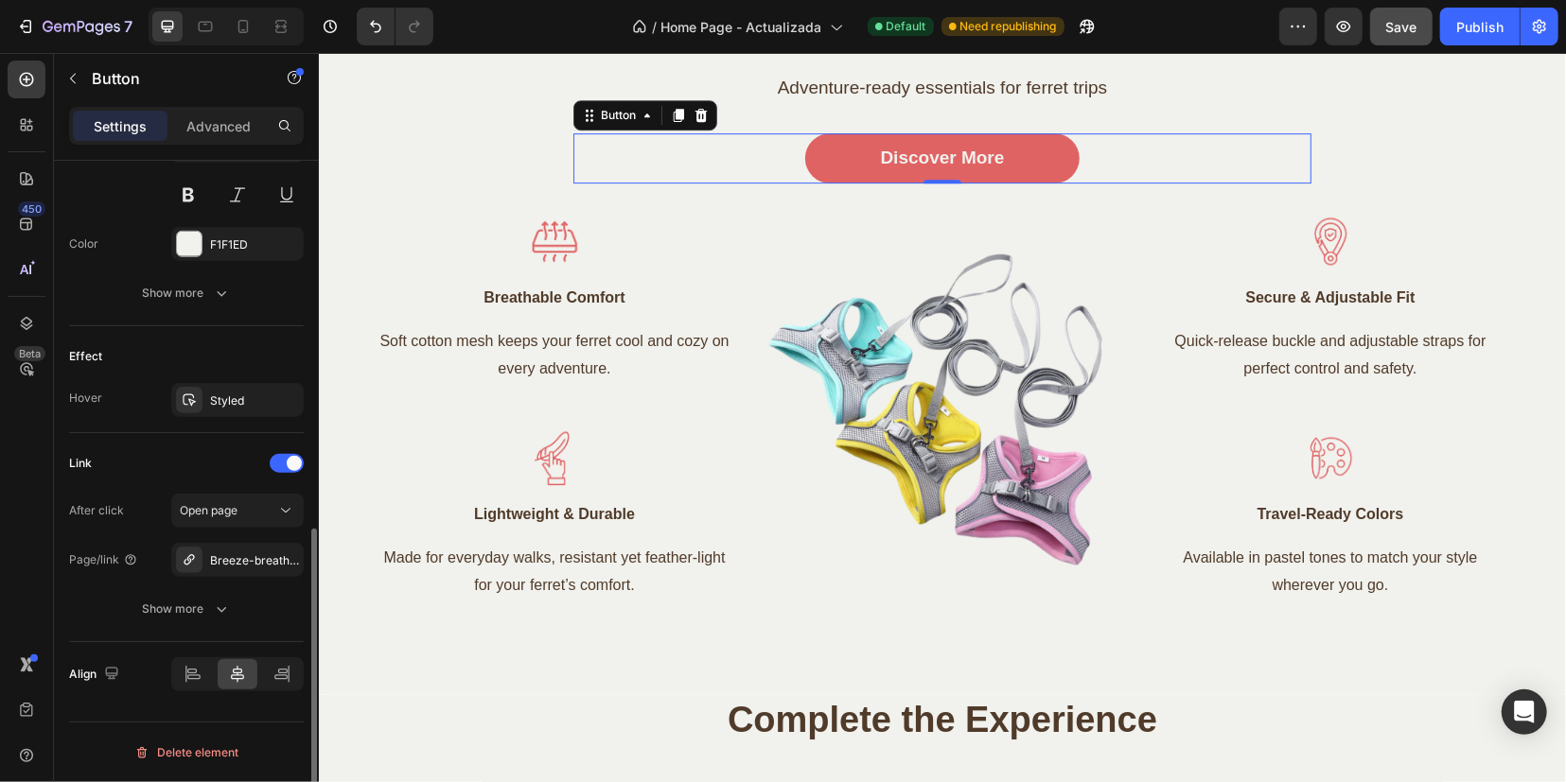
click at [1021, 165] on link "Discover More" at bounding box center [941, 157] width 275 height 50
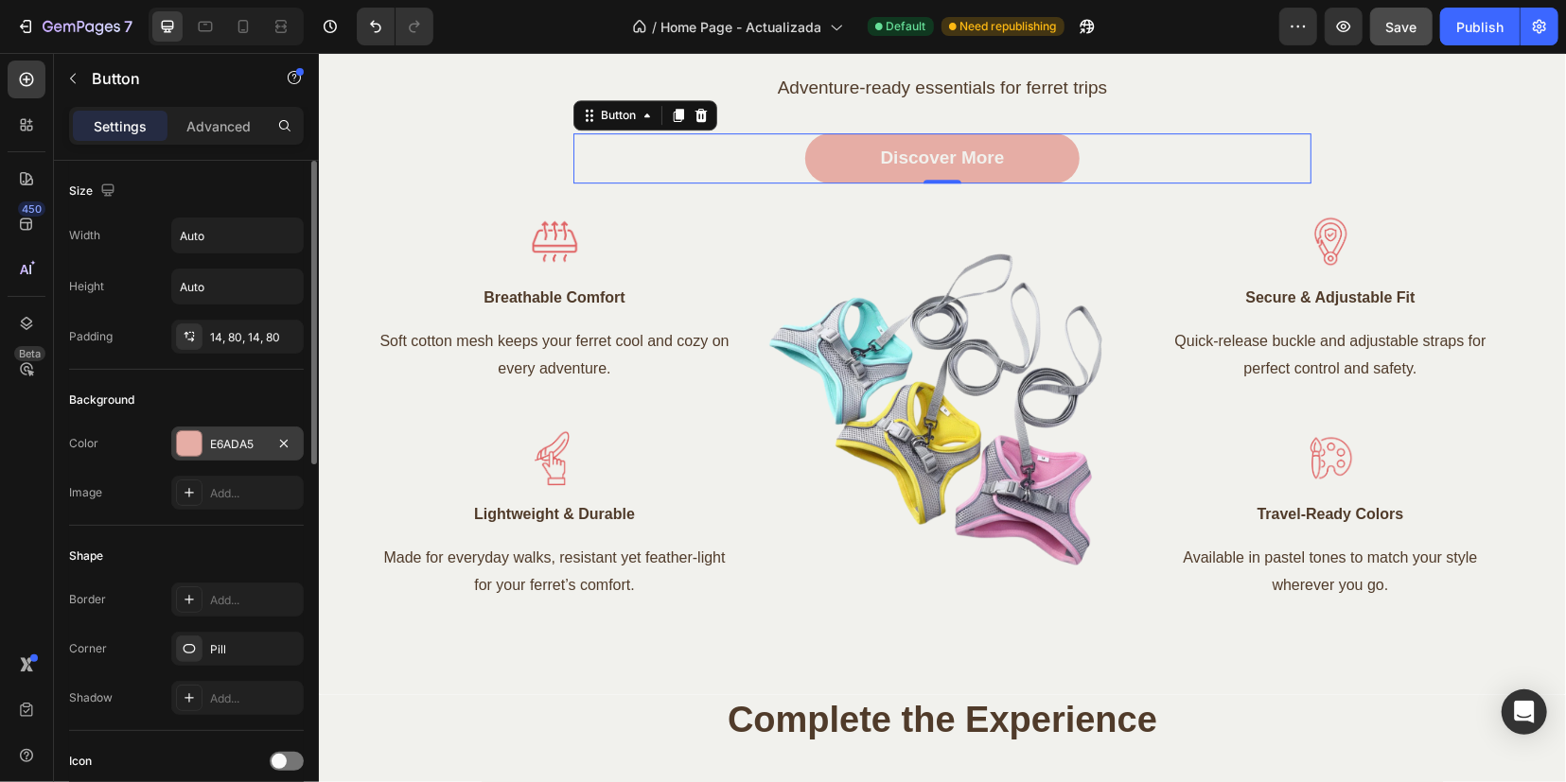
click at [196, 446] on div at bounding box center [189, 443] width 25 height 25
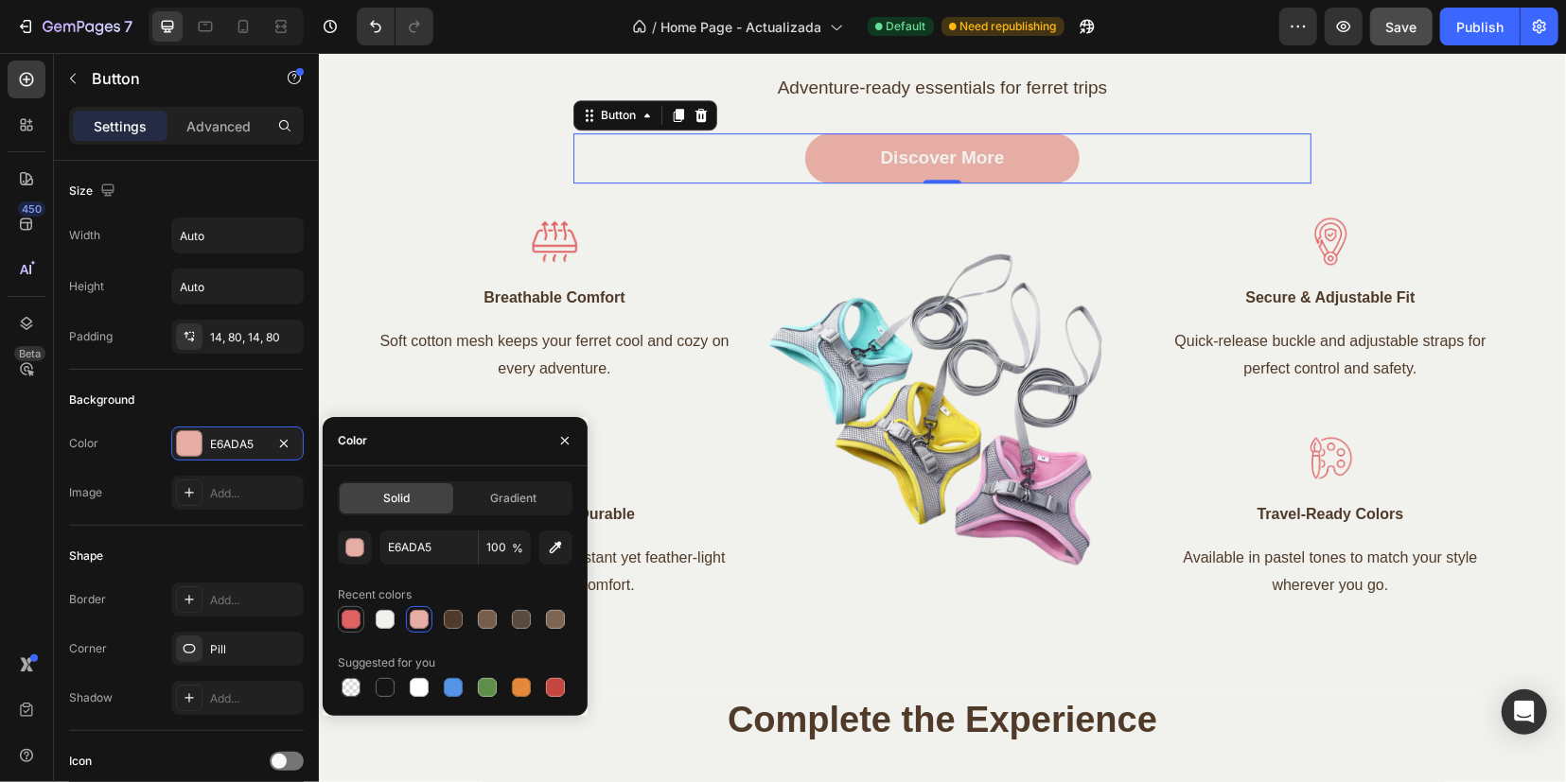
click at [353, 618] on div at bounding box center [350, 619] width 19 height 19
type input "E06364"
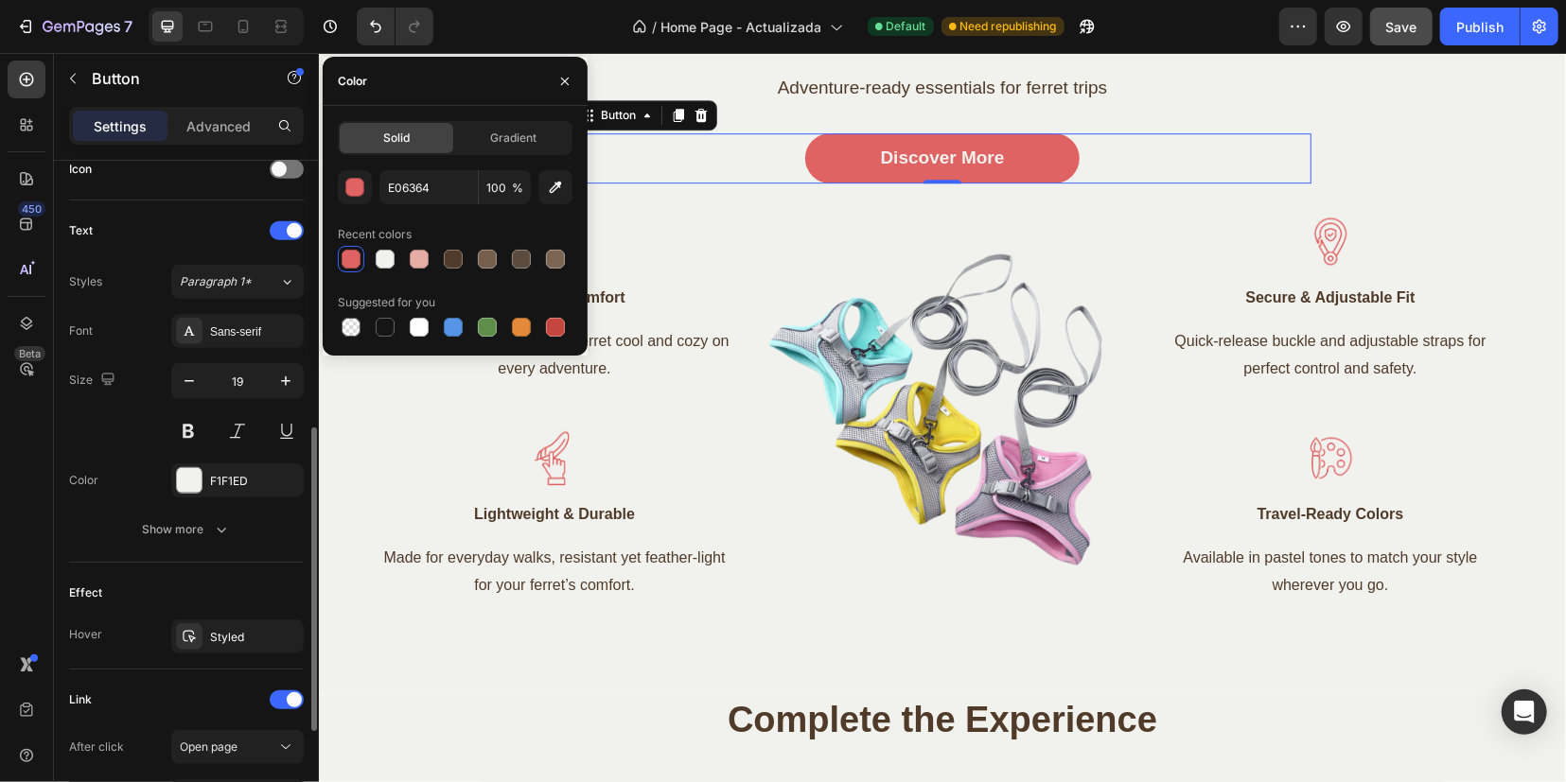
scroll to position [711, 0]
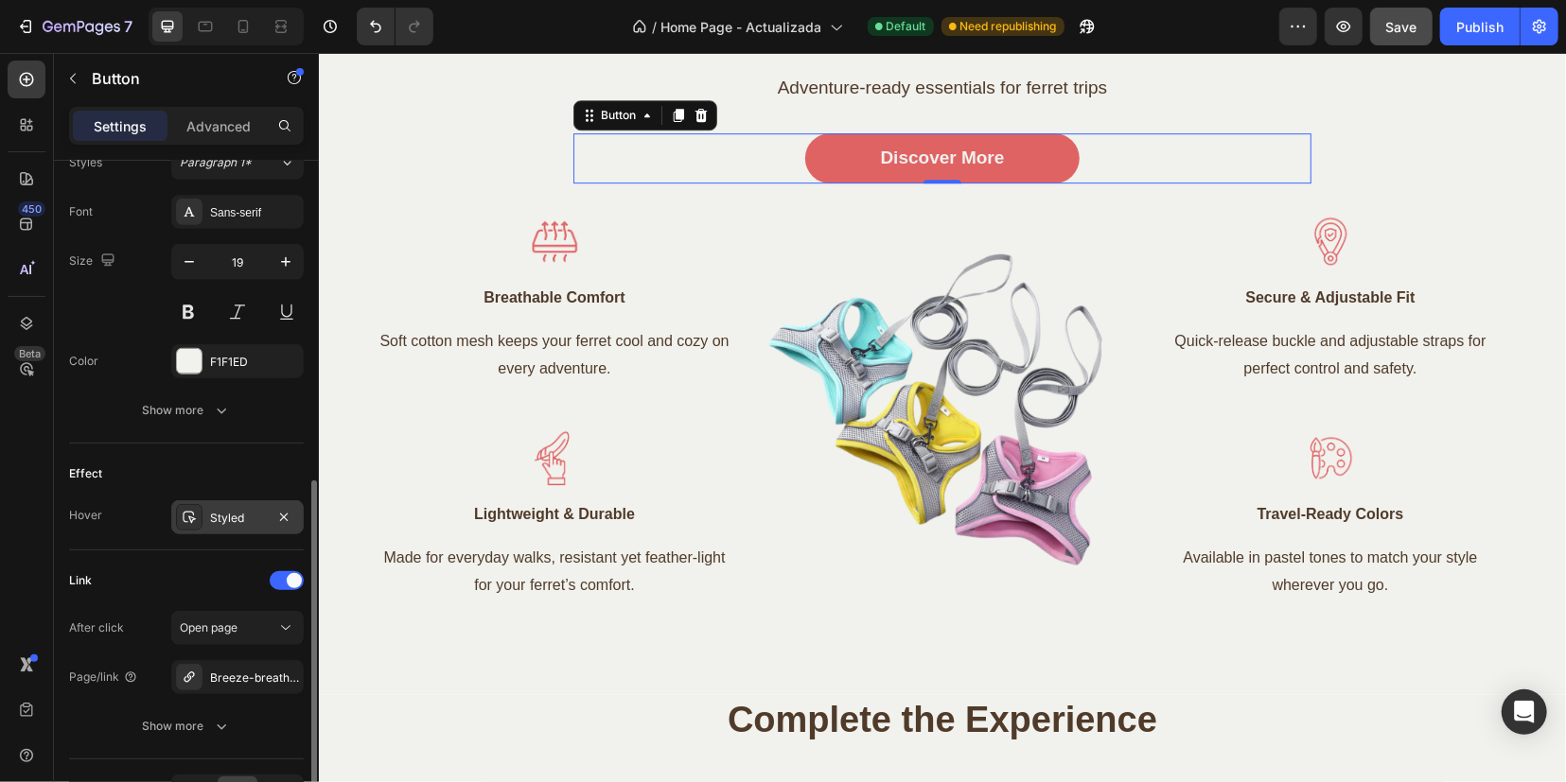
click at [188, 528] on div "Styled" at bounding box center [237, 517] width 132 height 34
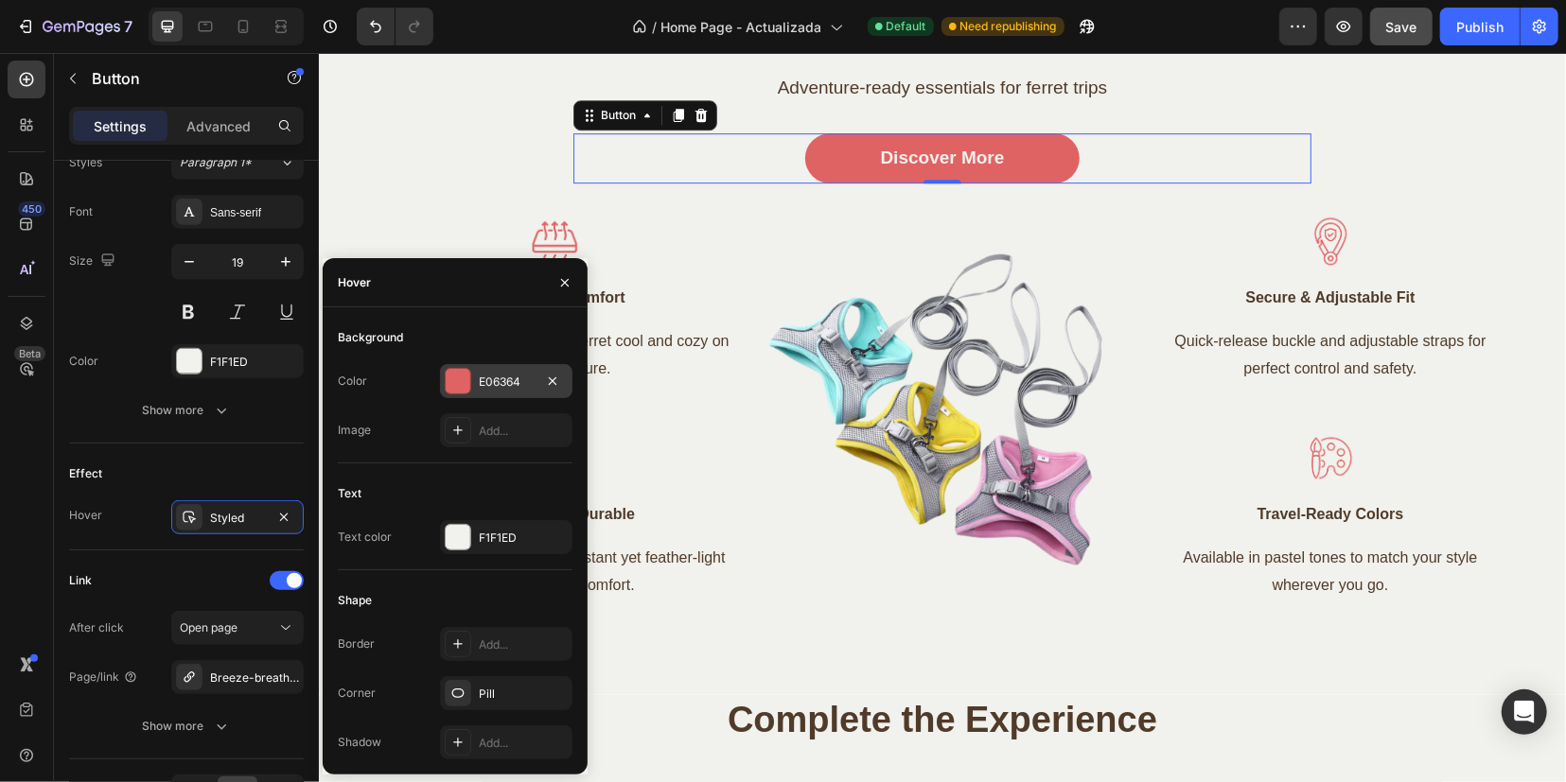
click at [469, 388] on div at bounding box center [458, 381] width 25 height 25
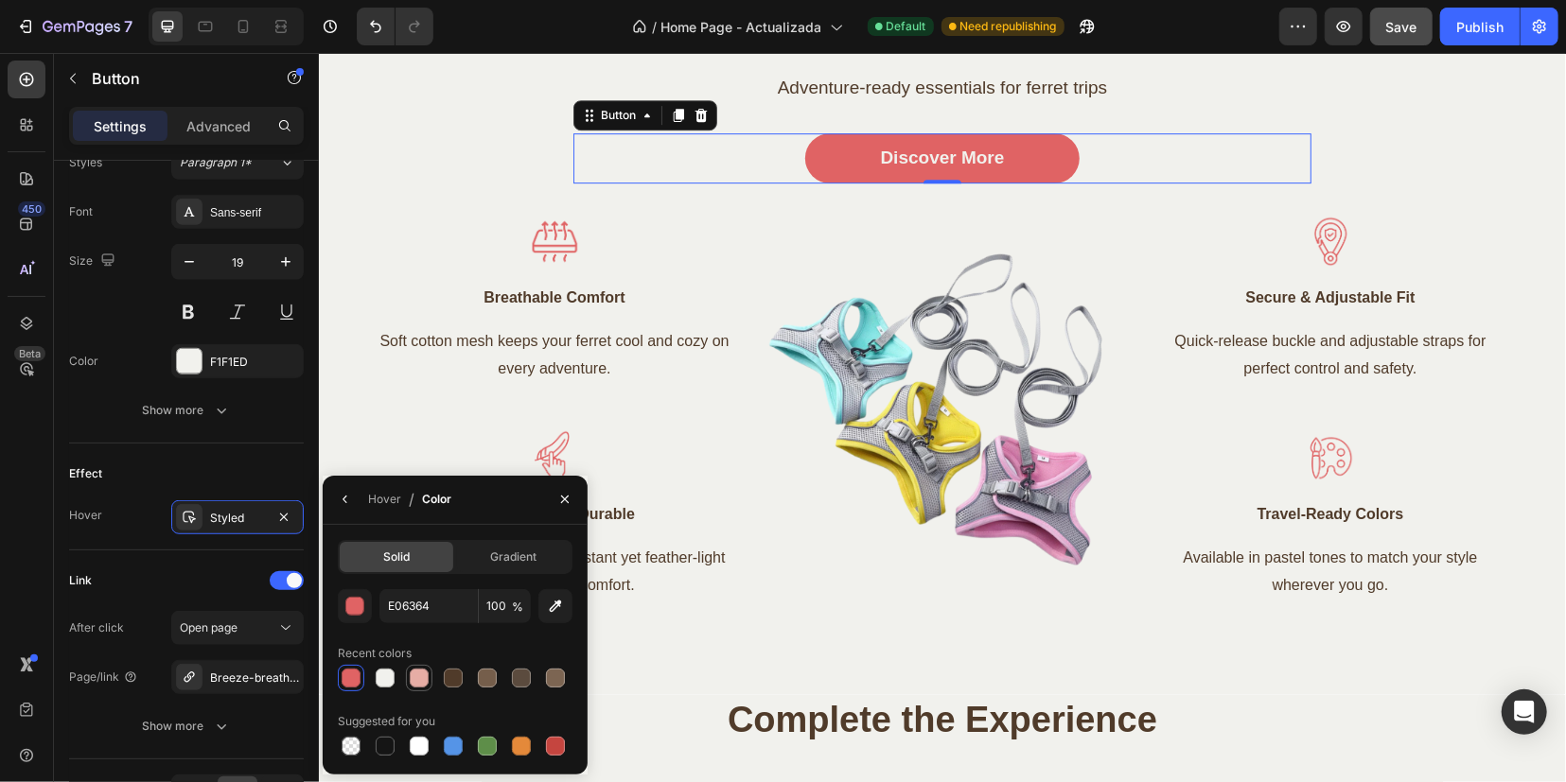
click at [412, 678] on div at bounding box center [419, 678] width 19 height 19
type input "E6ADA5"
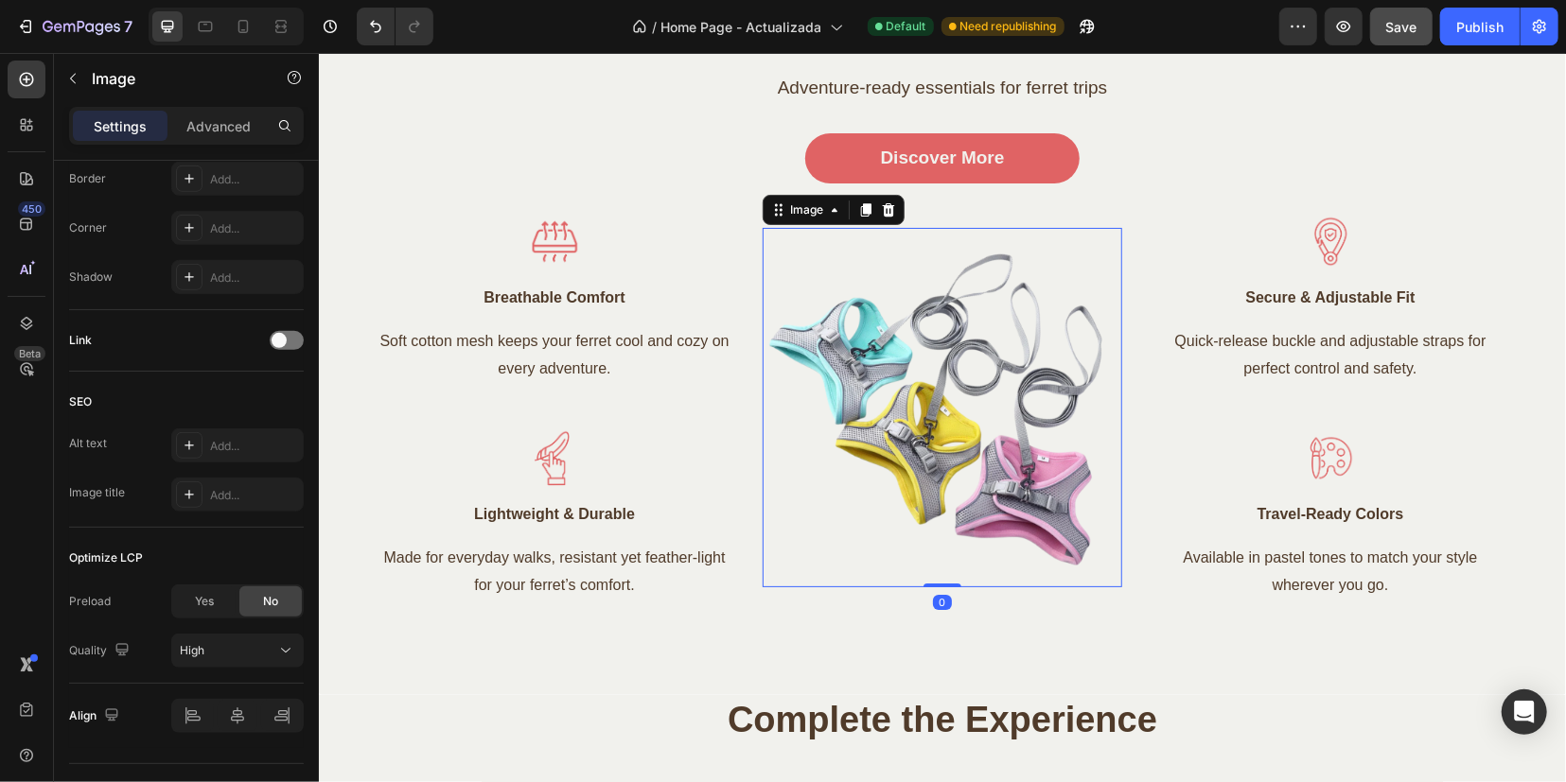
click at [947, 395] on img at bounding box center [941, 406] width 359 height 359
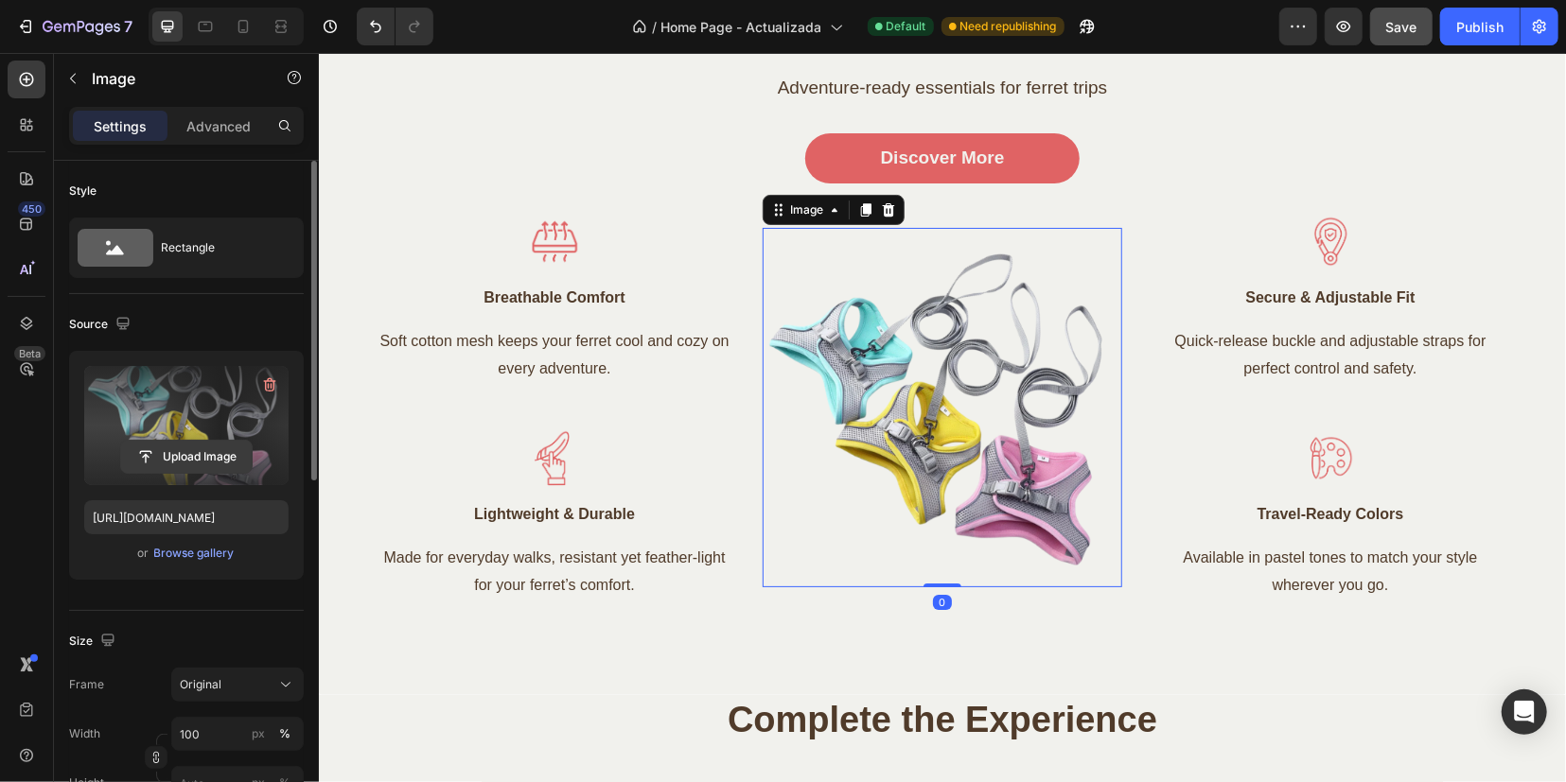
click at [184, 463] on input "file" at bounding box center [186, 457] width 131 height 32
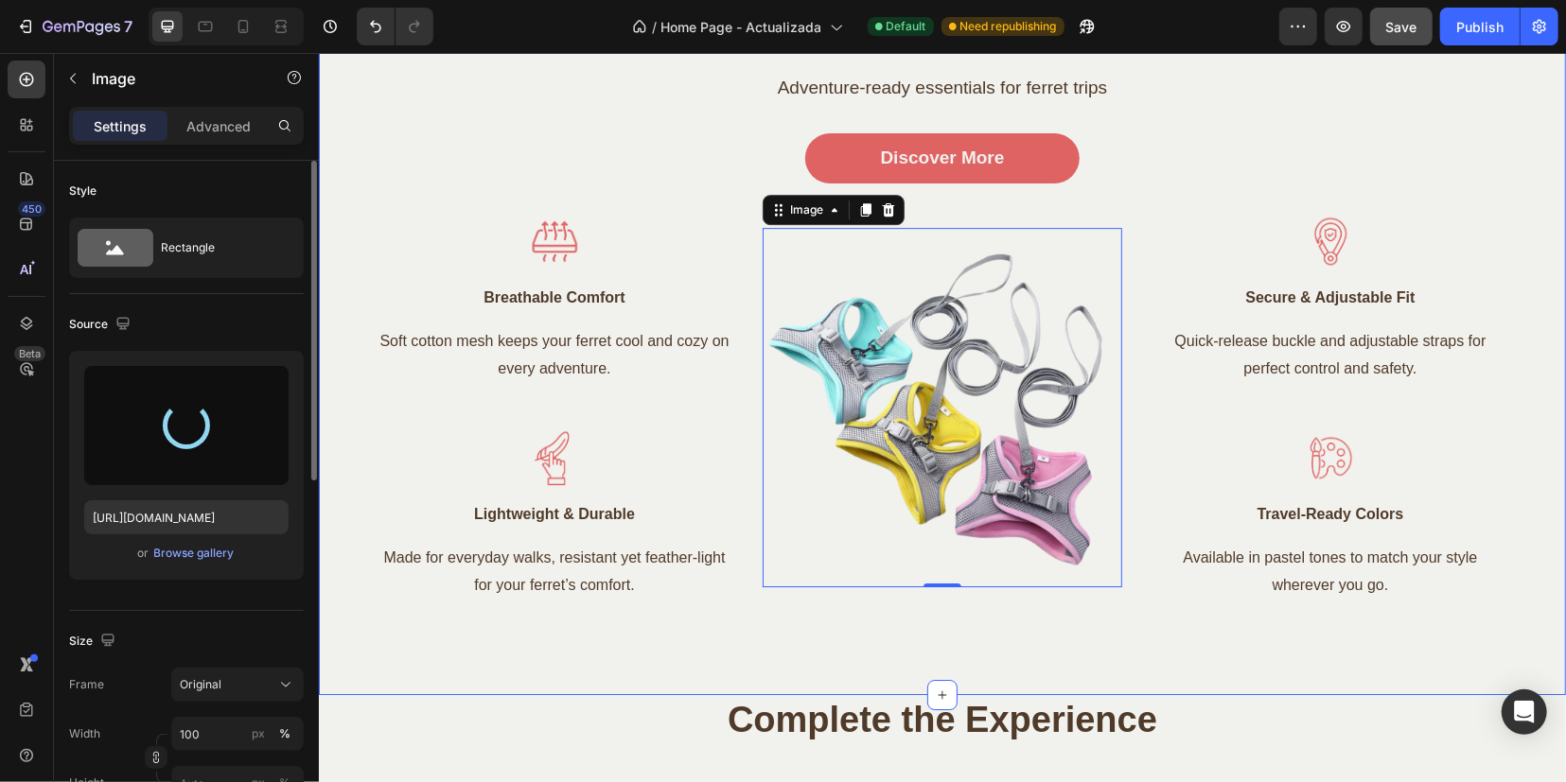
type input "[URL][DOMAIN_NAME]"
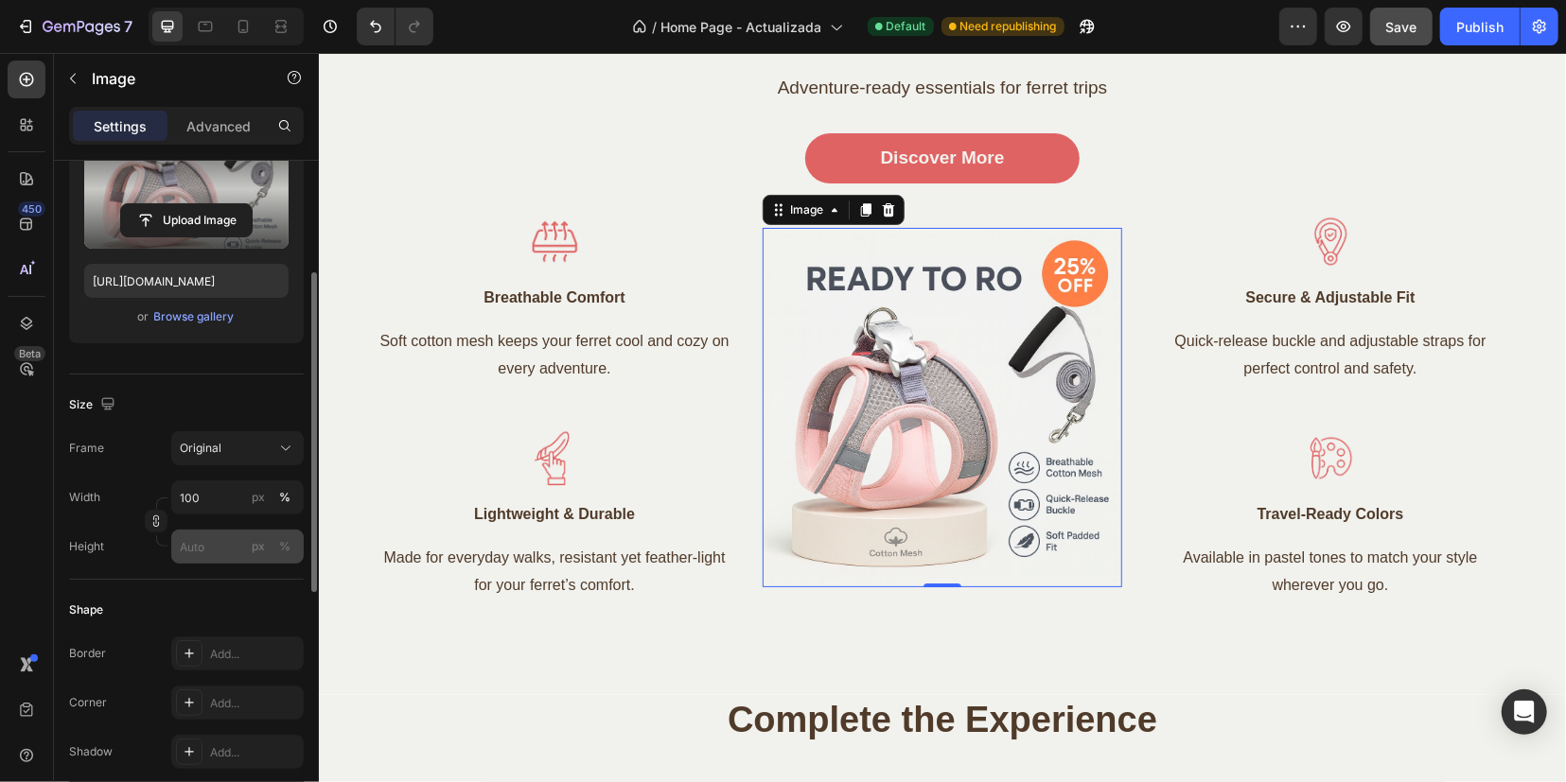
scroll to position [356, 0]
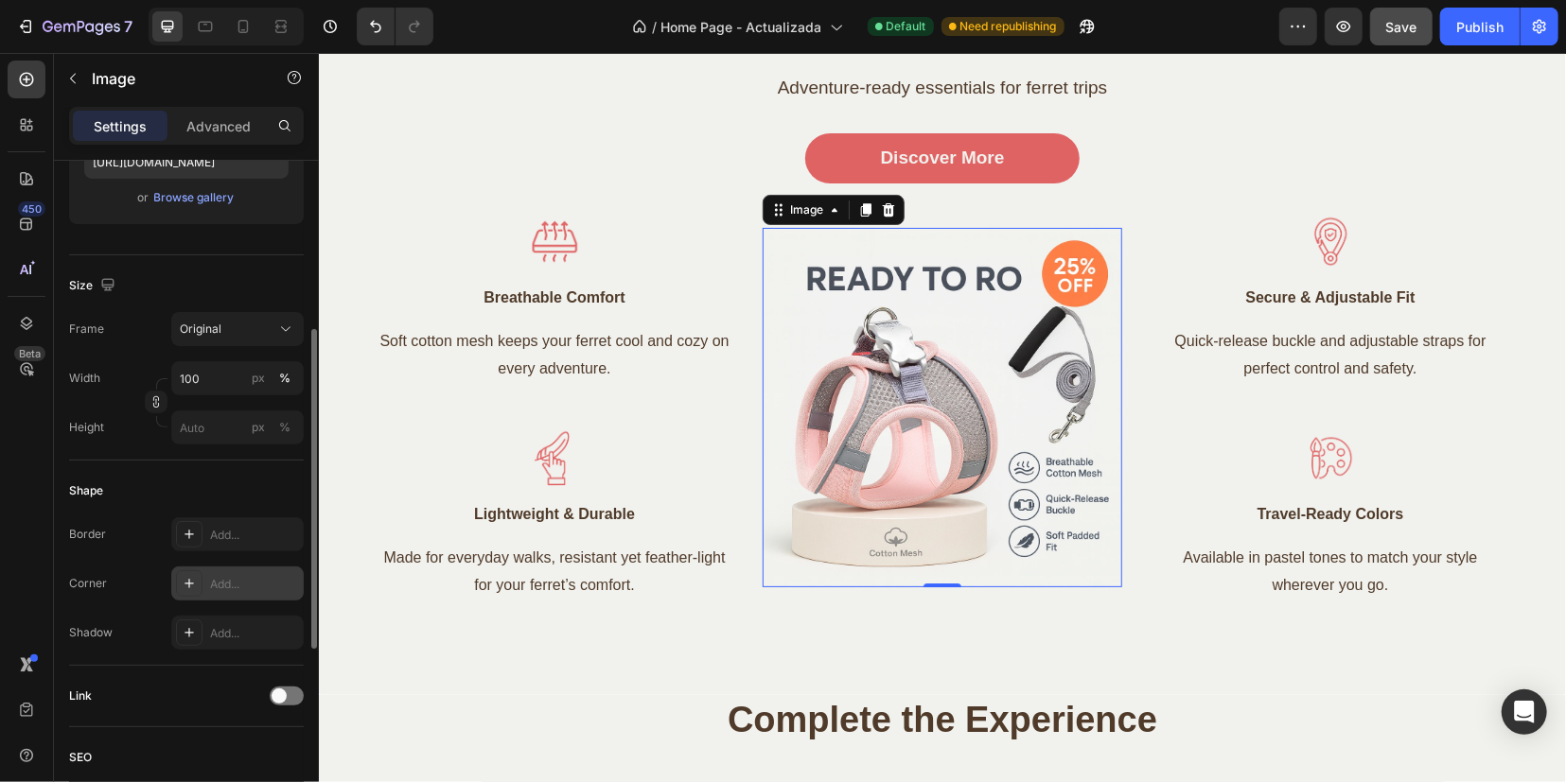
click at [195, 588] on icon at bounding box center [189, 583] width 15 height 15
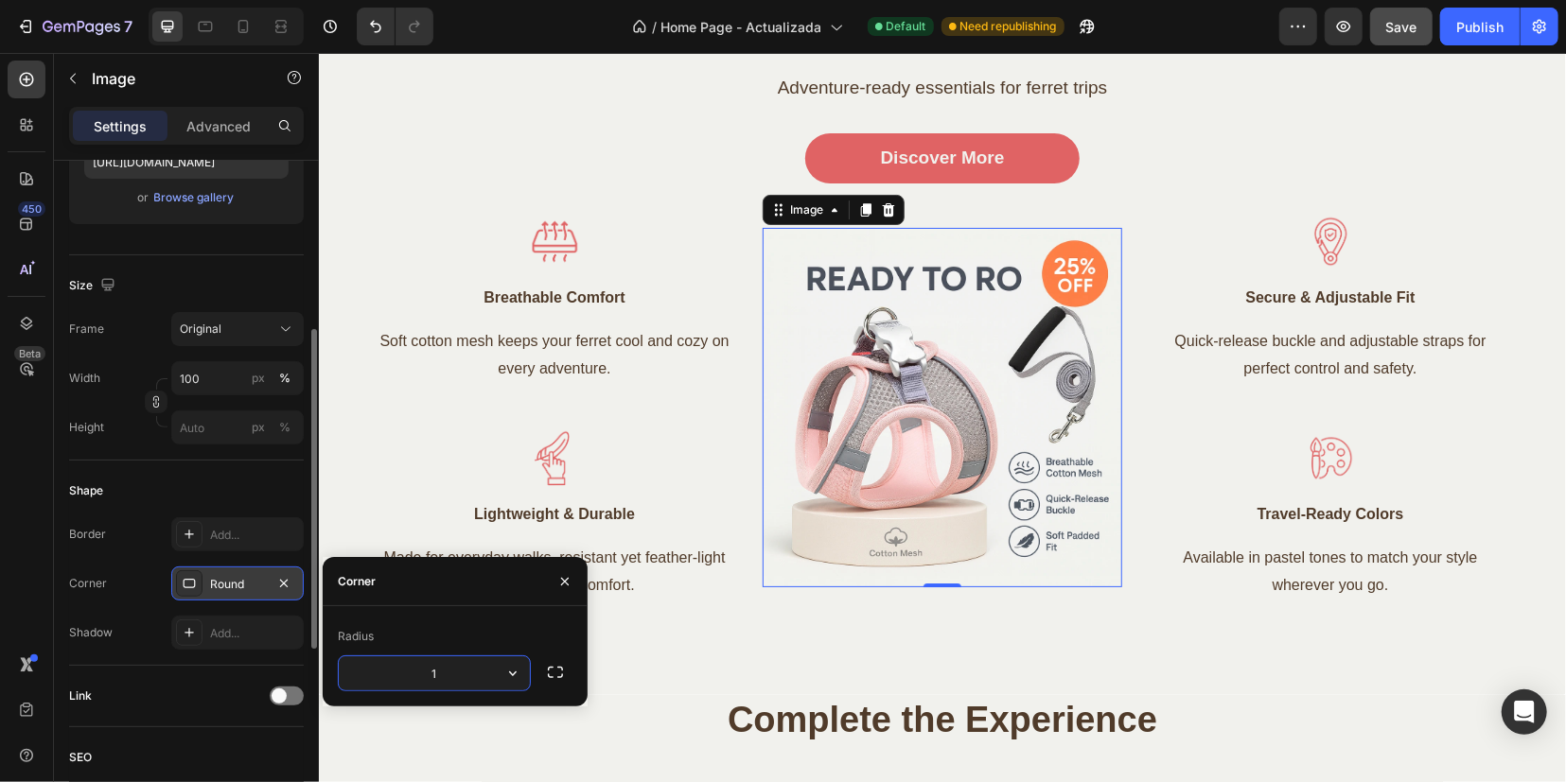
type input "16"
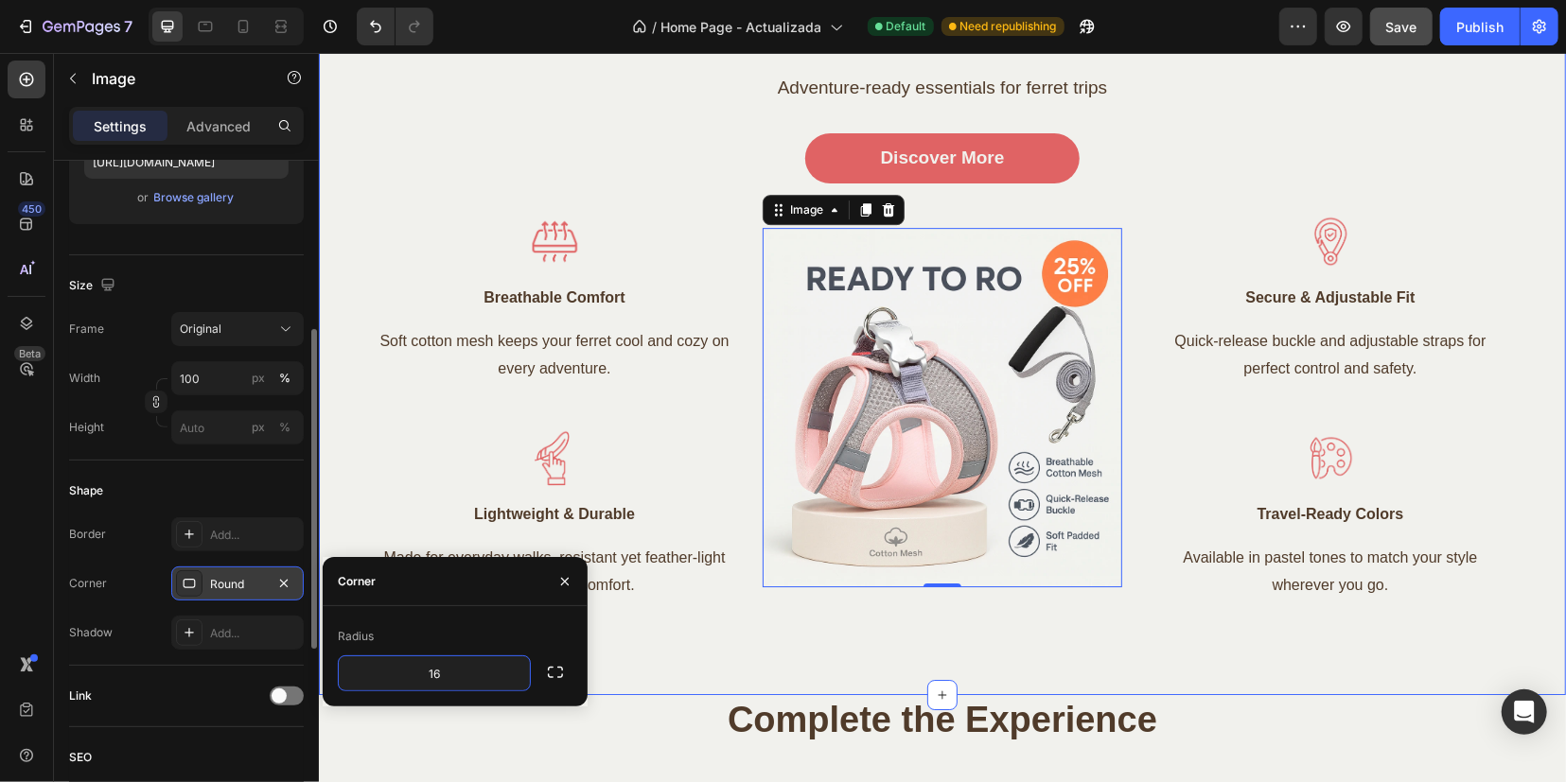
click at [694, 639] on div "Best Travel Pick of the Week Heading Adventure-ready essentials for ferret trip…" at bounding box center [941, 307] width 1247 height 777
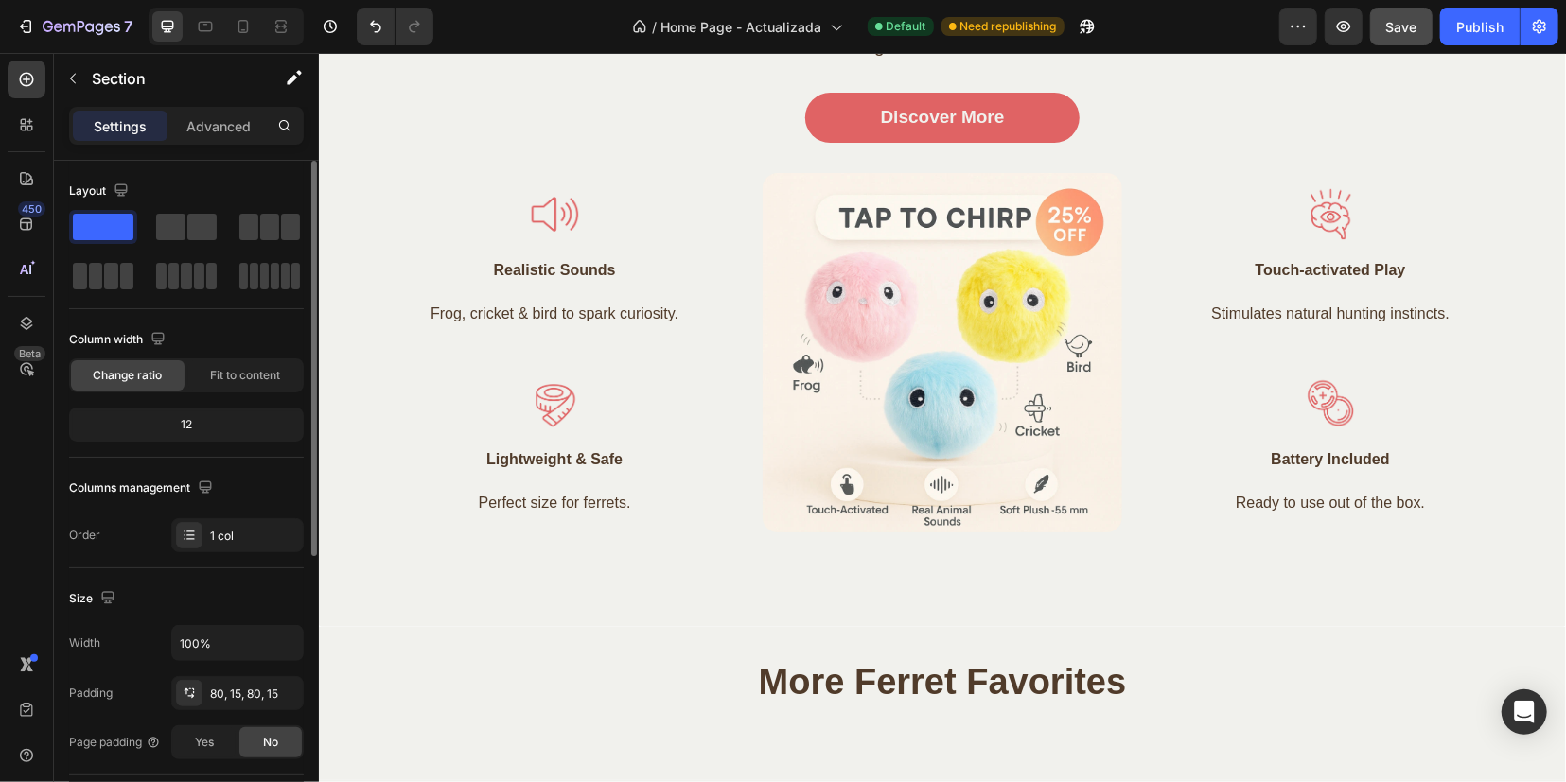
scroll to position [1419, 0]
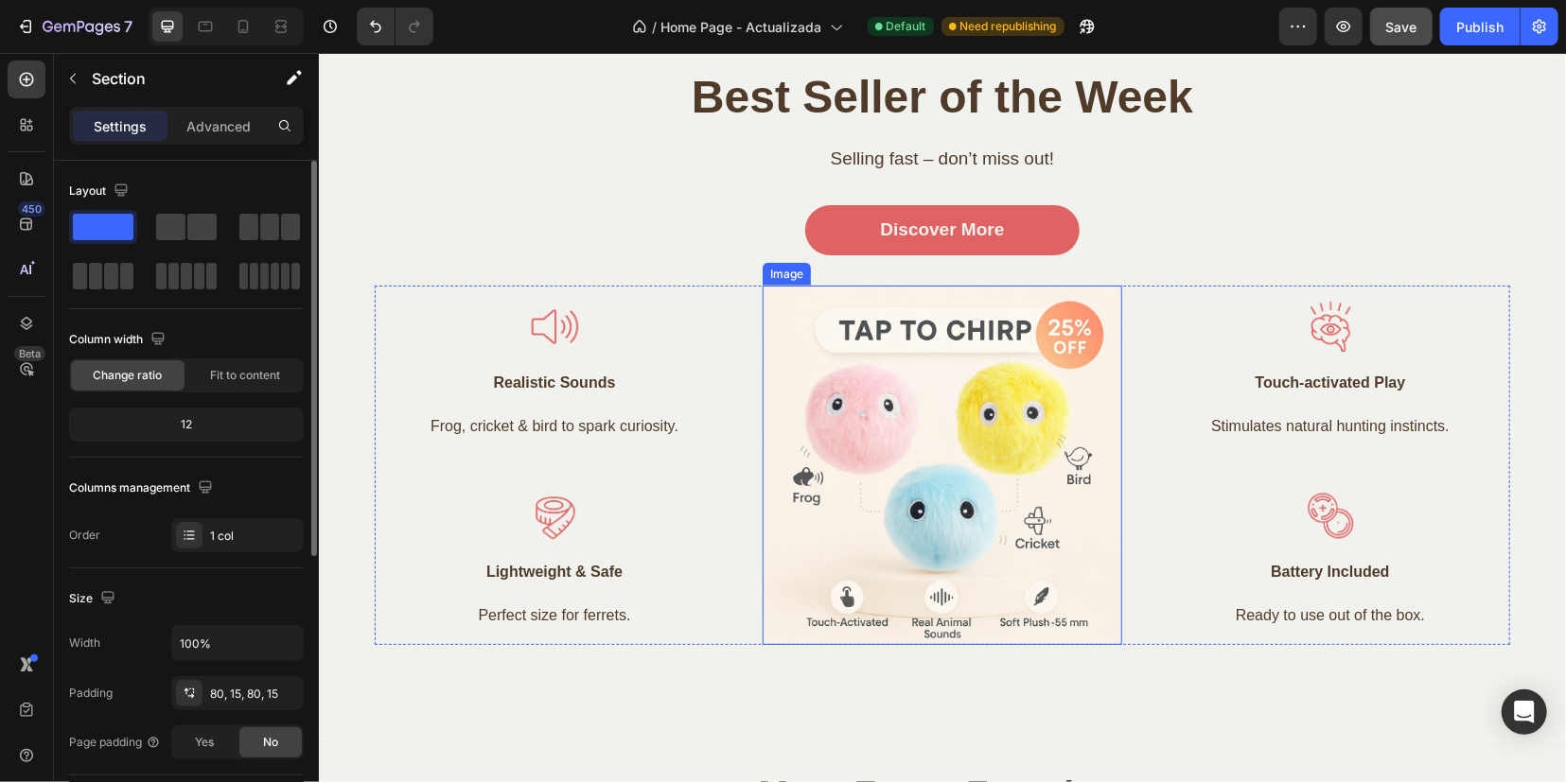
click at [924, 473] on img at bounding box center [941, 464] width 359 height 359
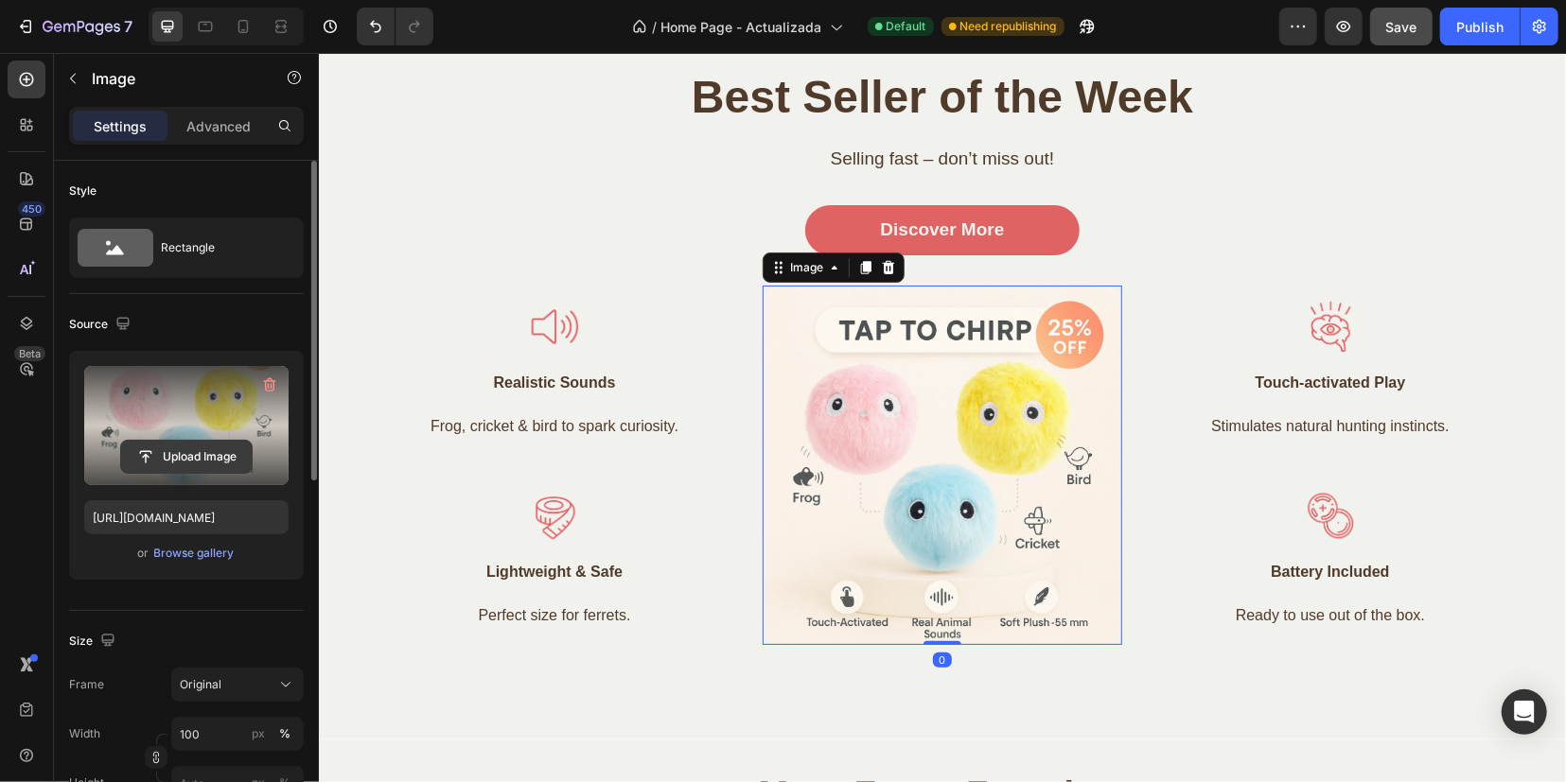
click at [195, 461] on input "file" at bounding box center [186, 457] width 131 height 32
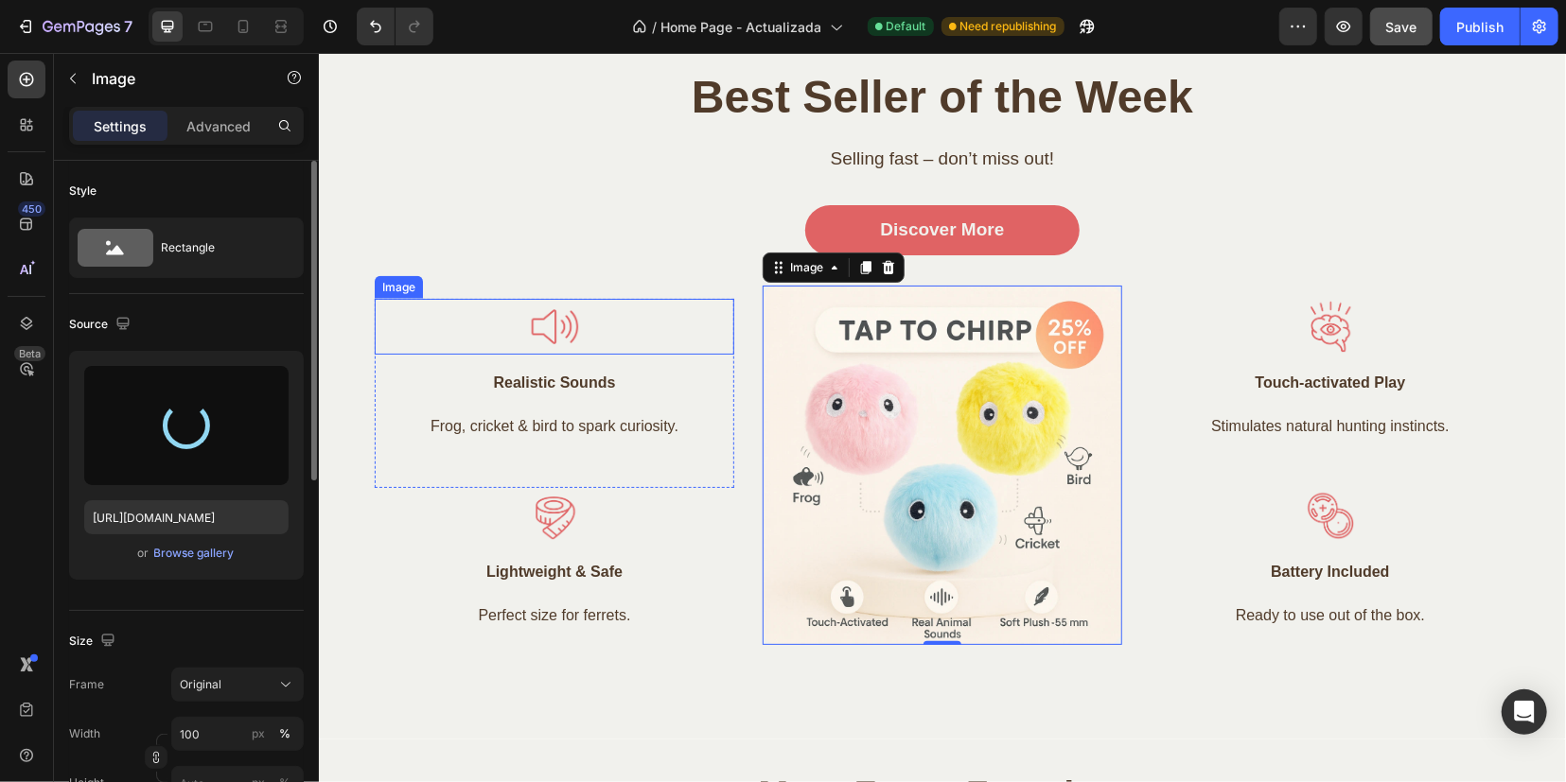
type input "[URL][DOMAIN_NAME]"
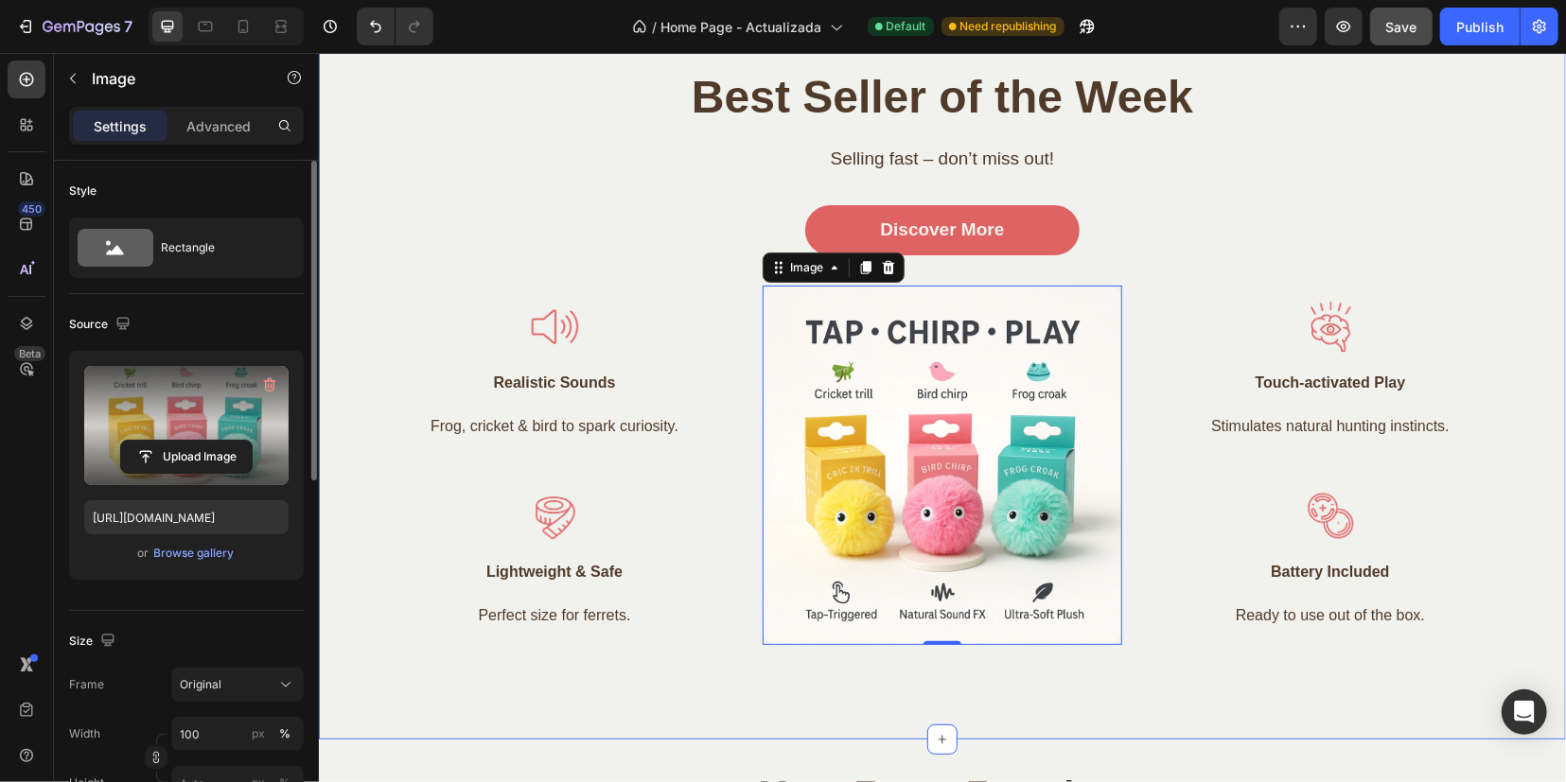
click at [1322, 215] on div "Best Seller of the Week Heading Selling fast – don’t miss out! Text block Disco…" at bounding box center [941, 364] width 1218 height 598
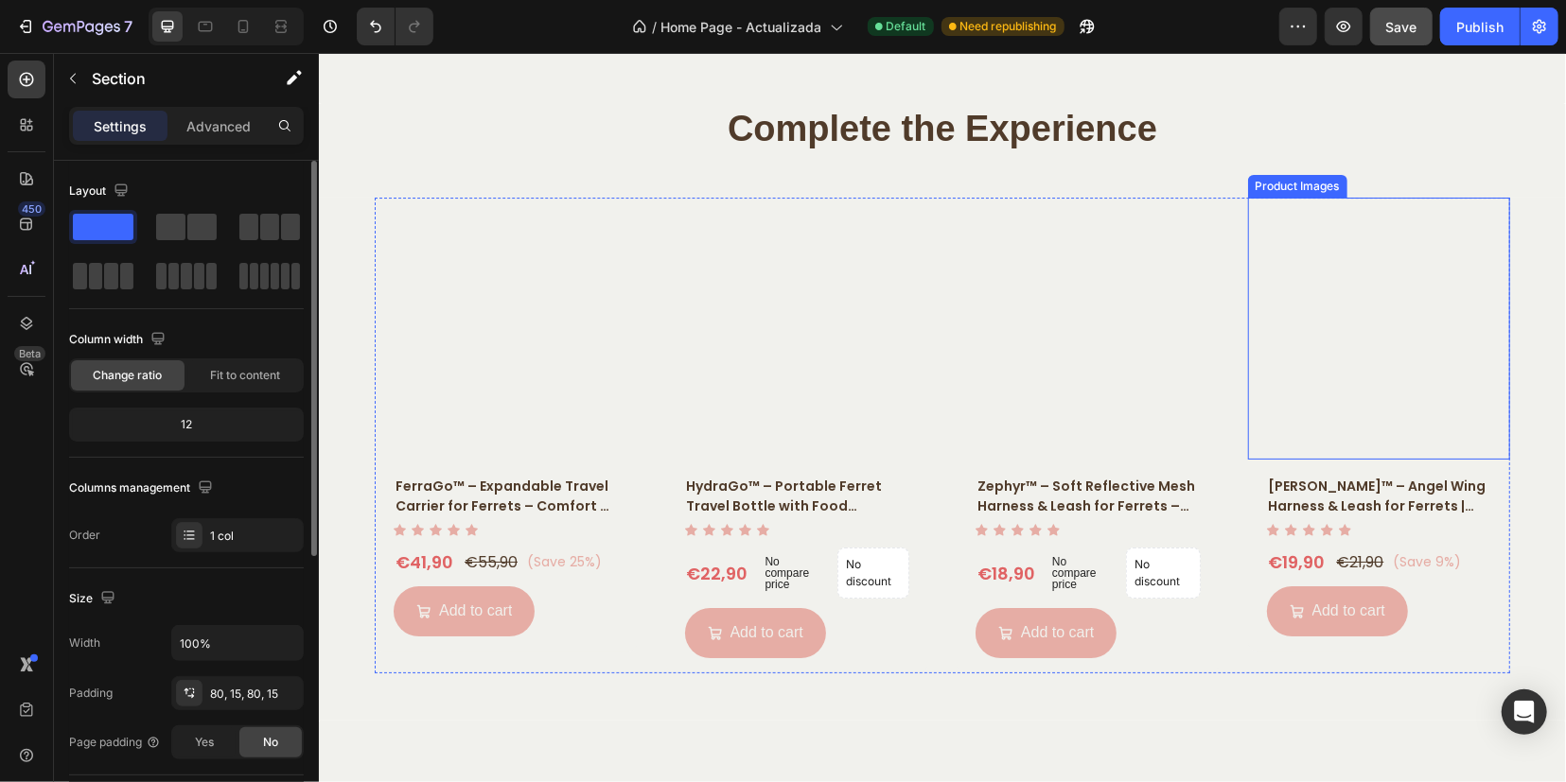
scroll to position [4612, 0]
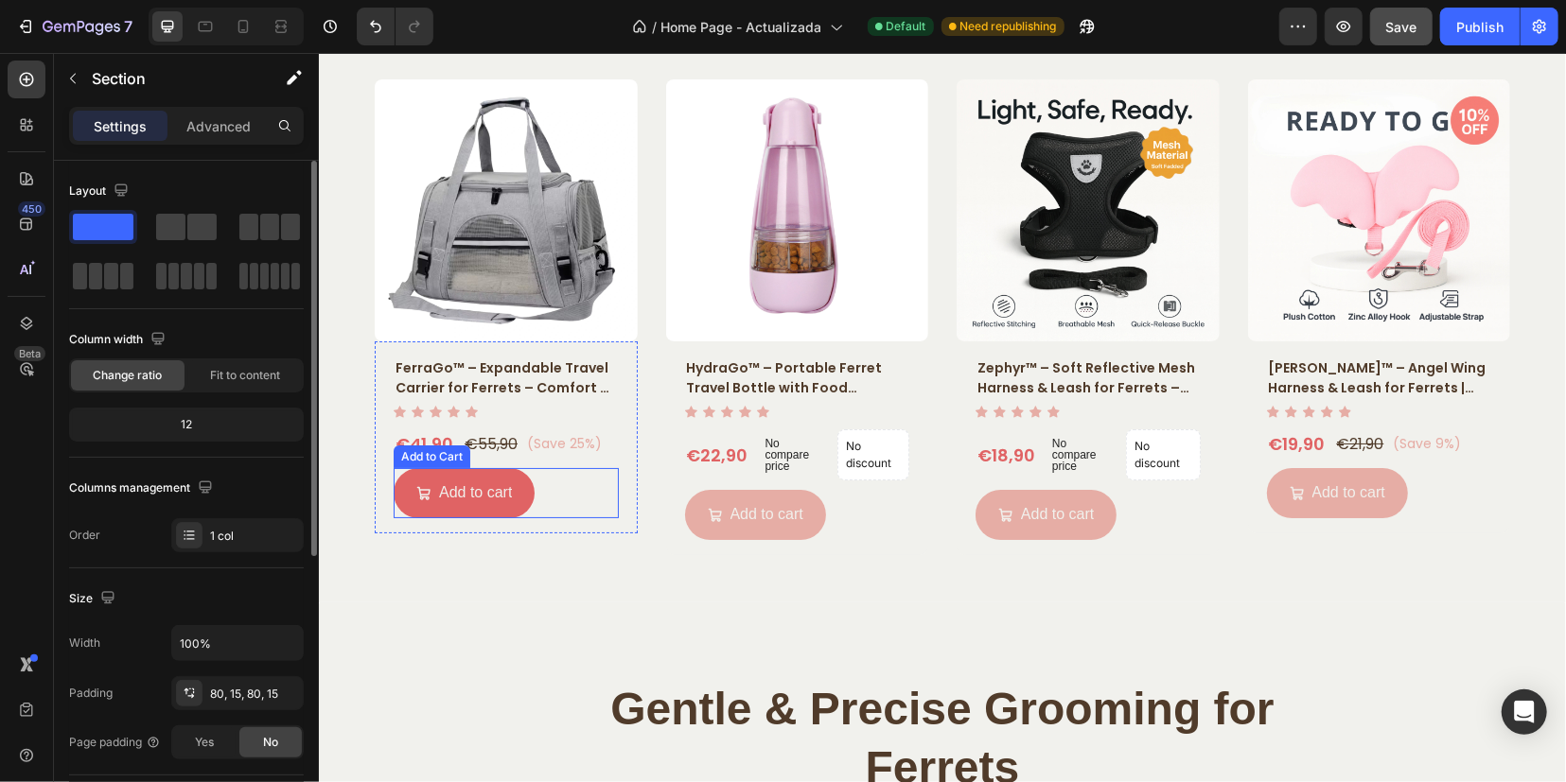
click at [484, 507] on button "Add to cart" at bounding box center [463, 492] width 141 height 50
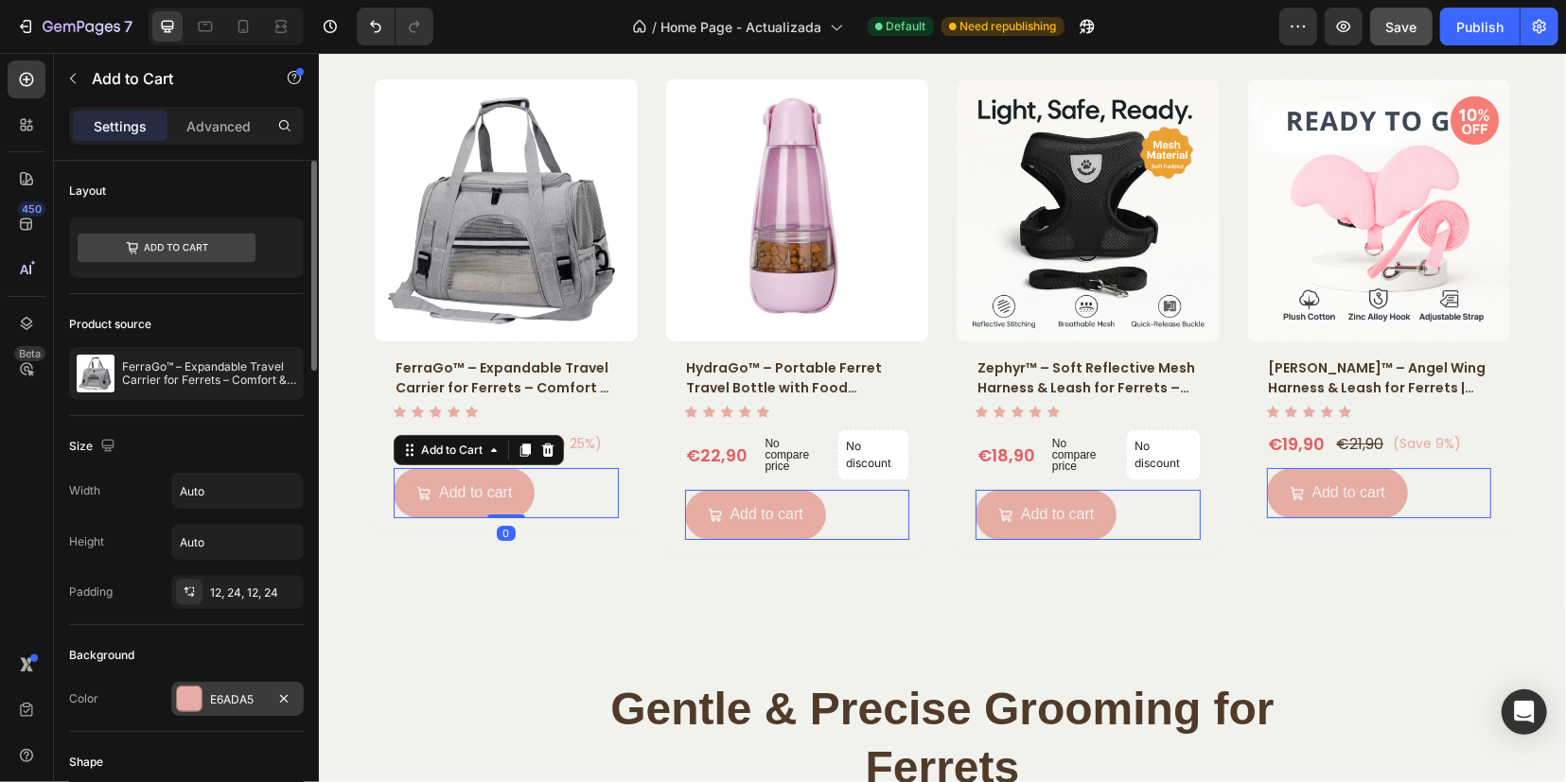
click at [194, 694] on div at bounding box center [189, 699] width 25 height 25
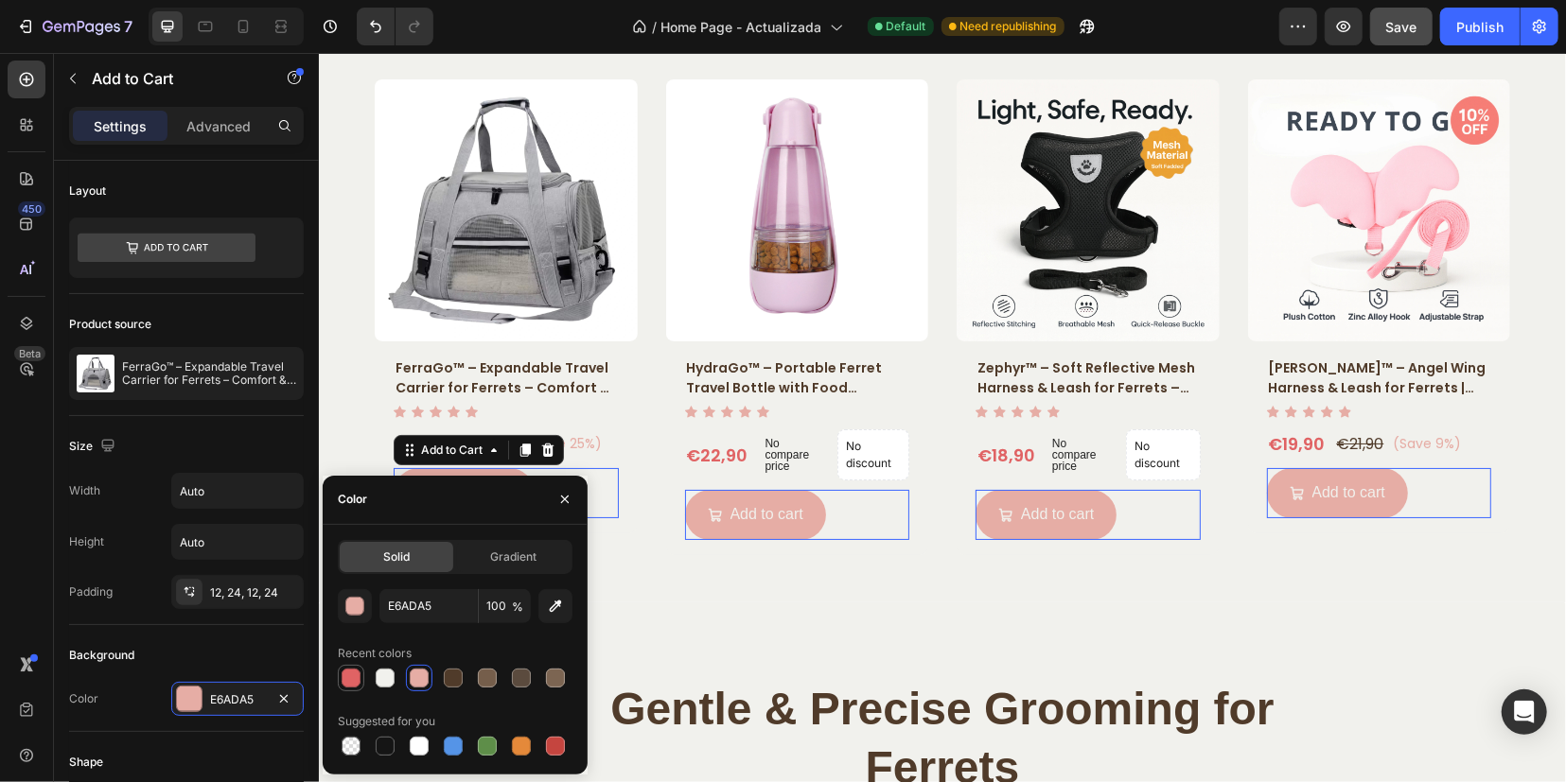
click at [346, 680] on div at bounding box center [350, 678] width 19 height 19
type input "E06364"
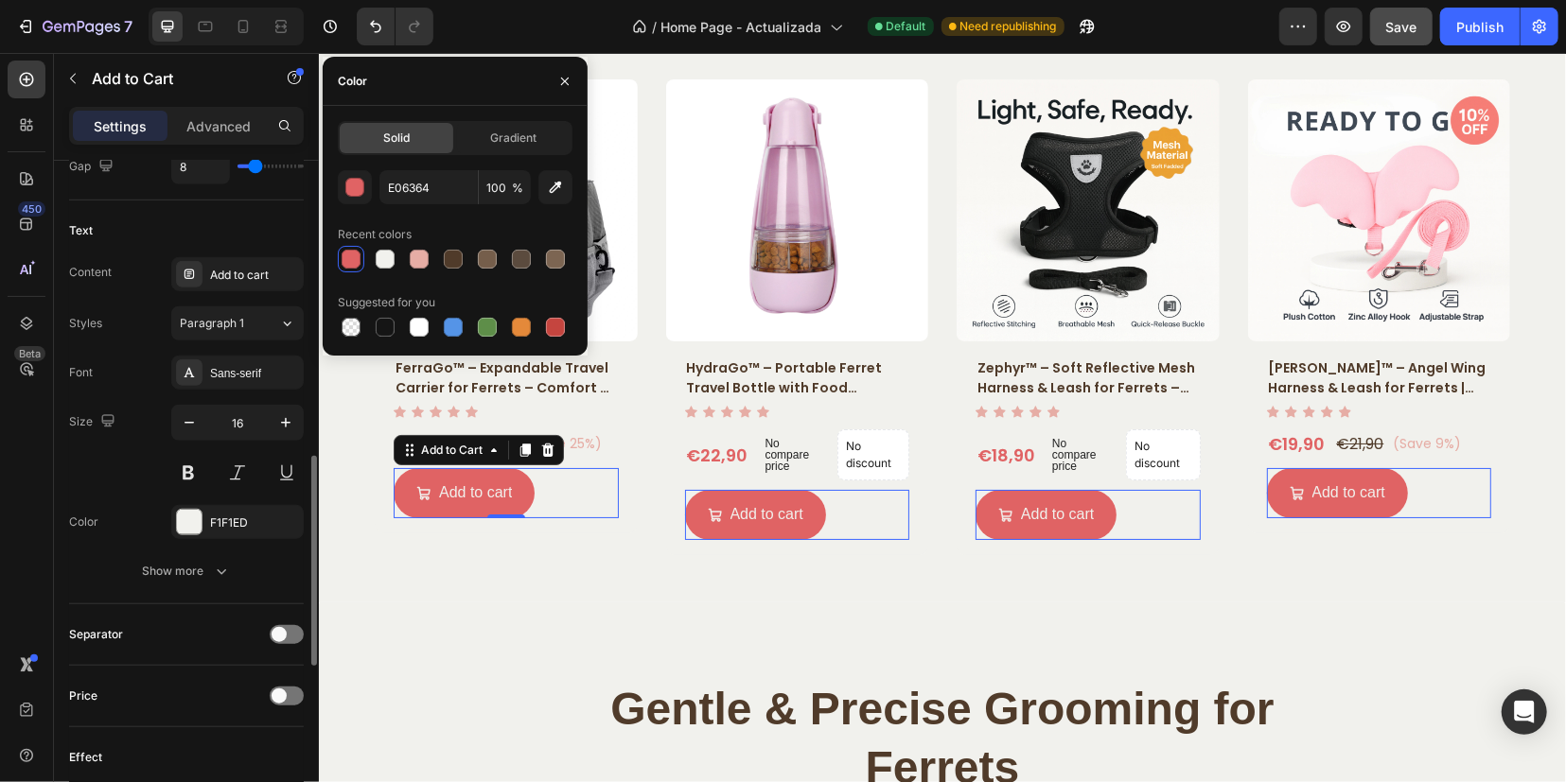
scroll to position [1067, 0]
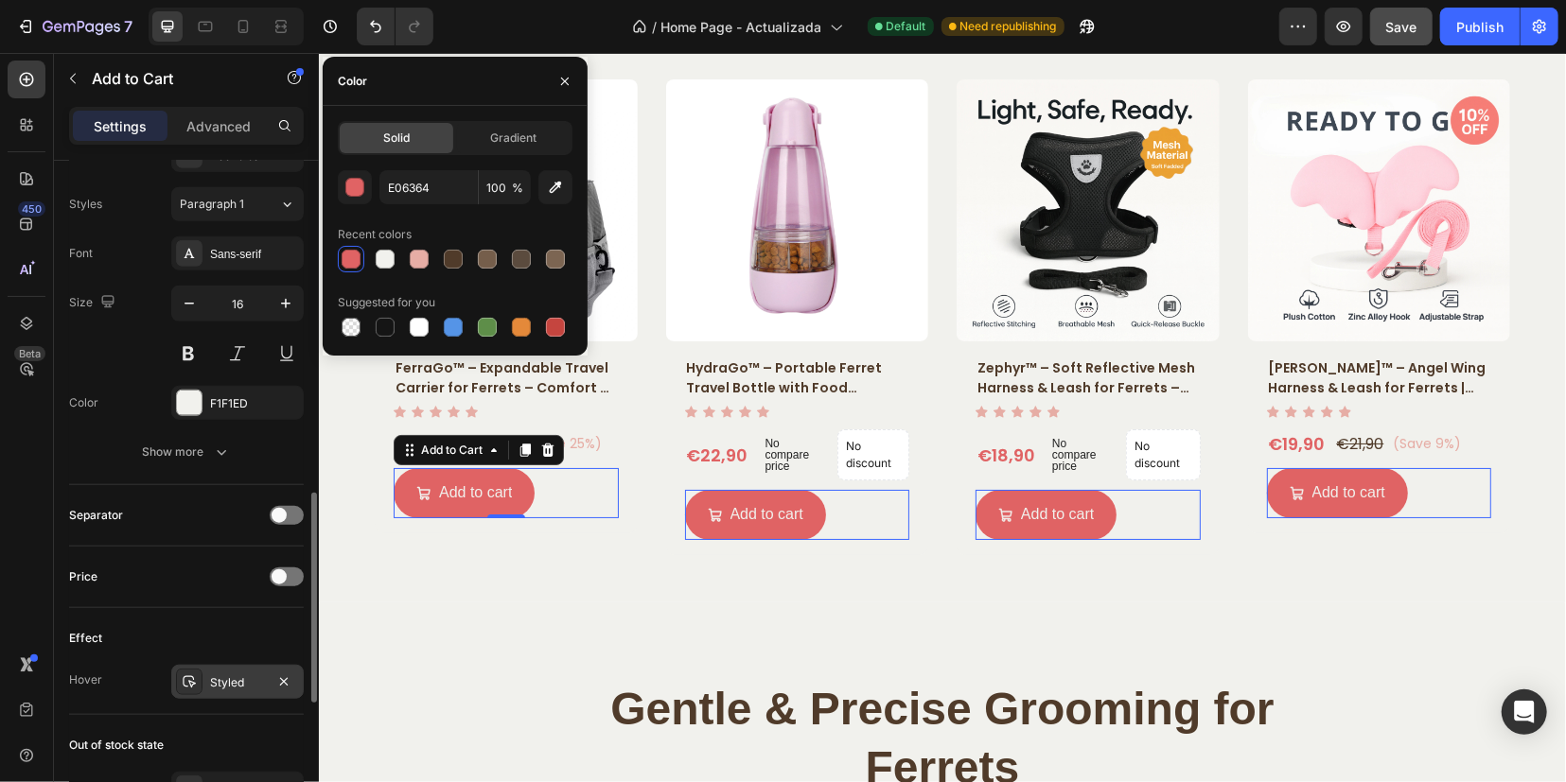
click at [177, 680] on div at bounding box center [189, 682] width 26 height 26
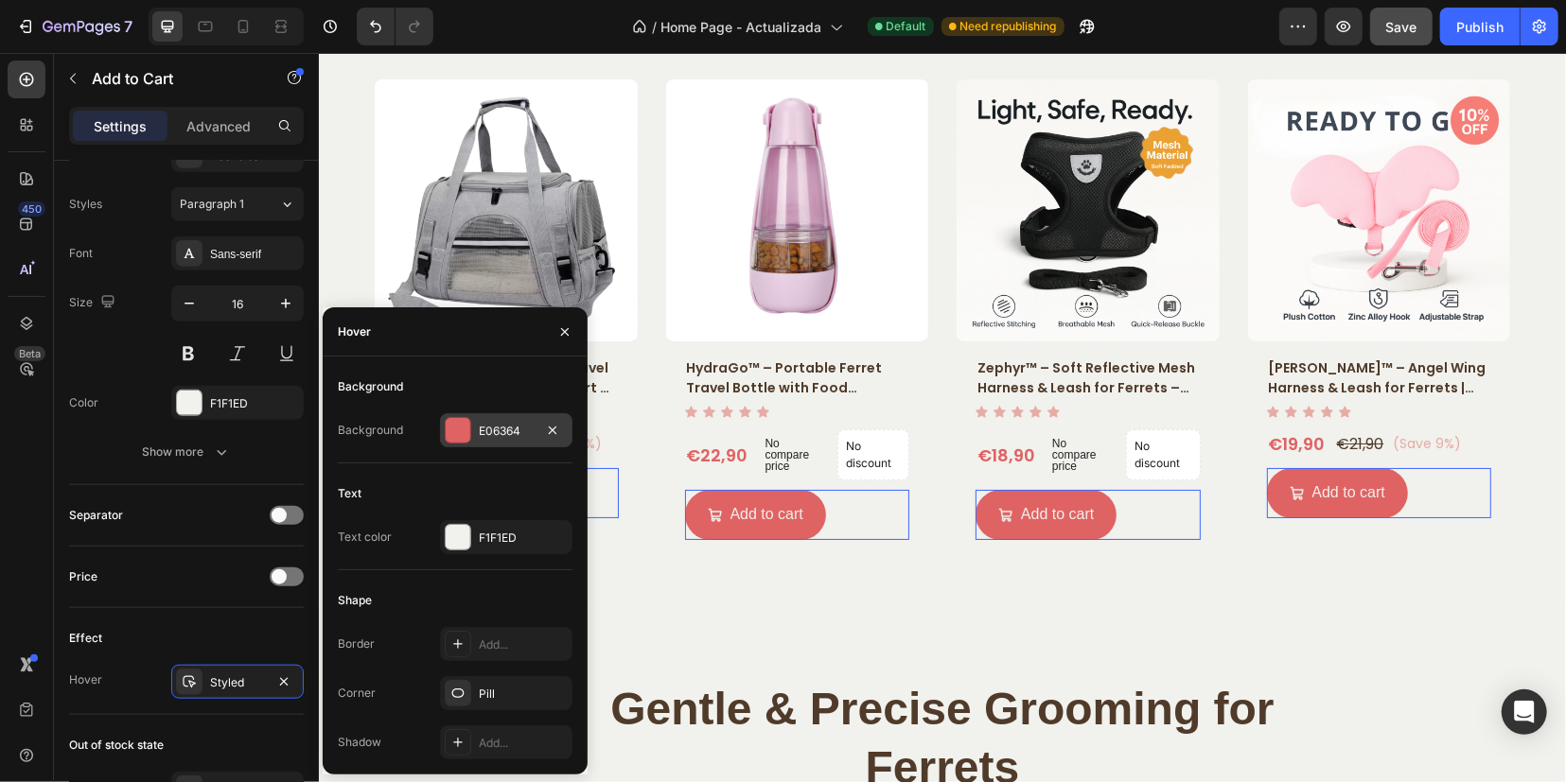
click at [458, 442] on div at bounding box center [458, 430] width 25 height 25
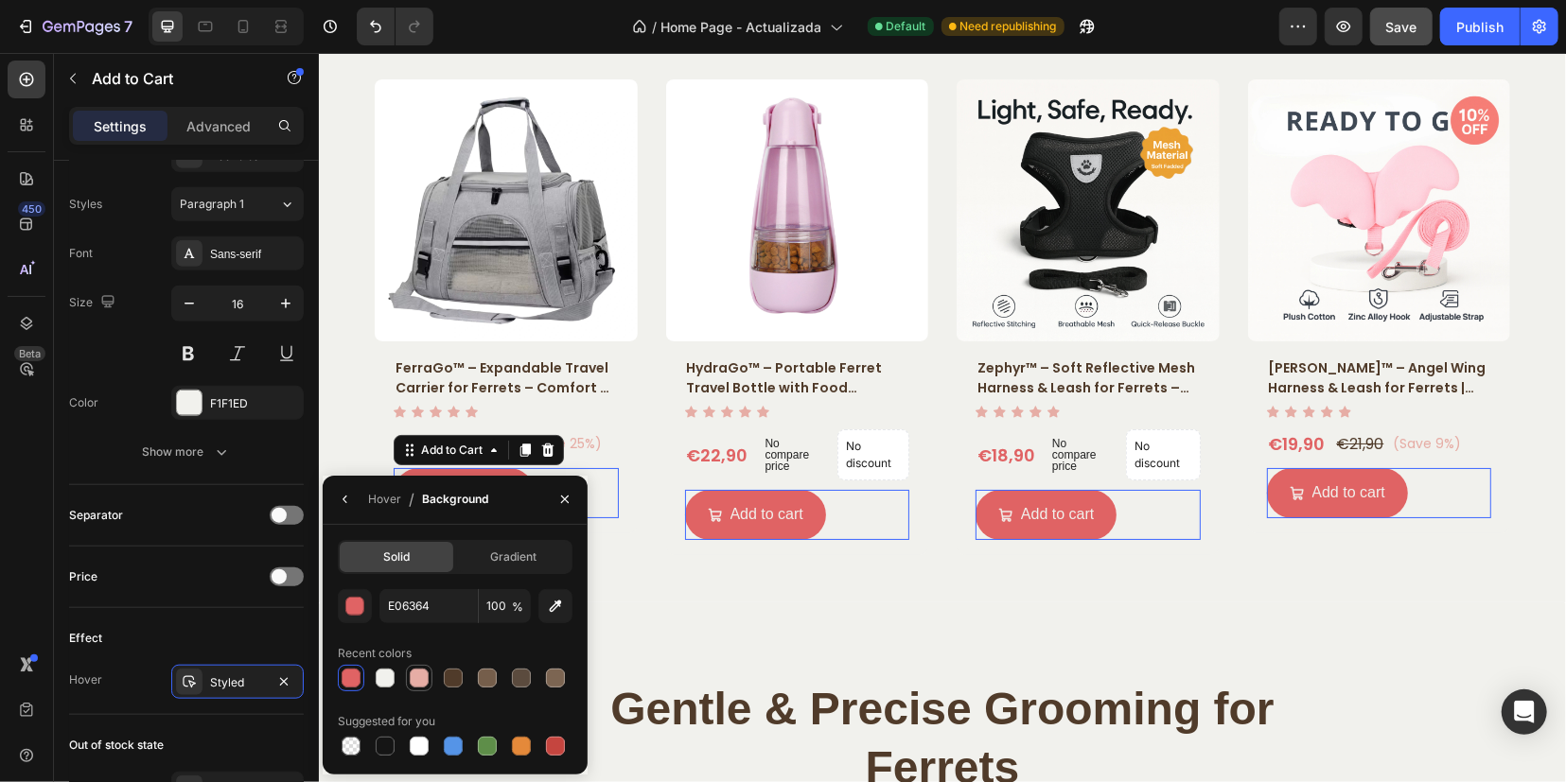
click at [412, 676] on div at bounding box center [419, 678] width 19 height 19
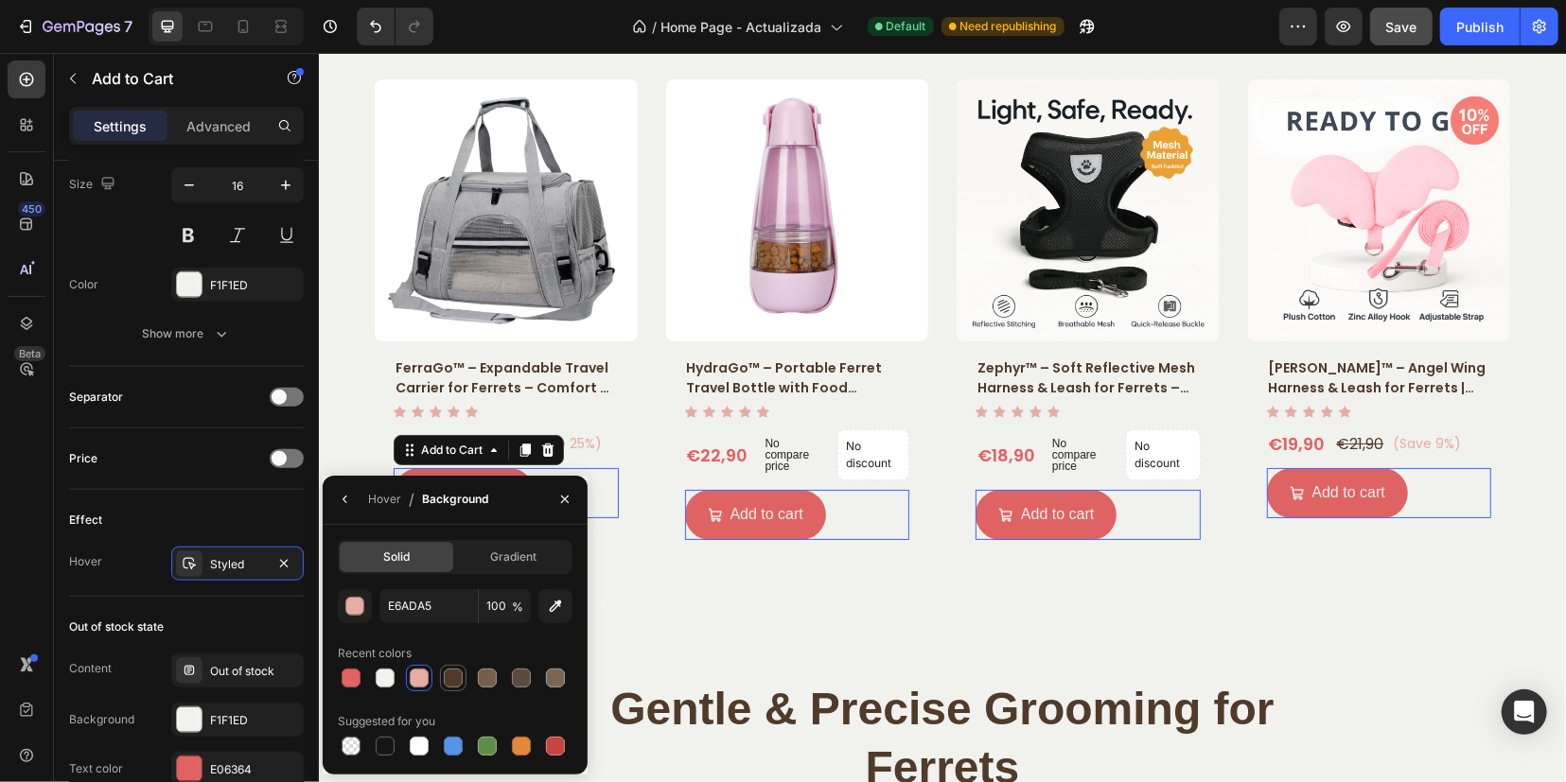
click at [447, 678] on div at bounding box center [453, 678] width 19 height 19
click at [389, 681] on div at bounding box center [385, 678] width 19 height 19
click at [426, 678] on div at bounding box center [419, 678] width 19 height 19
type input "E6ADA5"
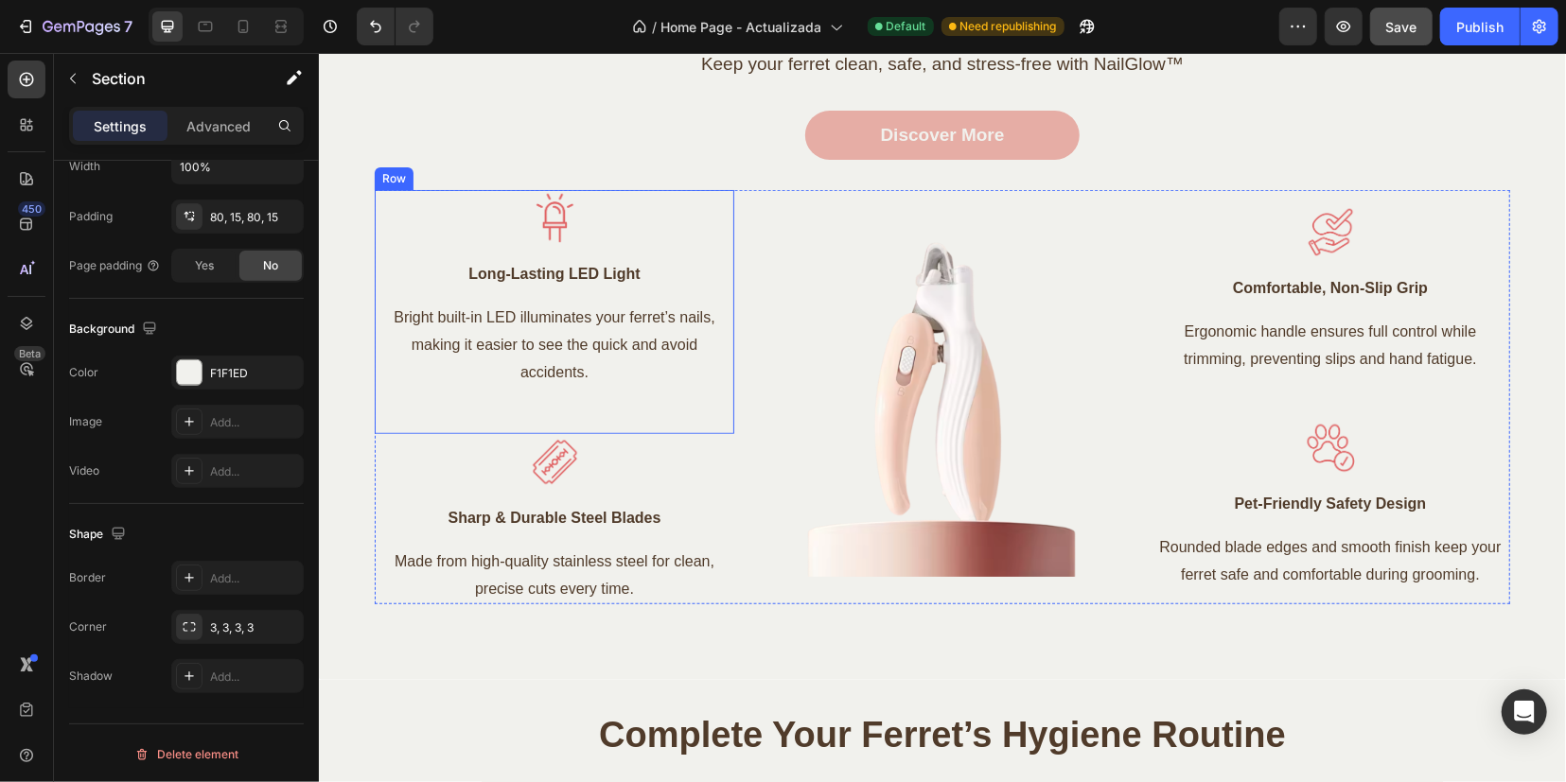
scroll to position [5259, 0]
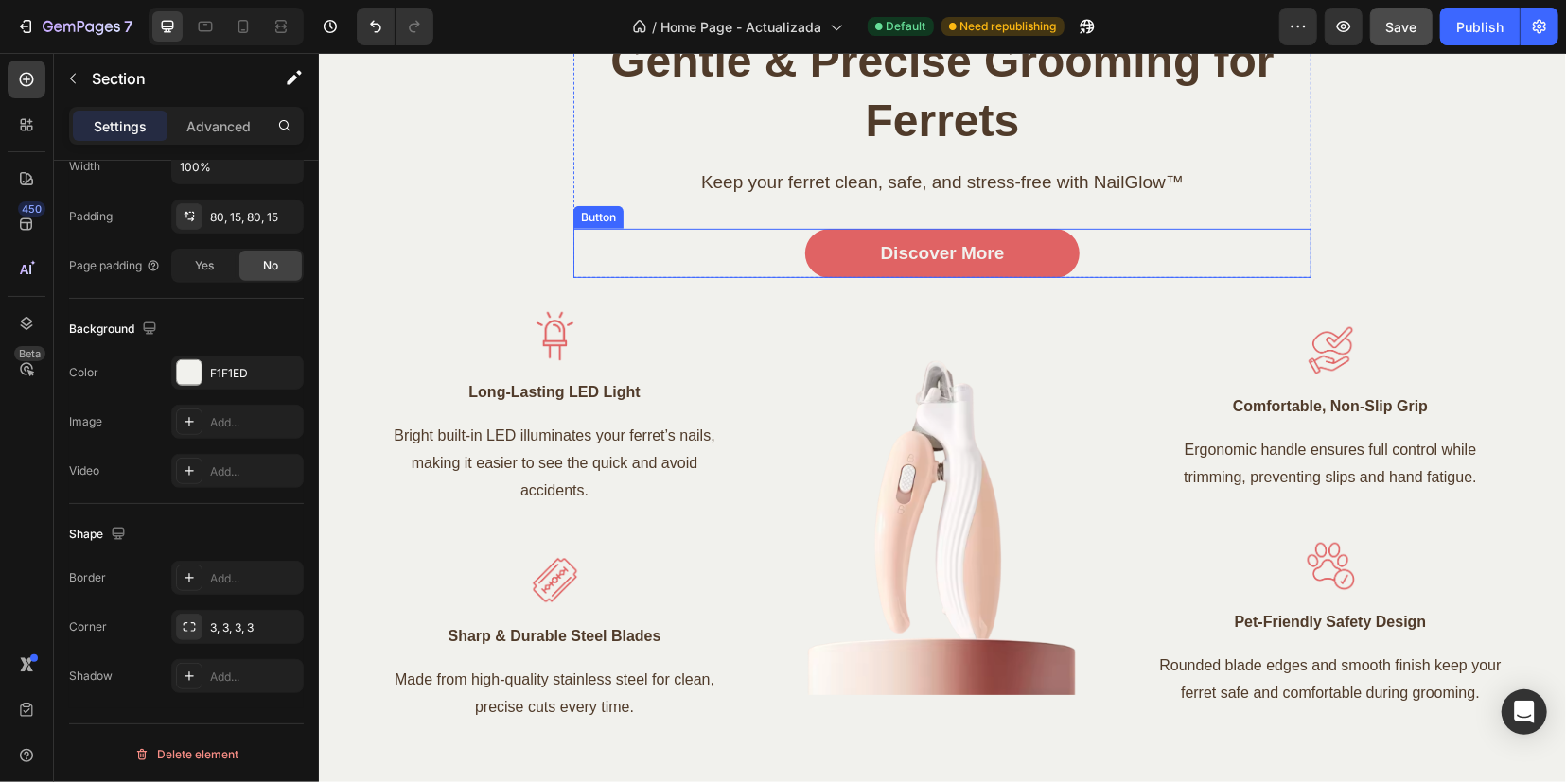
click at [860, 252] on link "Discover More" at bounding box center [941, 253] width 275 height 50
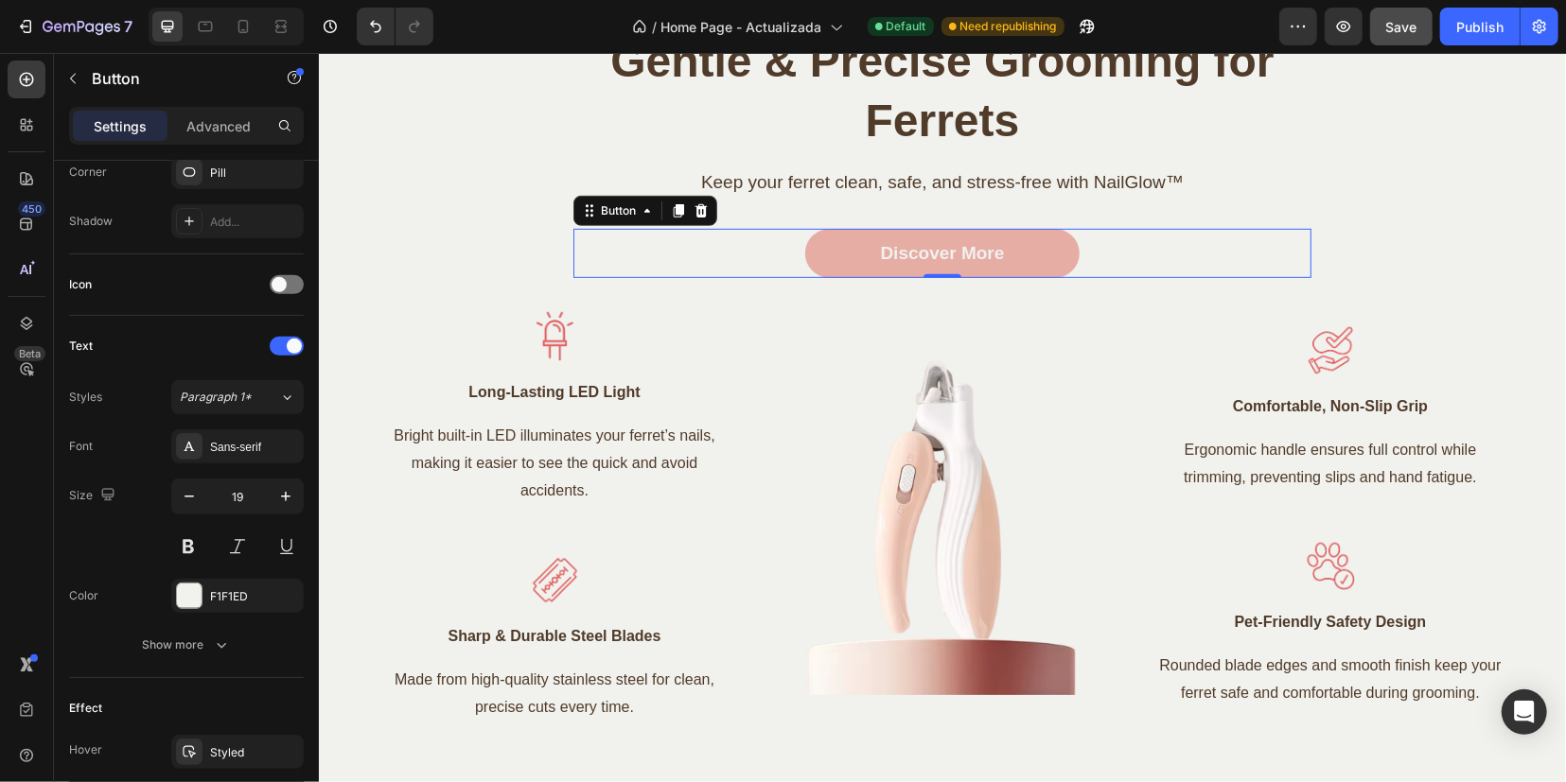
scroll to position [0, 0]
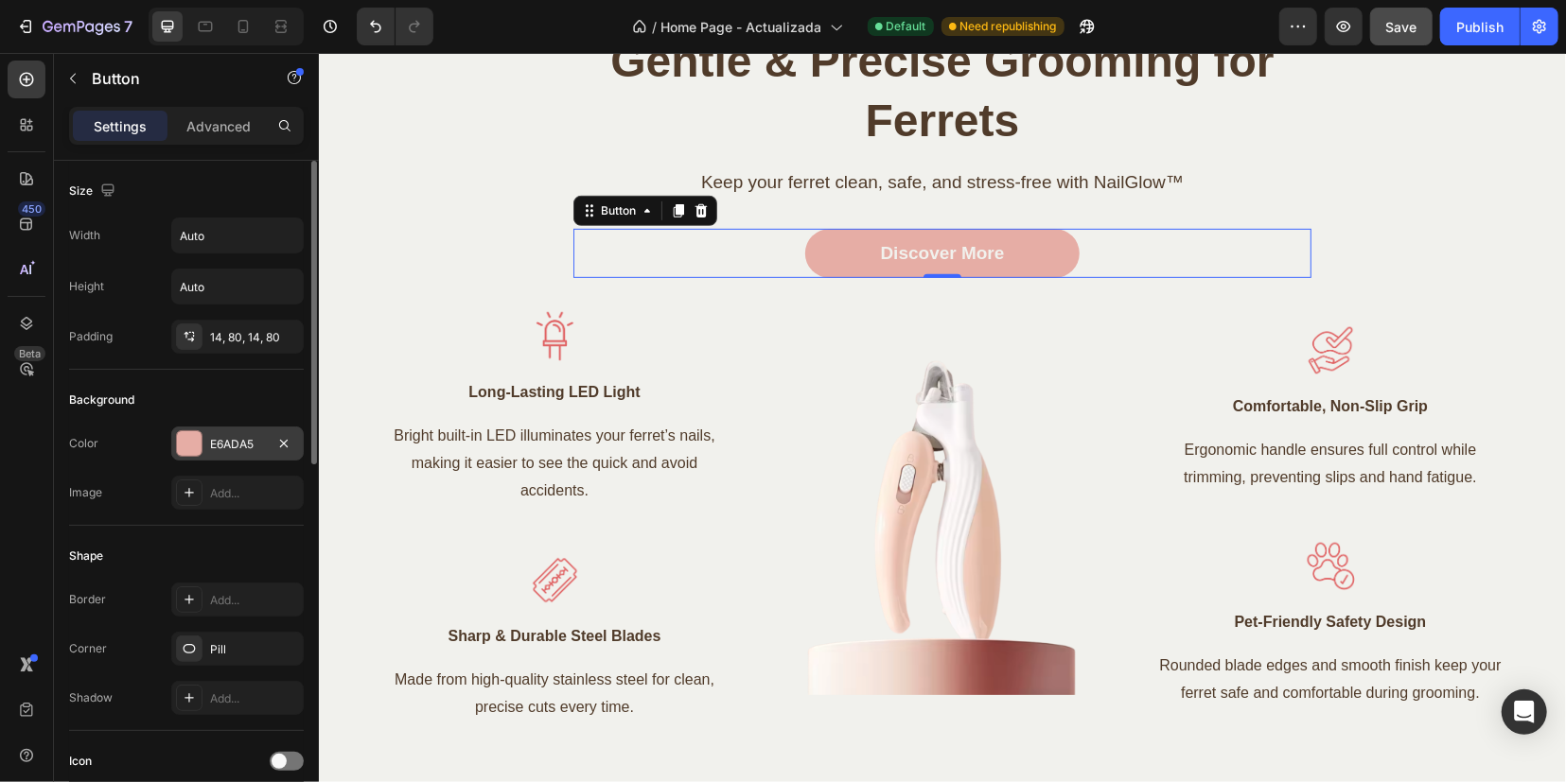
click at [193, 453] on div at bounding box center [189, 443] width 25 height 25
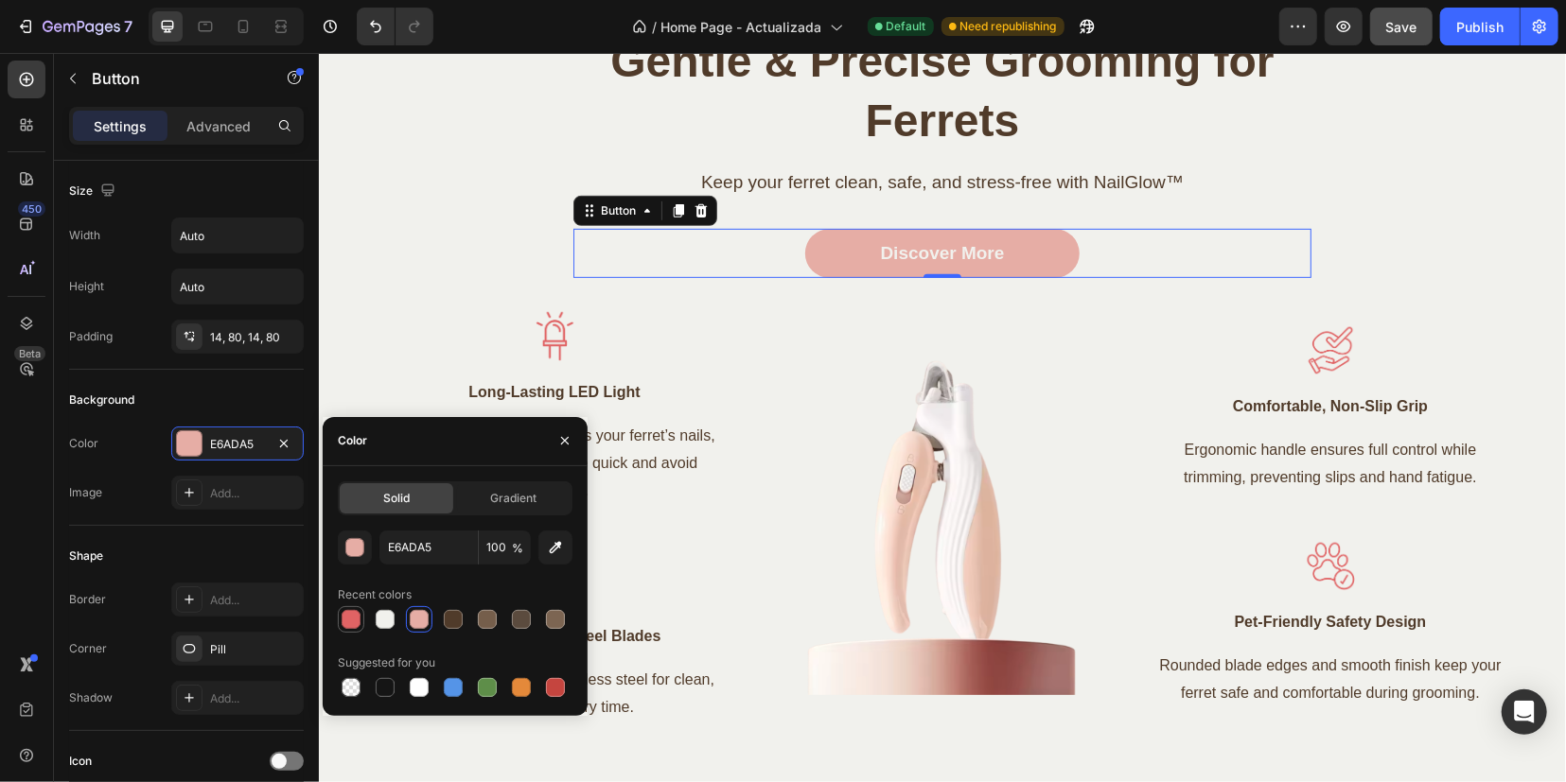
click at [361, 622] on div at bounding box center [351, 619] width 23 height 23
type input "E06364"
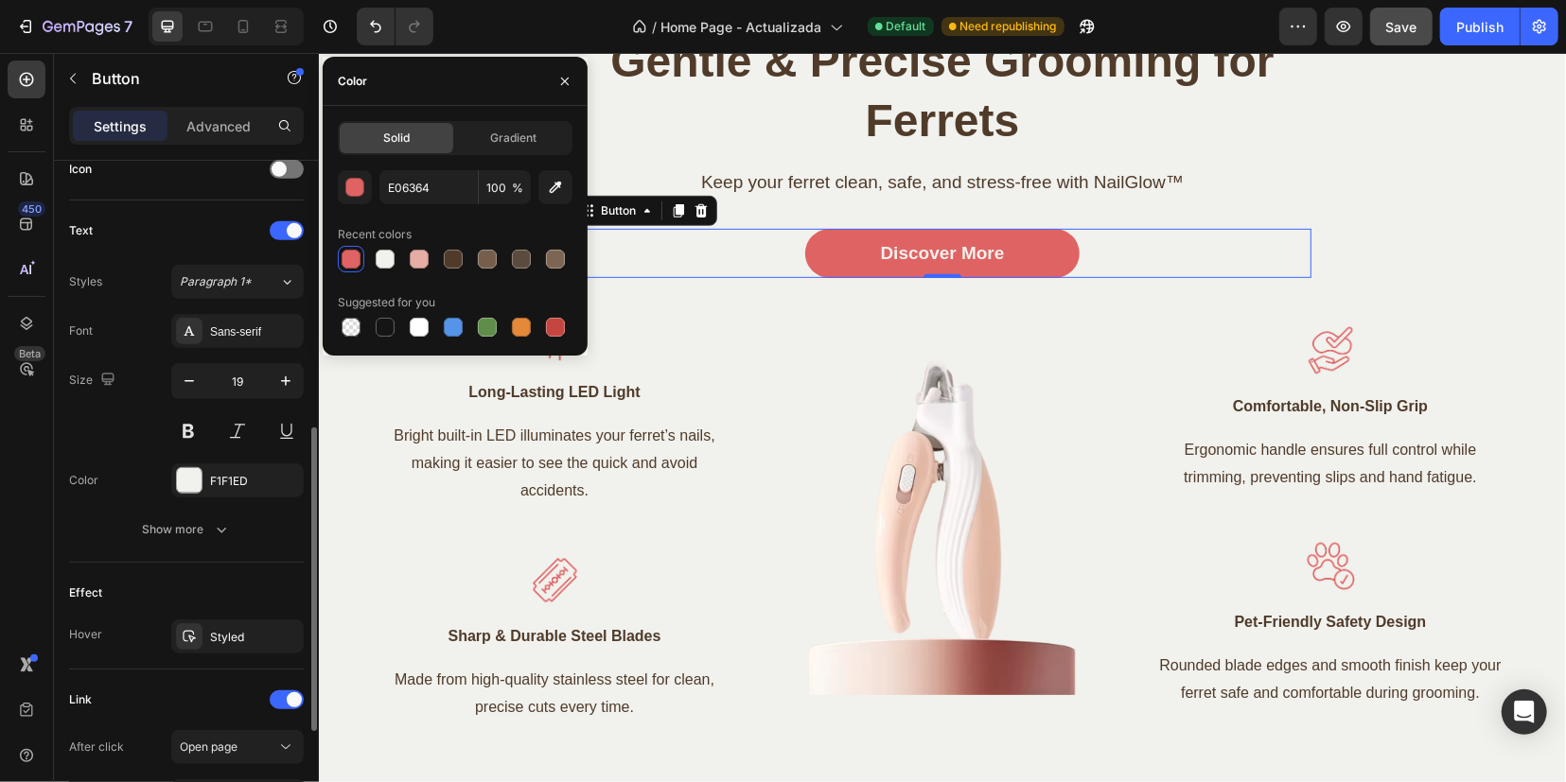
scroll to position [711, 0]
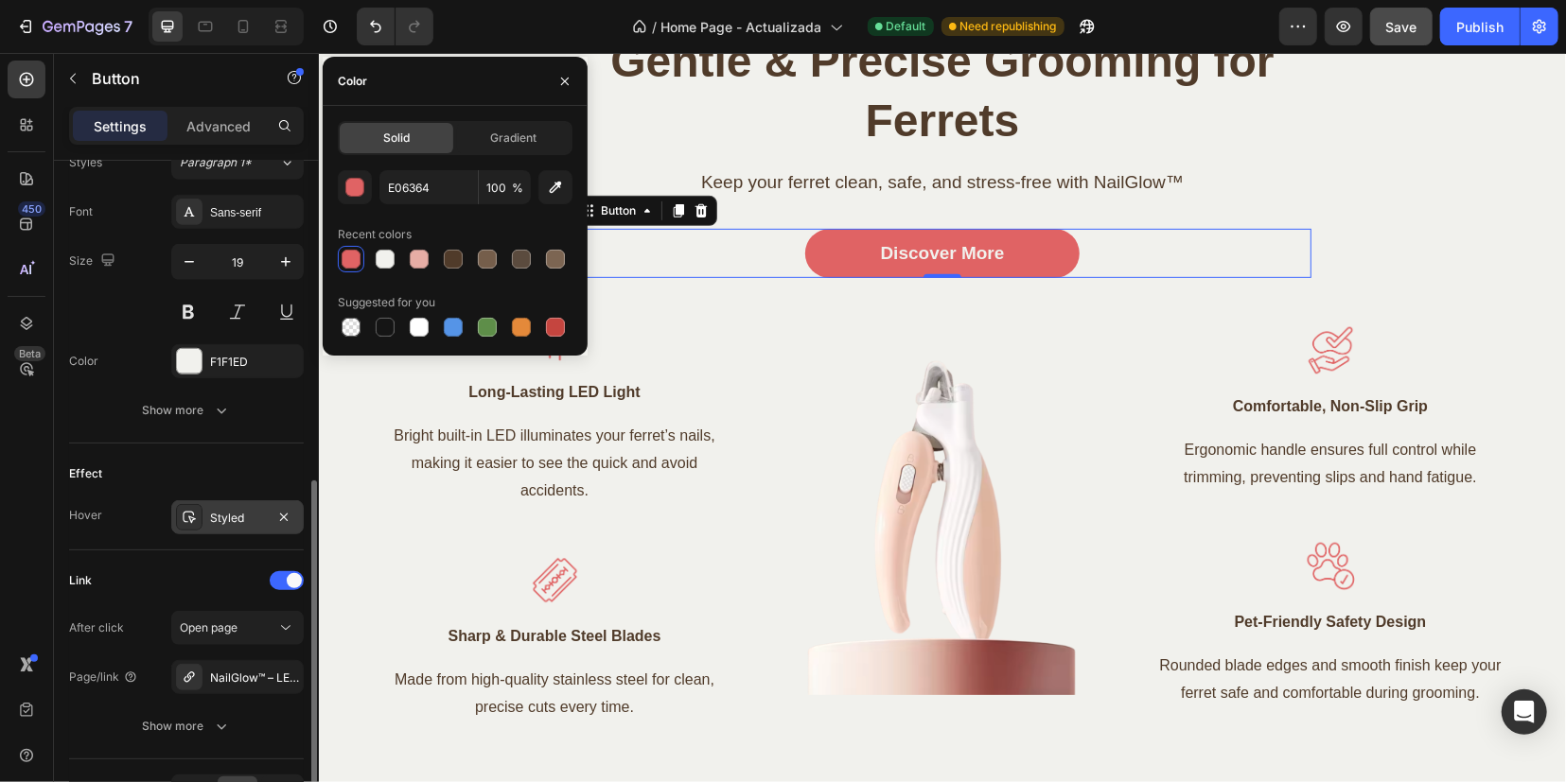
click at [195, 523] on div at bounding box center [189, 517] width 26 height 26
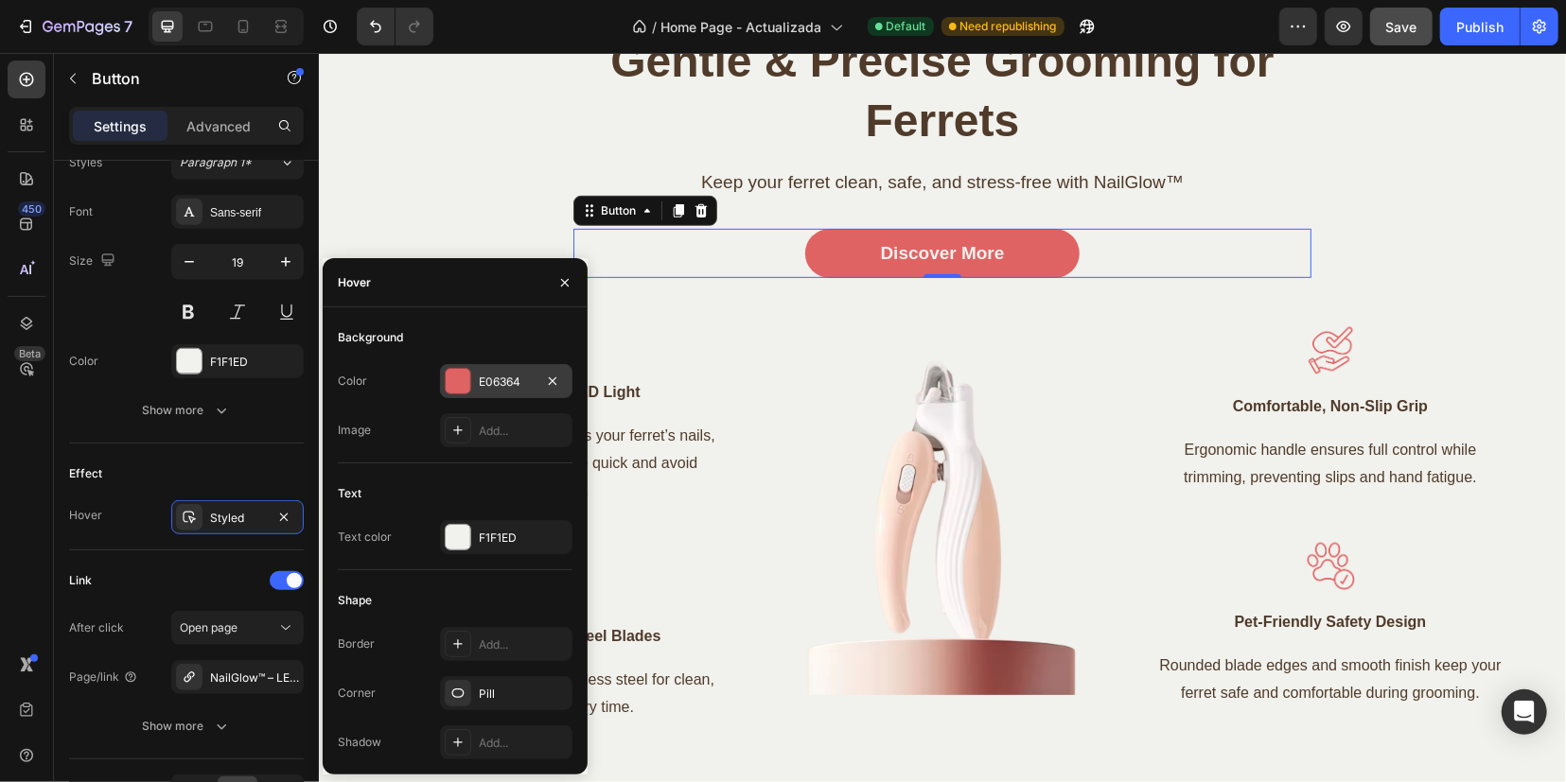
click at [475, 374] on div "E06364" at bounding box center [506, 381] width 132 height 34
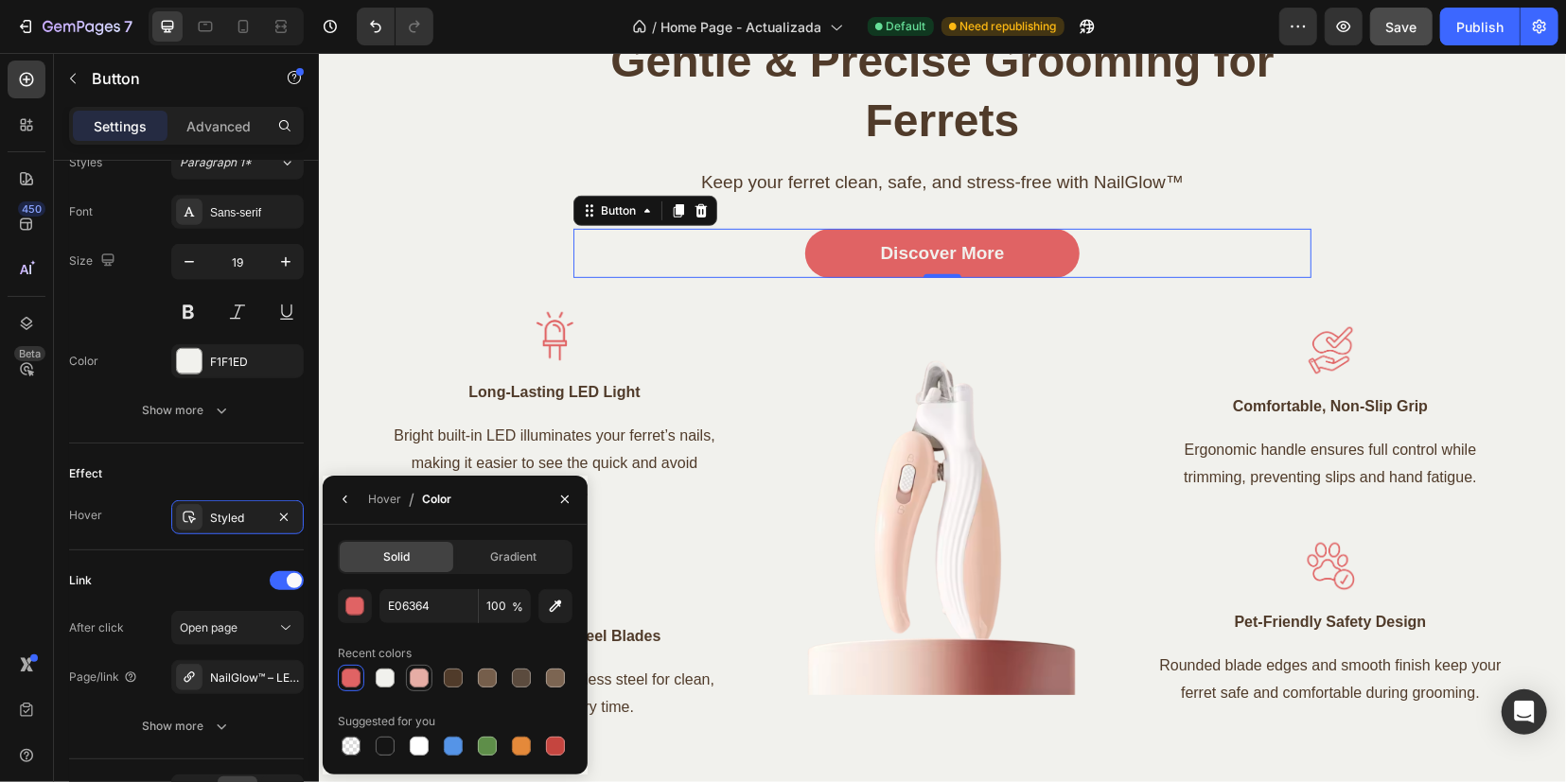
click at [414, 680] on div at bounding box center [419, 678] width 19 height 19
type input "E6ADA5"
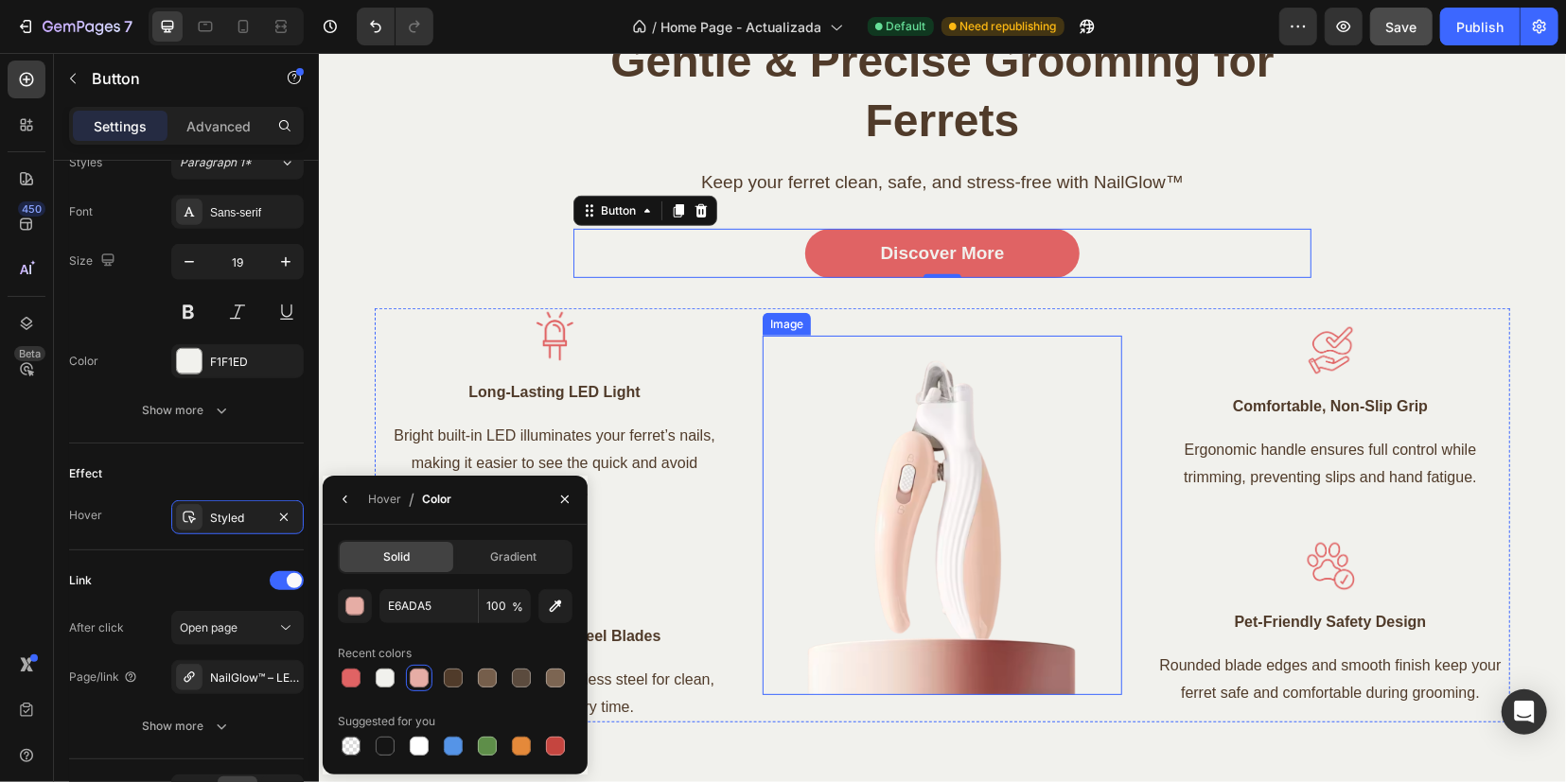
click at [981, 442] on img at bounding box center [941, 514] width 359 height 359
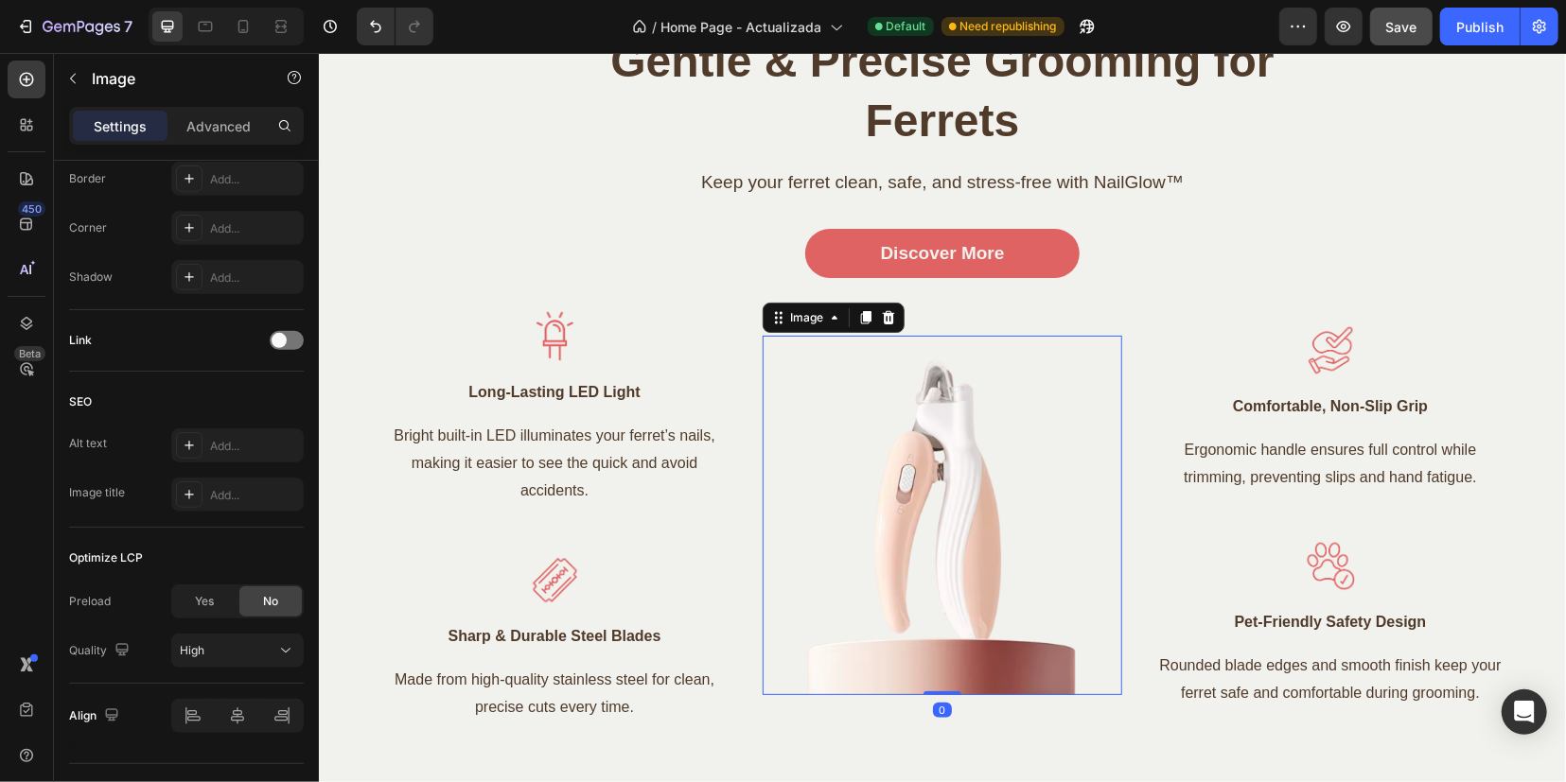
scroll to position [0, 0]
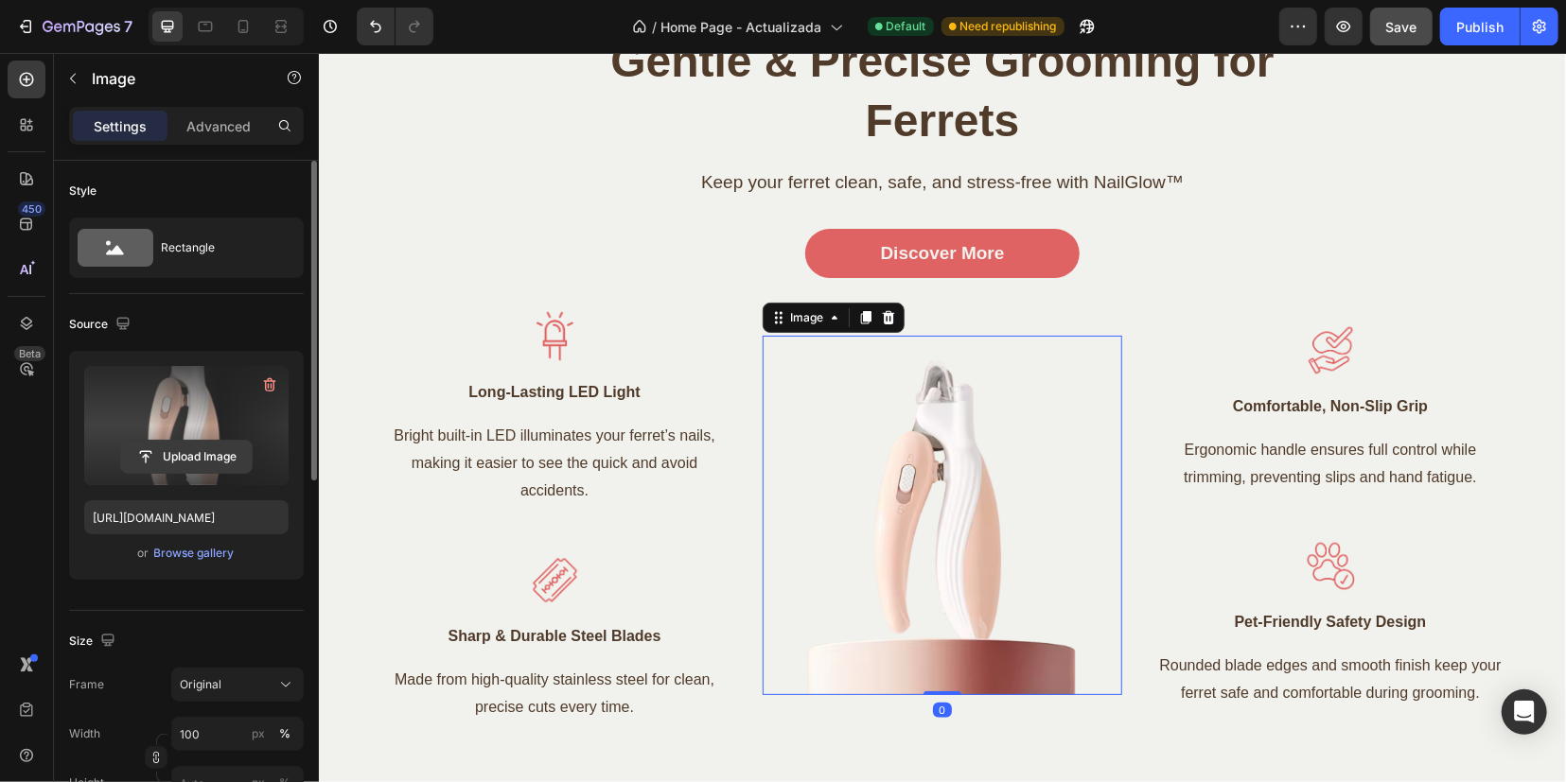
click at [151, 459] on input "file" at bounding box center [186, 457] width 131 height 32
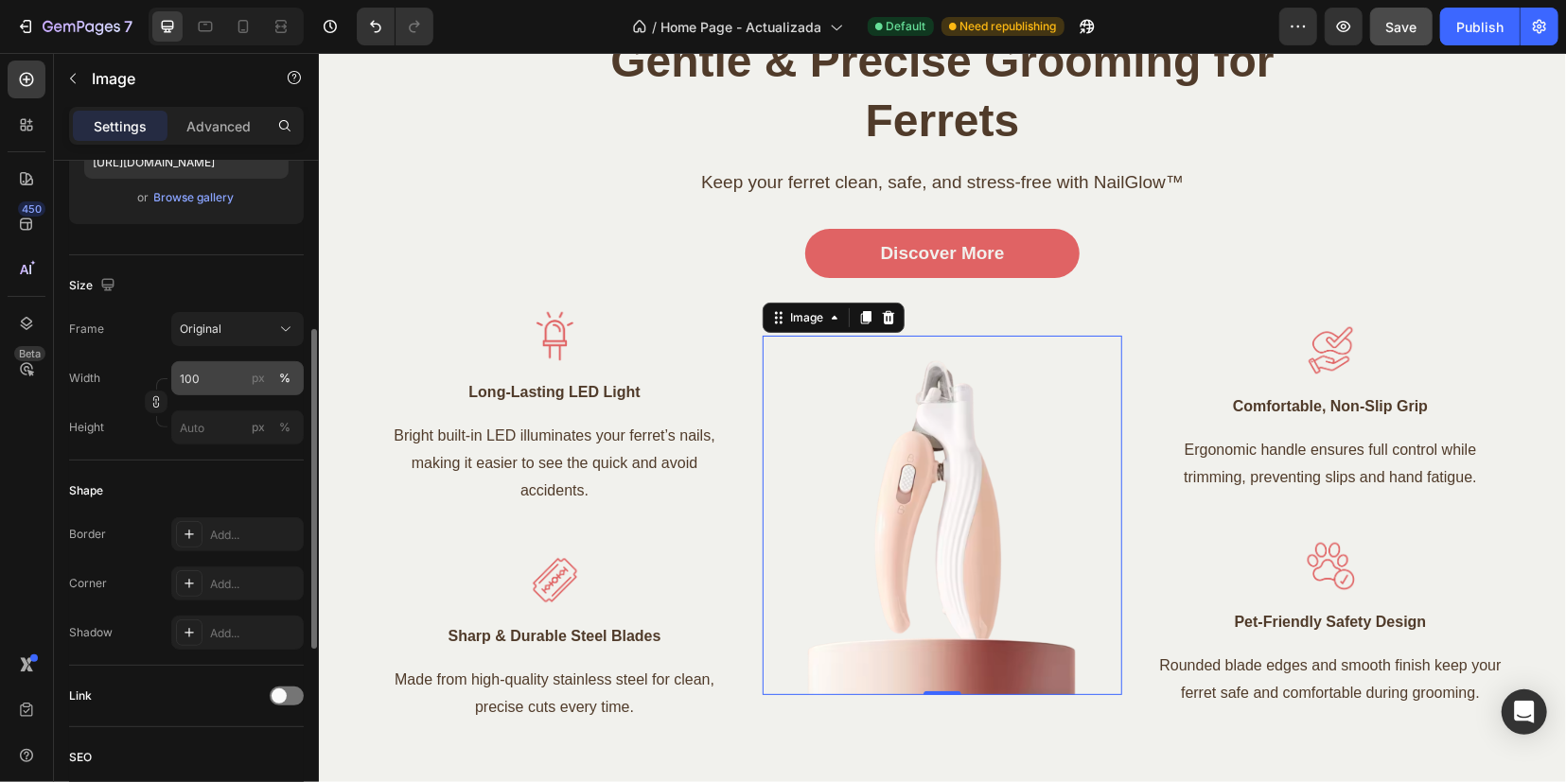
scroll to position [474, 0]
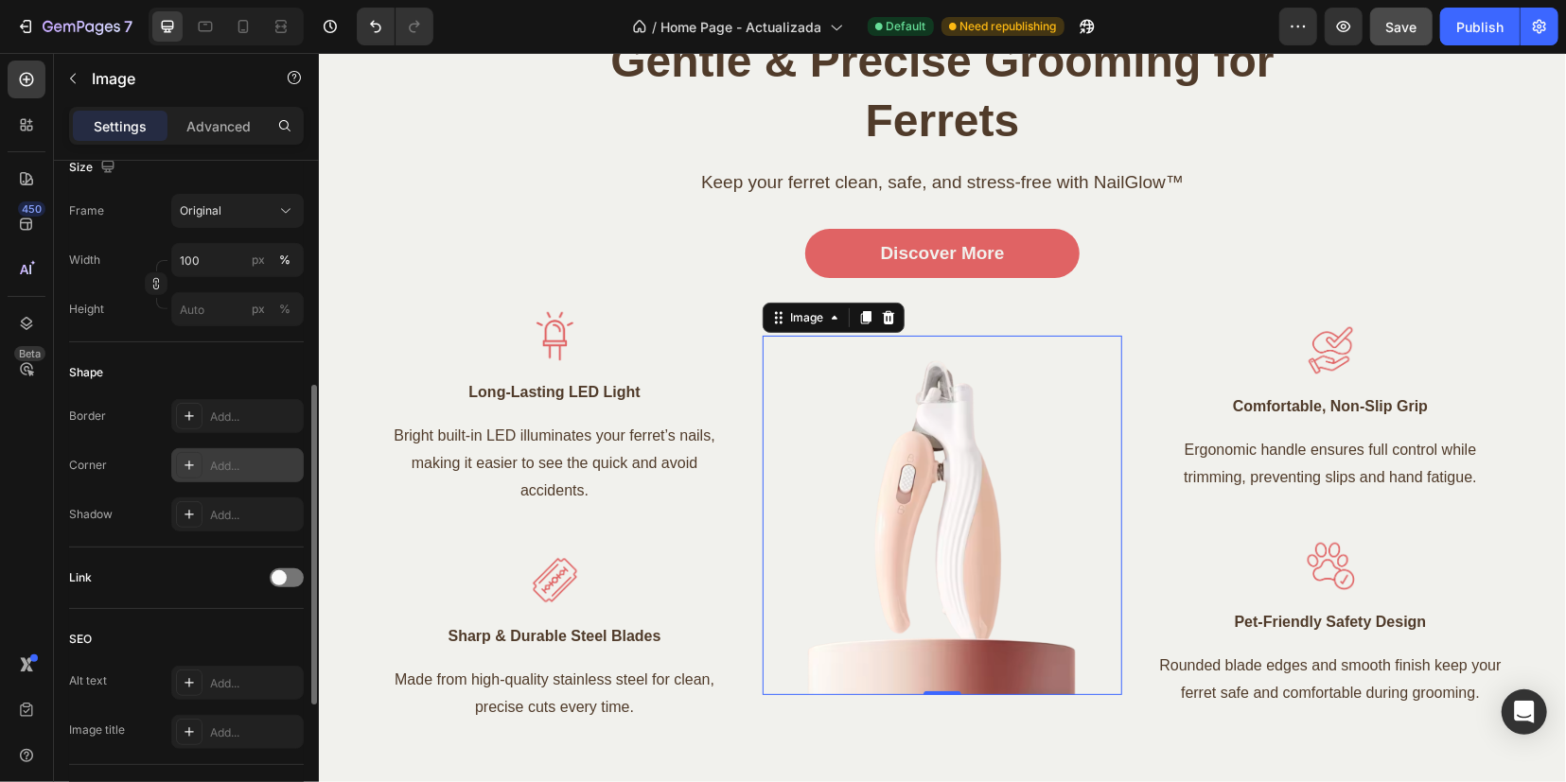
click at [191, 464] on icon at bounding box center [189, 465] width 15 height 15
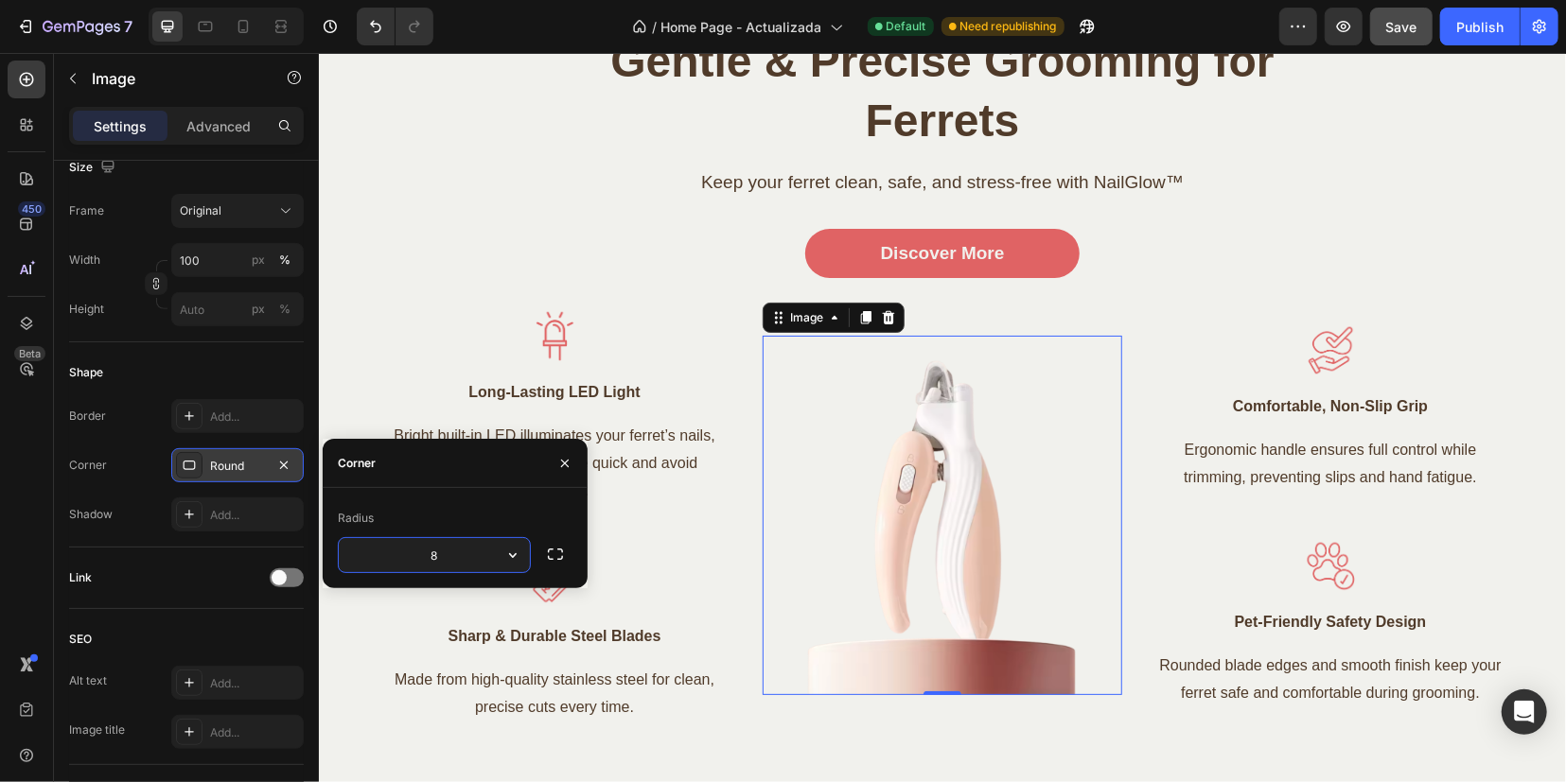
type input "[URL][DOMAIN_NAME]"
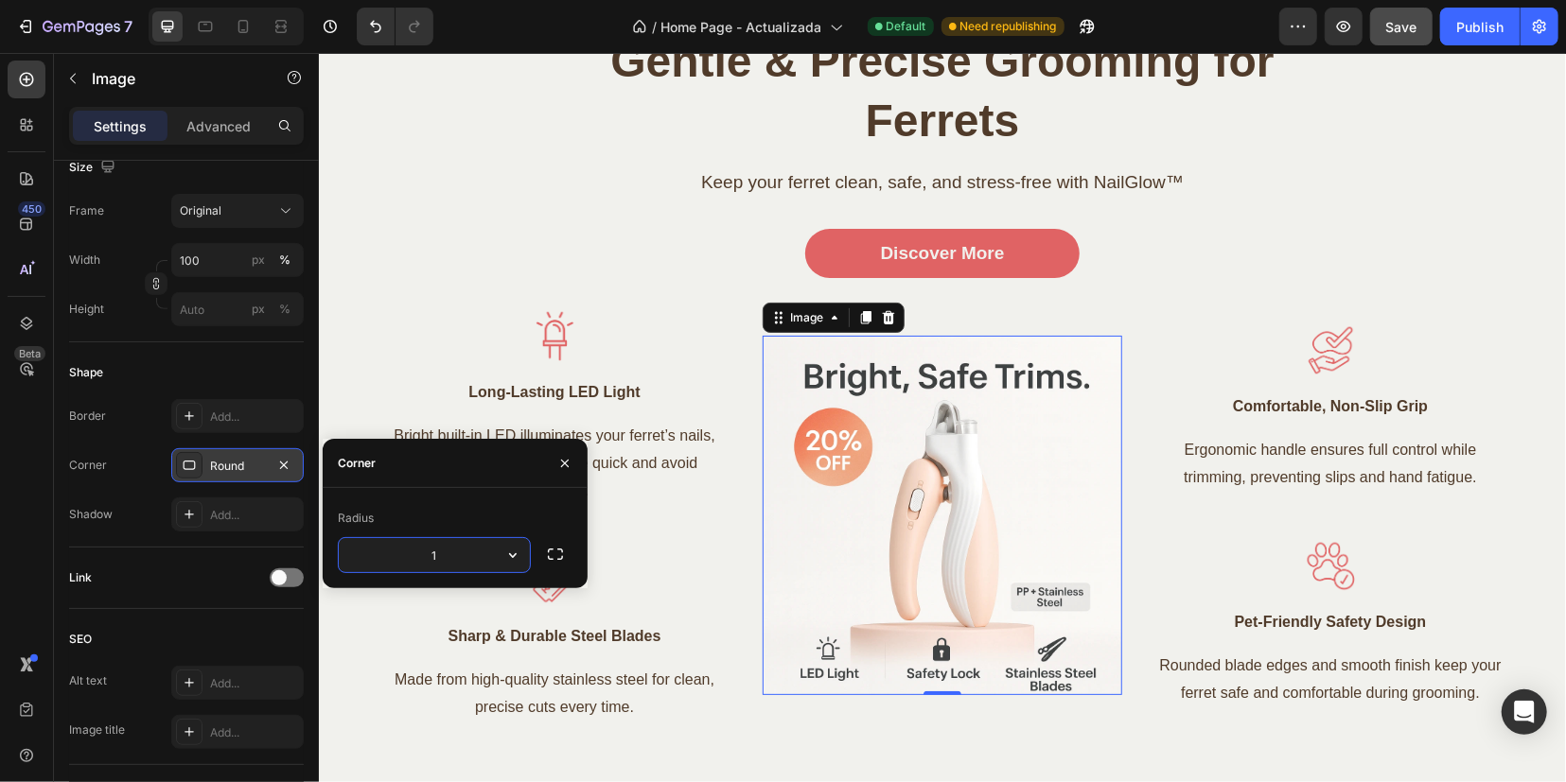
type input "16"
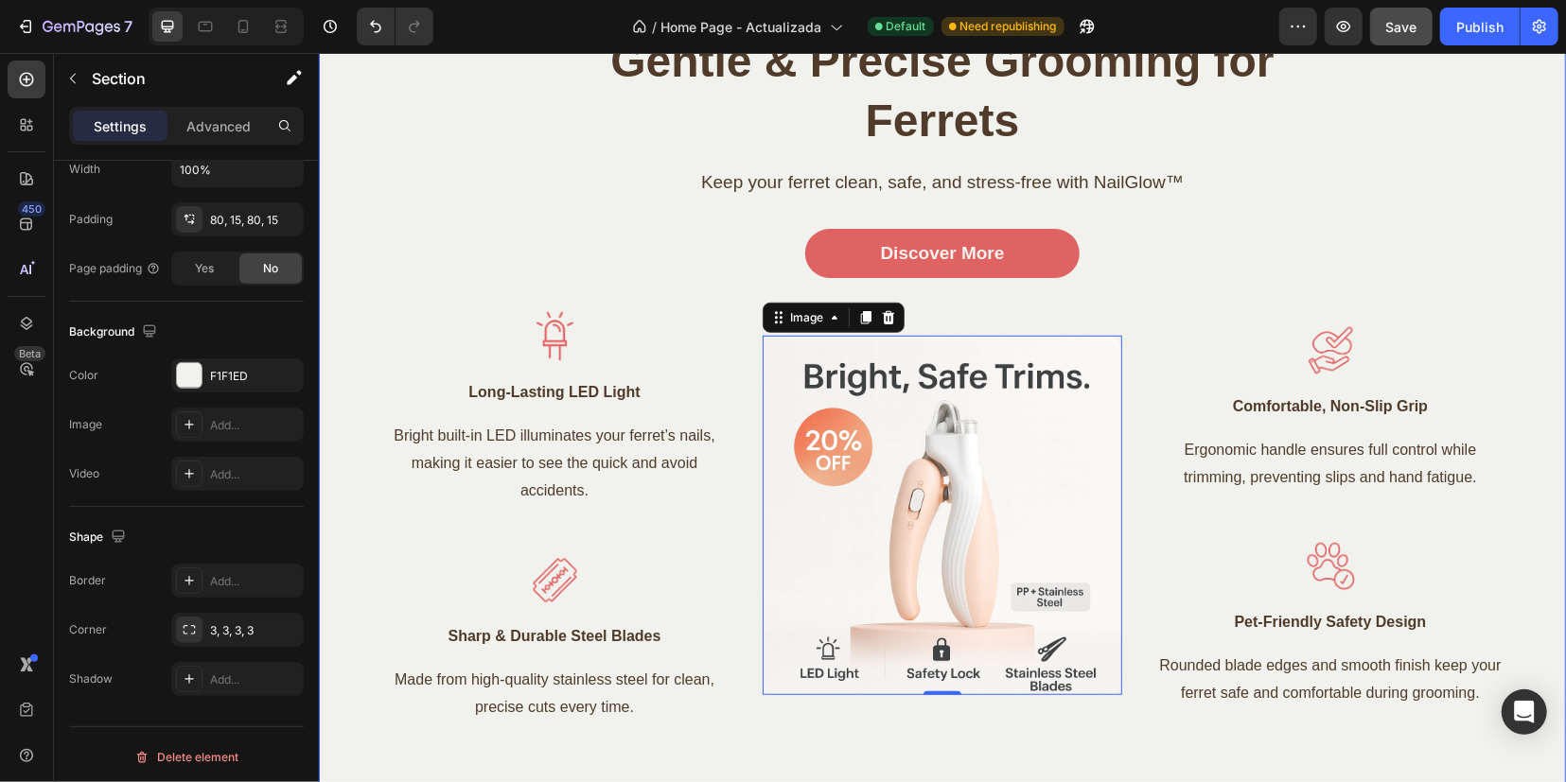
click at [682, 289] on div "Gentle & Precise Grooming for Ferrets Heading Keep your ferret clean, safe, and…" at bounding box center [941, 375] width 1218 height 692
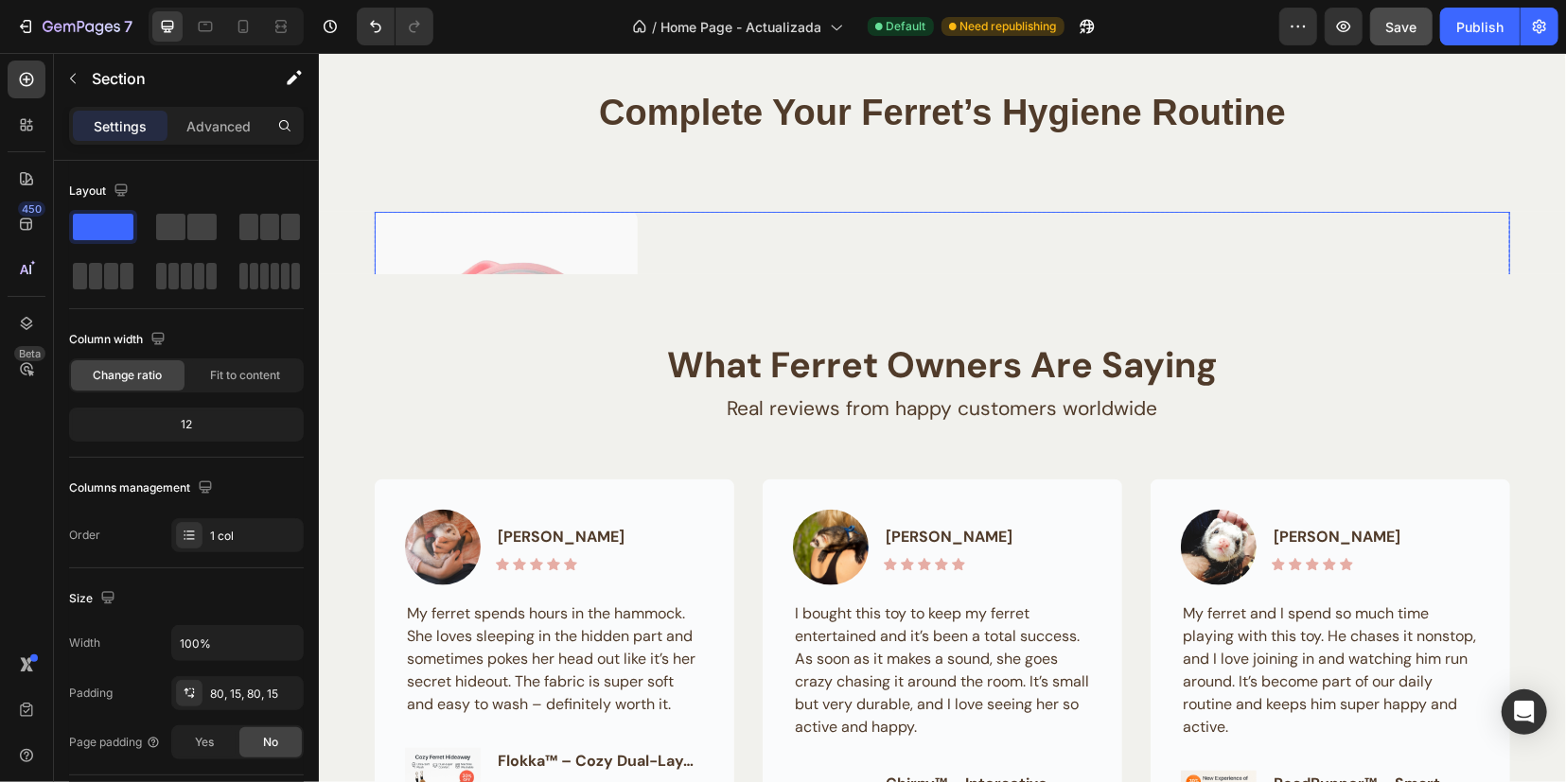
scroll to position [5968, 0]
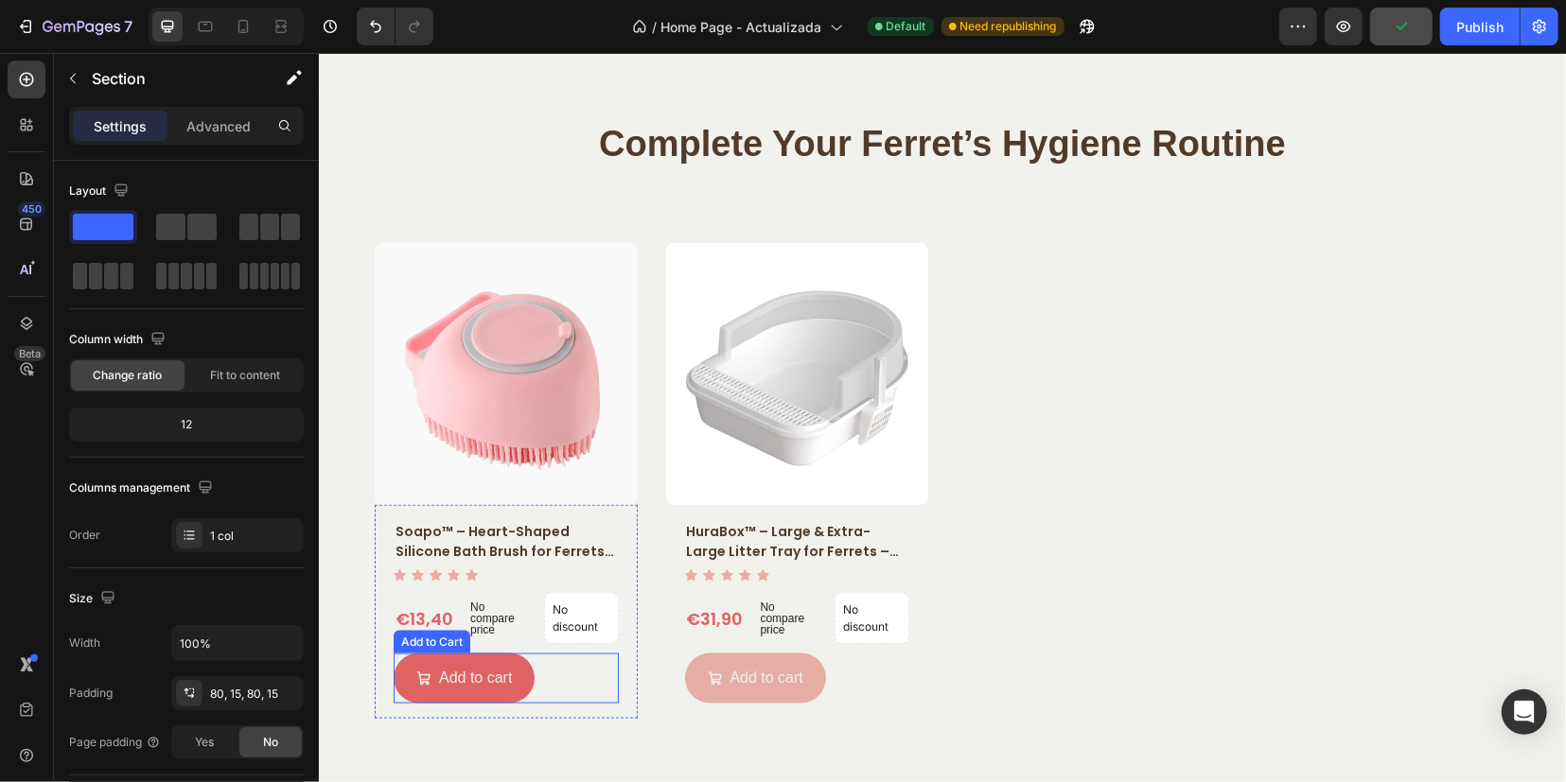
click at [472, 694] on button "Add to cart" at bounding box center [463, 678] width 141 height 50
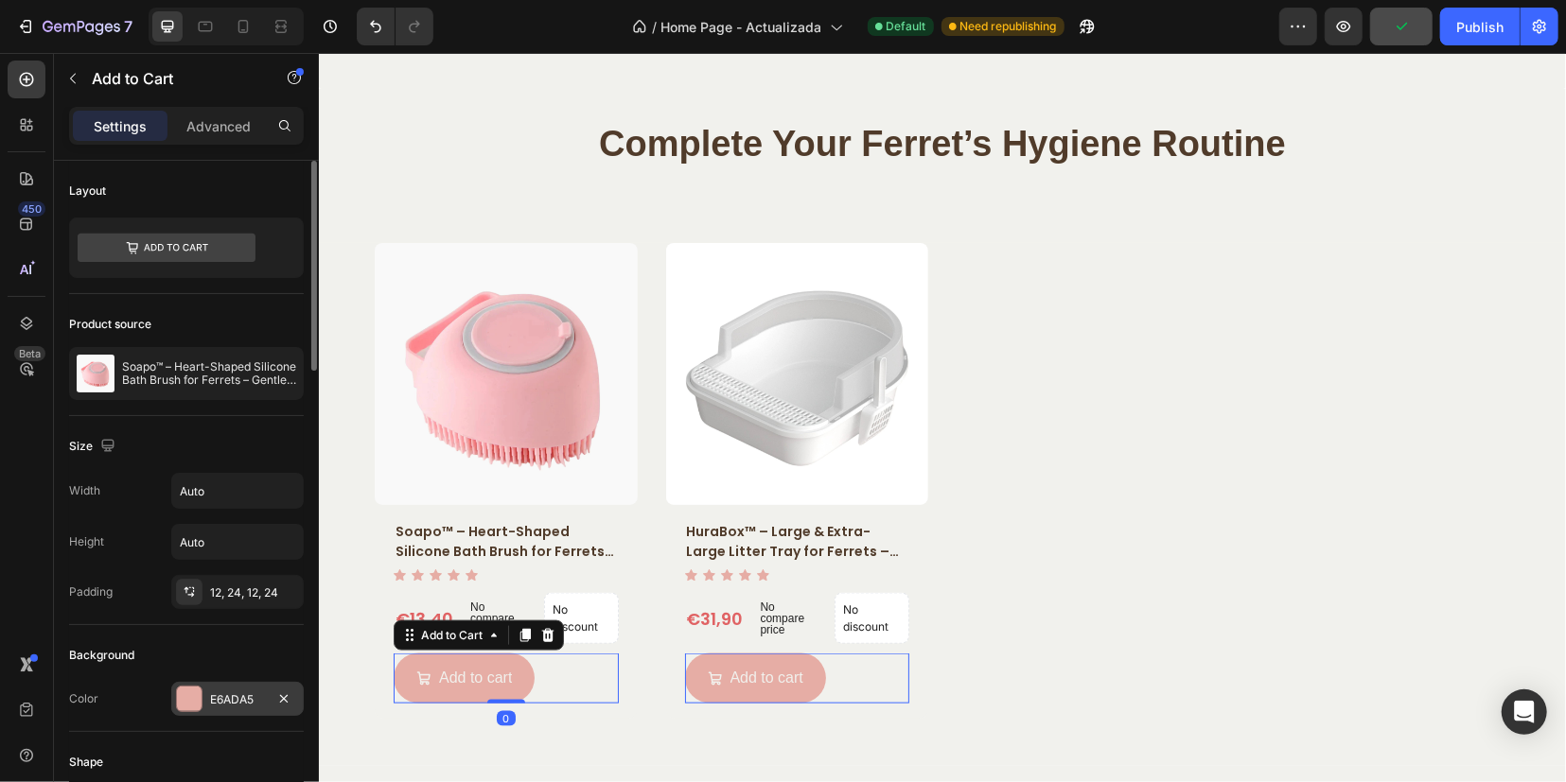
click at [202, 692] on div "E6ADA5" at bounding box center [237, 699] width 132 height 34
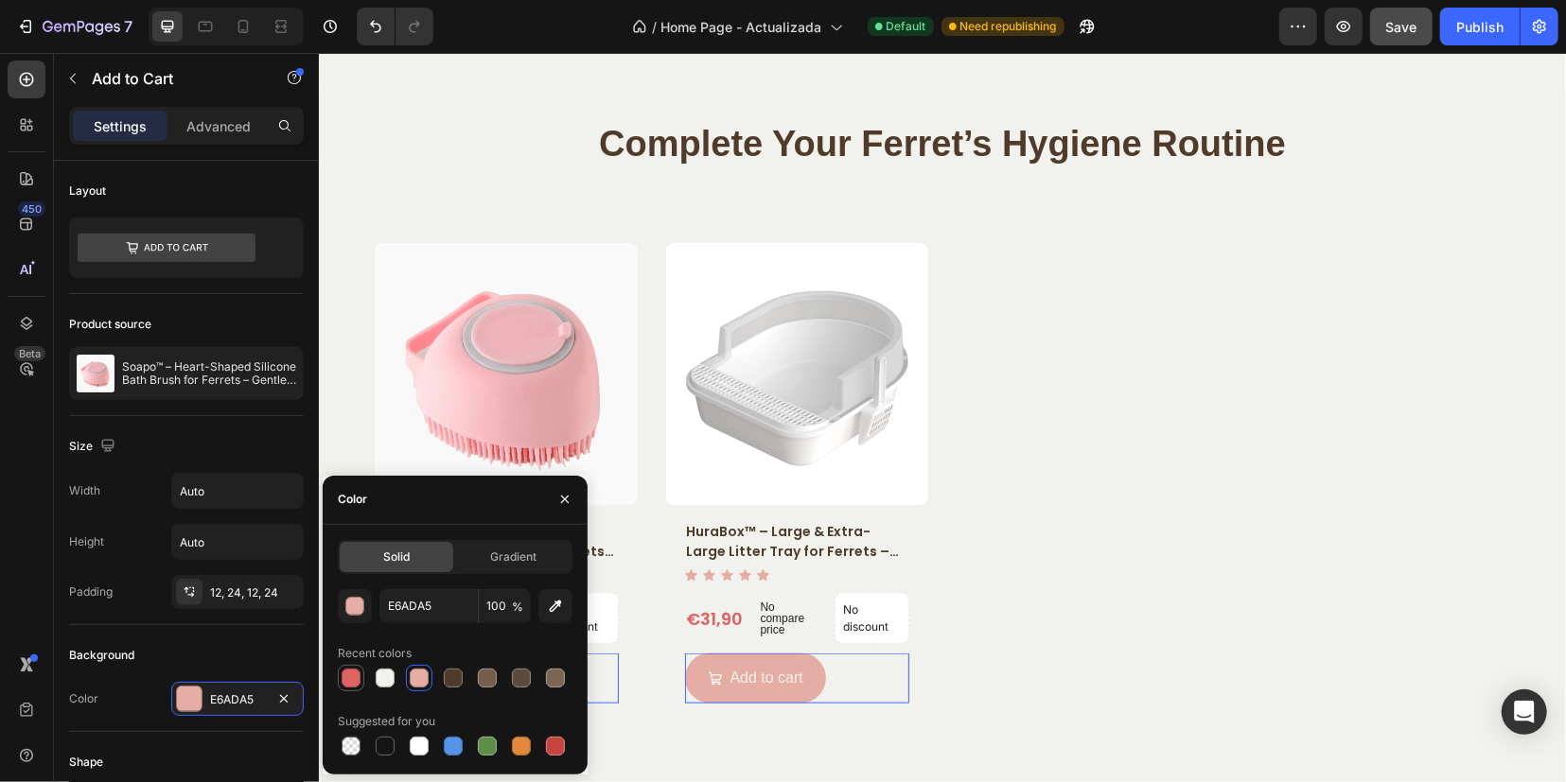
click at [348, 674] on div at bounding box center [350, 678] width 19 height 19
type input "E06364"
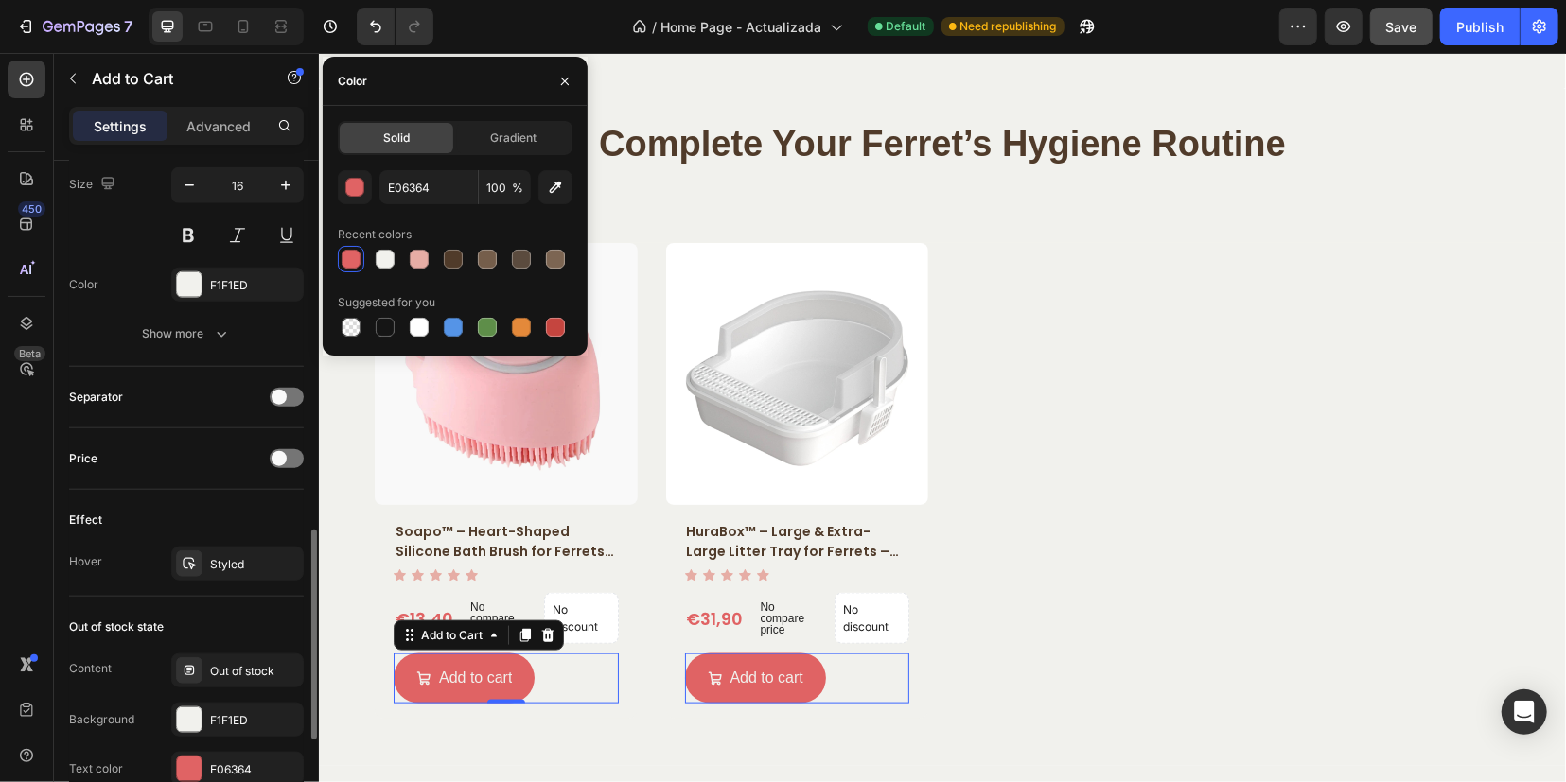
scroll to position [1304, 0]
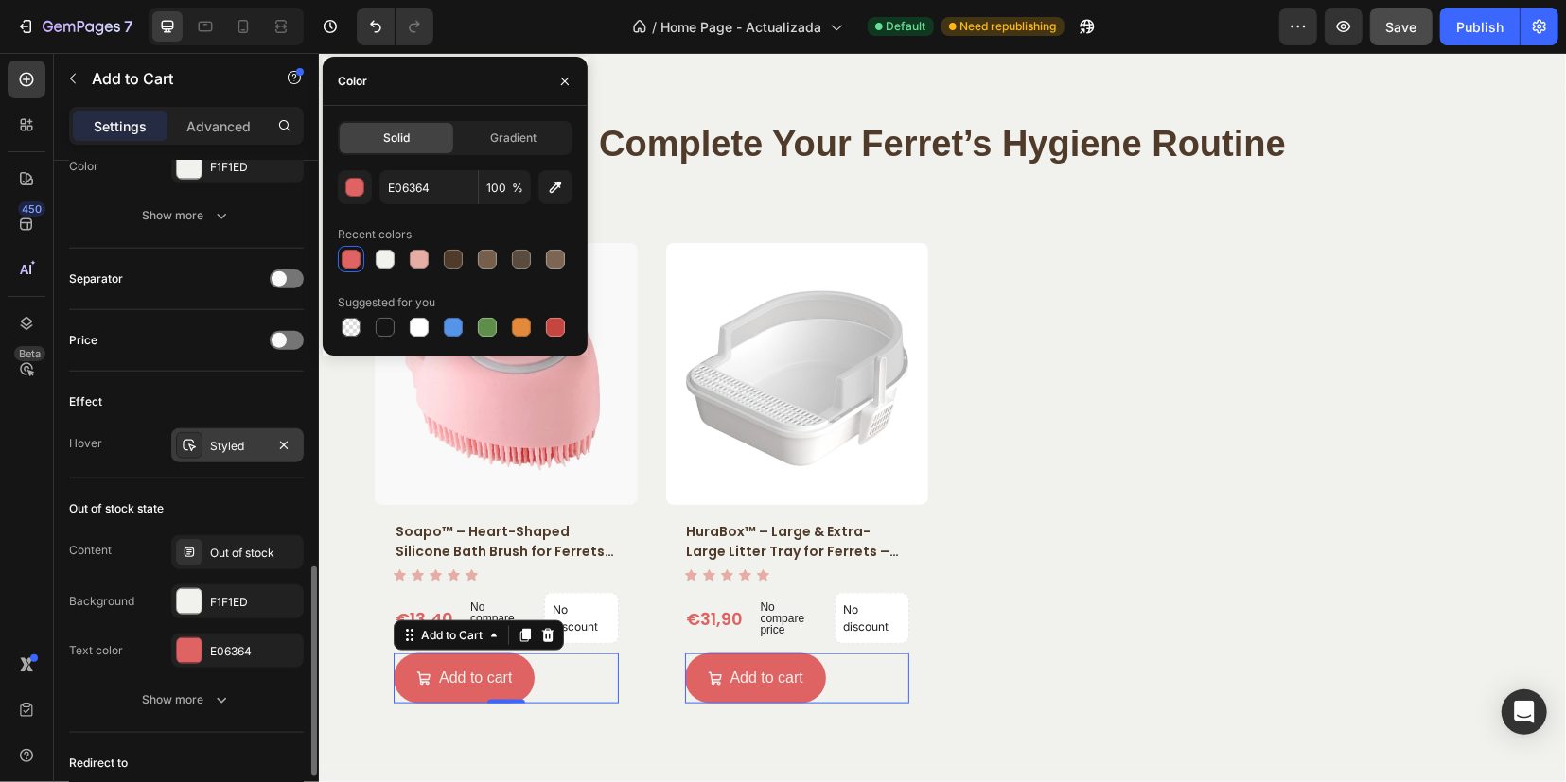
click at [189, 440] on icon at bounding box center [189, 446] width 13 height 12
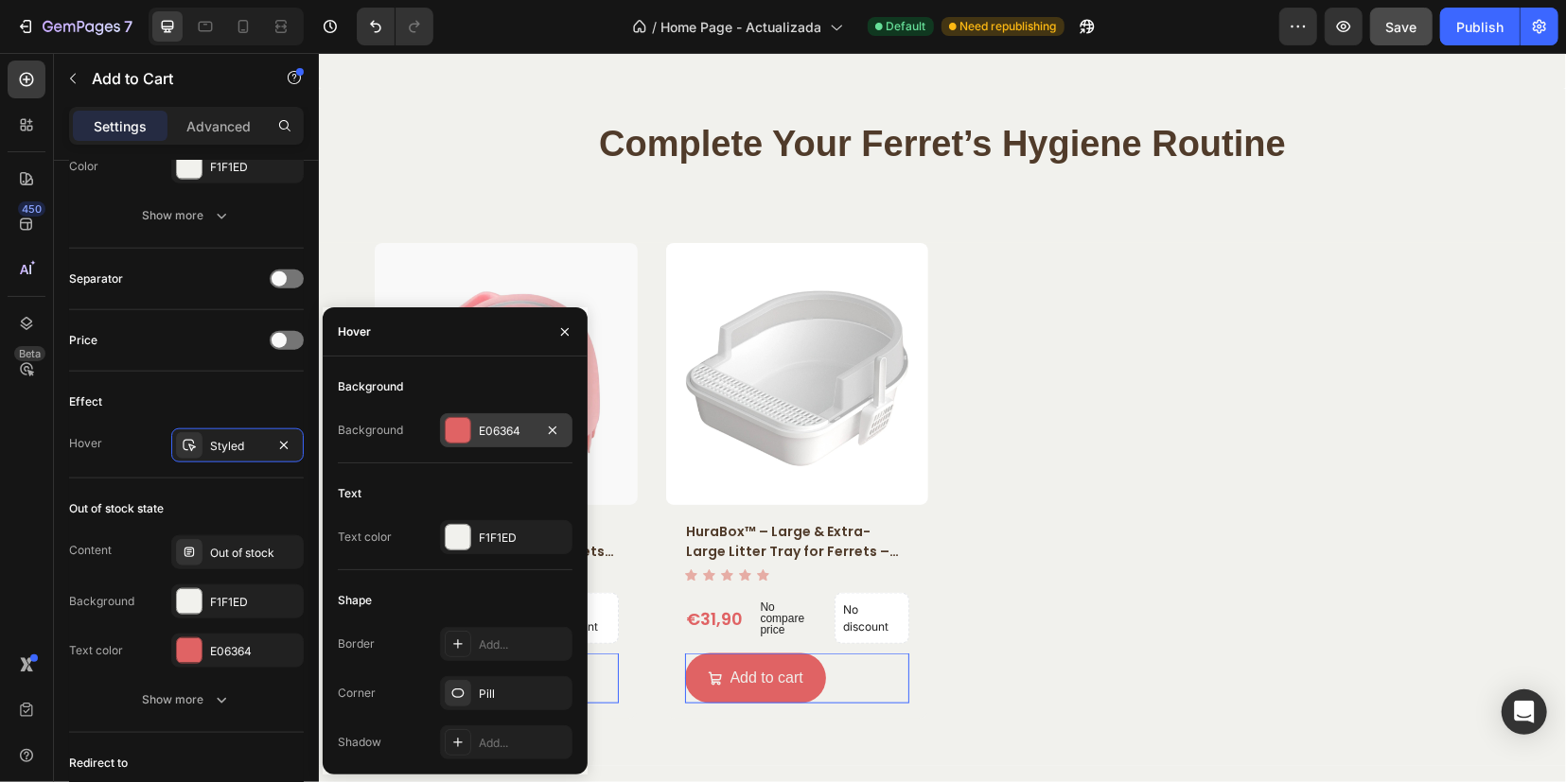
click at [457, 432] on div at bounding box center [458, 430] width 25 height 25
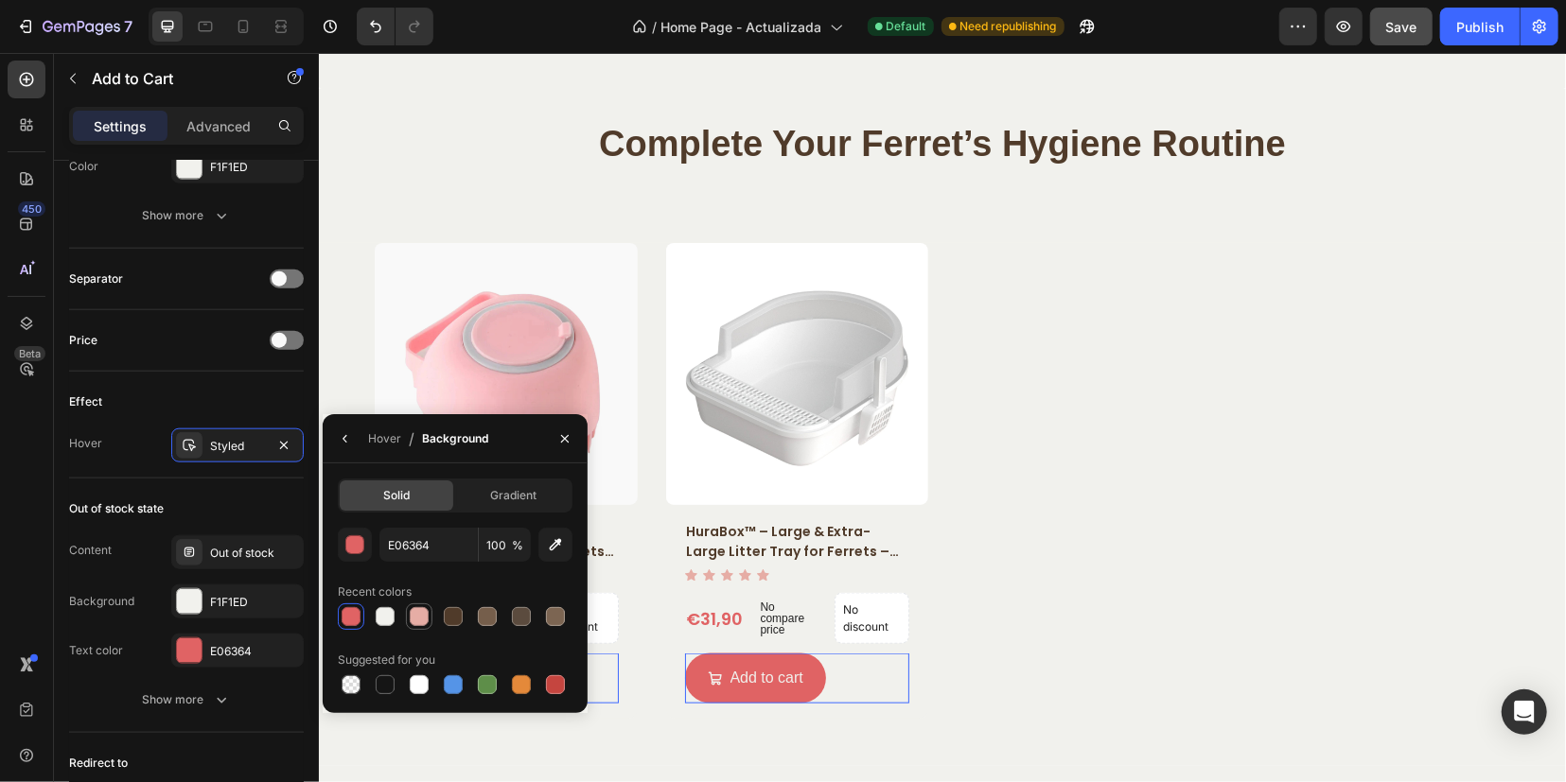
click at [421, 609] on div at bounding box center [419, 616] width 19 height 19
type input "E6ADA5"
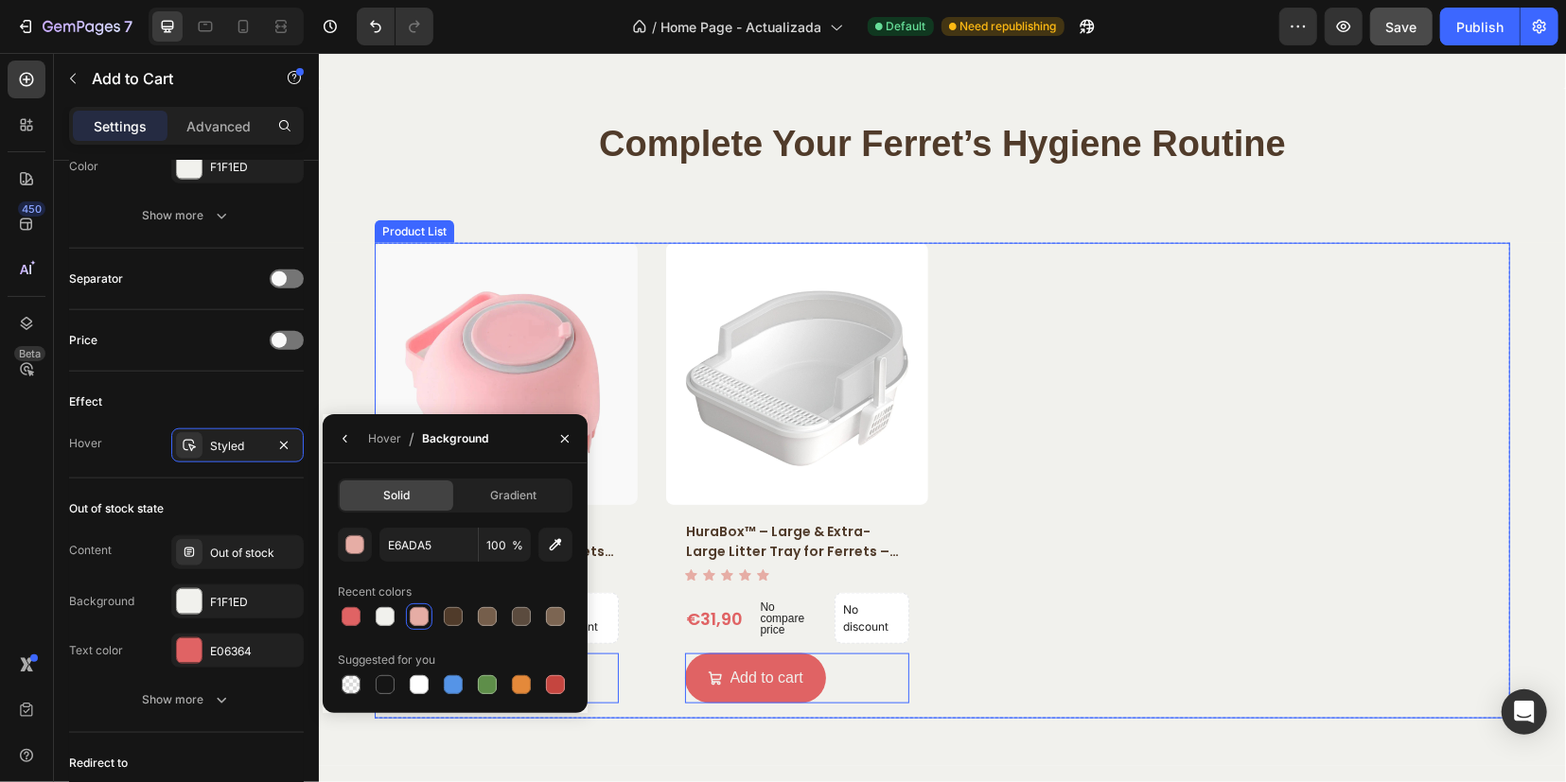
click at [1064, 420] on div "Product Images Soapo™ – Heart-Shaped Silicone Bath Brush for Ferrets – Gentle S…" at bounding box center [941, 480] width 1135 height 476
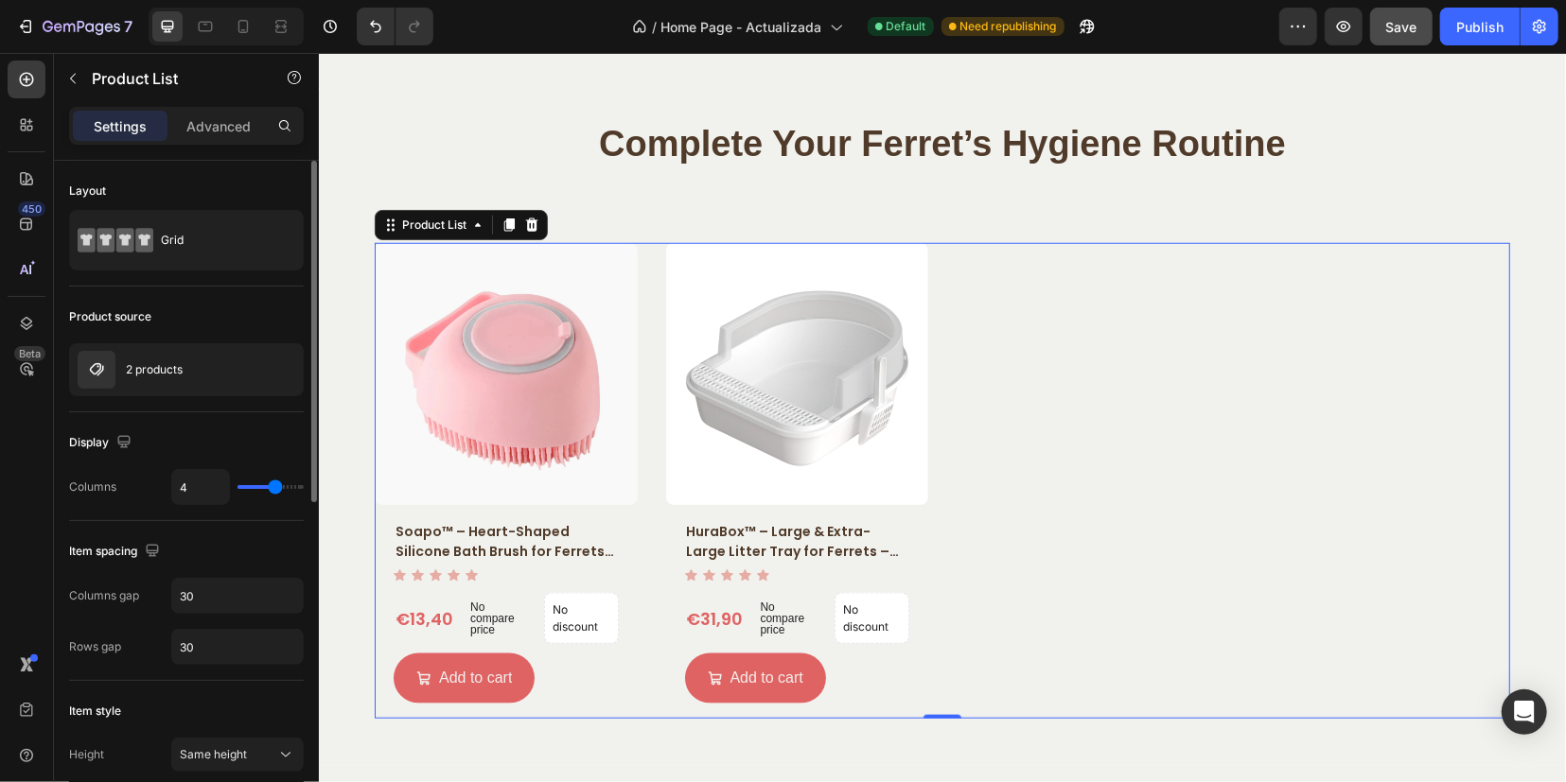
click at [1408, 20] on span "Save" at bounding box center [1401, 27] width 31 height 16
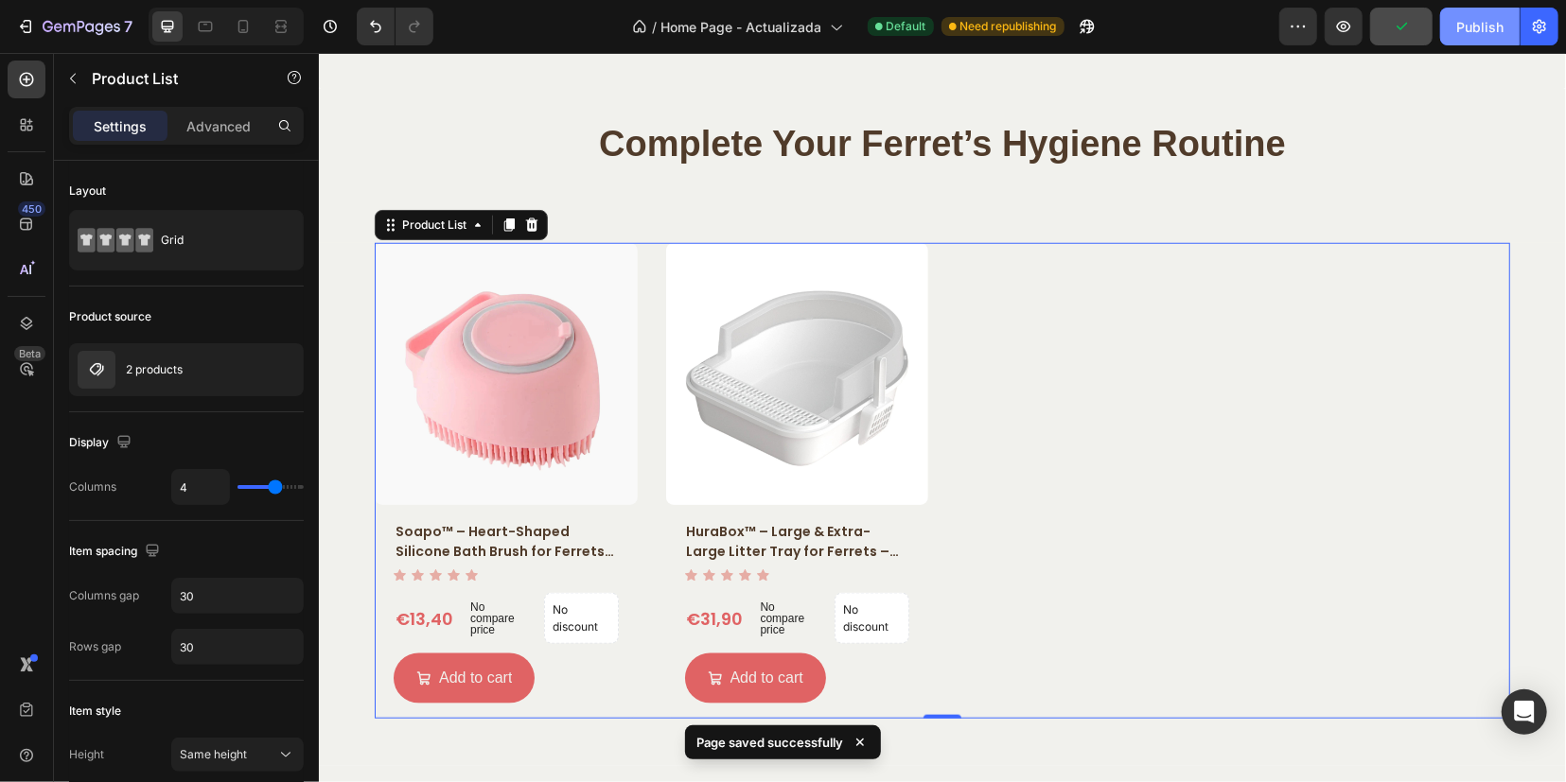
click at [1470, 35] on div "Publish" at bounding box center [1479, 27] width 47 height 20
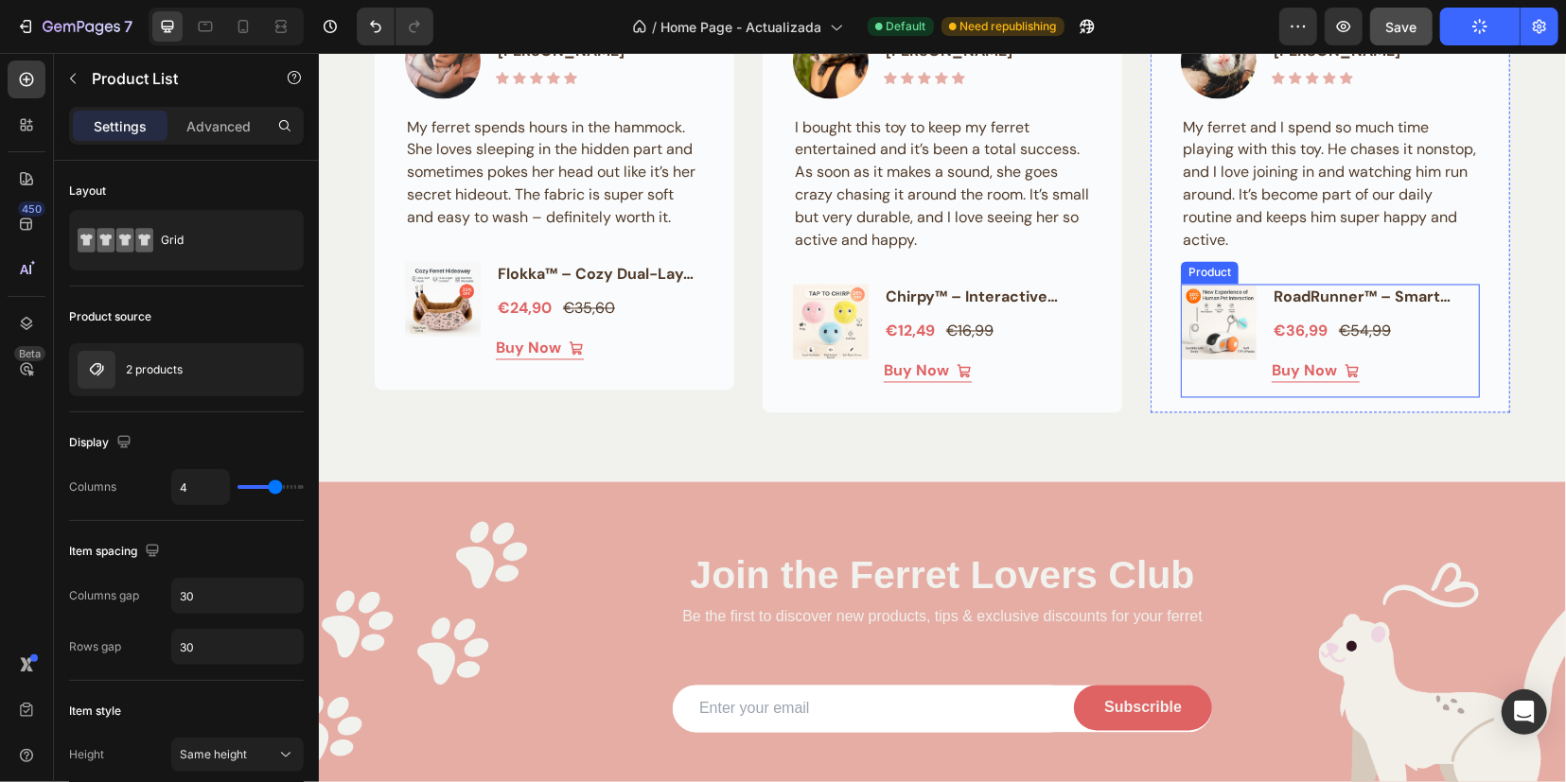
scroll to position [6796, 0]
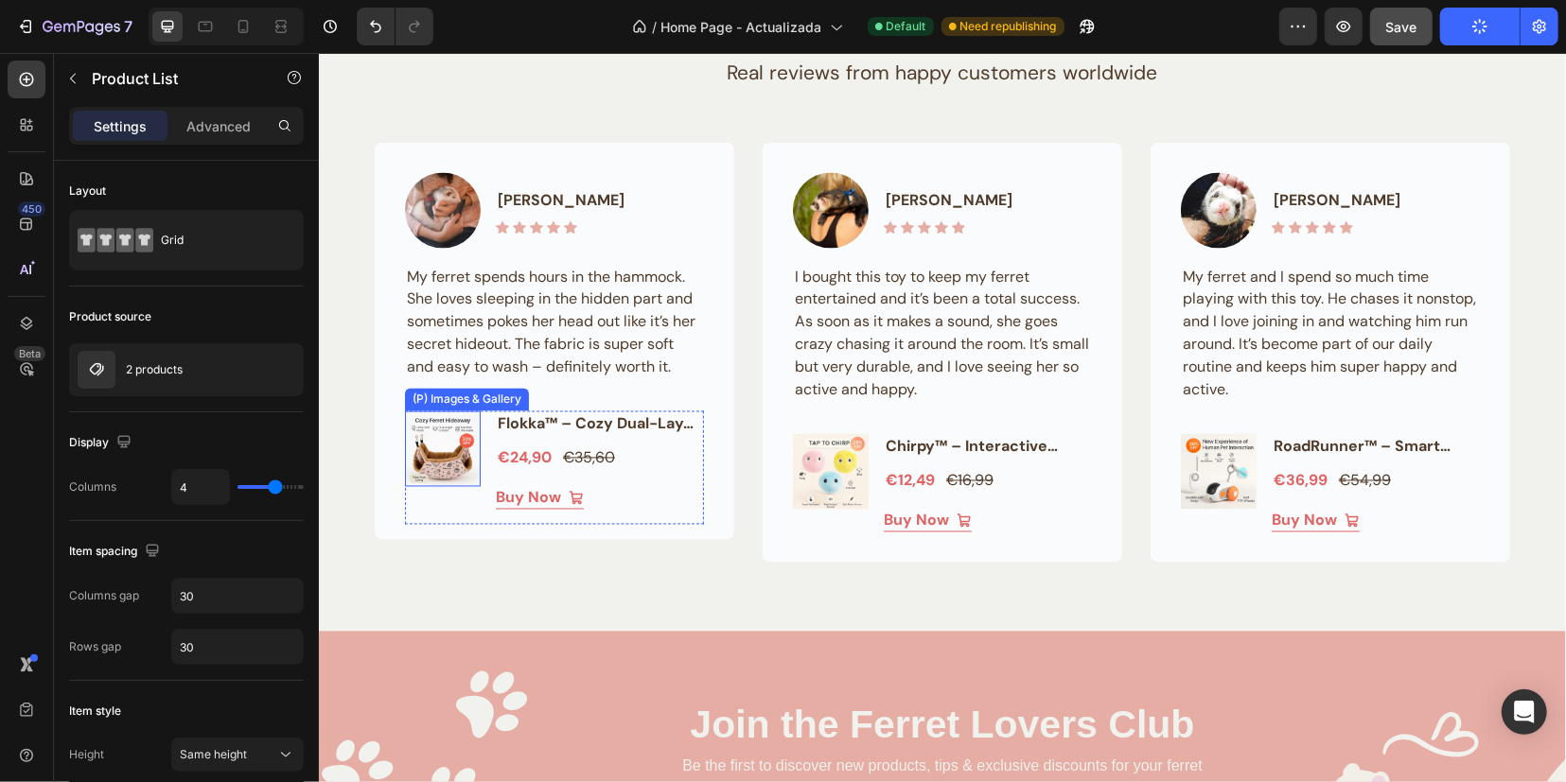
click at [407, 449] on img at bounding box center [442, 449] width 76 height 76
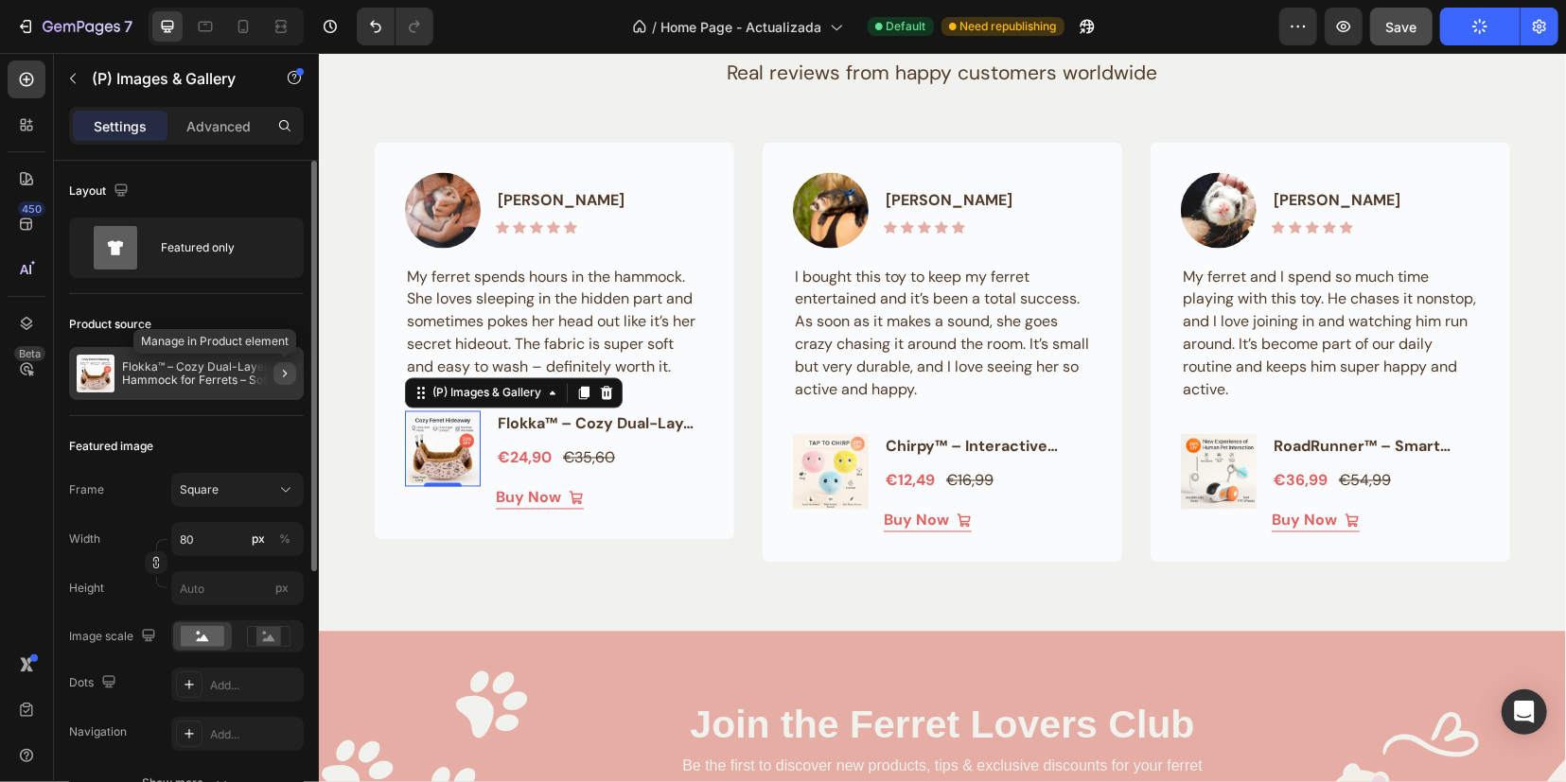
click at [281, 370] on icon "button" at bounding box center [284, 373] width 15 height 15
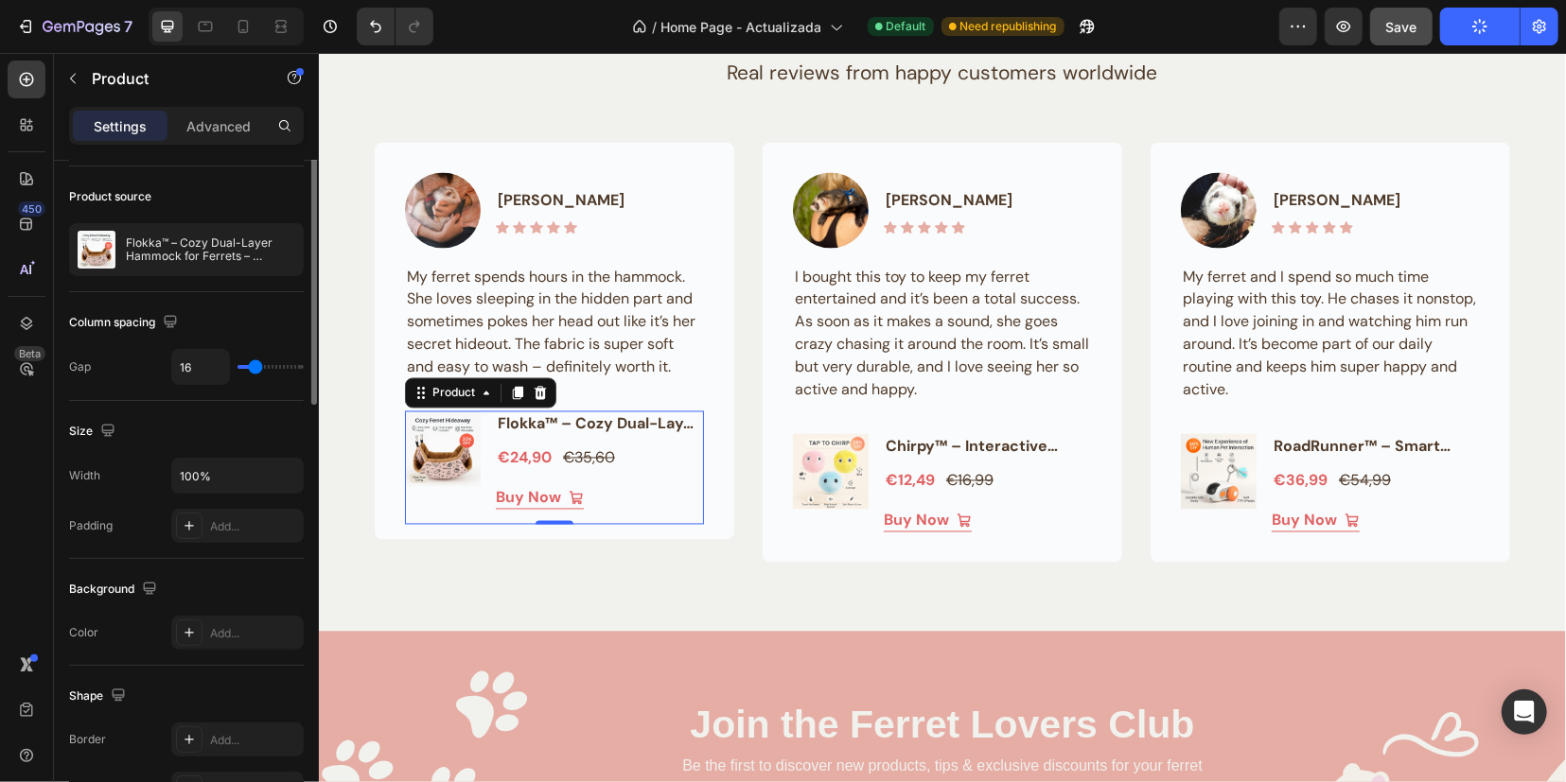
scroll to position [9, 0]
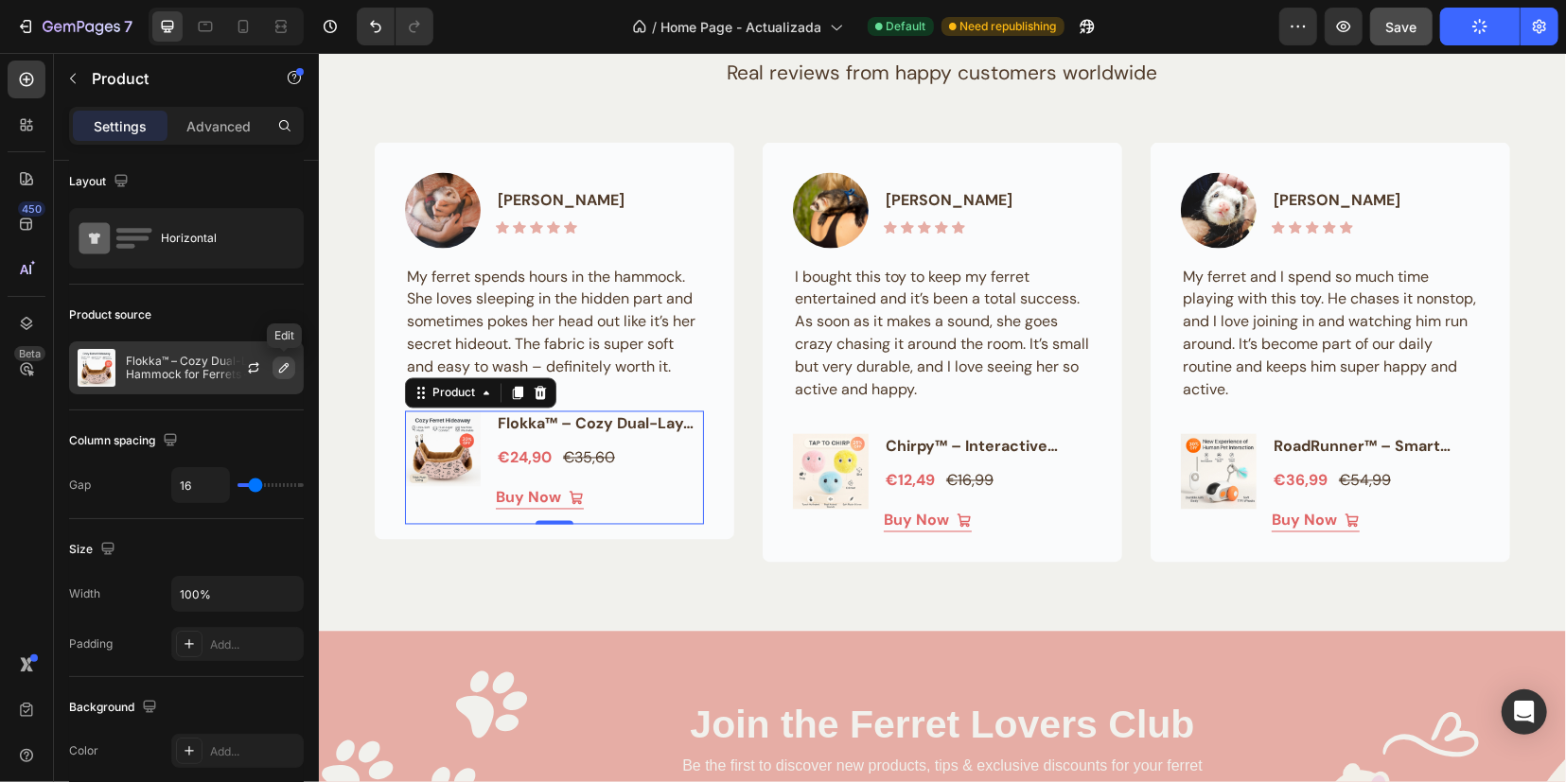
click at [284, 372] on icon "button" at bounding box center [283, 367] width 15 height 15
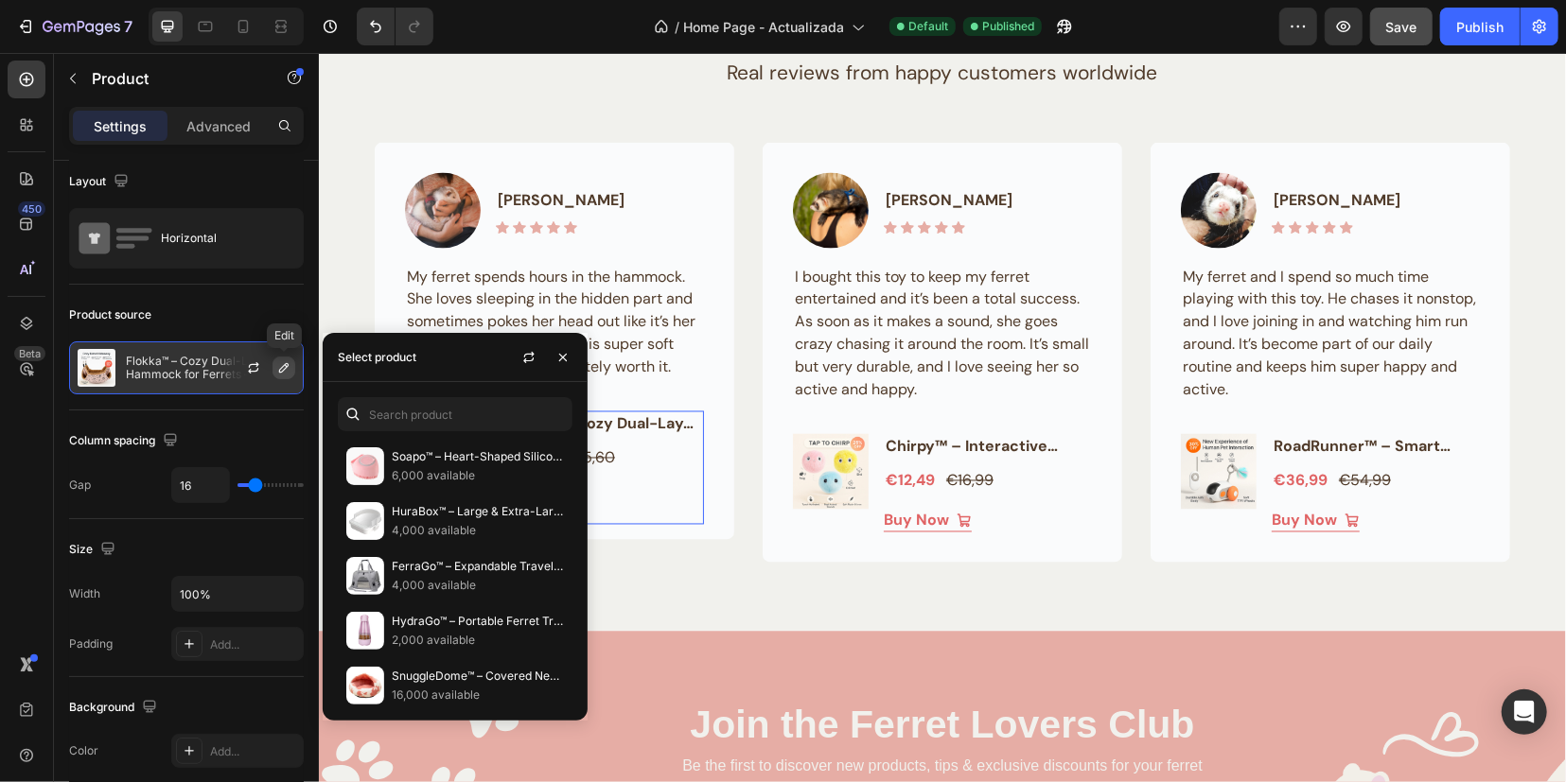
click at [283, 372] on icon "button" at bounding box center [283, 367] width 15 height 15
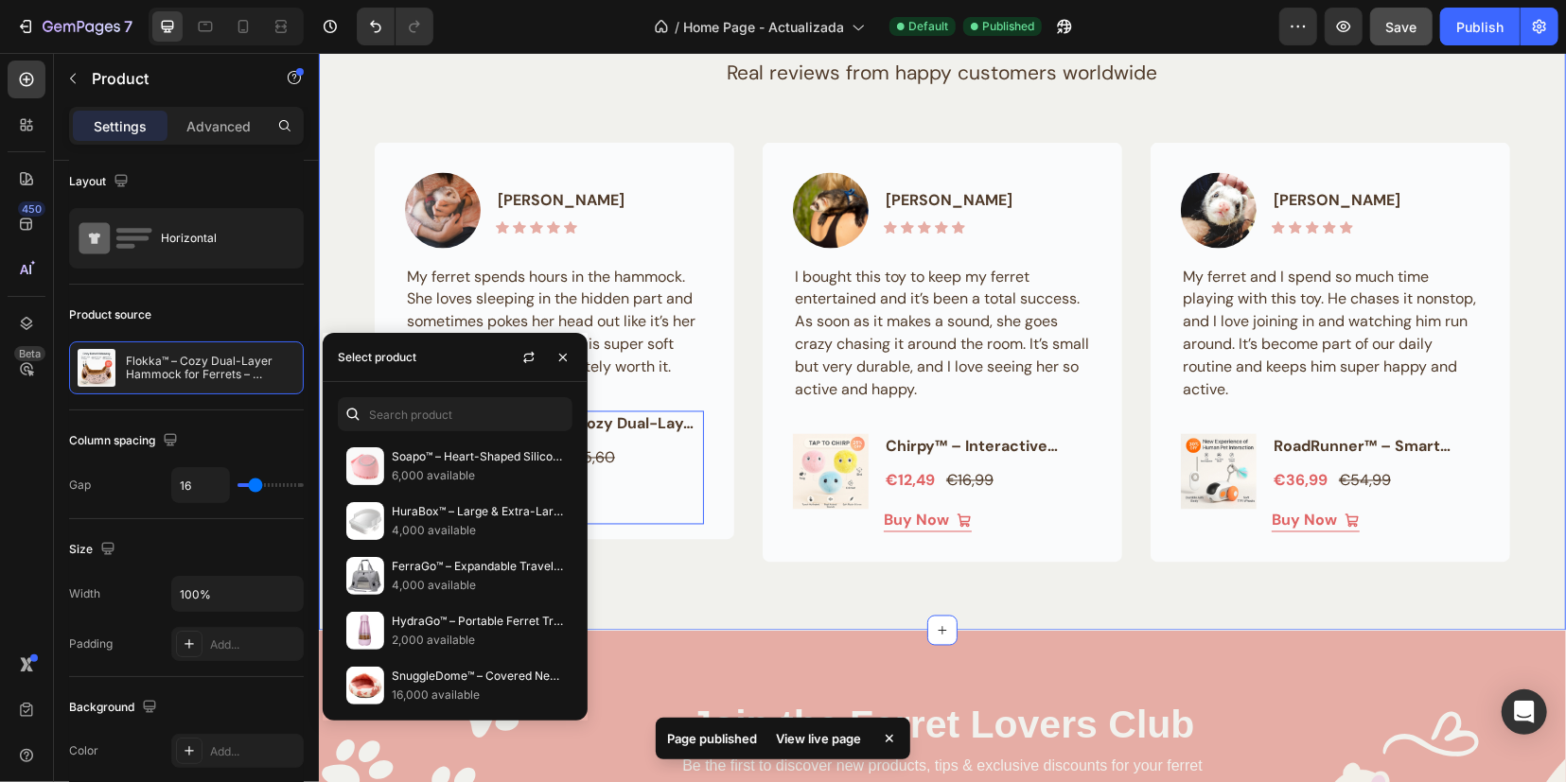
click at [709, 591] on div "What Ferret Owners Are Saying Heading Real reviews from happy customers worldwi…" at bounding box center [941, 283] width 1247 height 693
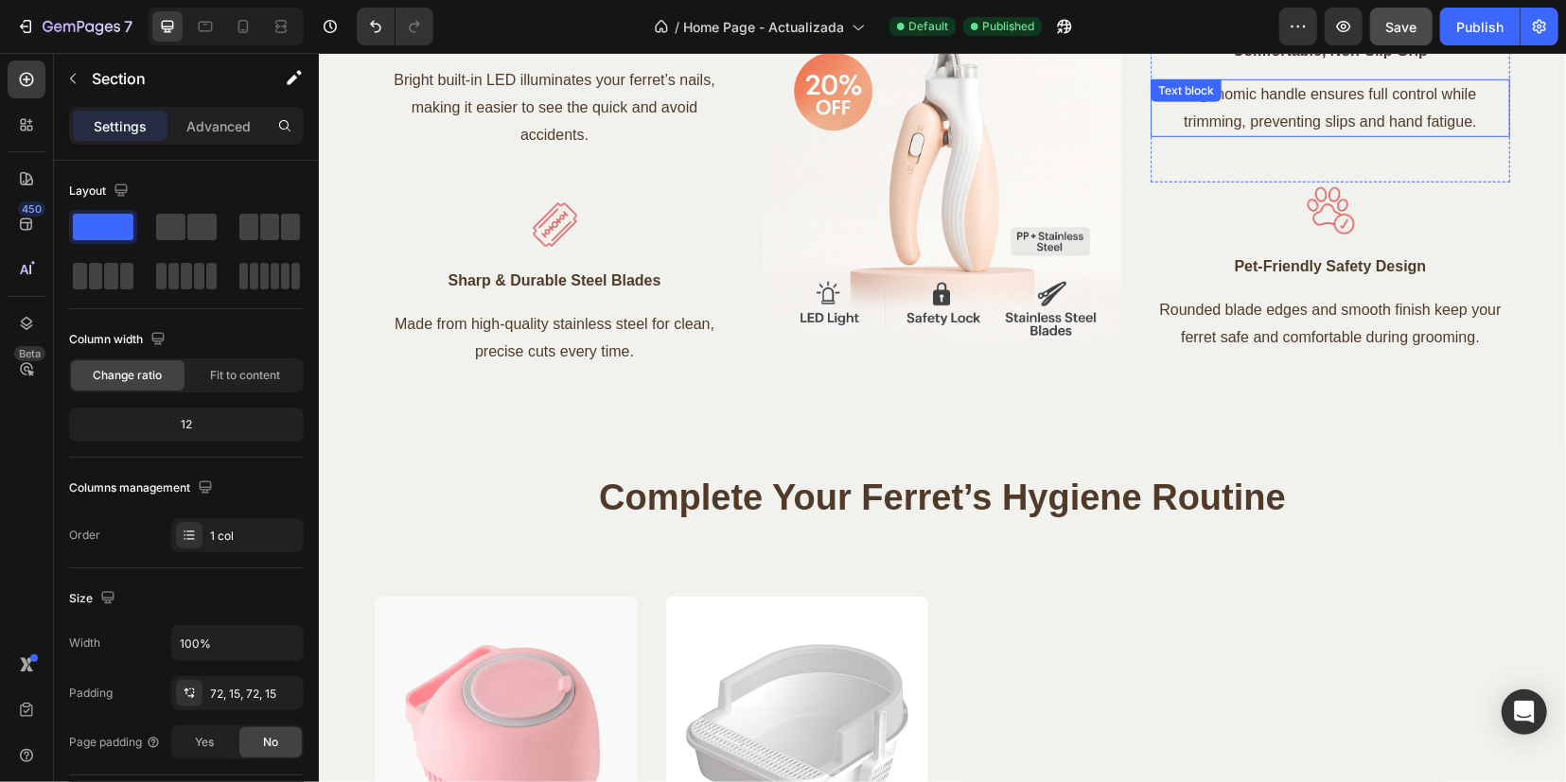
scroll to position [5498, 0]
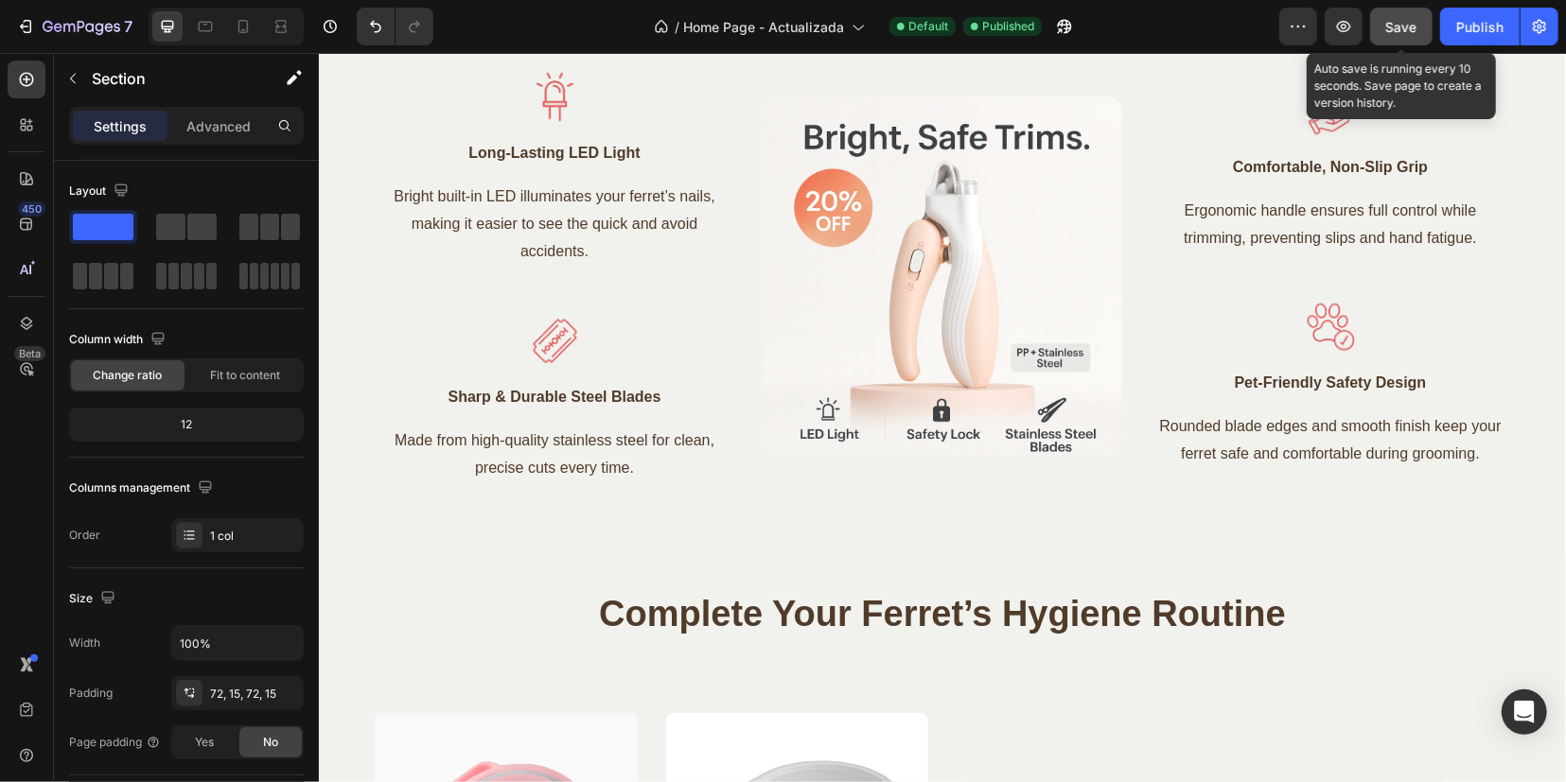
click at [1392, 31] on span "Save" at bounding box center [1401, 27] width 31 height 16
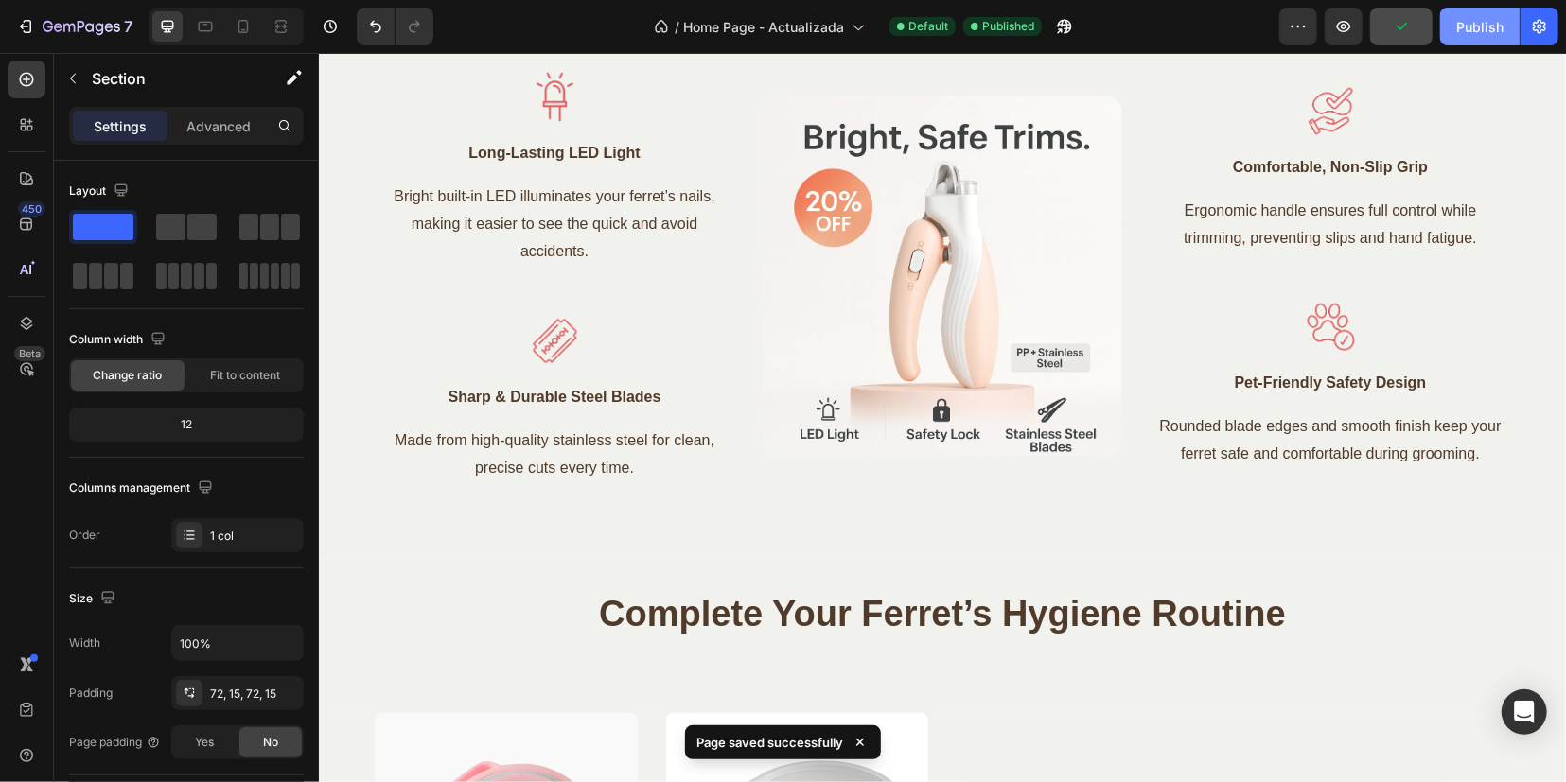
click at [1463, 31] on div "Publish" at bounding box center [1479, 27] width 47 height 20
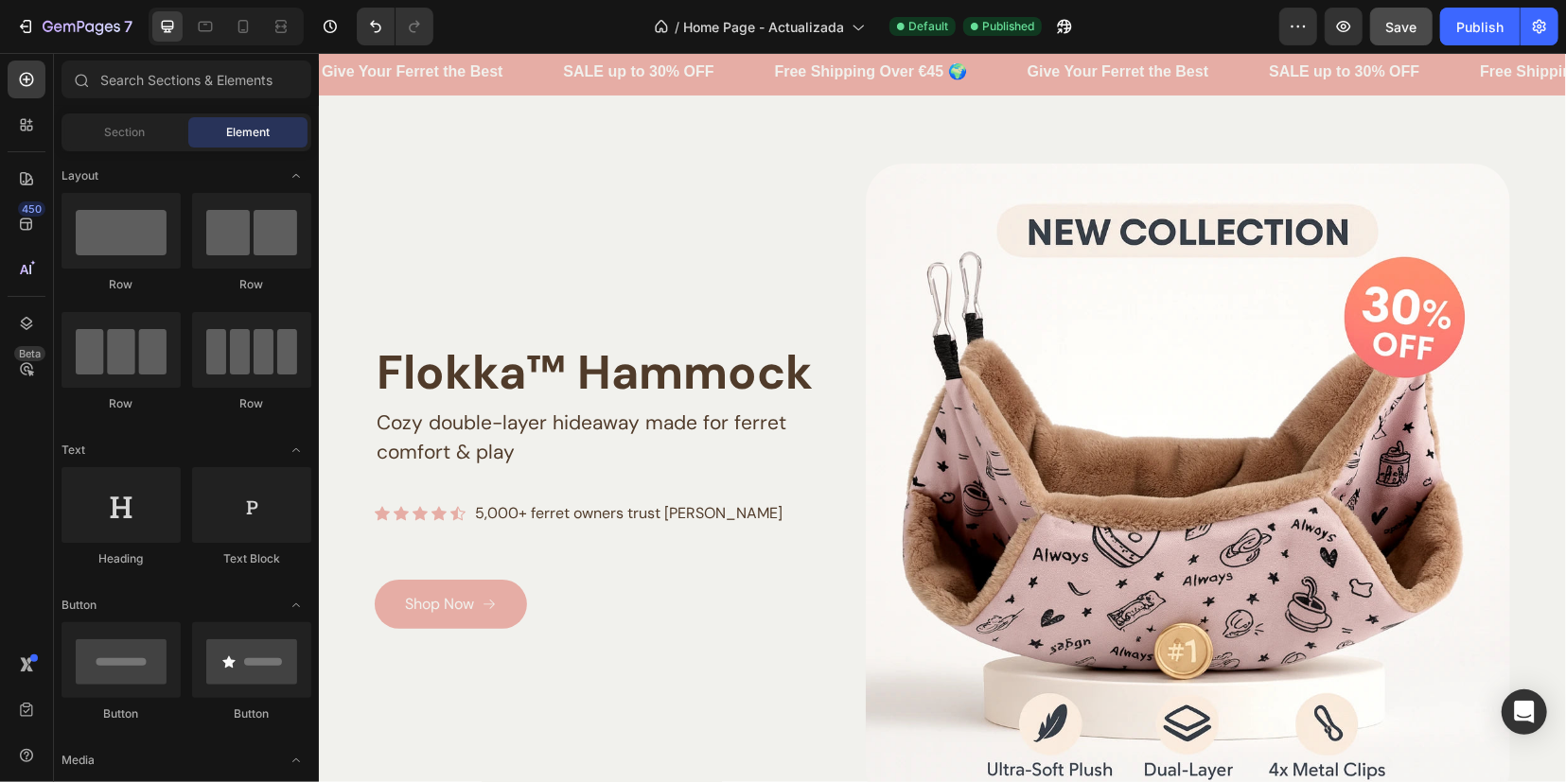
scroll to position [0, 0]
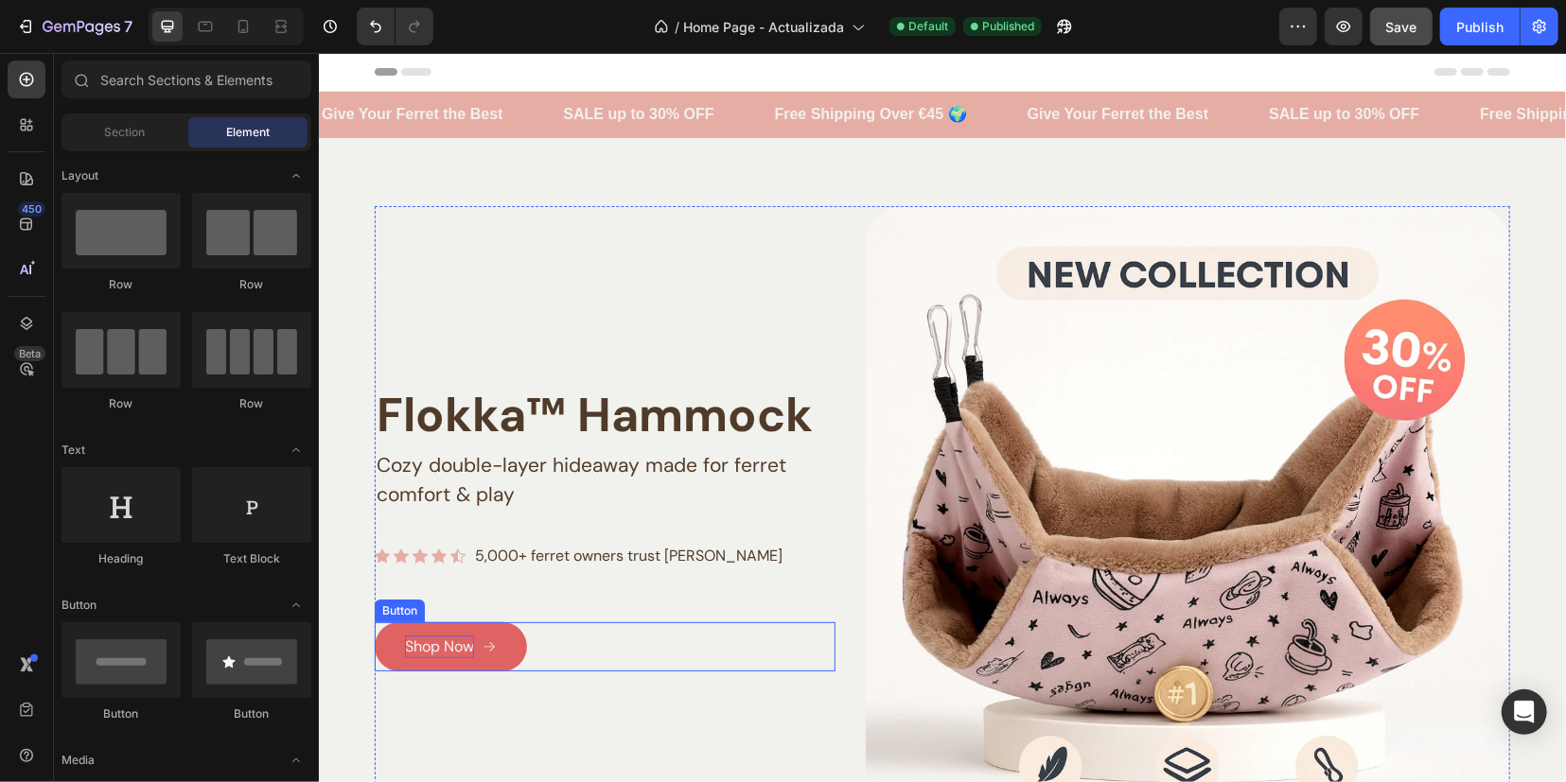
click at [449, 650] on p "Shop Now" at bounding box center [438, 646] width 69 height 23
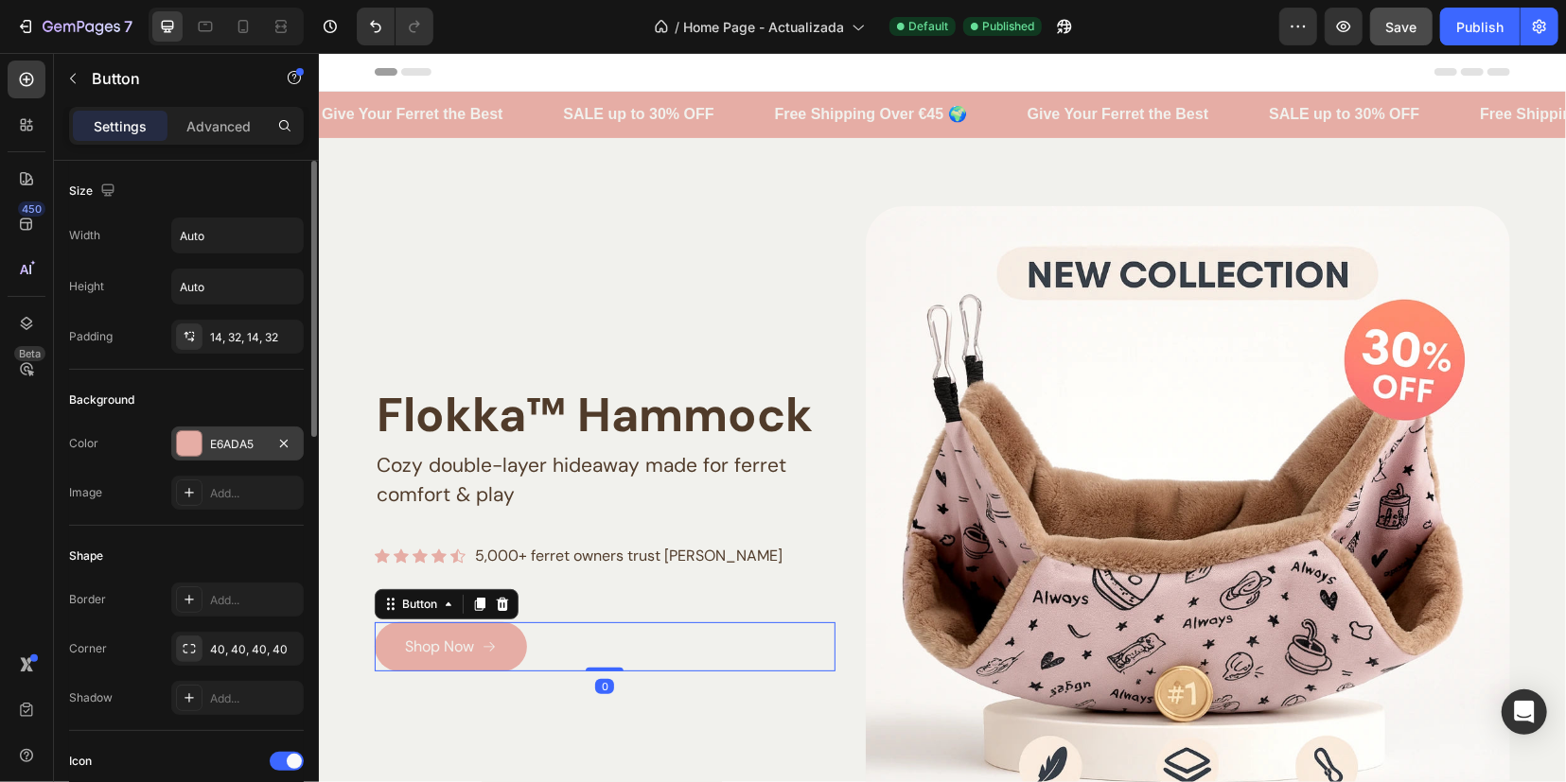
click at [198, 434] on div at bounding box center [189, 443] width 25 height 25
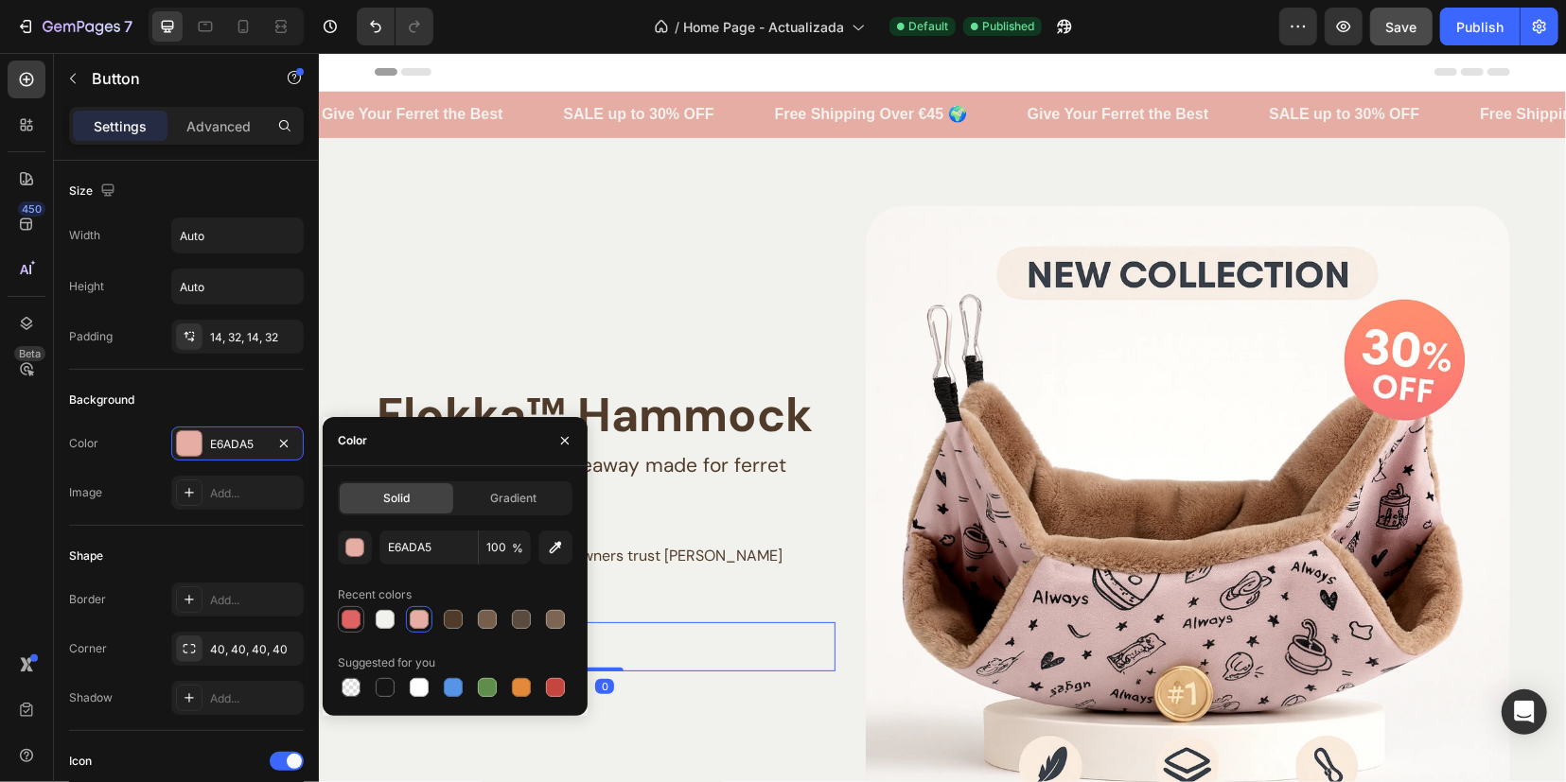
click at [361, 616] on div at bounding box center [351, 619] width 23 height 23
type input "E06364"
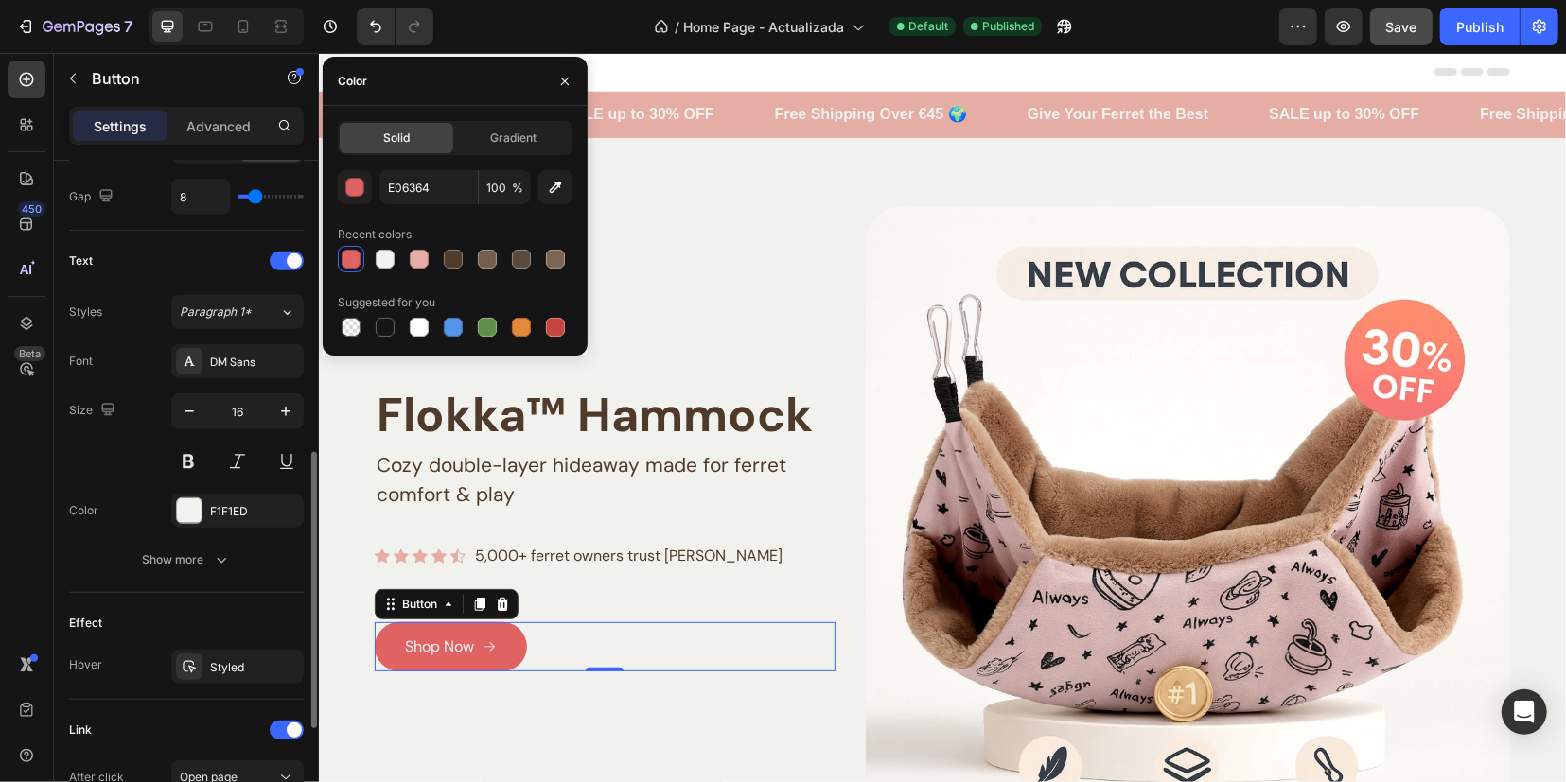
scroll to position [711, 0]
click at [199, 657] on div at bounding box center [189, 667] width 26 height 26
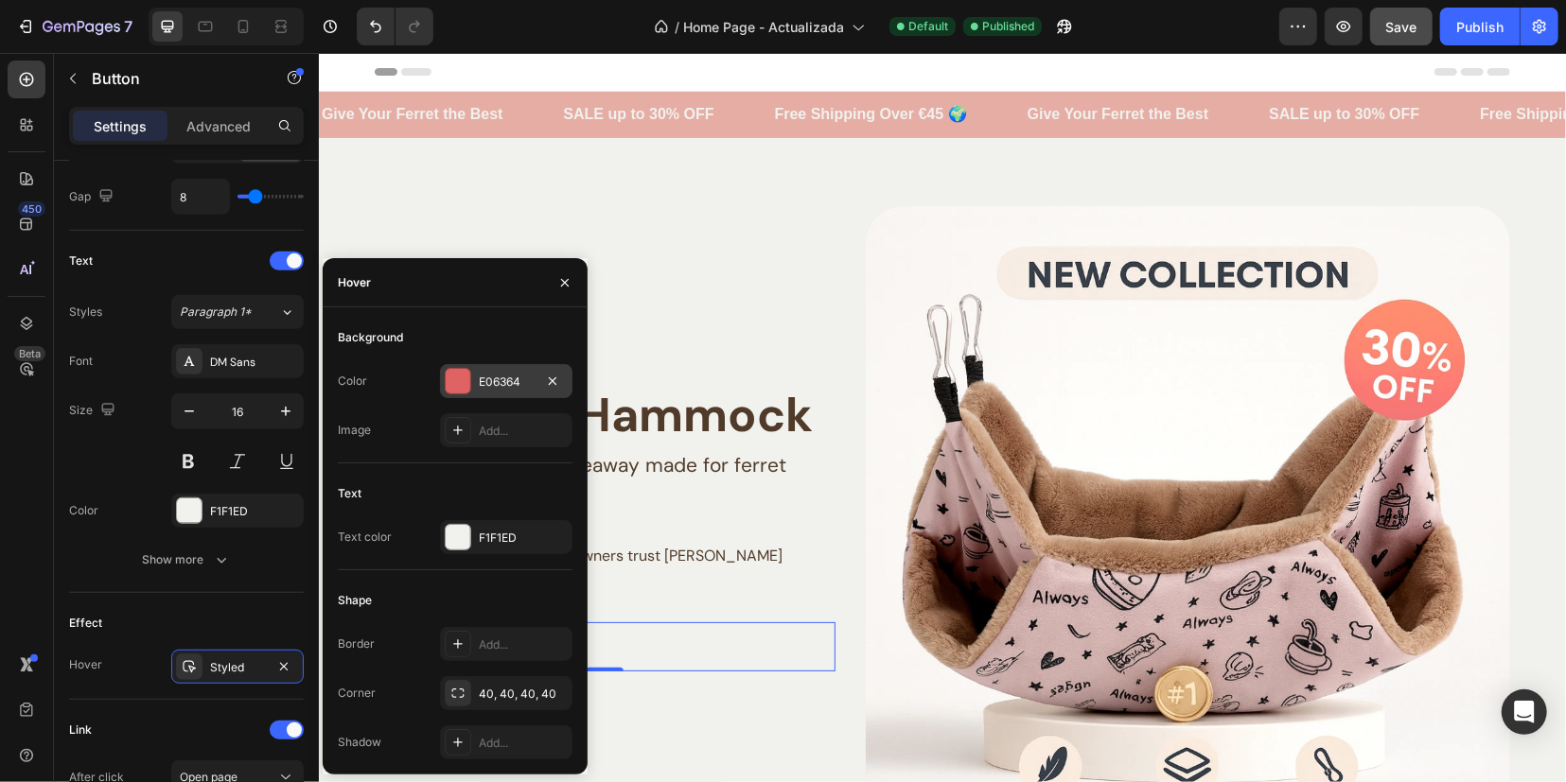
click at [473, 377] on div "E06364" at bounding box center [506, 381] width 132 height 34
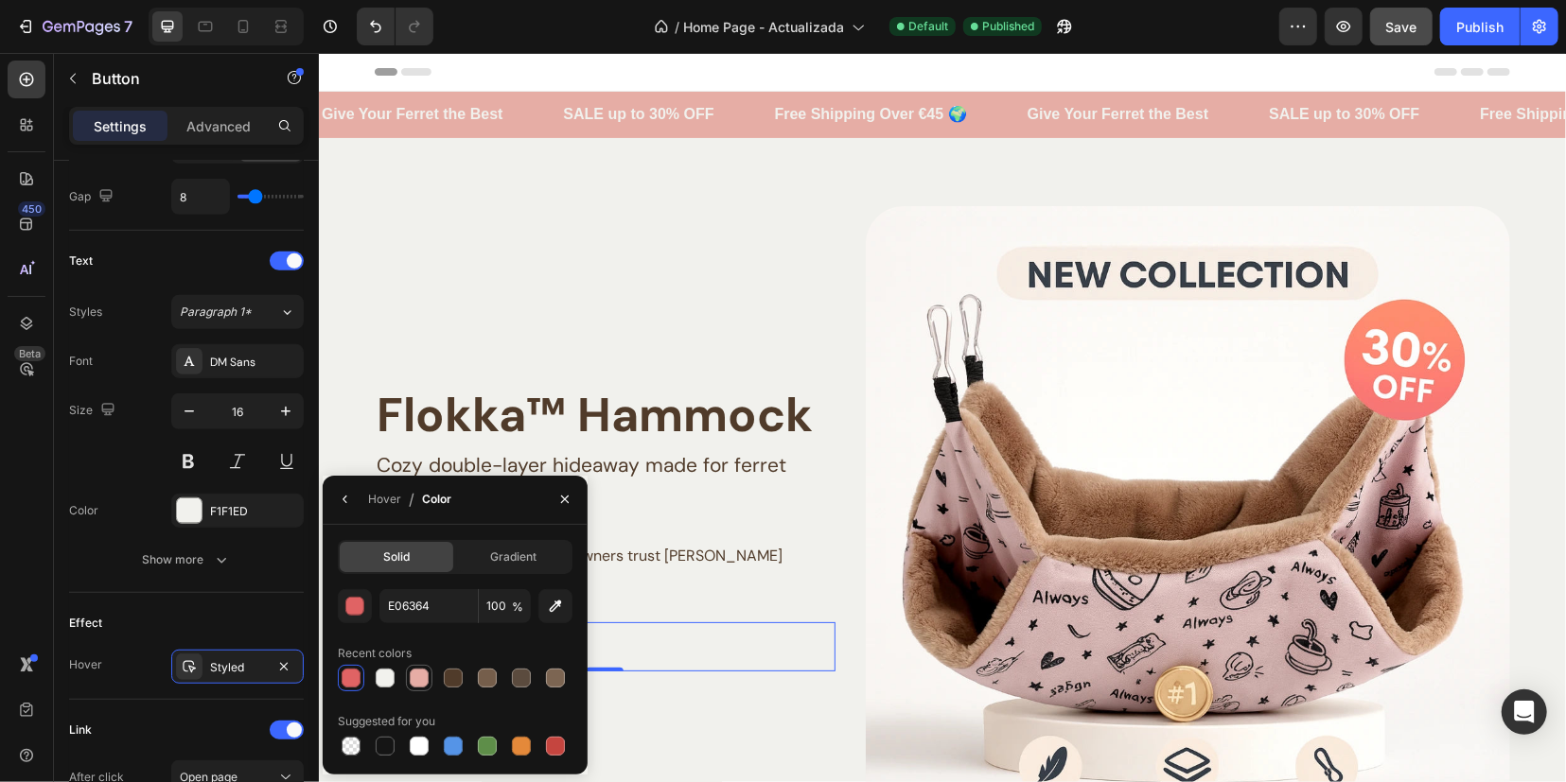
click at [415, 680] on div at bounding box center [419, 678] width 19 height 19
type input "E6ADA5"
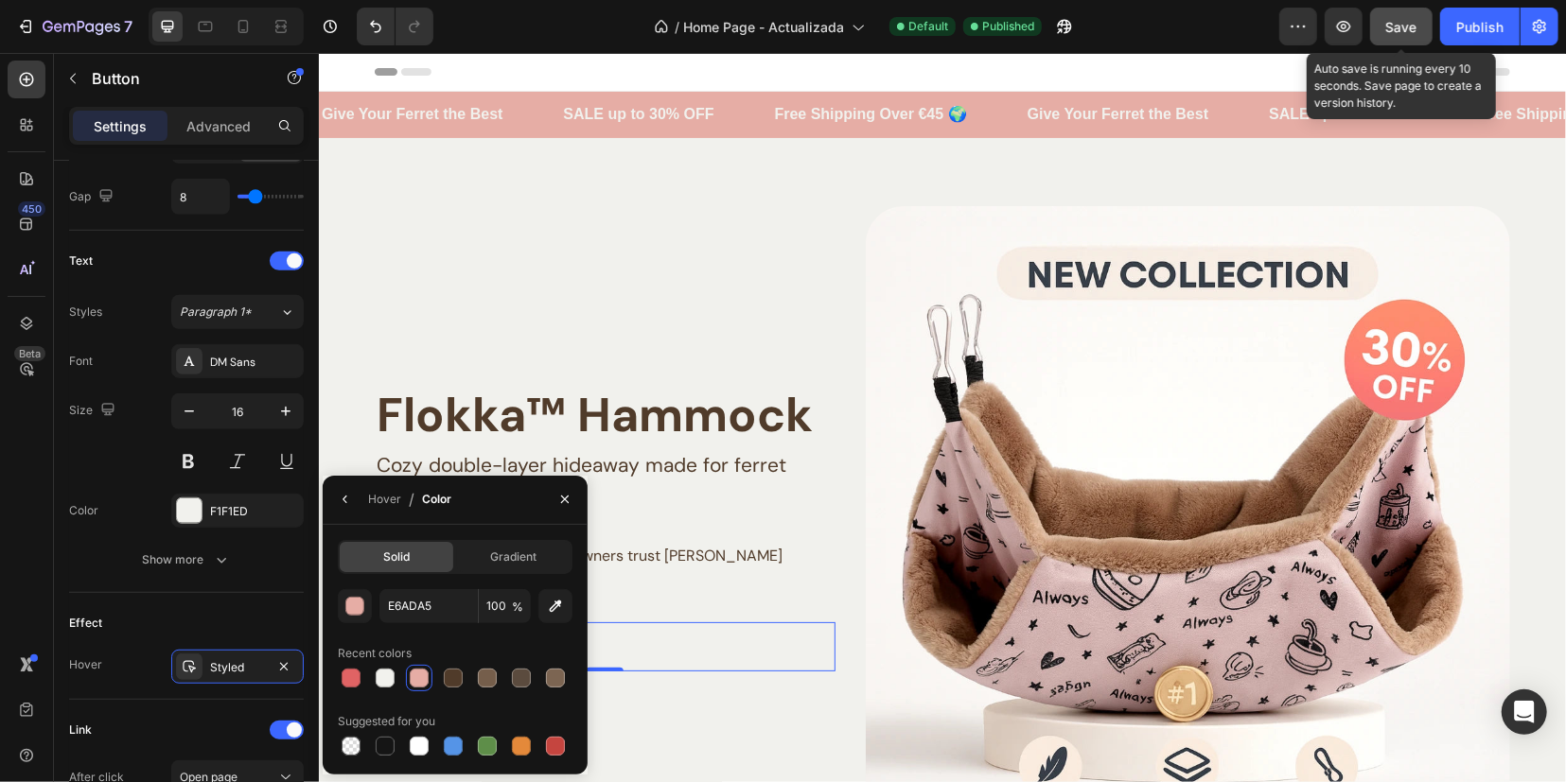
click at [1409, 27] on span "Save" at bounding box center [1401, 27] width 31 height 16
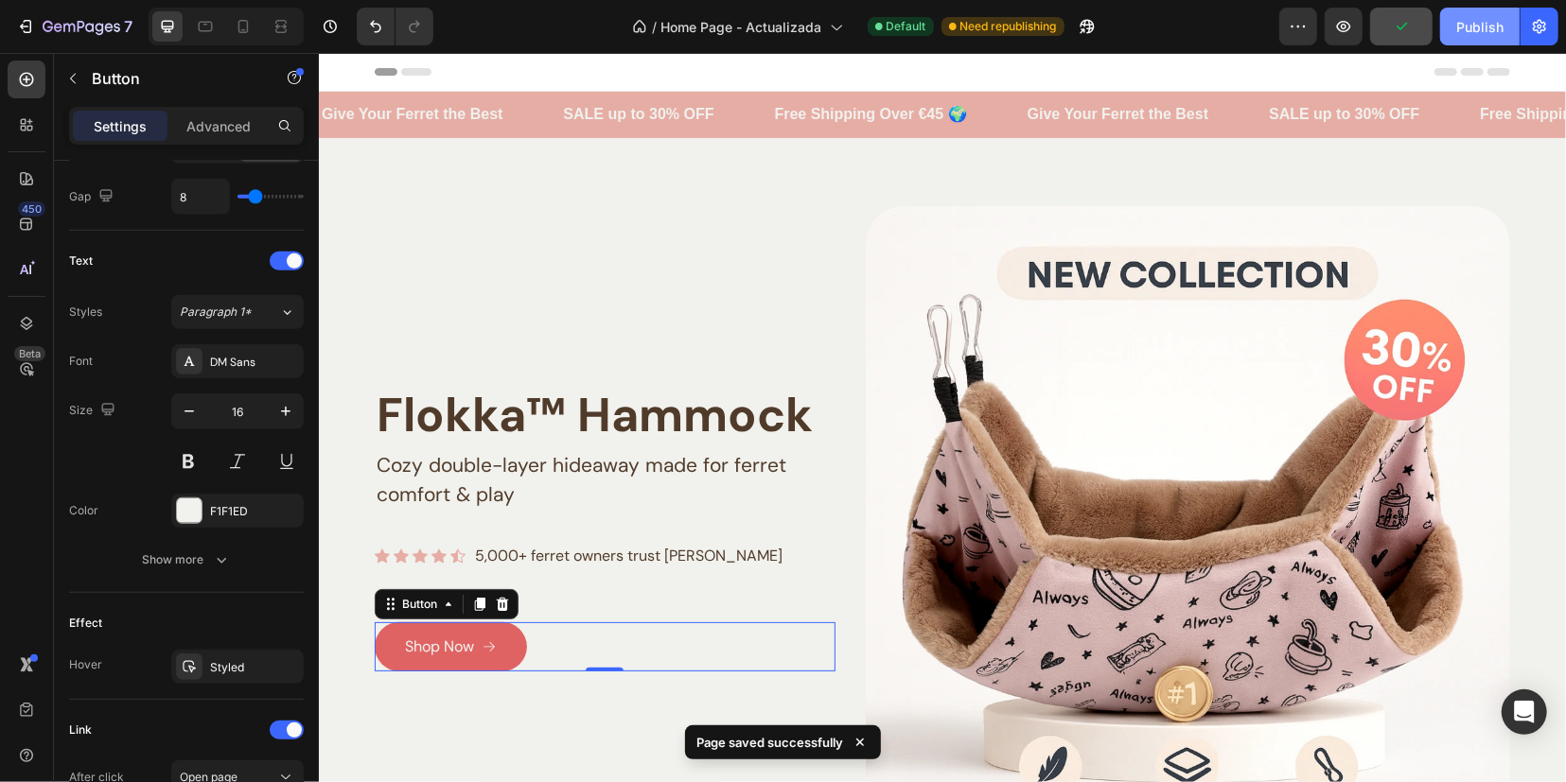
click at [1480, 16] on button "Publish" at bounding box center [1479, 27] width 79 height 38
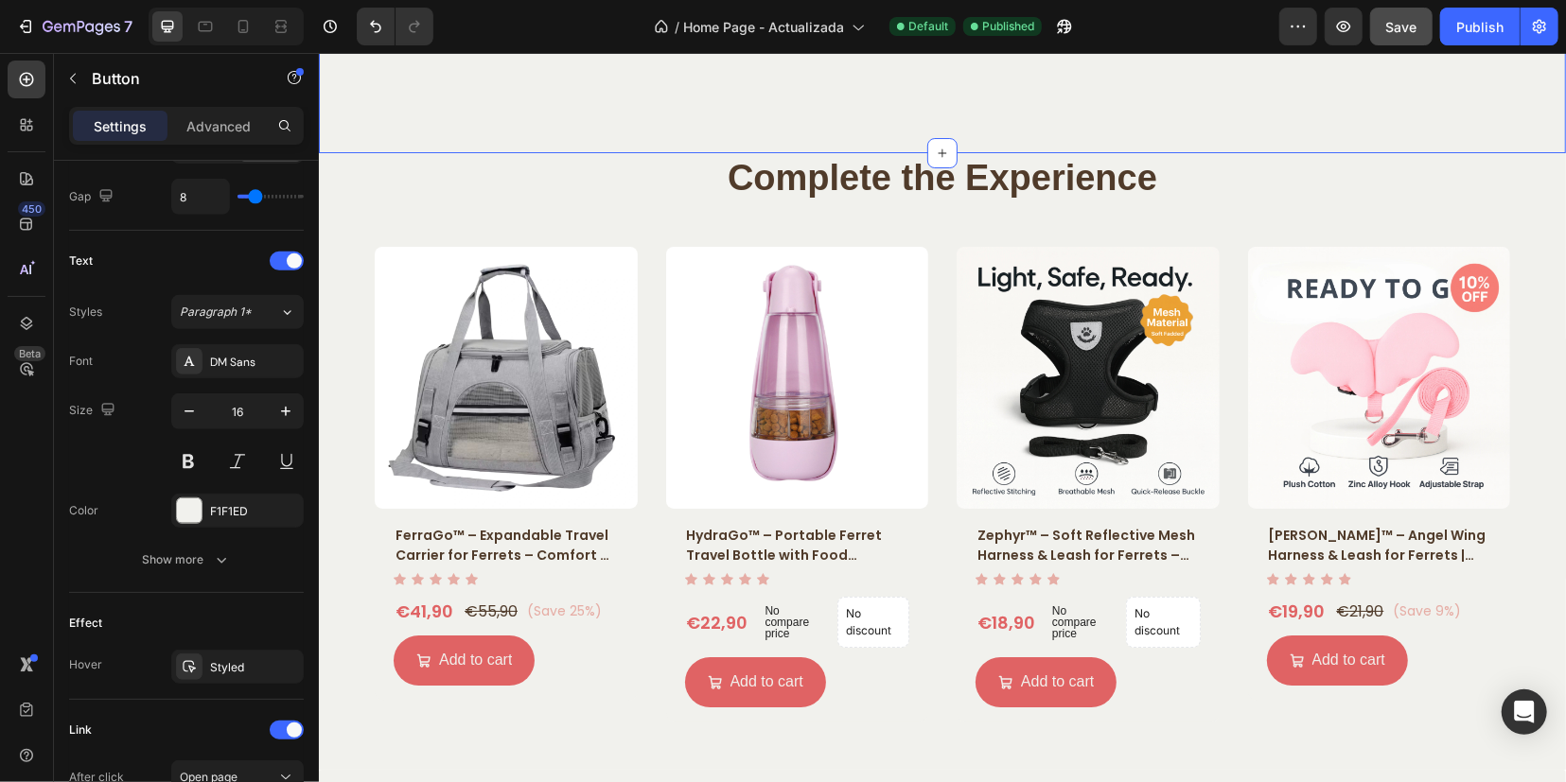
scroll to position [4493, 0]
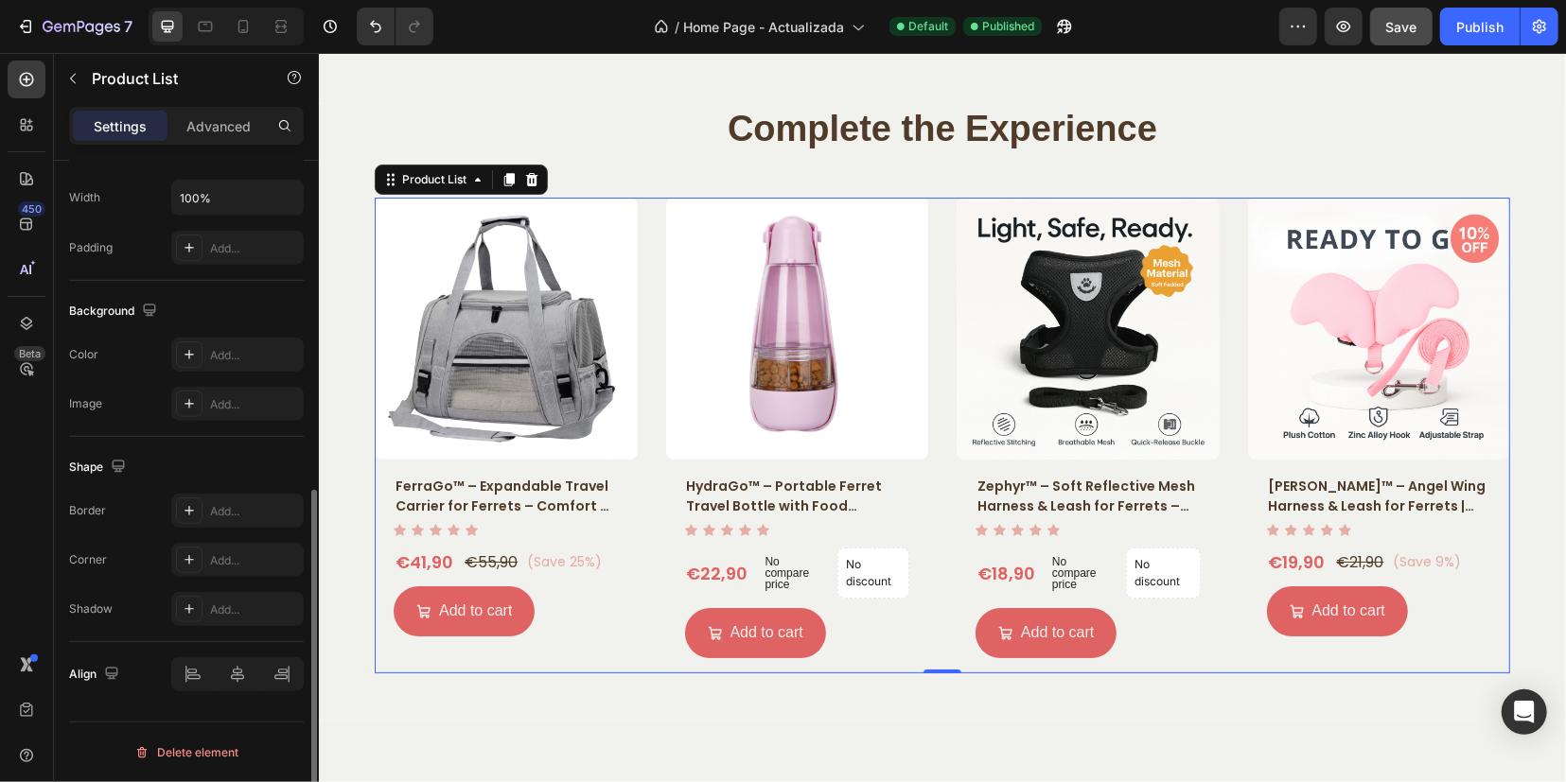
click at [1232, 325] on div "Product Images FerraGo™ – Expandable Travel Carrier for Ferrets – Comfort & Spa…" at bounding box center [941, 435] width 1135 height 476
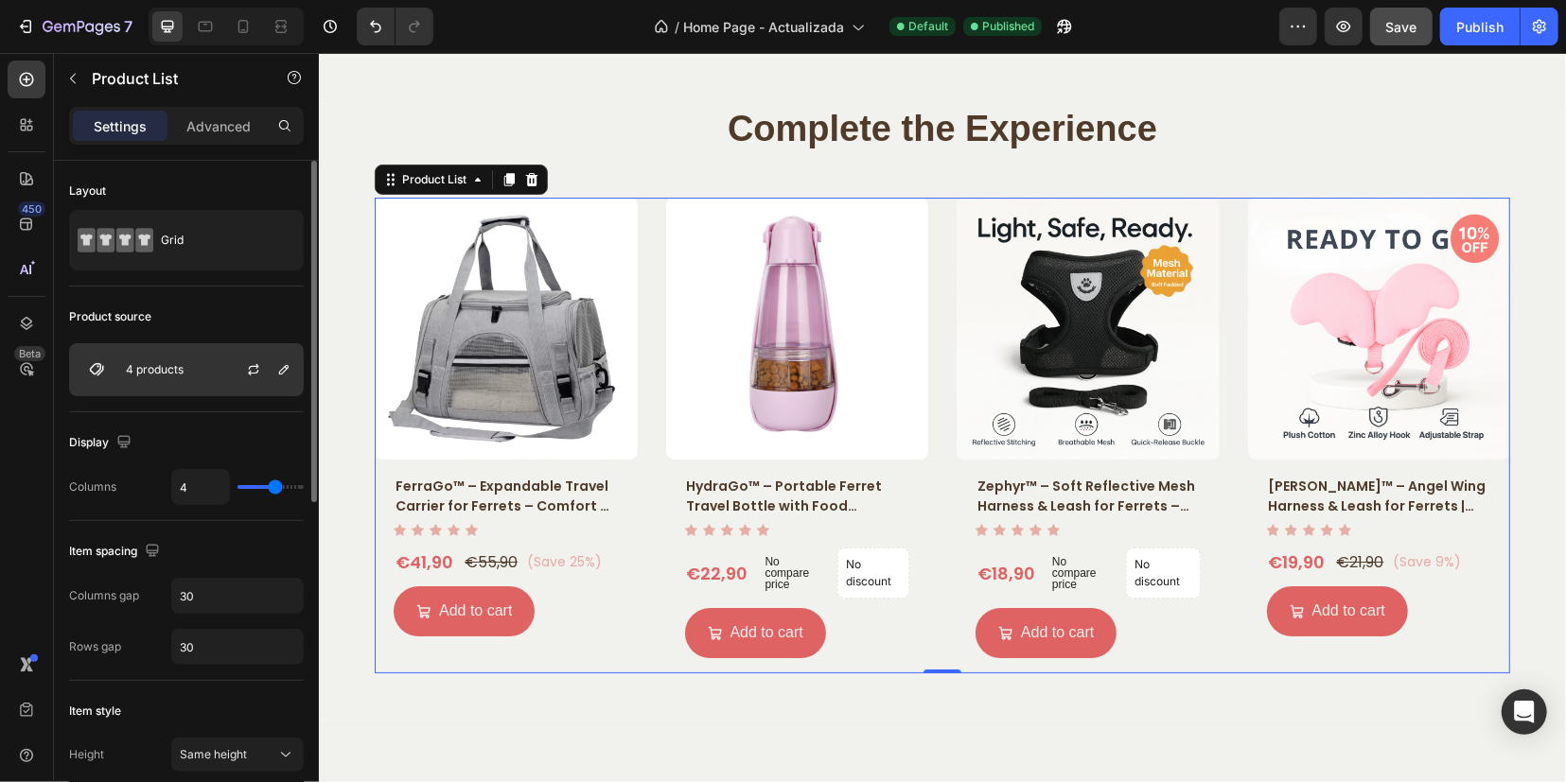
click at [95, 376] on img at bounding box center [97, 370] width 38 height 38
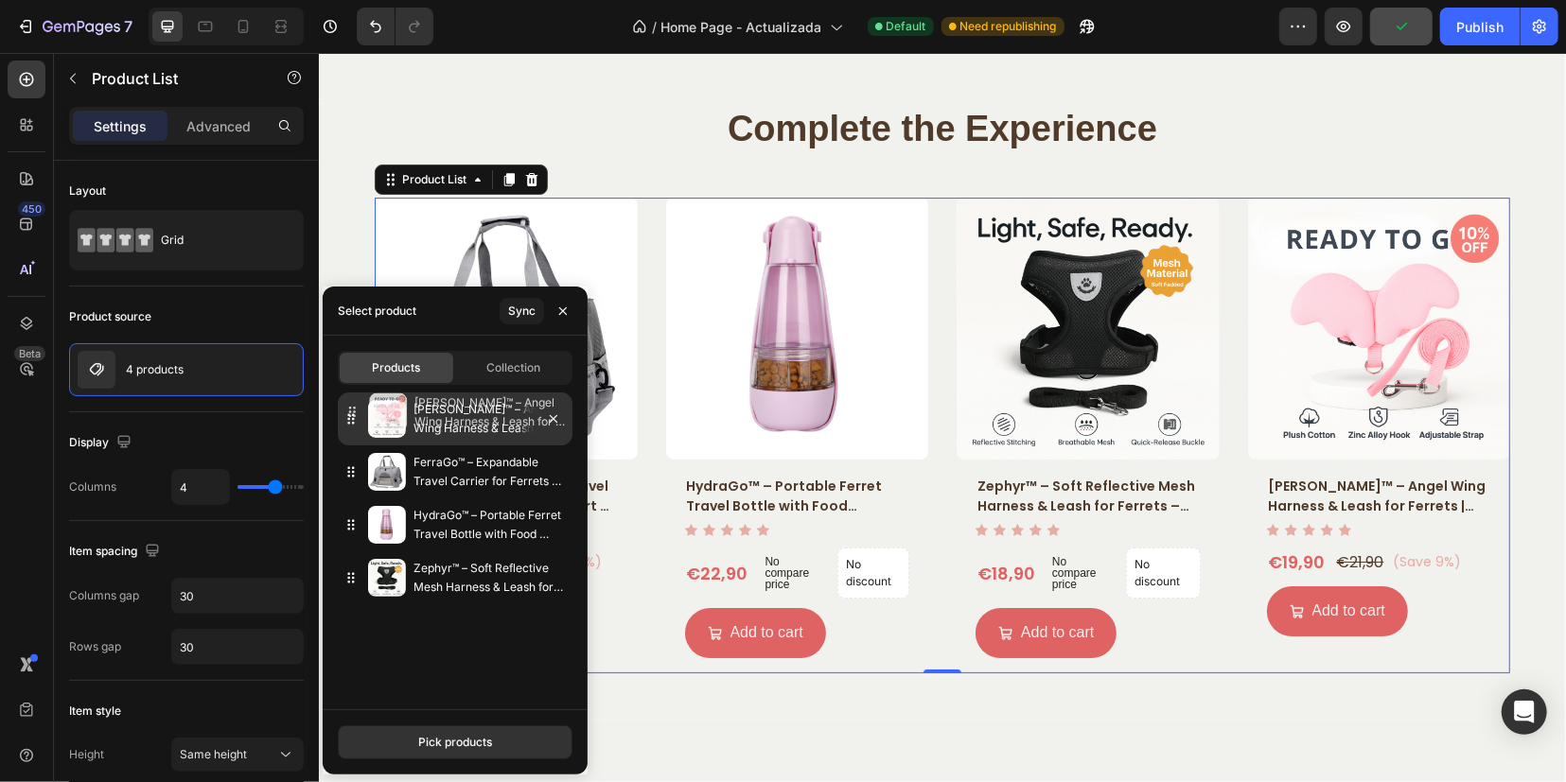
drag, startPoint x: 351, startPoint y: 587, endPoint x: 353, endPoint y: 421, distance: 166.5
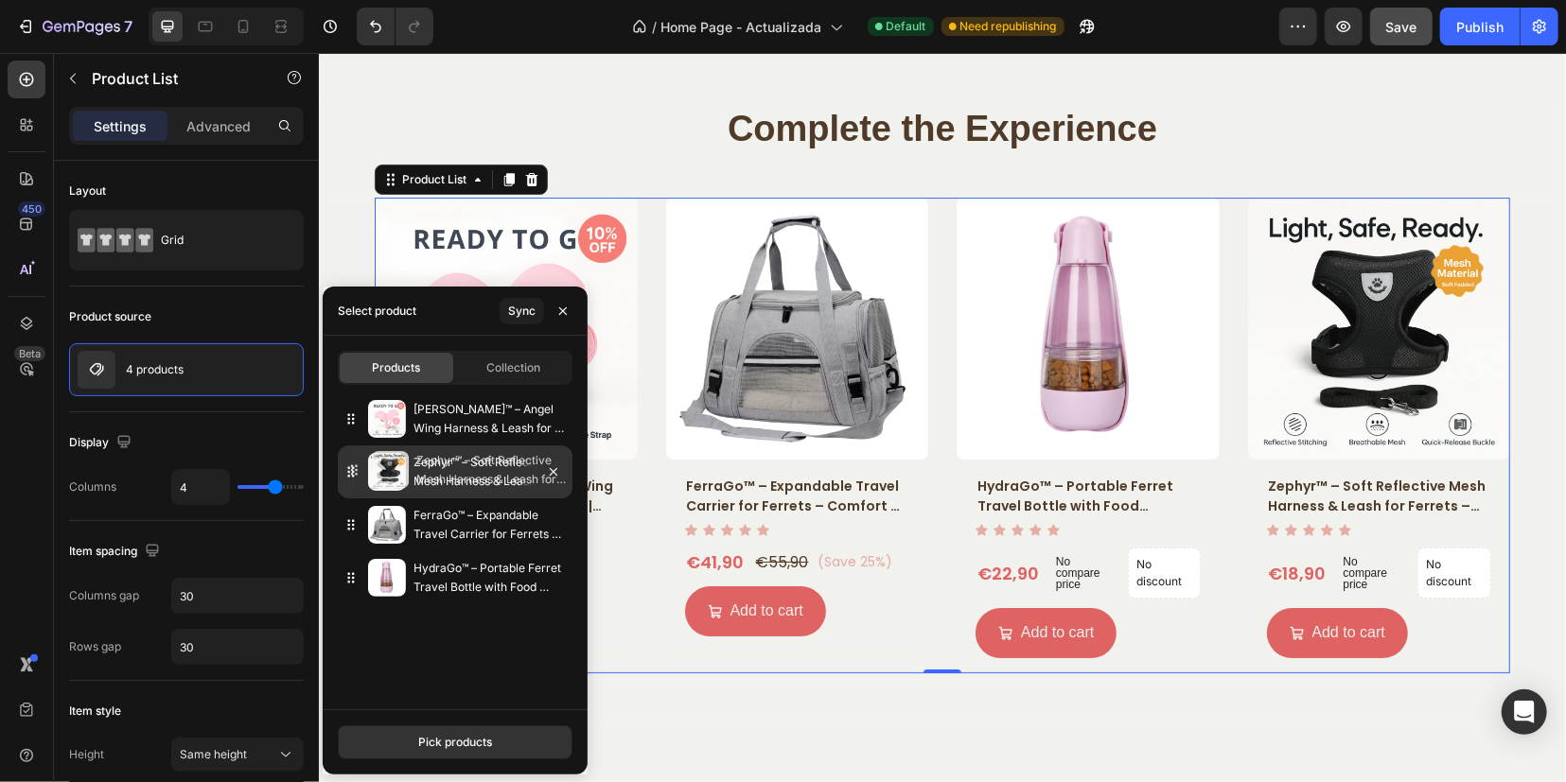
drag, startPoint x: 347, startPoint y: 586, endPoint x: 350, endPoint y: 478, distance: 107.9
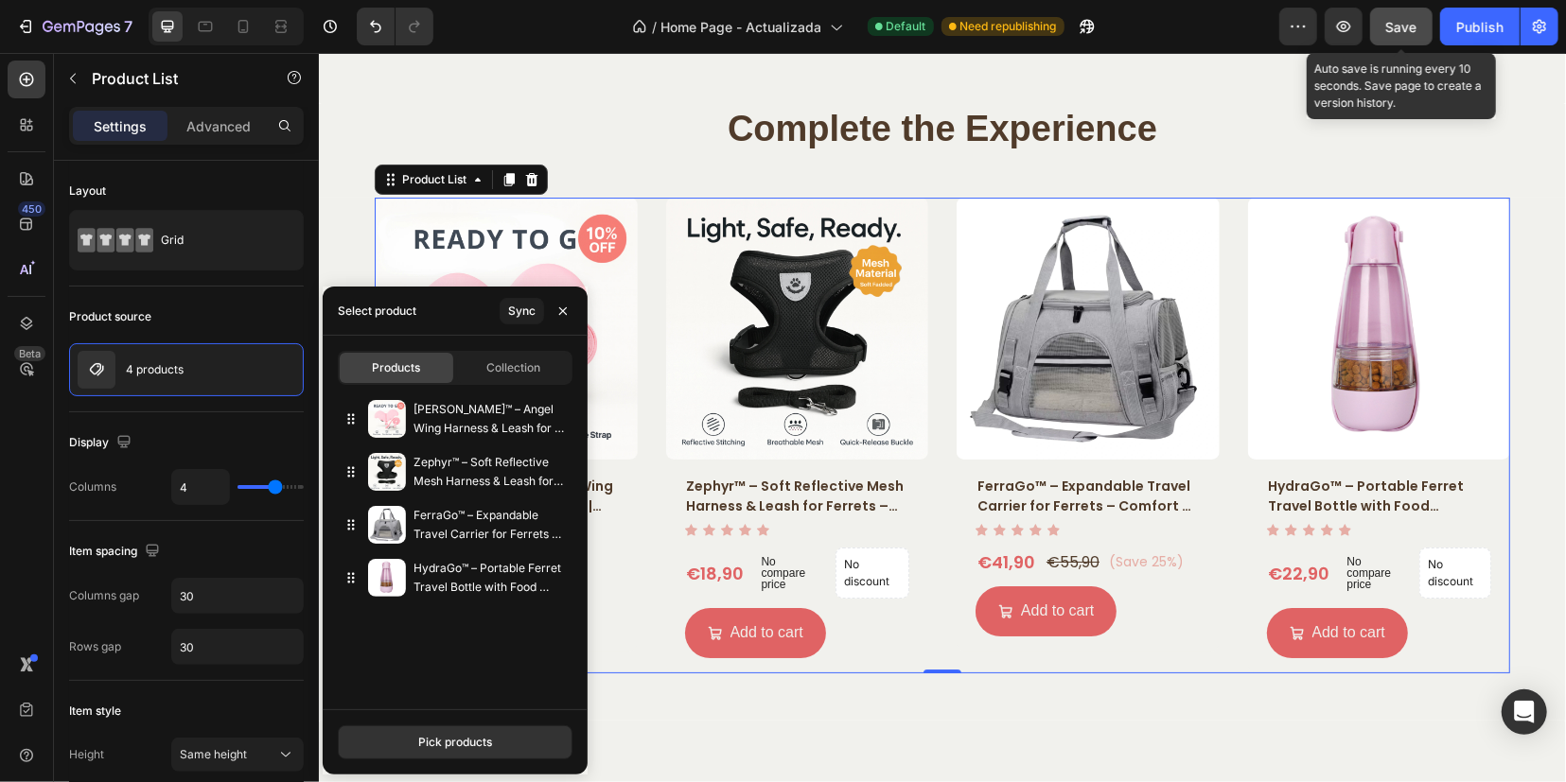
click at [1404, 16] on button "Save" at bounding box center [1401, 27] width 62 height 38
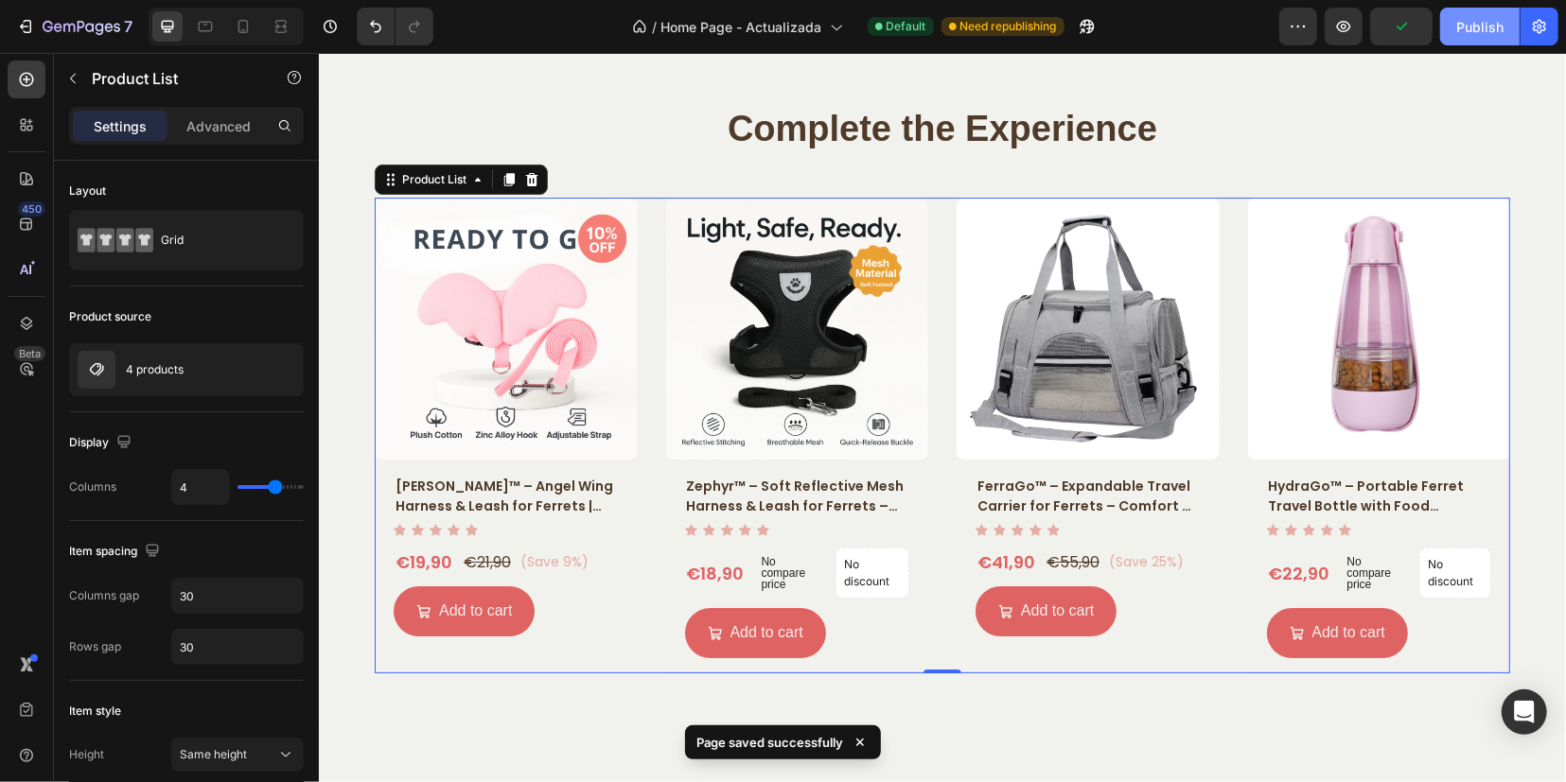
click at [1476, 29] on div "Publish" at bounding box center [1479, 27] width 47 height 20
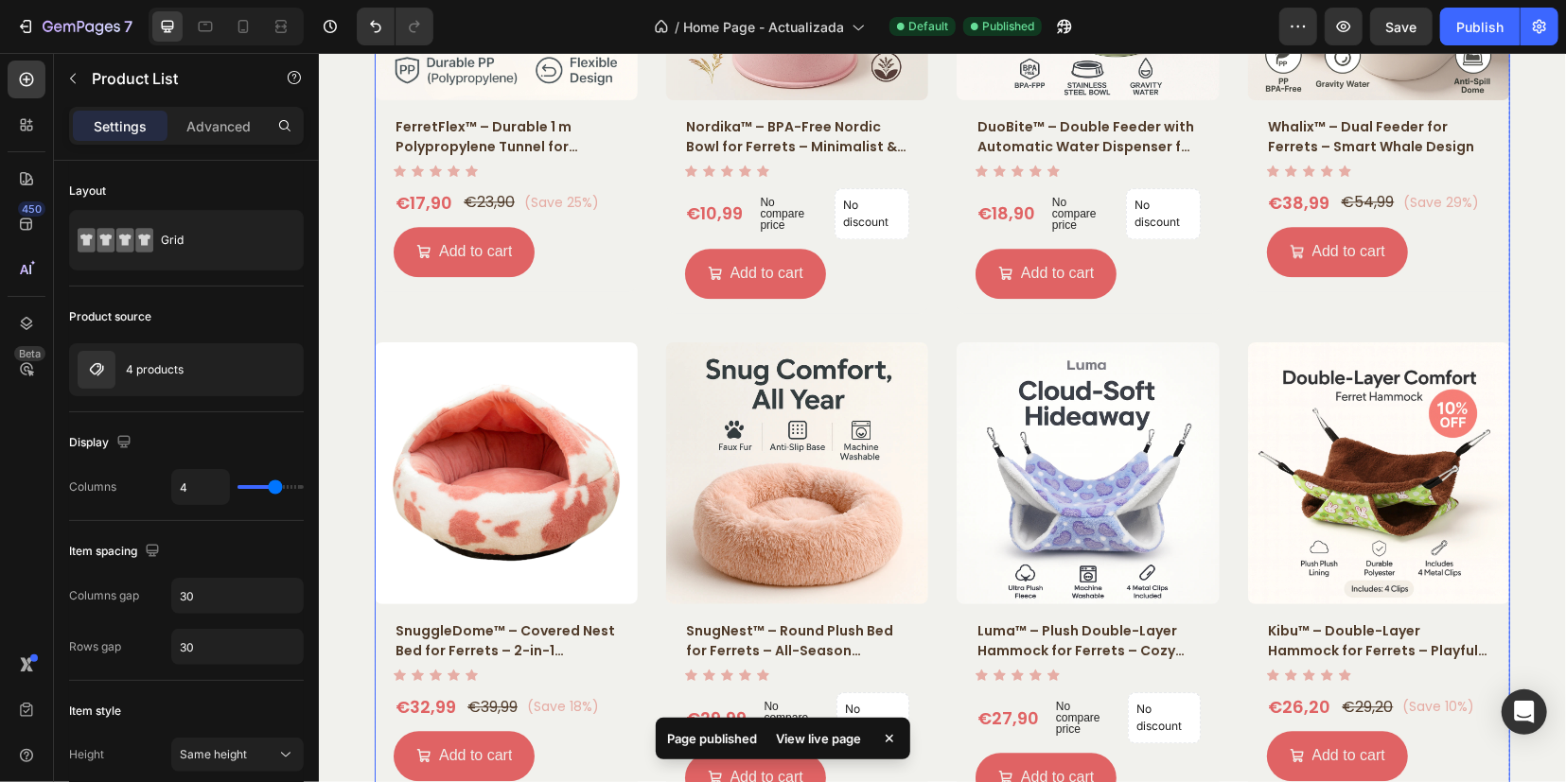
scroll to position [2956, 0]
